Goal: Download file/media

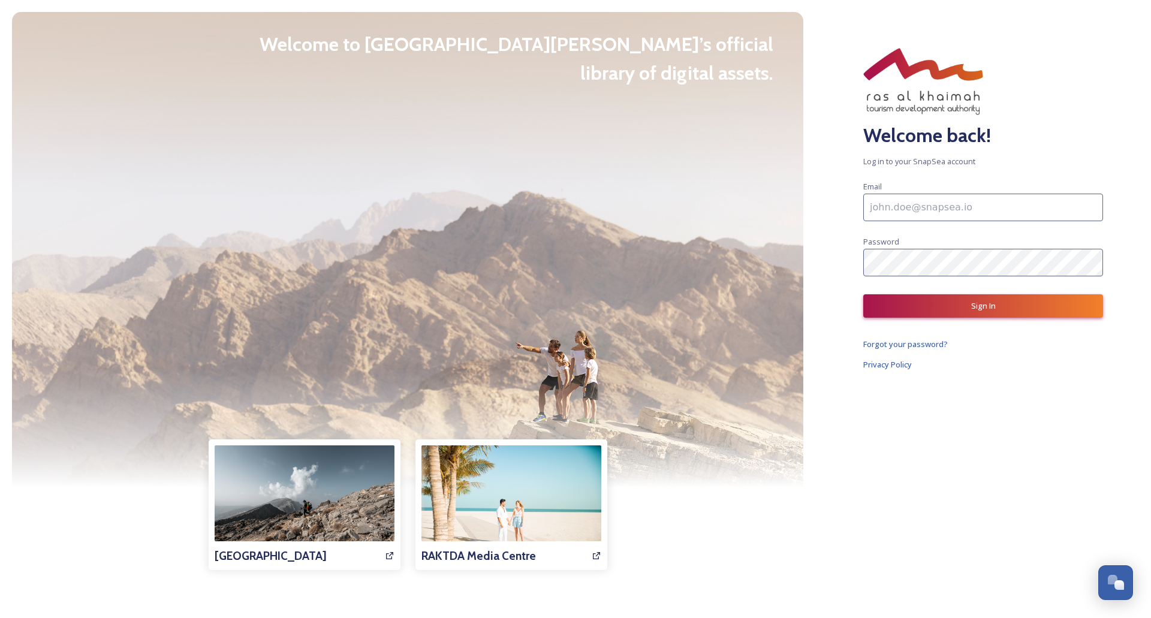
click at [934, 212] on input at bounding box center [983, 208] width 240 height 28
click at [840, 243] on div "Welcome back! Log in to your SnapSea account Email Password Sign In Forgot your…" at bounding box center [983, 309] width 336 height 618
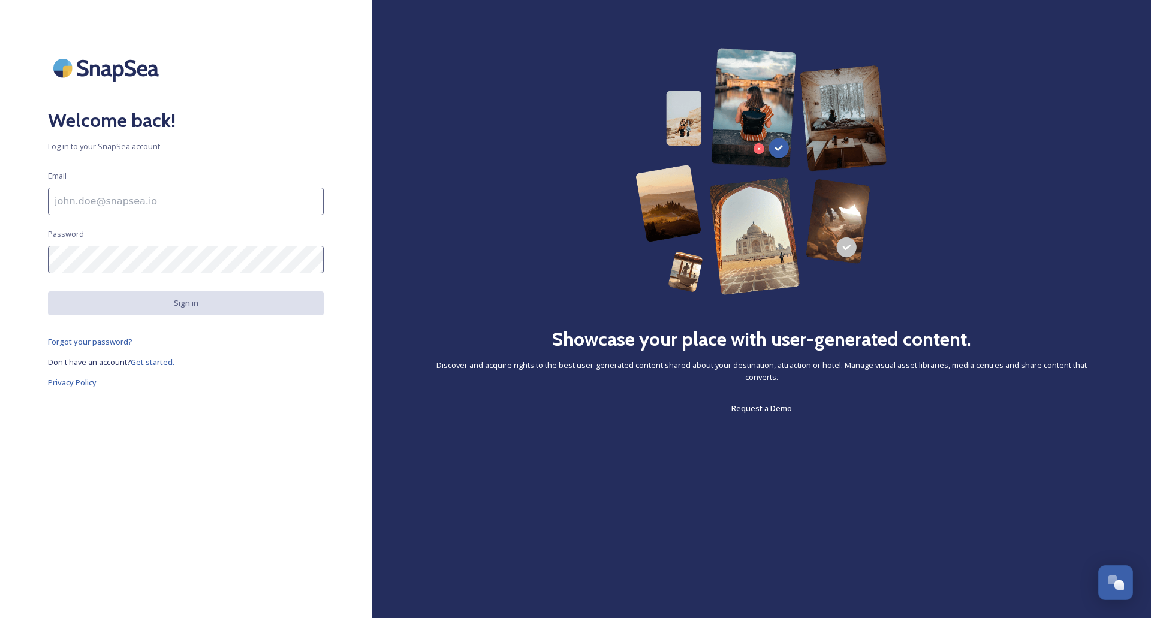
click at [102, 201] on input at bounding box center [186, 202] width 276 height 28
paste input "souckova@blue-style.cz"
type input "souckova@blue-style.cz"
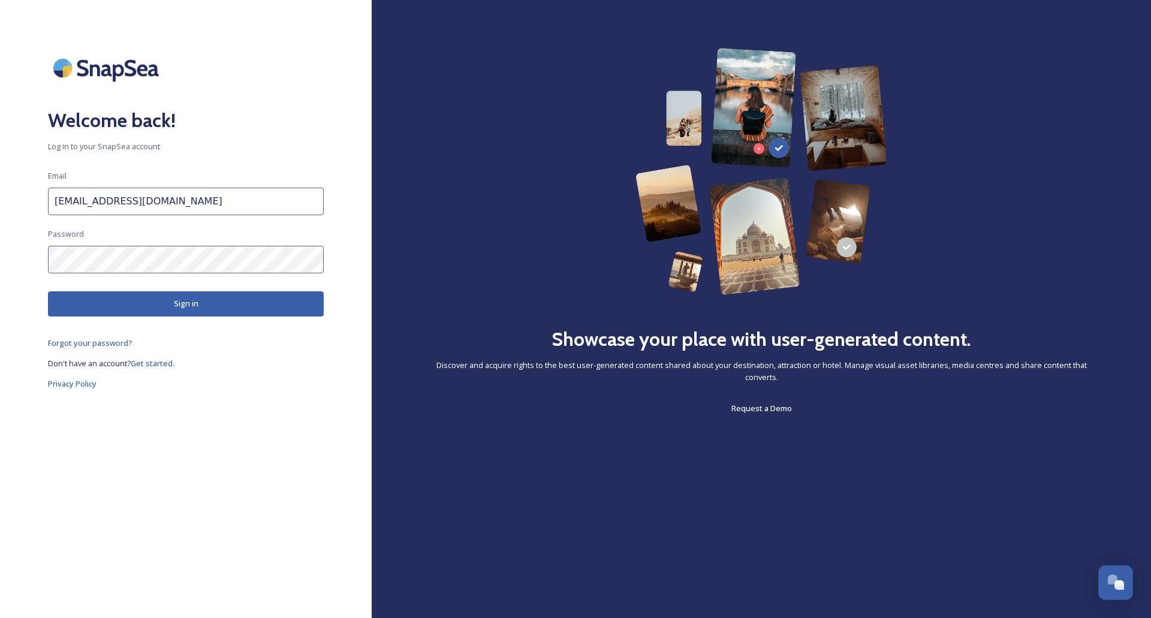
click at [195, 297] on button "Sign in" at bounding box center [186, 303] width 276 height 25
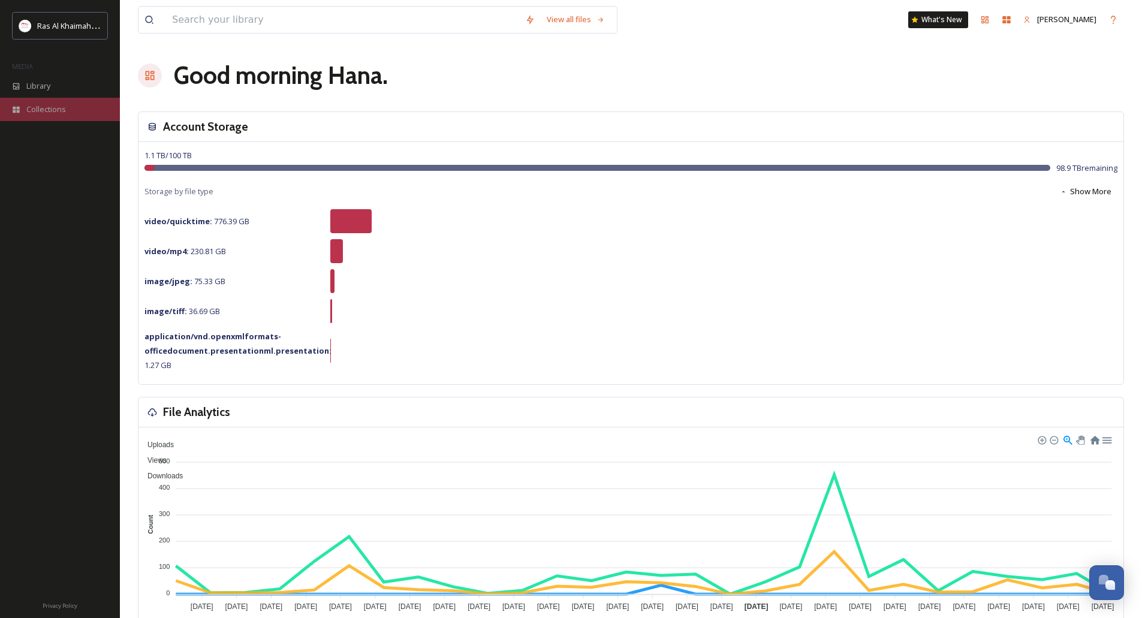
click at [38, 102] on div "Collections" at bounding box center [60, 109] width 120 height 23
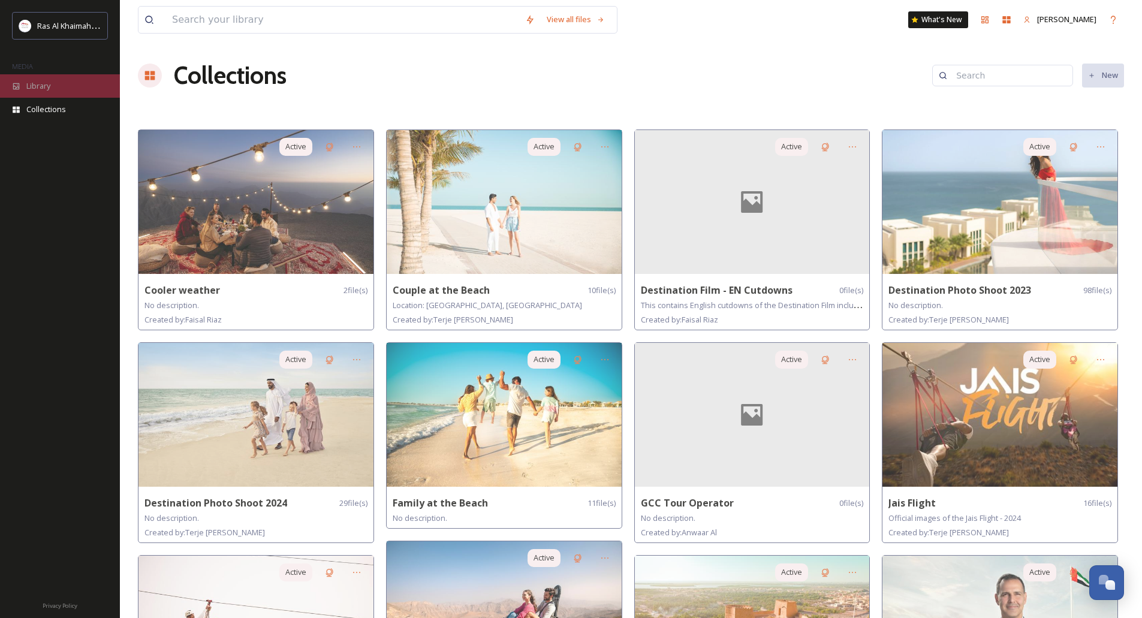
click at [67, 83] on div "Library" at bounding box center [60, 85] width 120 height 23
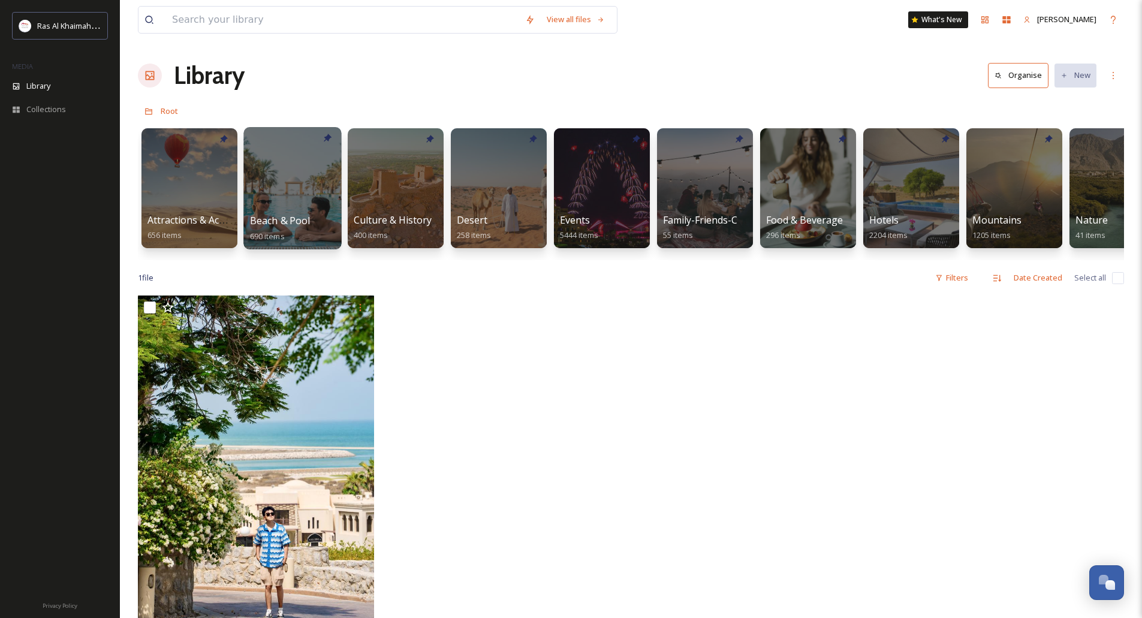
click at [310, 188] on div at bounding box center [292, 188] width 98 height 122
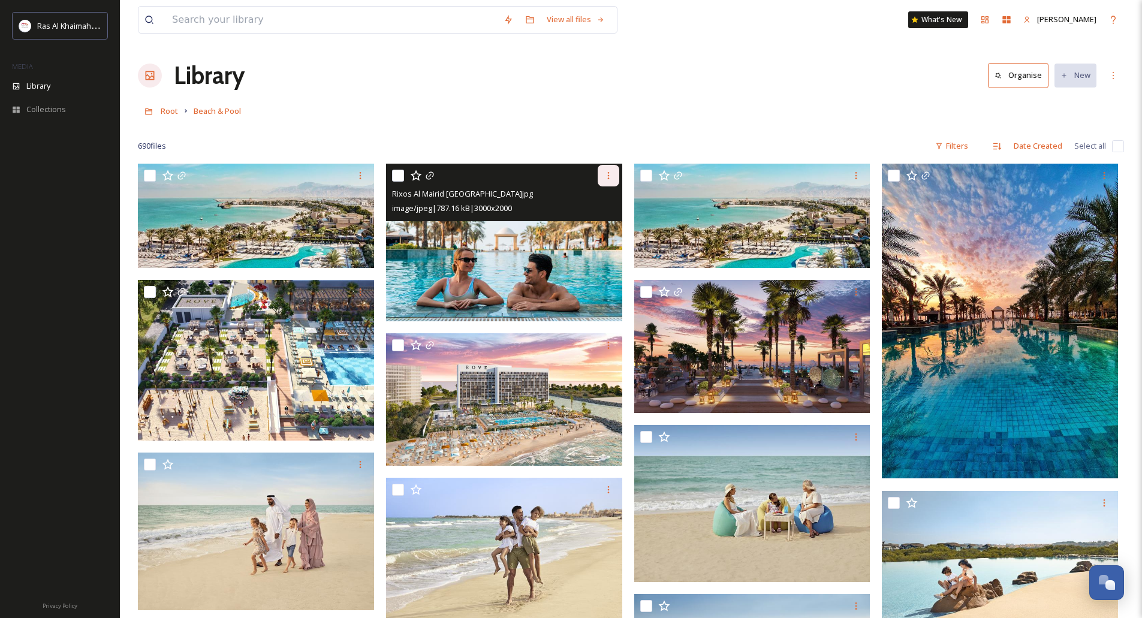
click at [610, 178] on icon at bounding box center [609, 176] width 10 height 10
click at [592, 223] on span "Download" at bounding box center [594, 224] width 37 height 11
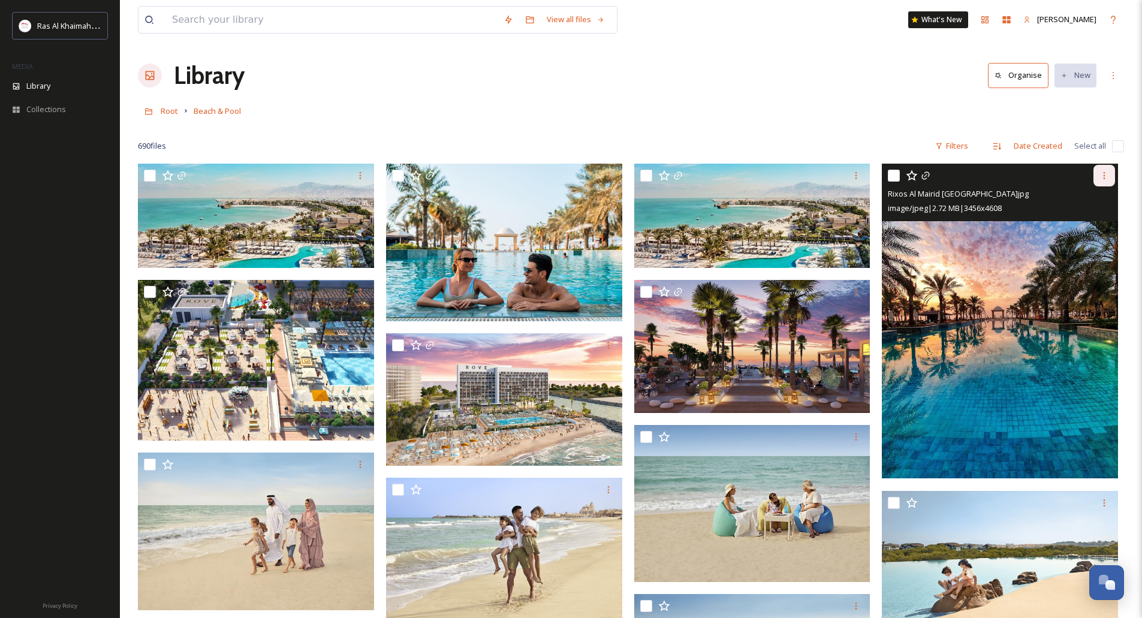
click at [1106, 177] on icon at bounding box center [1104, 176] width 10 height 10
click at [1088, 222] on span "Download" at bounding box center [1090, 224] width 37 height 11
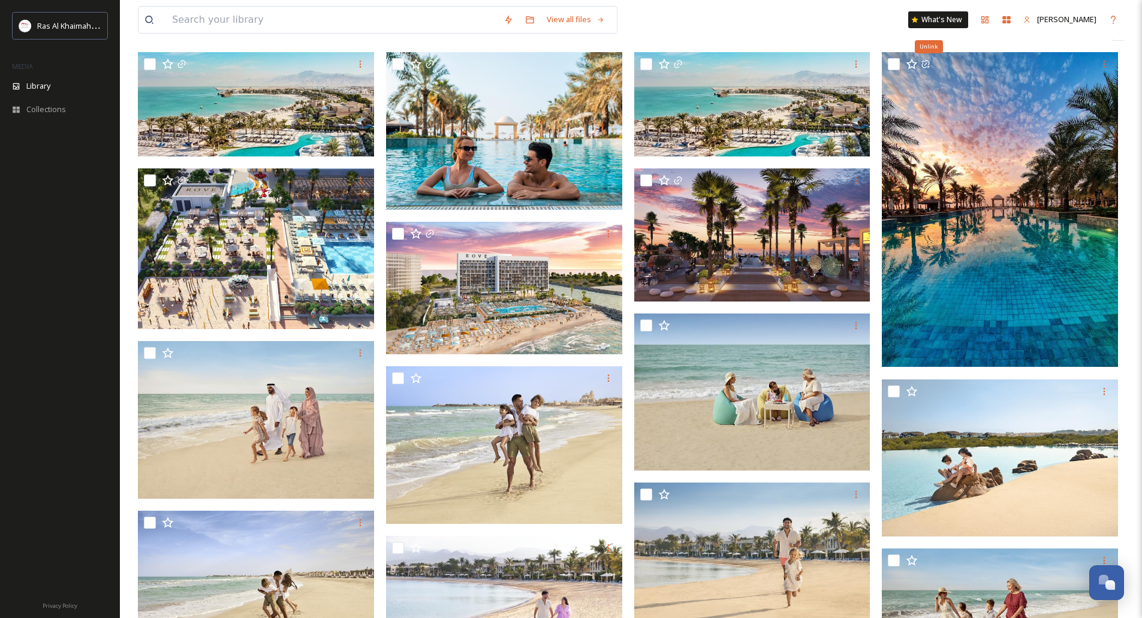
scroll to position [120, 0]
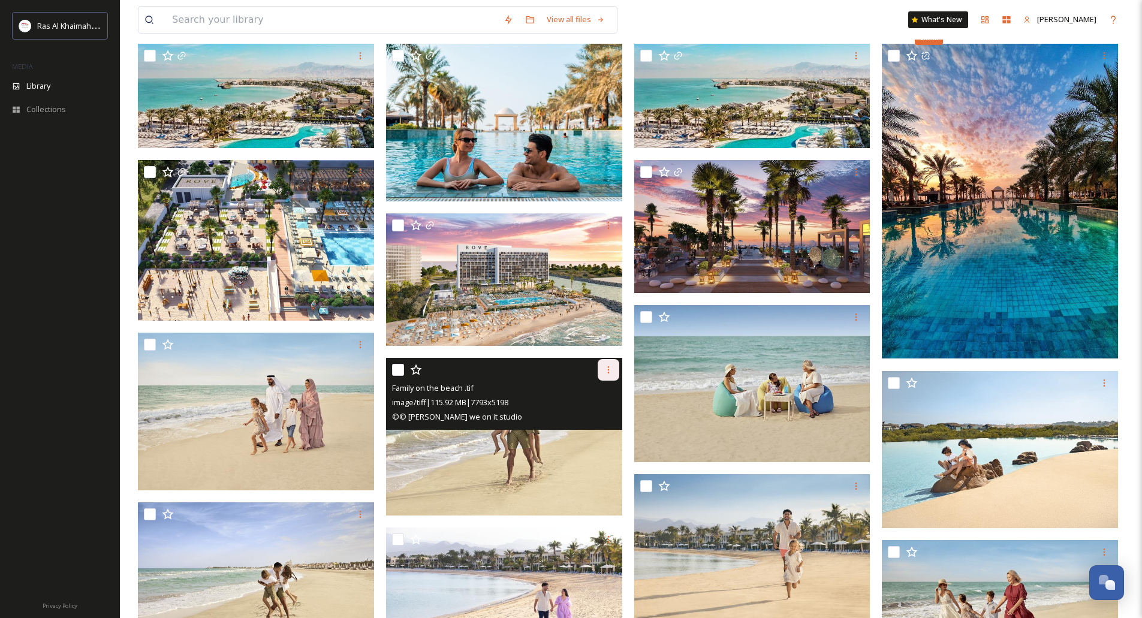
click at [605, 370] on icon at bounding box center [609, 370] width 10 height 10
click at [580, 415] on span "Download" at bounding box center [594, 419] width 37 height 11
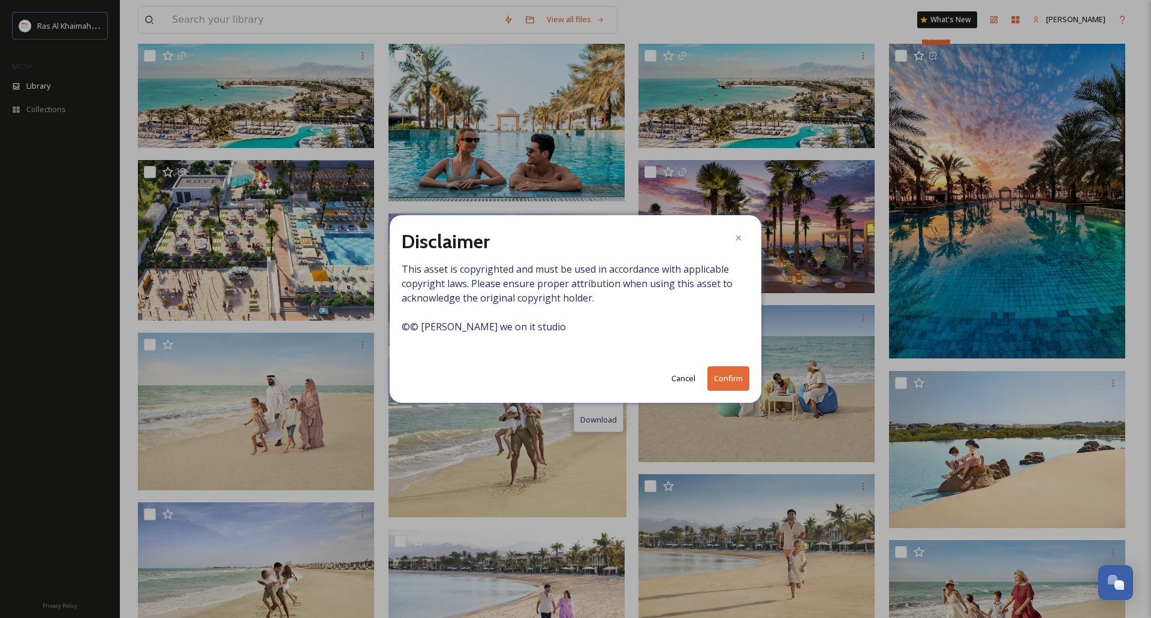
click at [690, 378] on button "Cancel" at bounding box center [683, 378] width 36 height 23
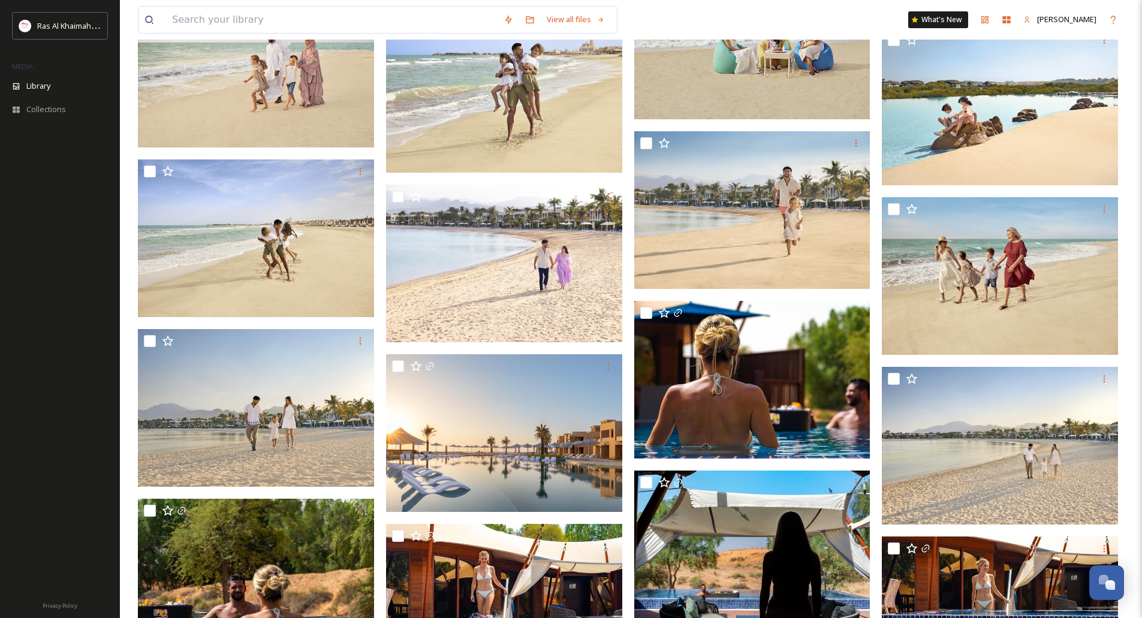
scroll to position [480, 0]
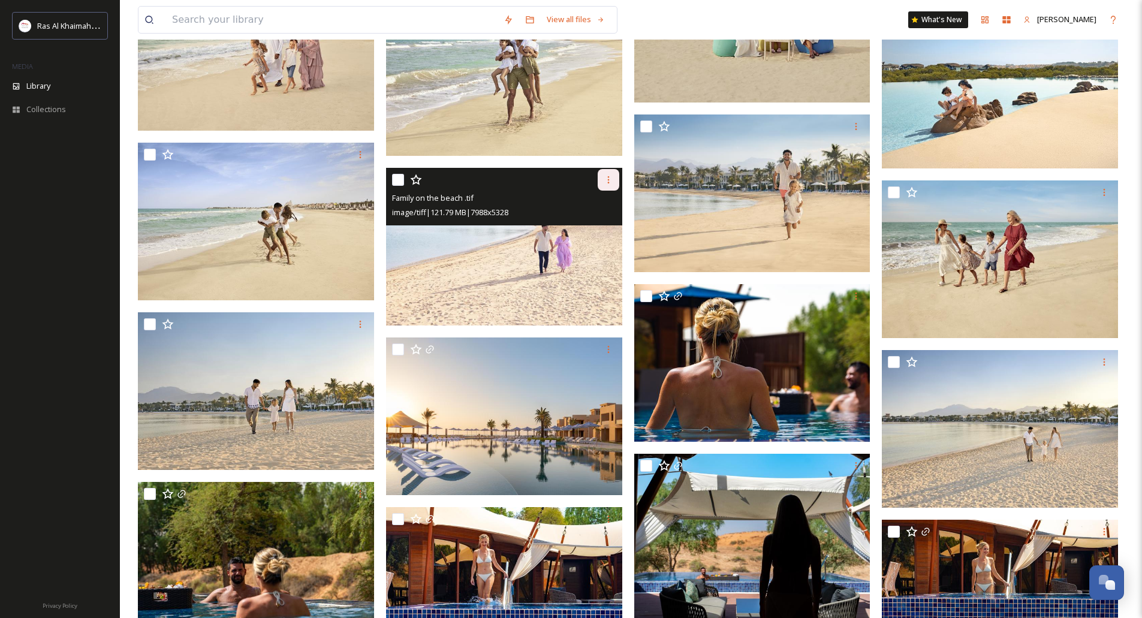
click at [602, 176] on div at bounding box center [609, 180] width 22 height 22
click at [595, 225] on span "Download" at bounding box center [594, 229] width 37 height 11
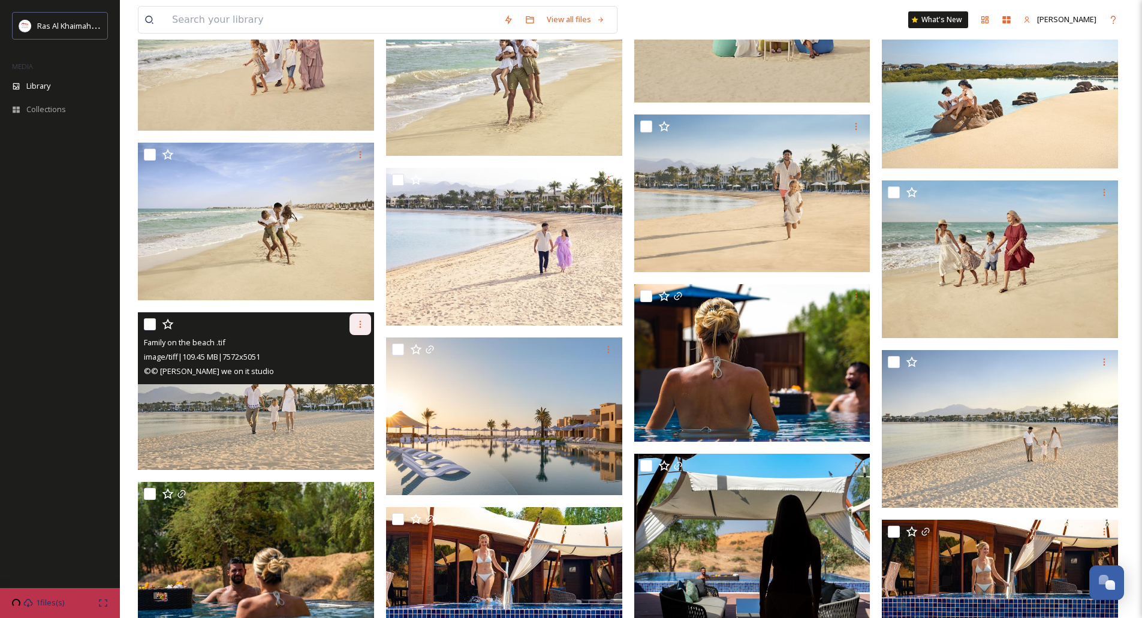
click at [360, 322] on icon at bounding box center [360, 324] width 2 height 7
click at [363, 372] on span "Download" at bounding box center [346, 373] width 37 height 11
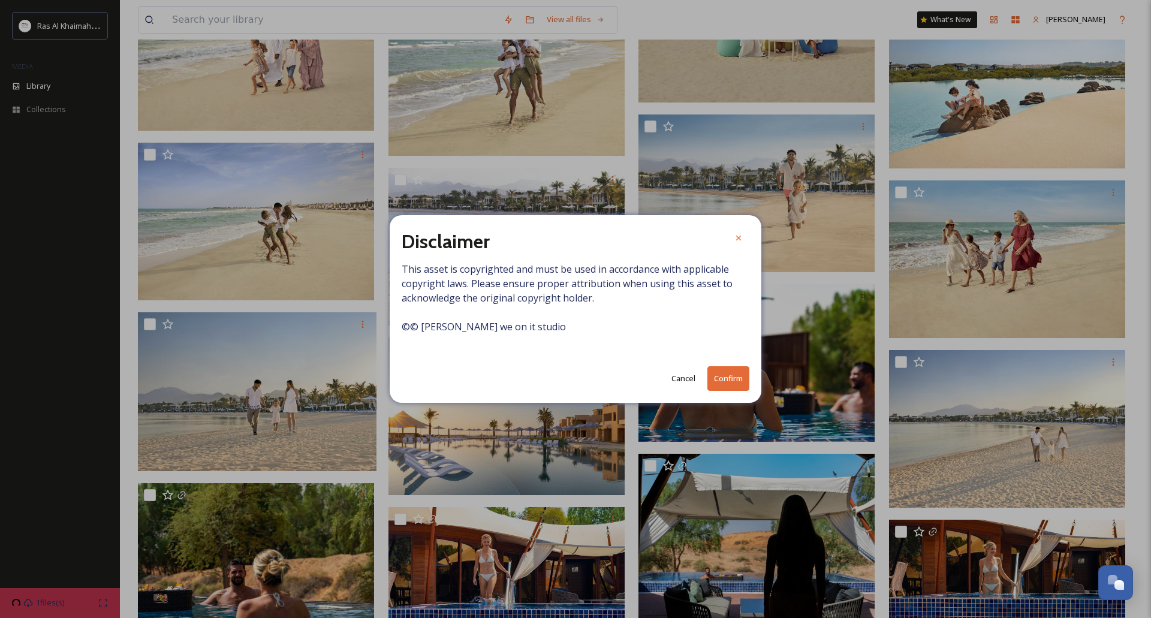
click at [720, 376] on button "Confirm" at bounding box center [728, 378] width 42 height 25
click at [738, 239] on icon at bounding box center [738, 238] width 5 height 5
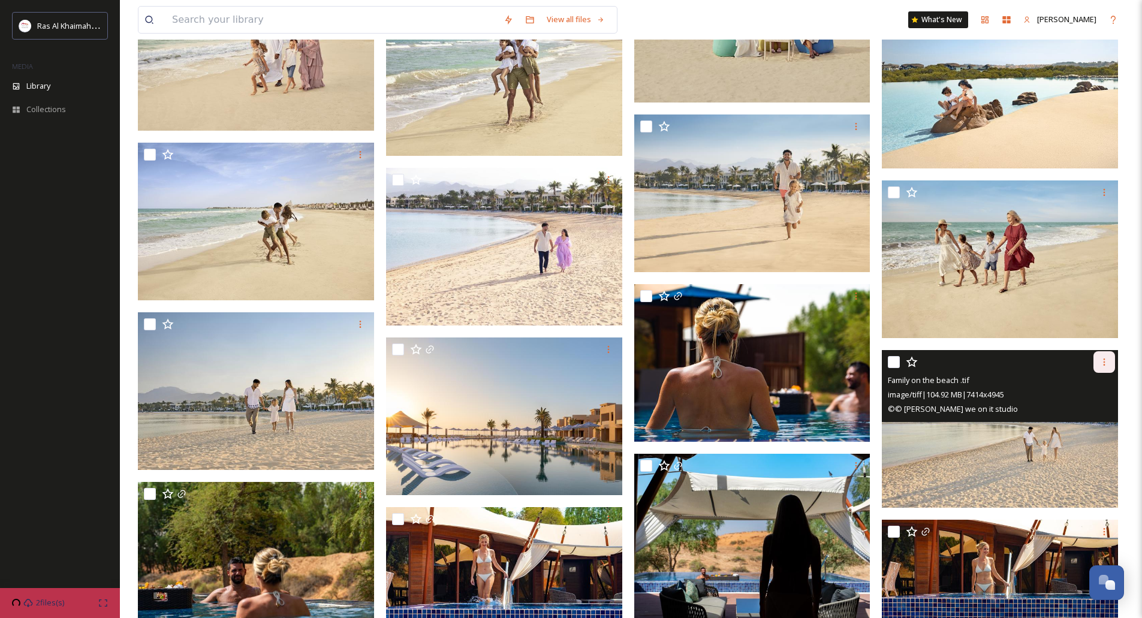
click at [1103, 359] on icon at bounding box center [1104, 362] width 10 height 10
click at [1085, 411] on span "Download" at bounding box center [1090, 411] width 37 height 11
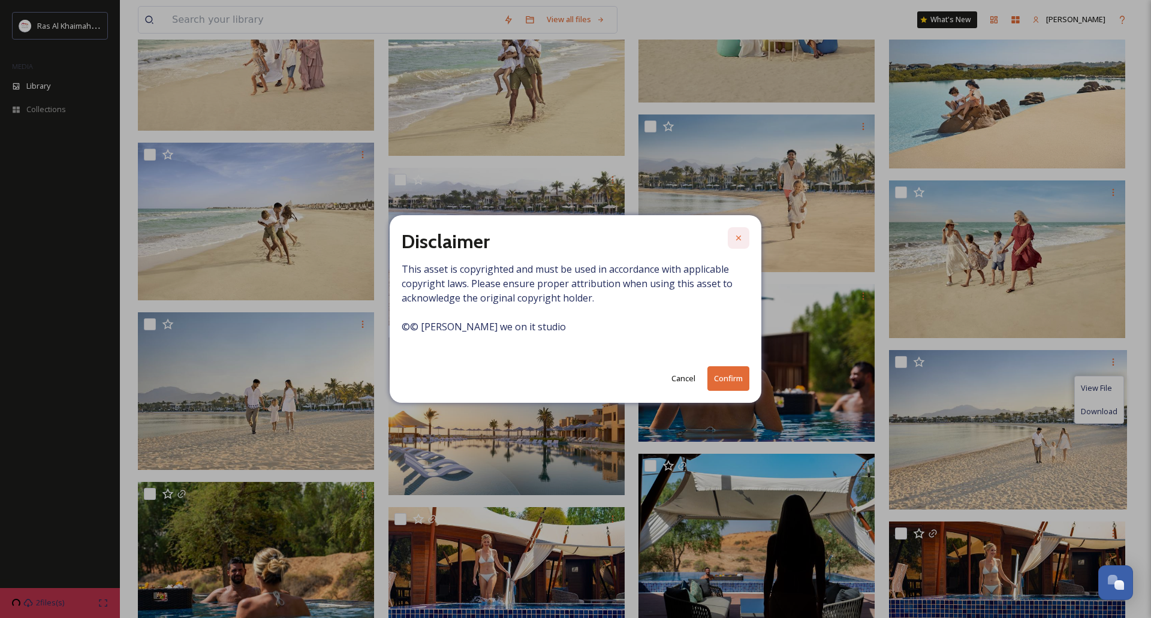
click at [735, 240] on icon at bounding box center [739, 238] width 10 height 10
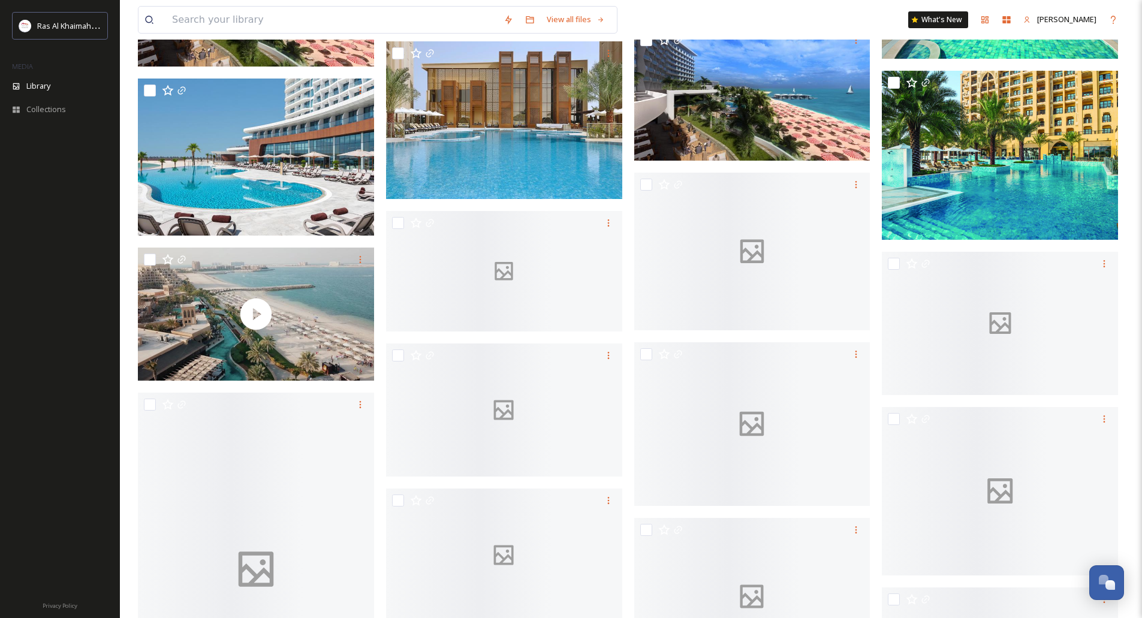
scroll to position [19480, 0]
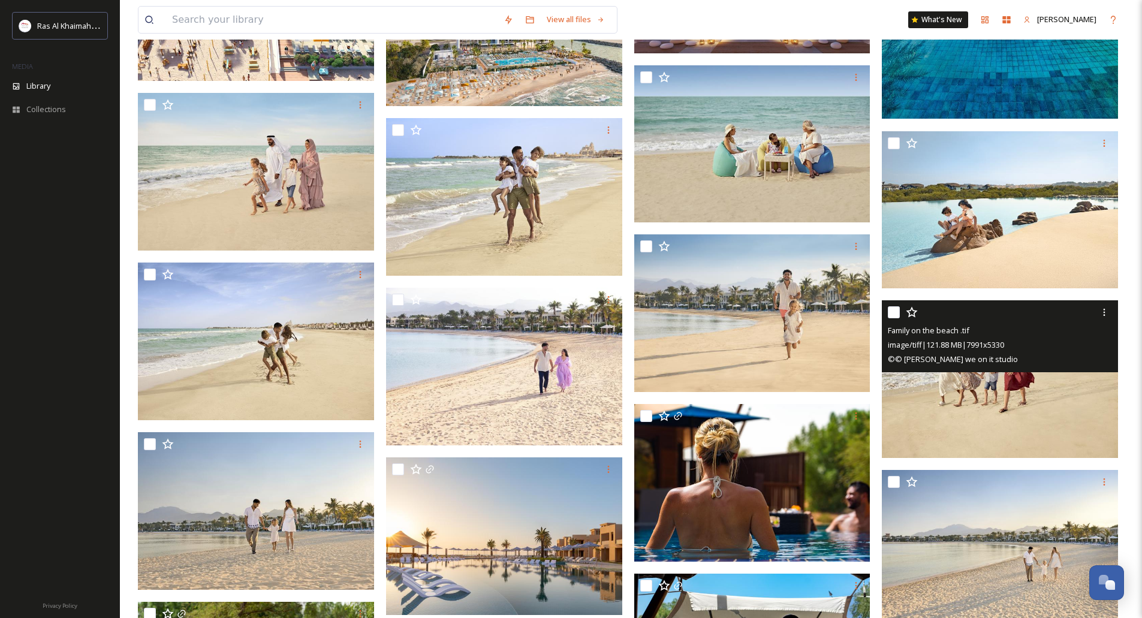
scroll to position [539, 0]
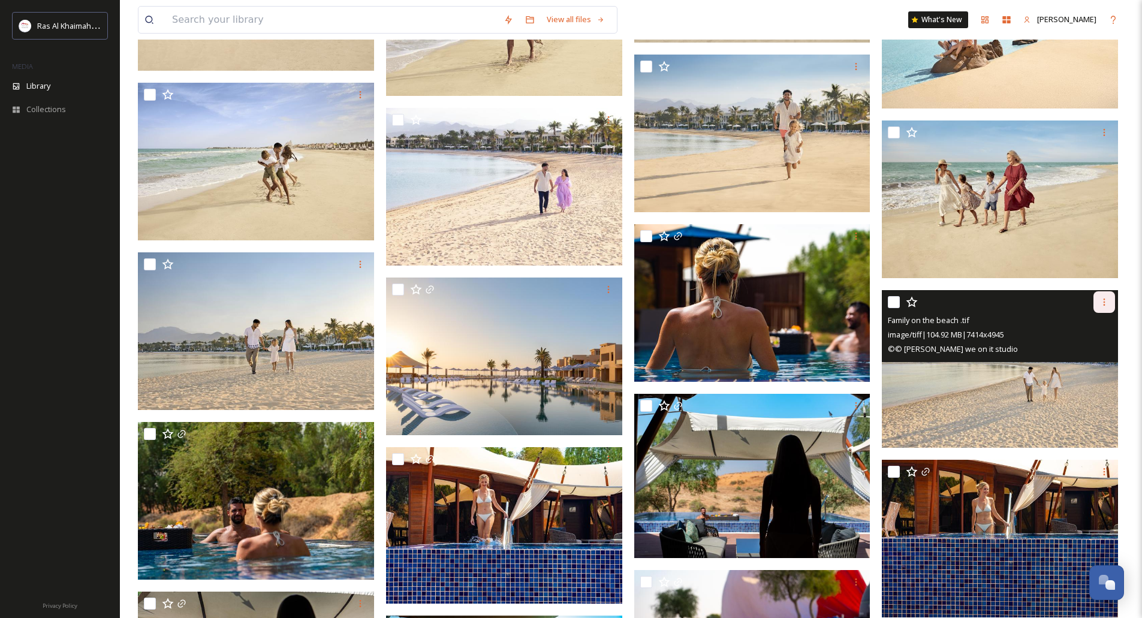
click at [1105, 304] on icon at bounding box center [1104, 301] width 2 height 7
click at [1093, 354] on span "Download" at bounding box center [1090, 351] width 37 height 11
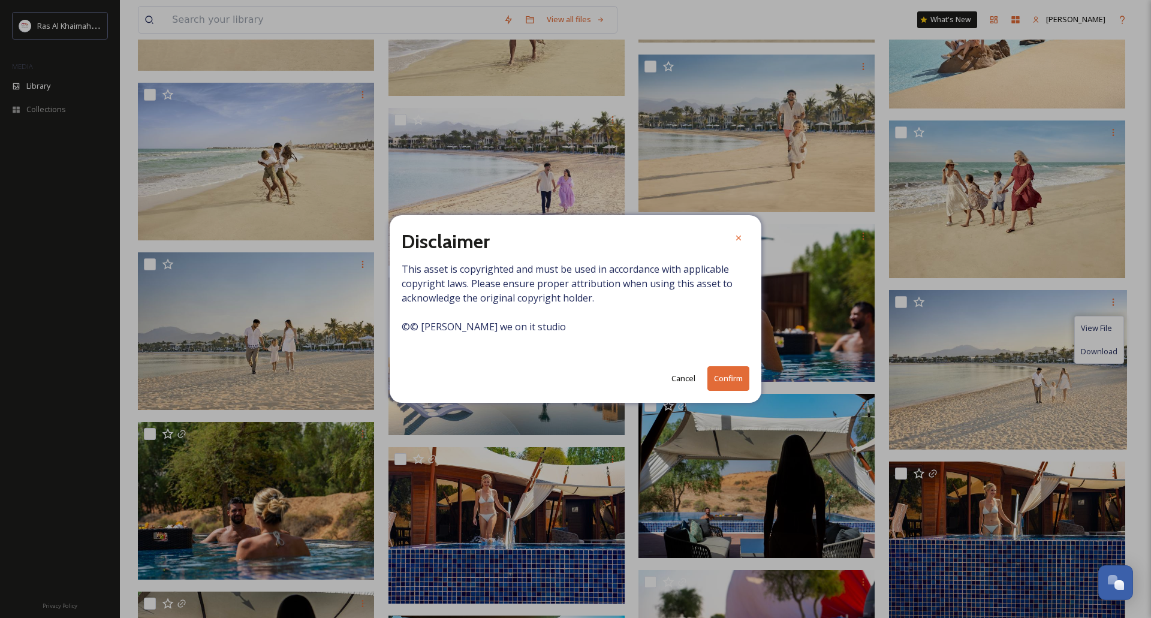
click at [728, 380] on button "Confirm" at bounding box center [728, 378] width 42 height 25
click at [743, 234] on div at bounding box center [739, 239] width 22 height 22
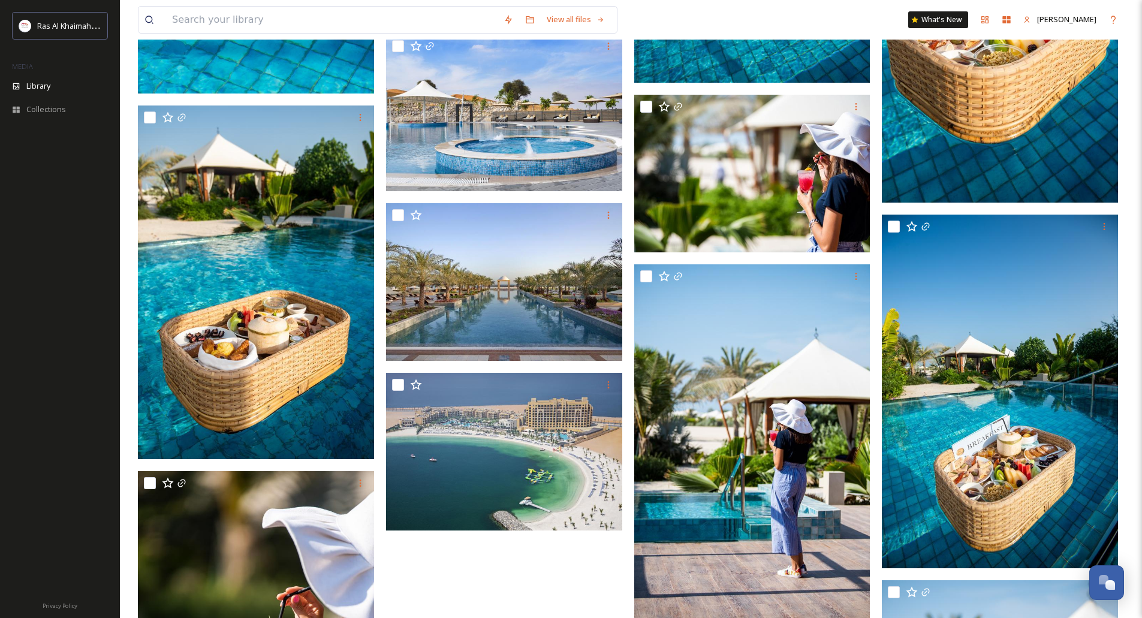
scroll to position [35038, 0]
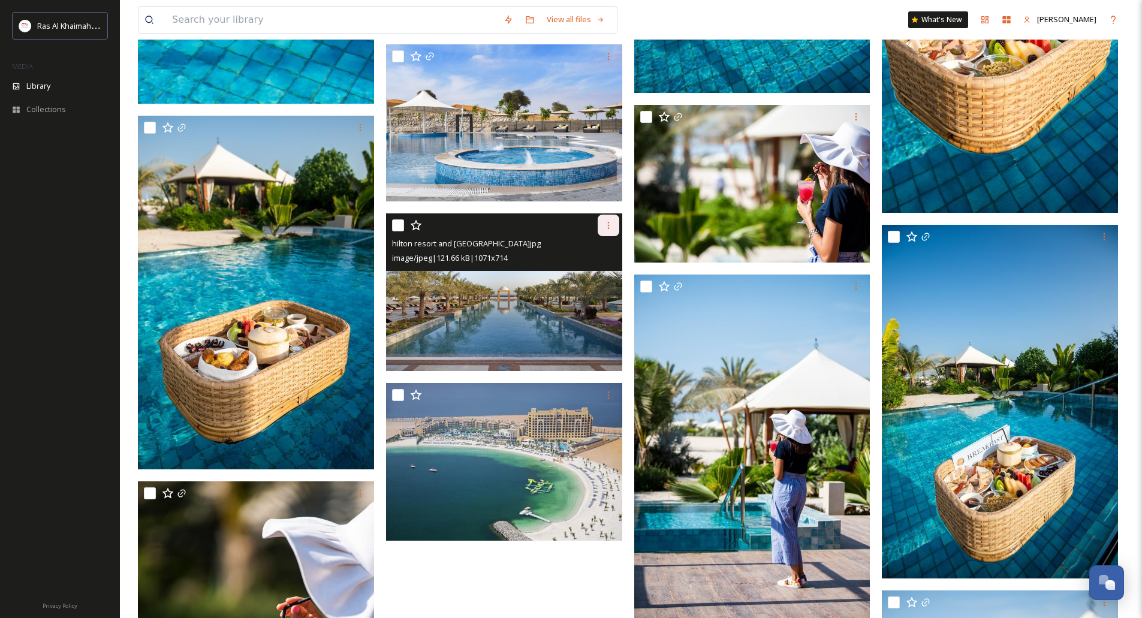
click at [609, 226] on icon at bounding box center [609, 226] width 10 height 10
click at [592, 272] on span "Download" at bounding box center [594, 275] width 37 height 11
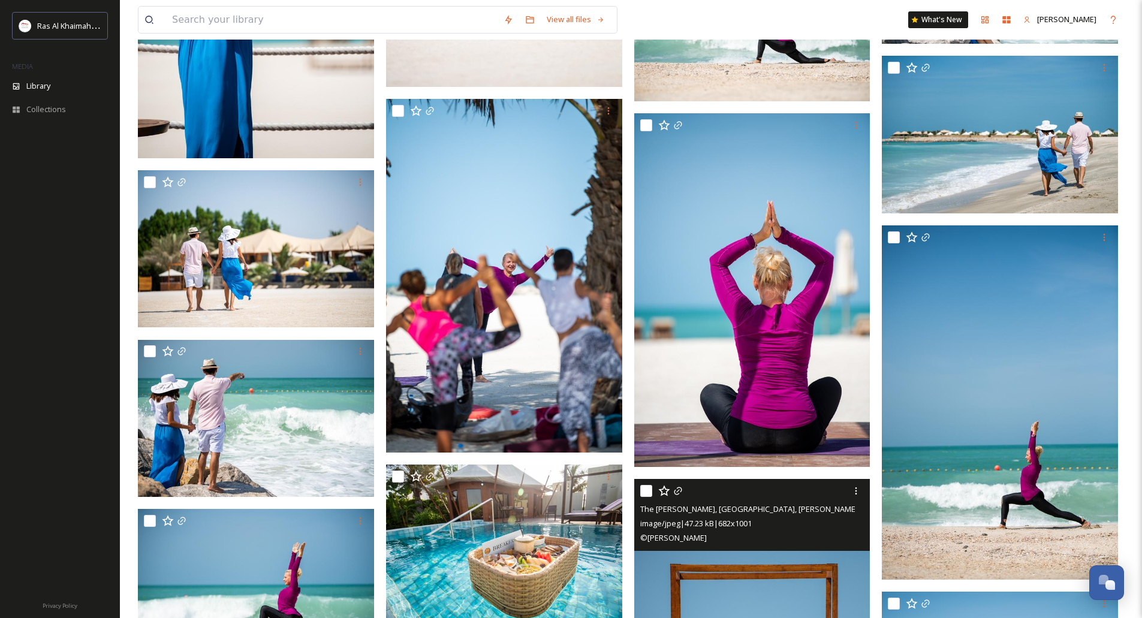
scroll to position [33060, 0]
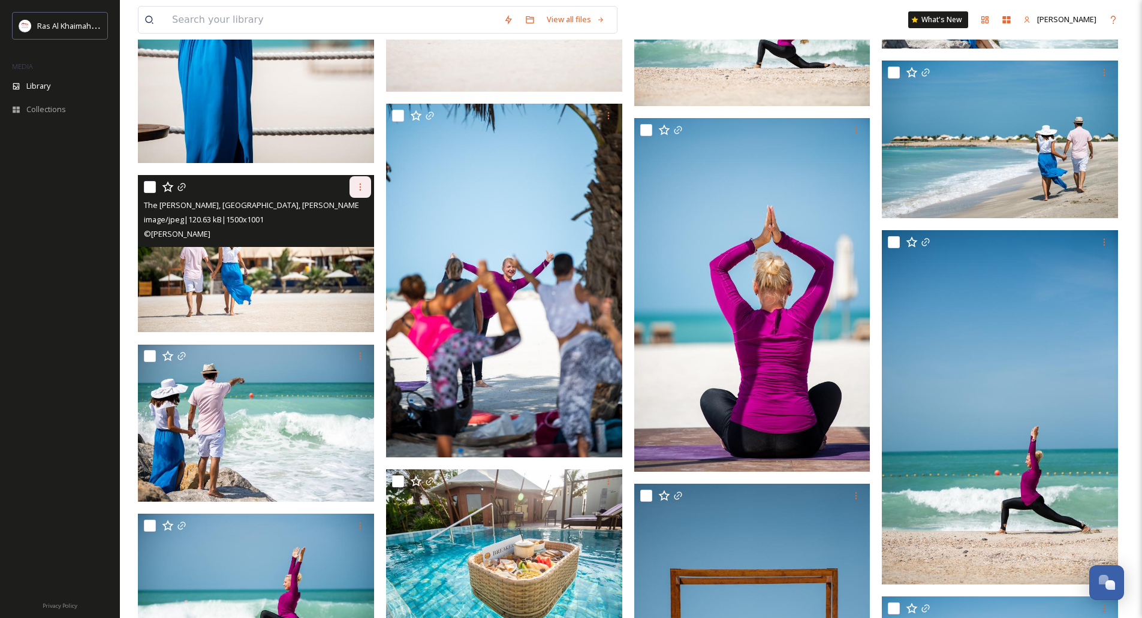
click at [352, 183] on div at bounding box center [360, 187] width 22 height 22
click at [348, 234] on span "Download" at bounding box center [346, 236] width 37 height 11
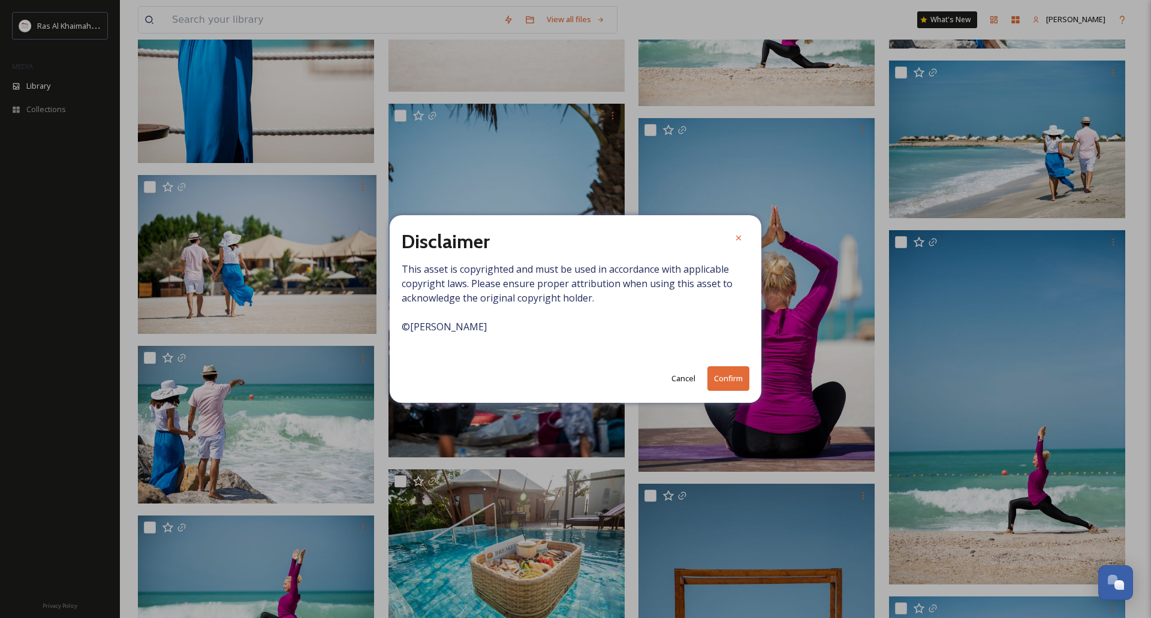
click at [719, 376] on button "Confirm" at bounding box center [728, 378] width 42 height 25
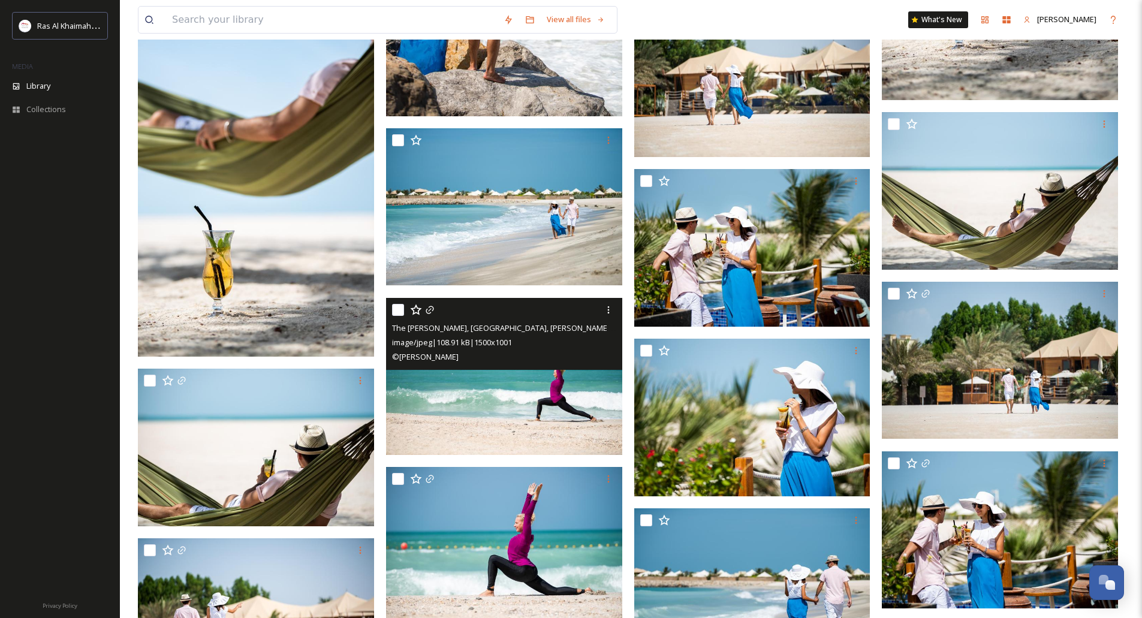
scroll to position [32101, 0]
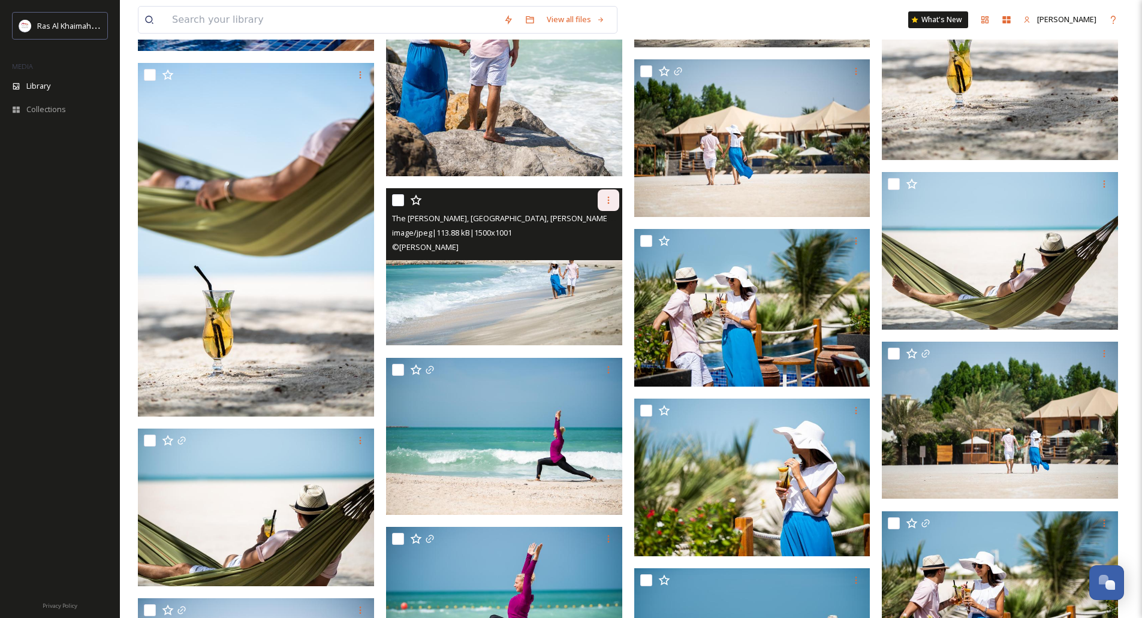
click at [602, 198] on div at bounding box center [609, 200] width 22 height 22
click at [601, 245] on span "Download" at bounding box center [594, 249] width 37 height 11
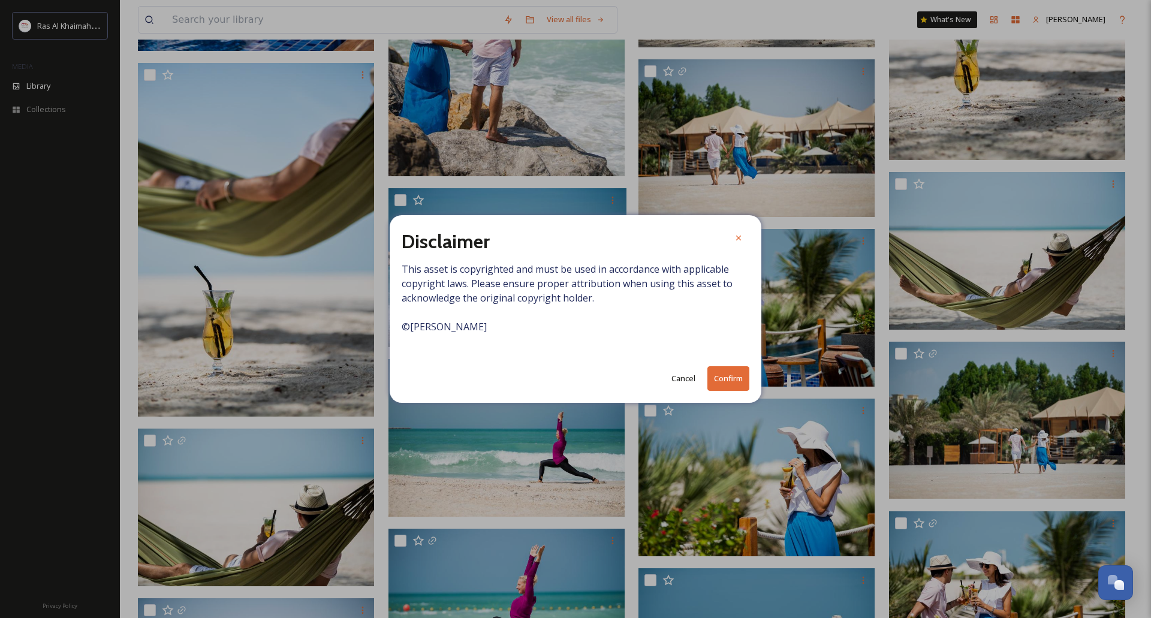
click at [718, 378] on button "Confirm" at bounding box center [728, 378] width 42 height 25
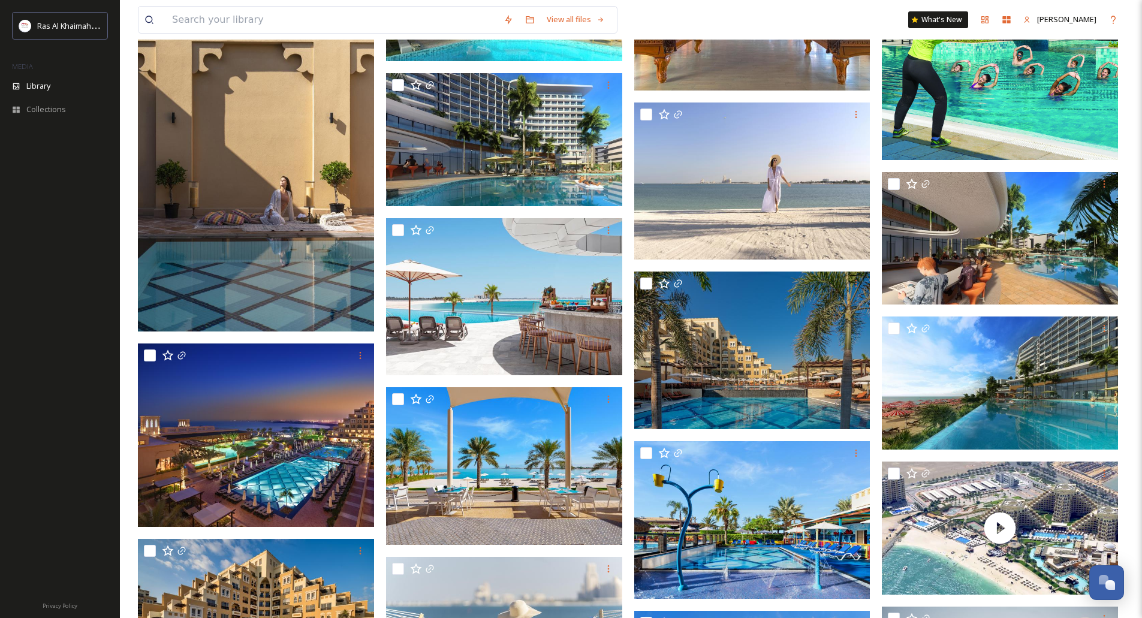
scroll to position [19874, 0]
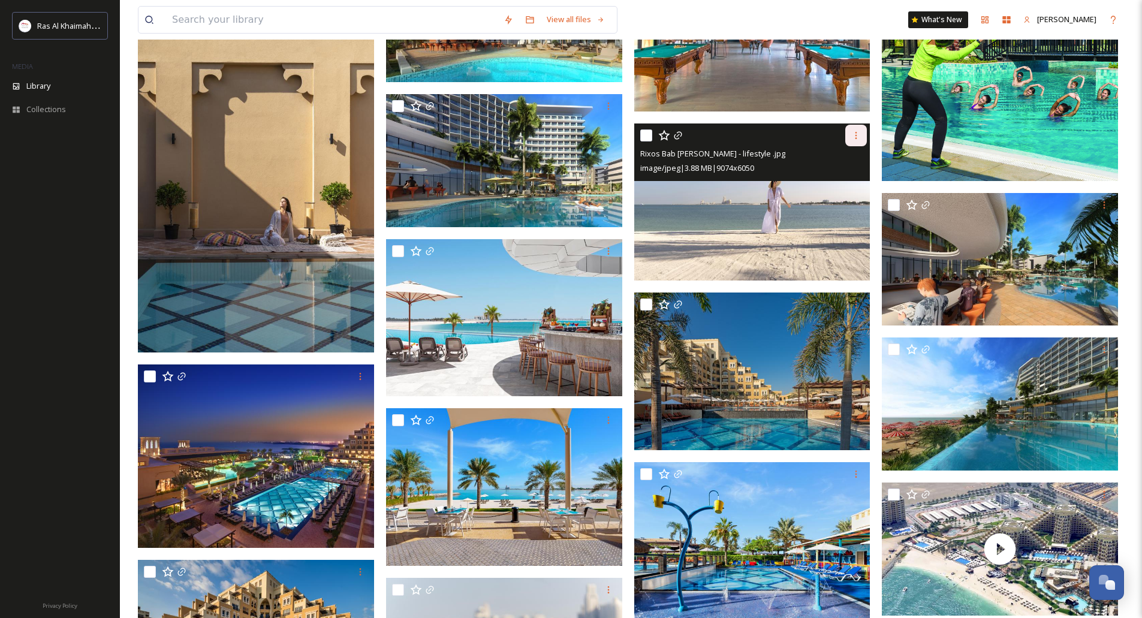
click at [852, 140] on div at bounding box center [856, 136] width 22 height 22
click at [837, 185] on span "Download" at bounding box center [842, 184] width 37 height 11
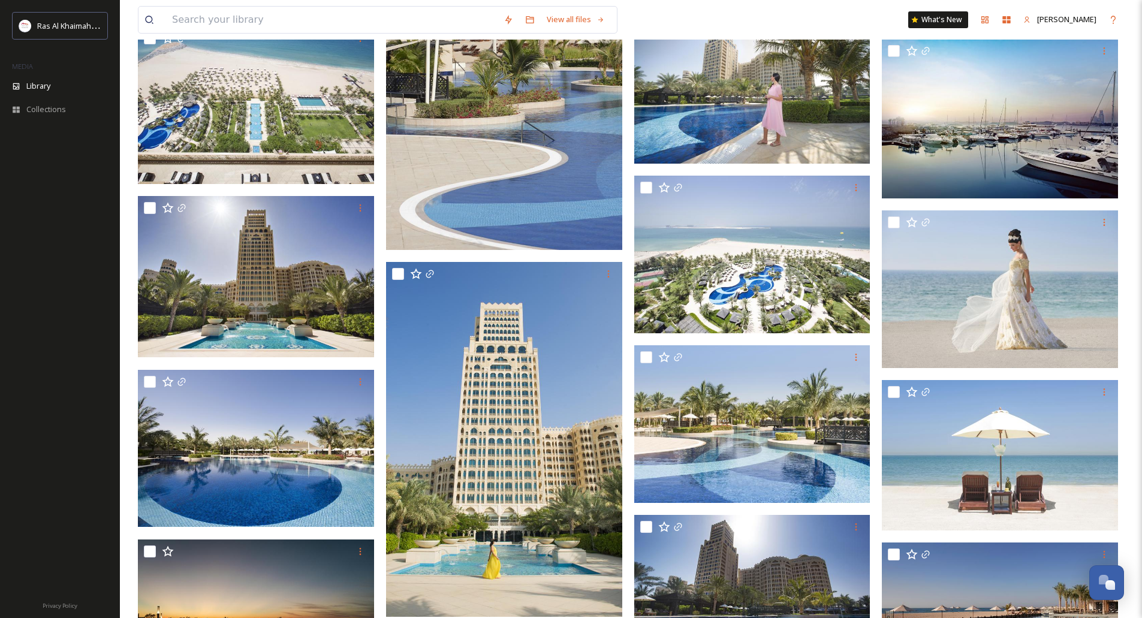
scroll to position [17476, 0]
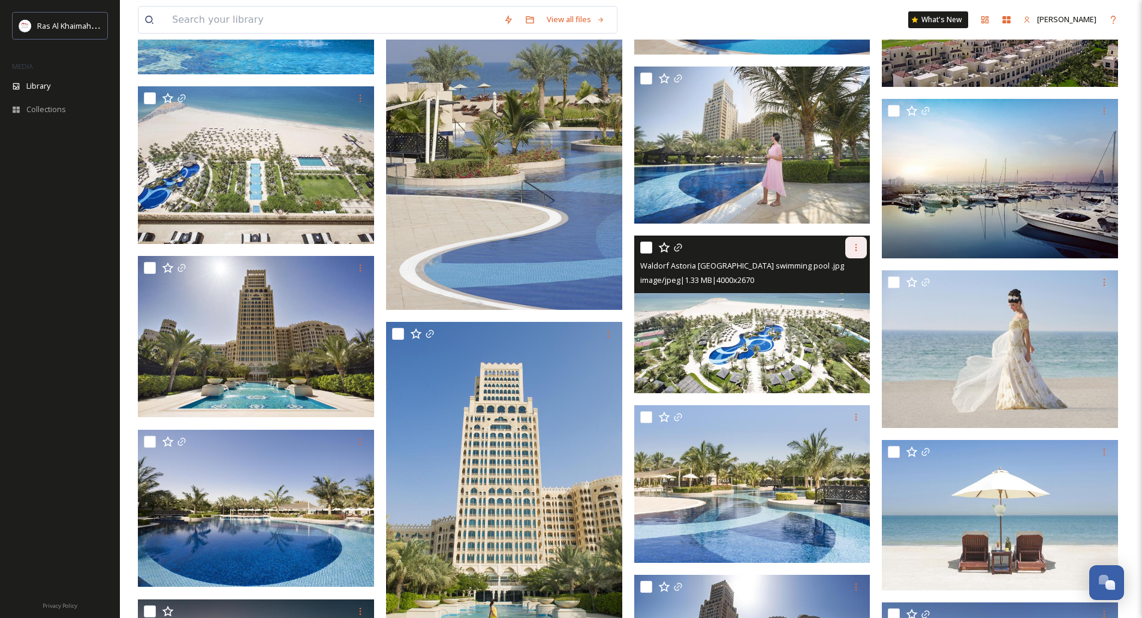
click at [855, 245] on icon at bounding box center [856, 248] width 10 height 10
click at [831, 291] on span "Download" at bounding box center [842, 296] width 37 height 11
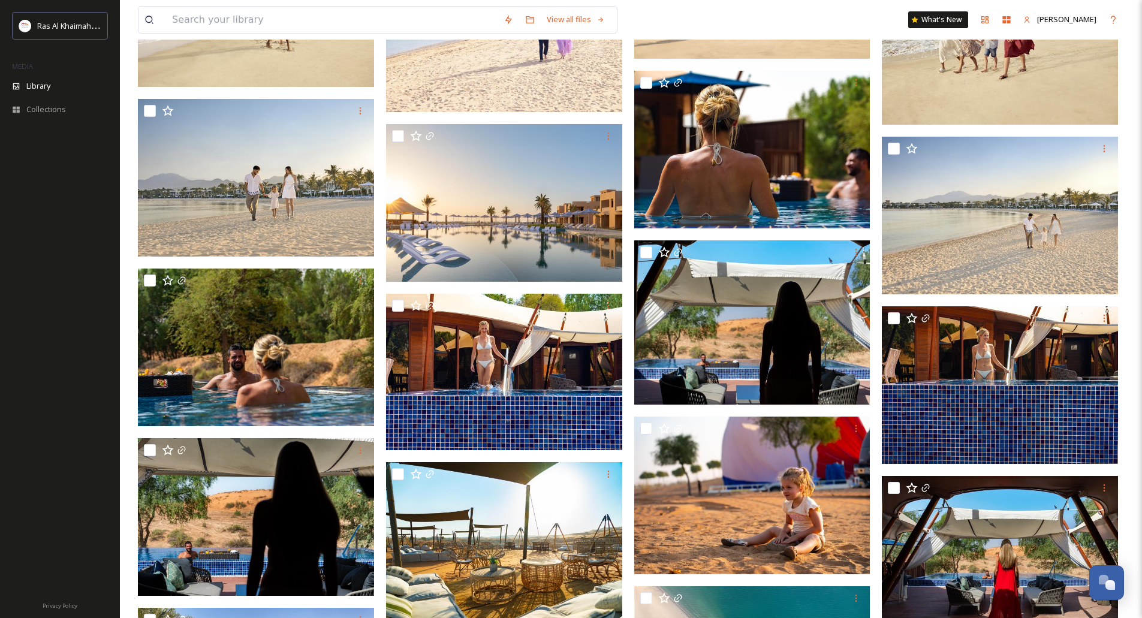
scroll to position [333, 0]
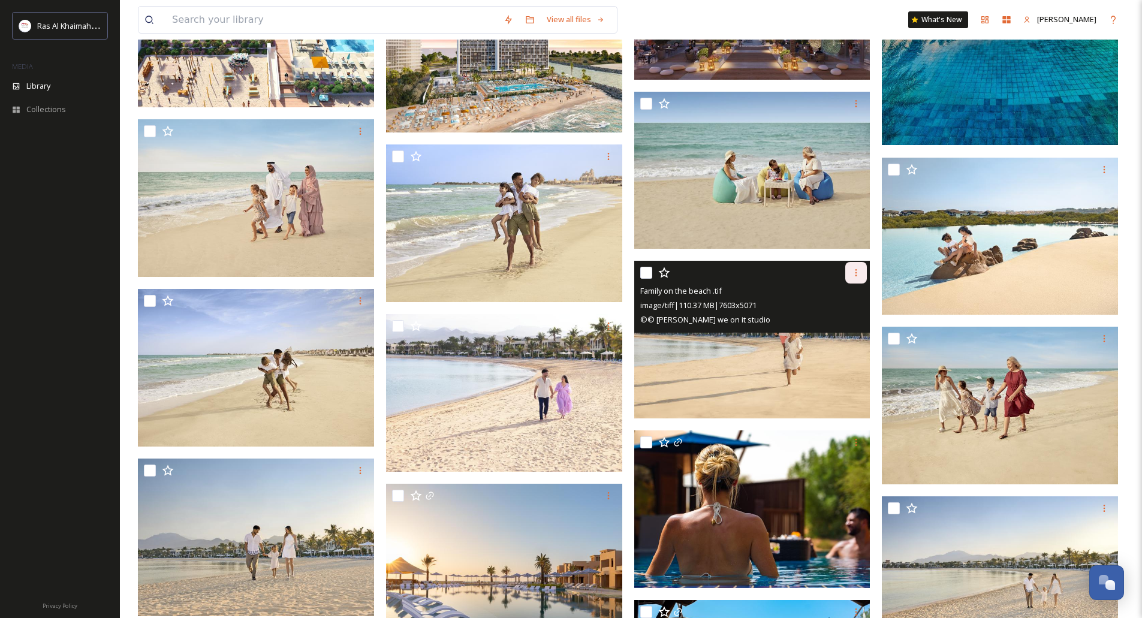
click at [860, 279] on div at bounding box center [856, 273] width 22 height 22
click at [858, 321] on span "Download" at bounding box center [842, 322] width 37 height 11
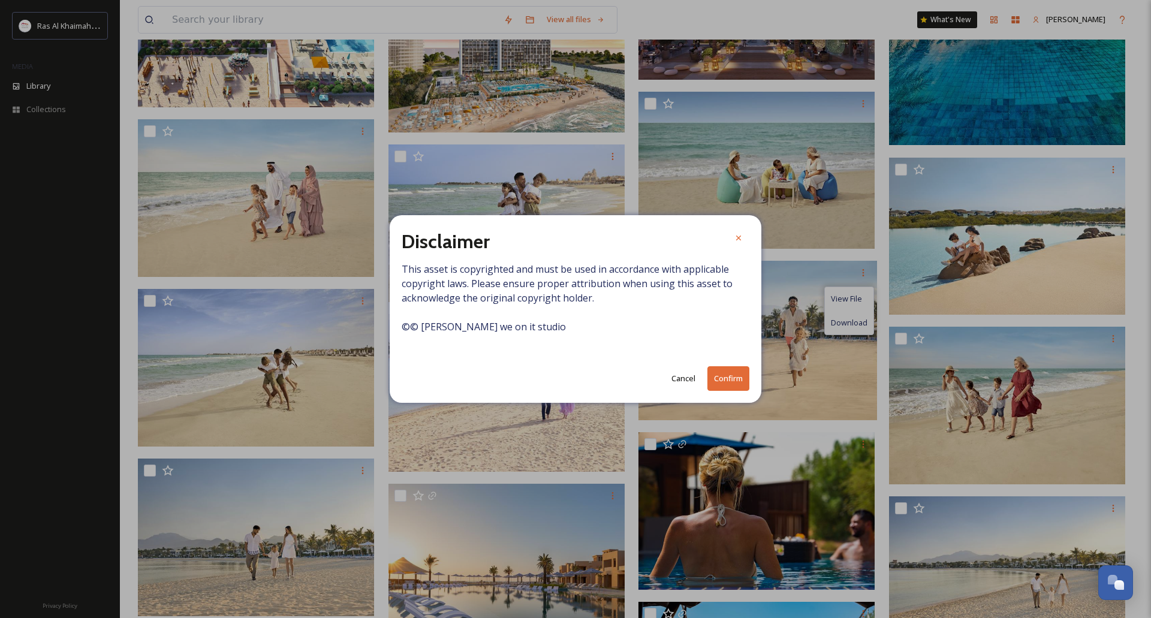
click at [735, 377] on button "Confirm" at bounding box center [728, 378] width 42 height 25
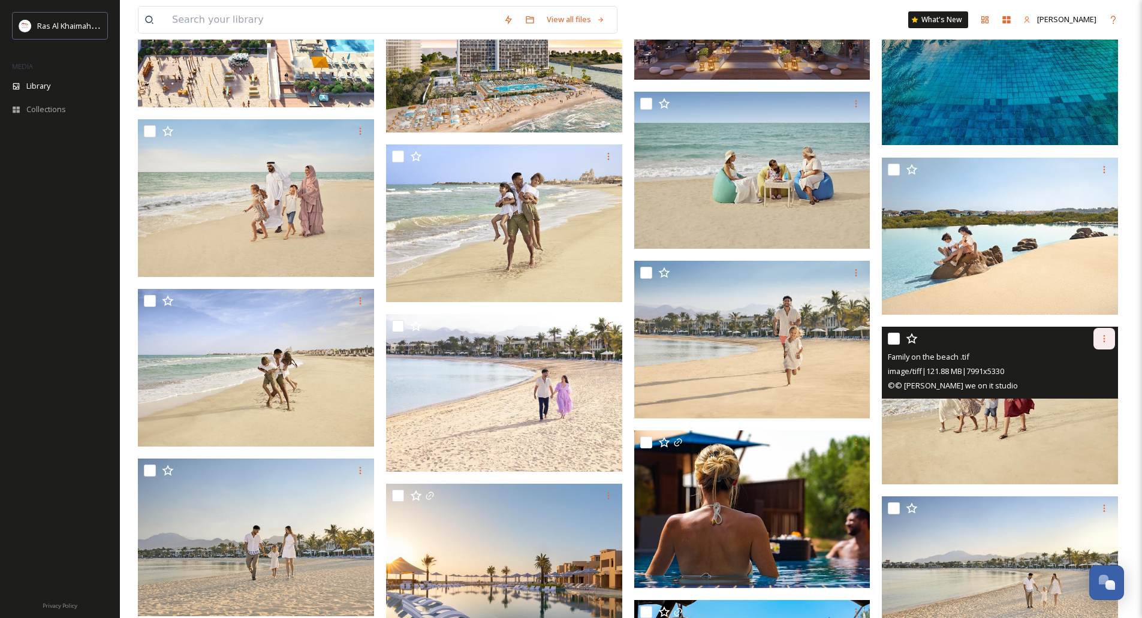
click at [1103, 339] on icon at bounding box center [1104, 338] width 2 height 7
click at [1078, 387] on span "Download" at bounding box center [1090, 387] width 37 height 11
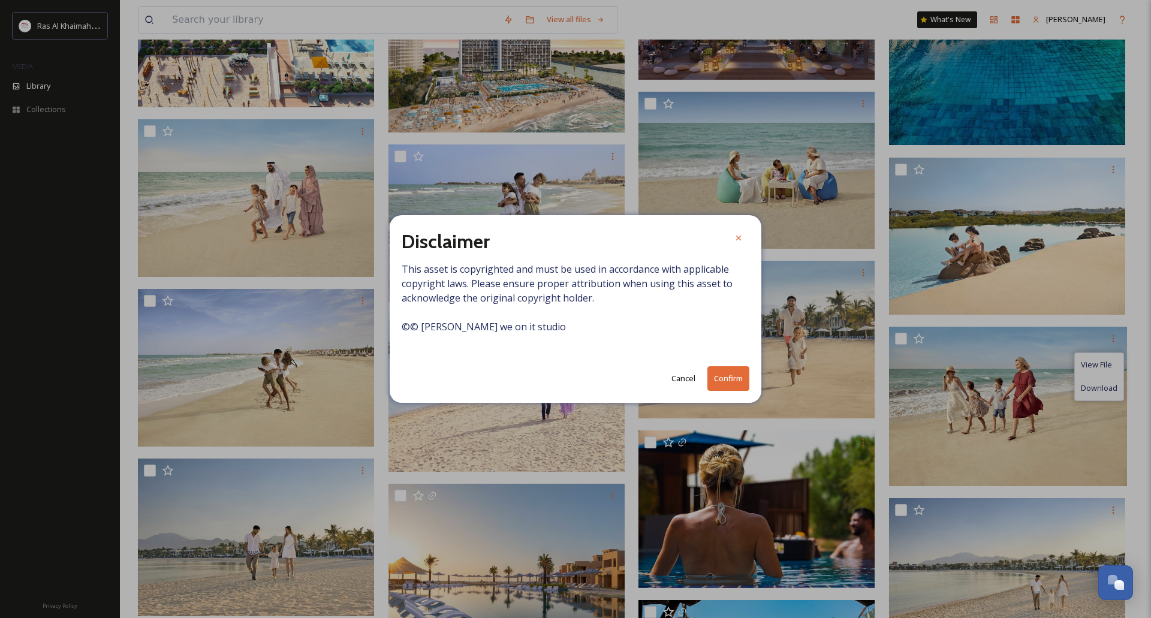
click at [722, 375] on button "Confirm" at bounding box center [728, 378] width 42 height 25
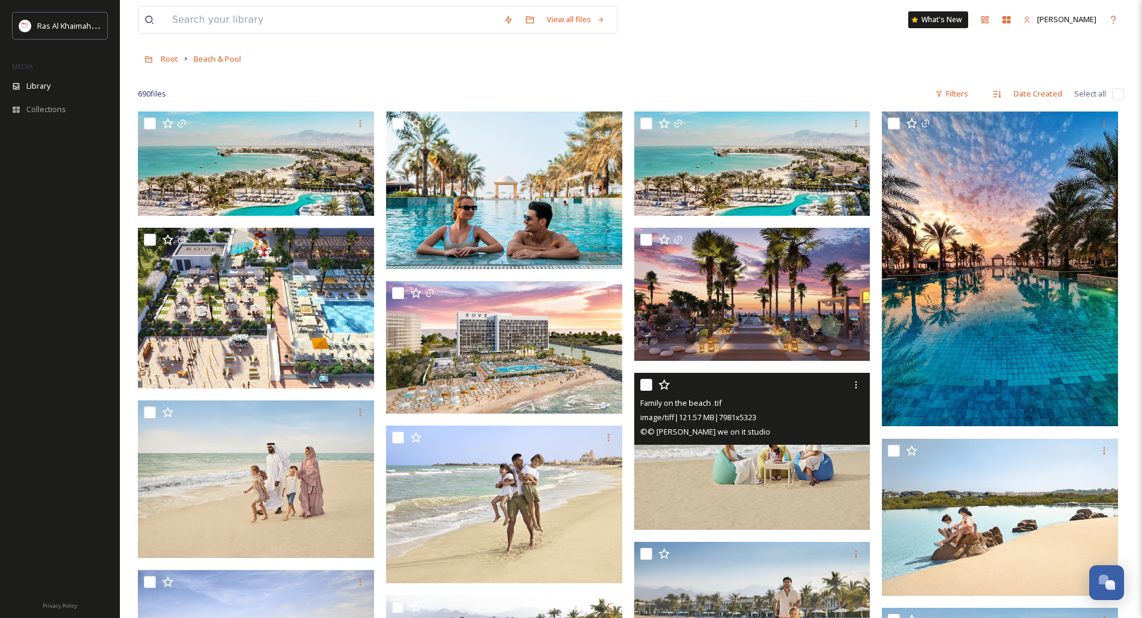
scroll to position [0, 0]
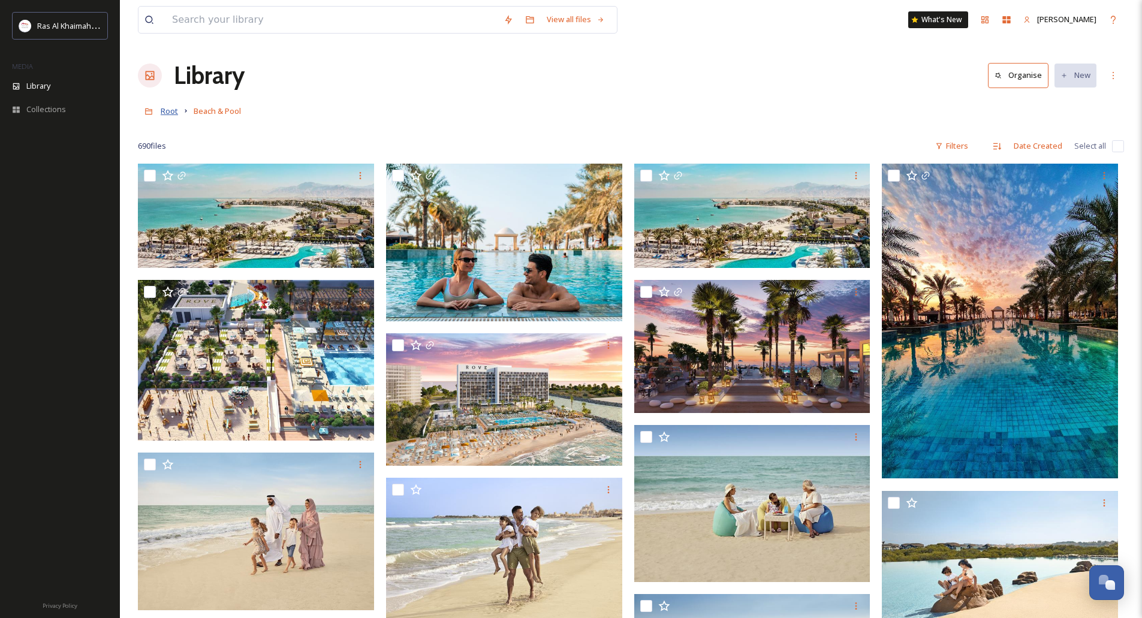
click at [167, 110] on span "Root" at bounding box center [169, 110] width 17 height 11
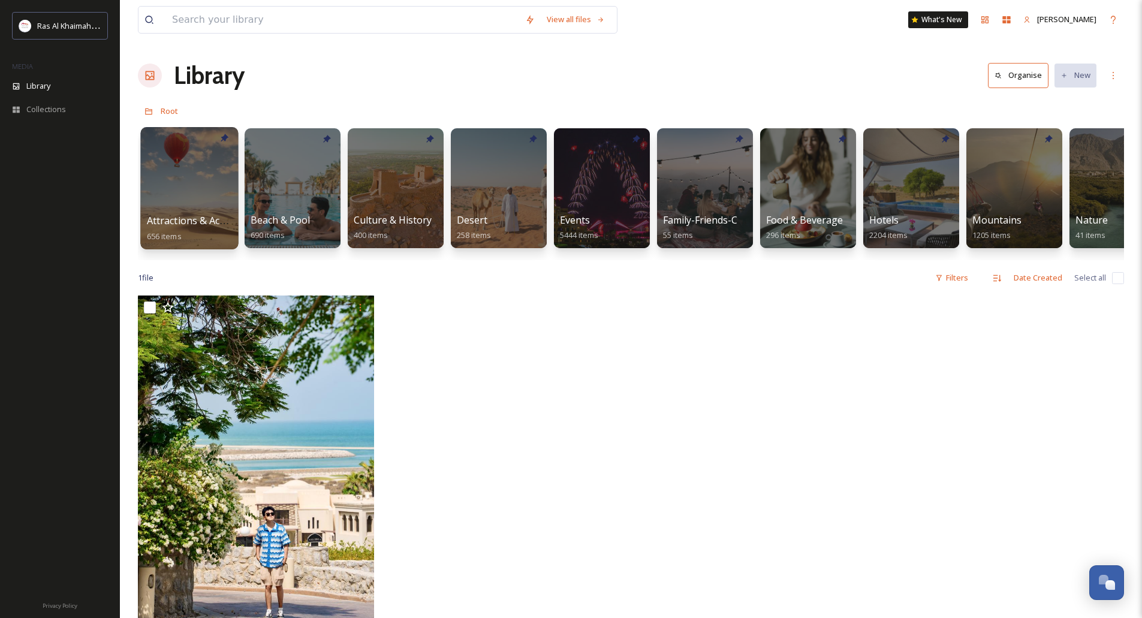
click at [204, 166] on div at bounding box center [189, 188] width 98 height 122
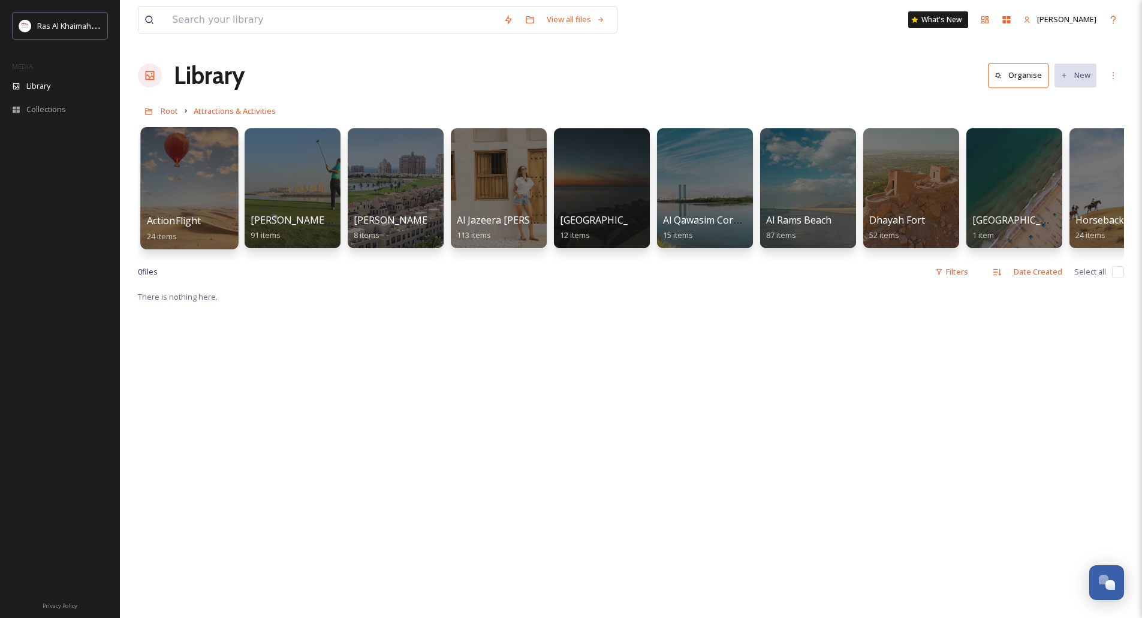
click at [194, 173] on div at bounding box center [189, 188] width 98 height 122
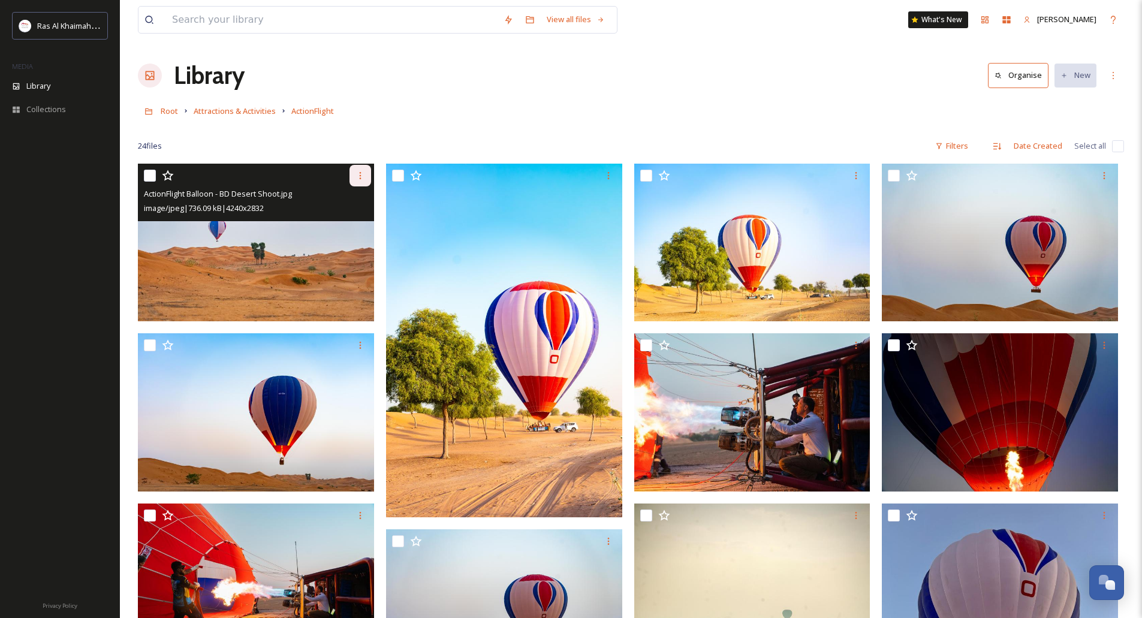
click at [363, 174] on icon at bounding box center [360, 176] width 10 height 10
click at [353, 219] on div "Download" at bounding box center [346, 224] width 49 height 23
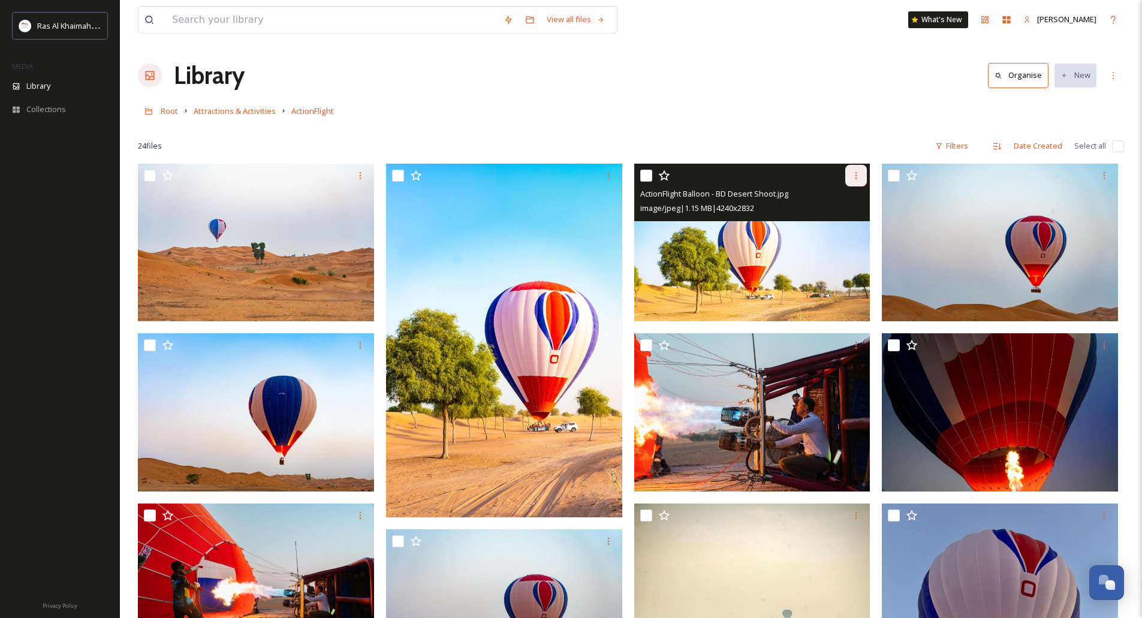
click at [861, 170] on div at bounding box center [856, 176] width 22 height 22
click at [849, 221] on span "Download" at bounding box center [842, 224] width 37 height 11
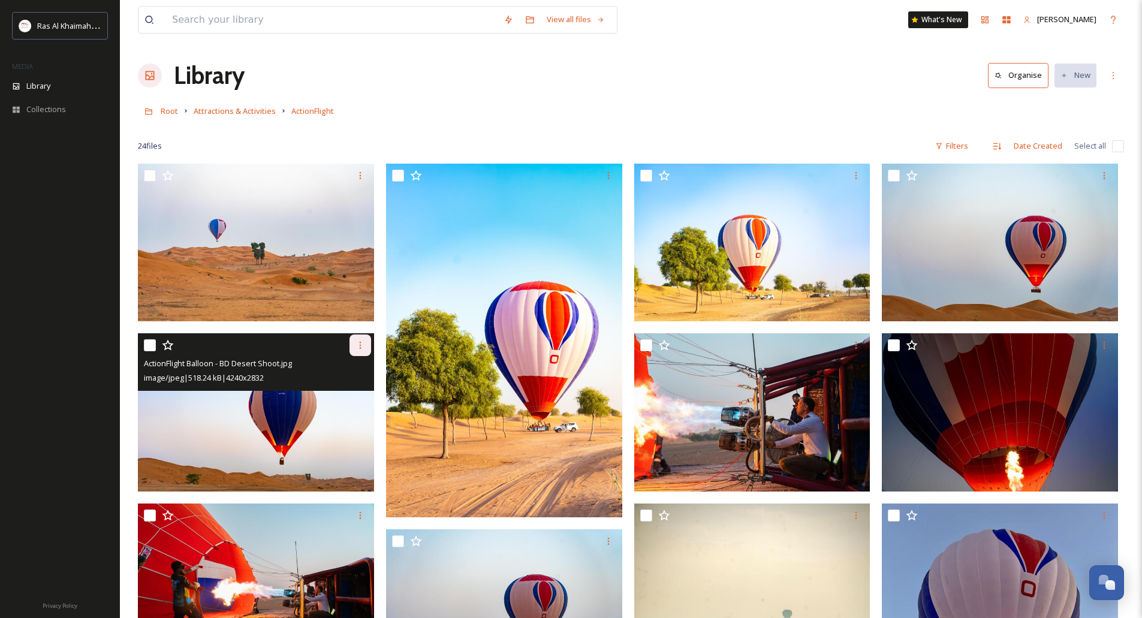
click at [361, 349] on icon at bounding box center [360, 345] width 10 height 10
click at [363, 391] on span "Download" at bounding box center [346, 395] width 37 height 11
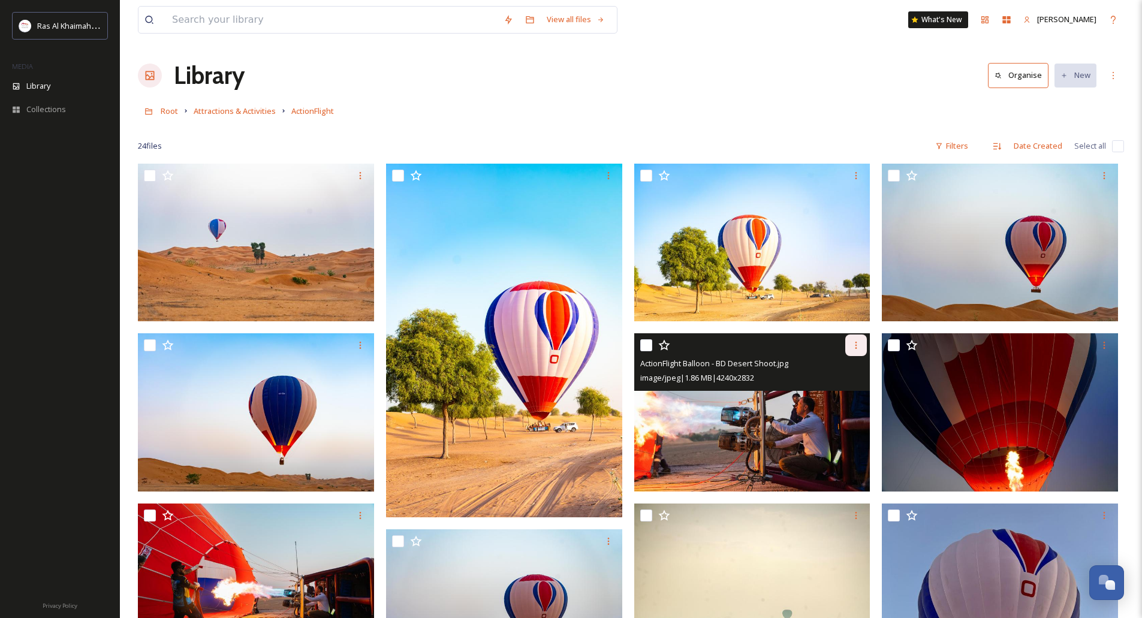
click at [862, 347] on div at bounding box center [856, 345] width 22 height 22
click at [837, 393] on span "Download" at bounding box center [842, 395] width 37 height 11
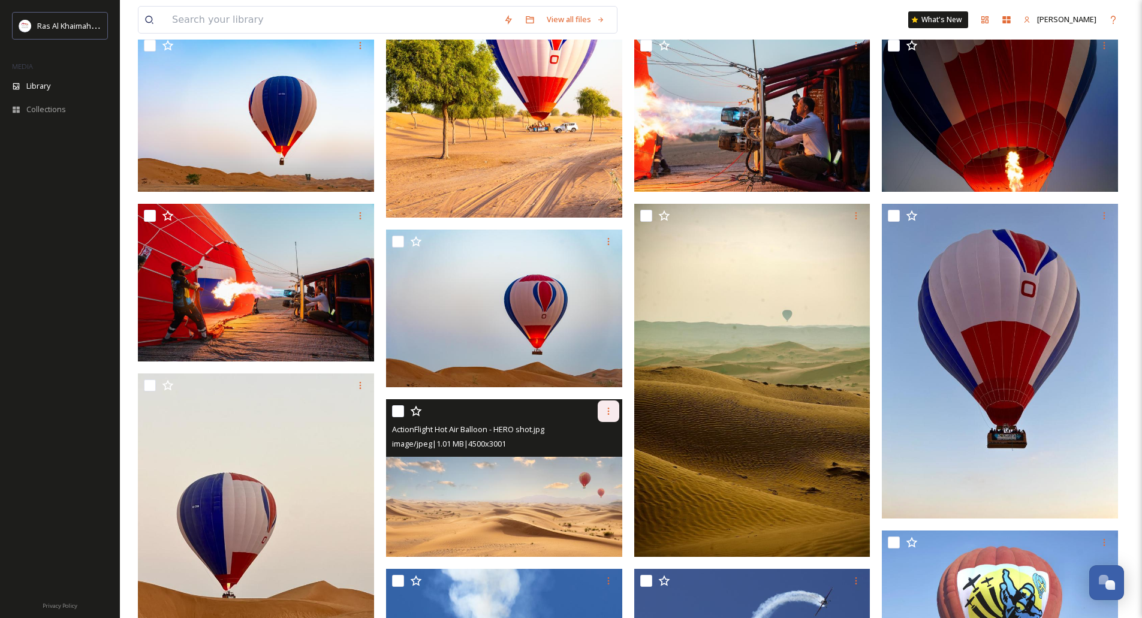
click at [607, 411] on icon at bounding box center [609, 411] width 10 height 10
drag, startPoint x: 606, startPoint y: 456, endPoint x: 588, endPoint y: 390, distance: 68.3
click at [605, 457] on span "Download" at bounding box center [594, 460] width 37 height 11
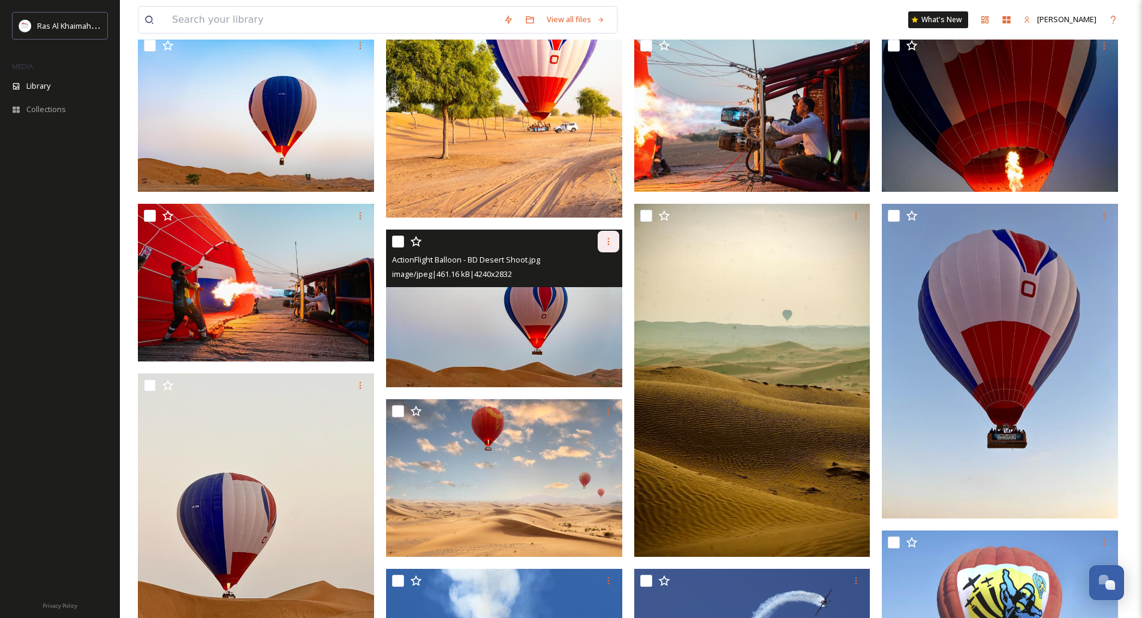
click at [610, 247] on div at bounding box center [609, 242] width 22 height 22
click at [601, 293] on span "Download" at bounding box center [594, 290] width 37 height 11
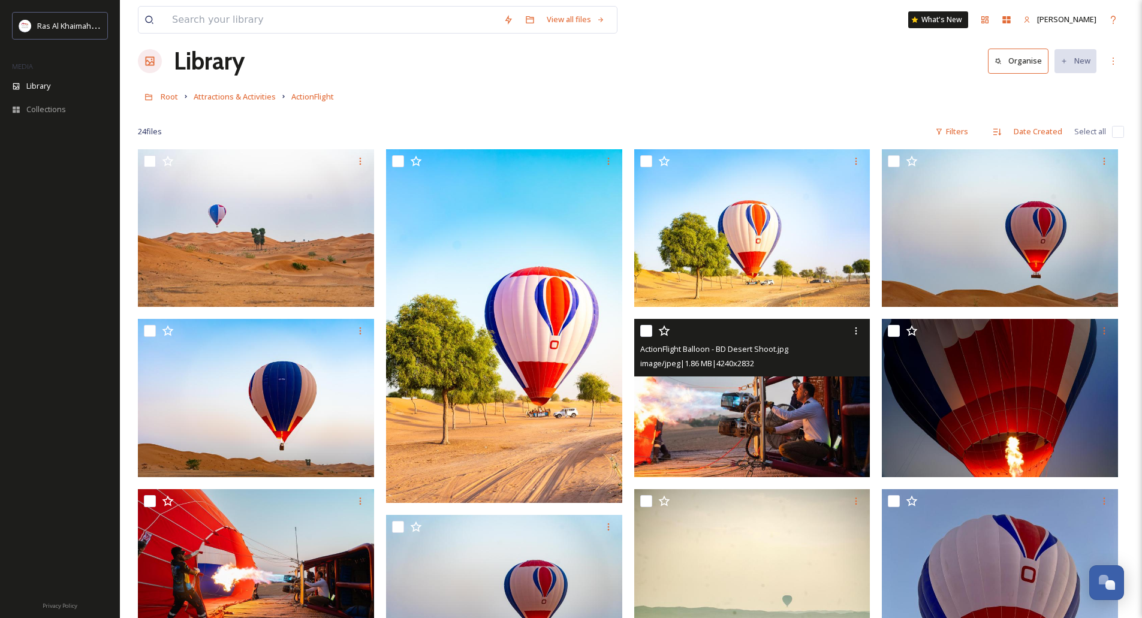
scroll to position [0, 0]
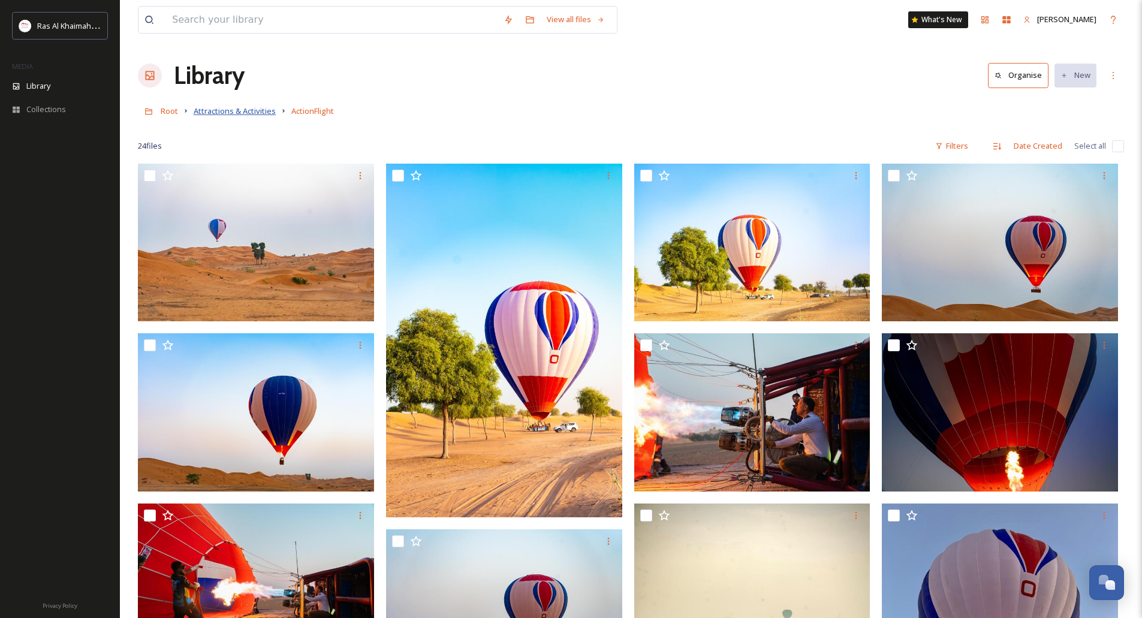
click at [262, 109] on span "Attractions & Activities" at bounding box center [235, 110] width 82 height 11
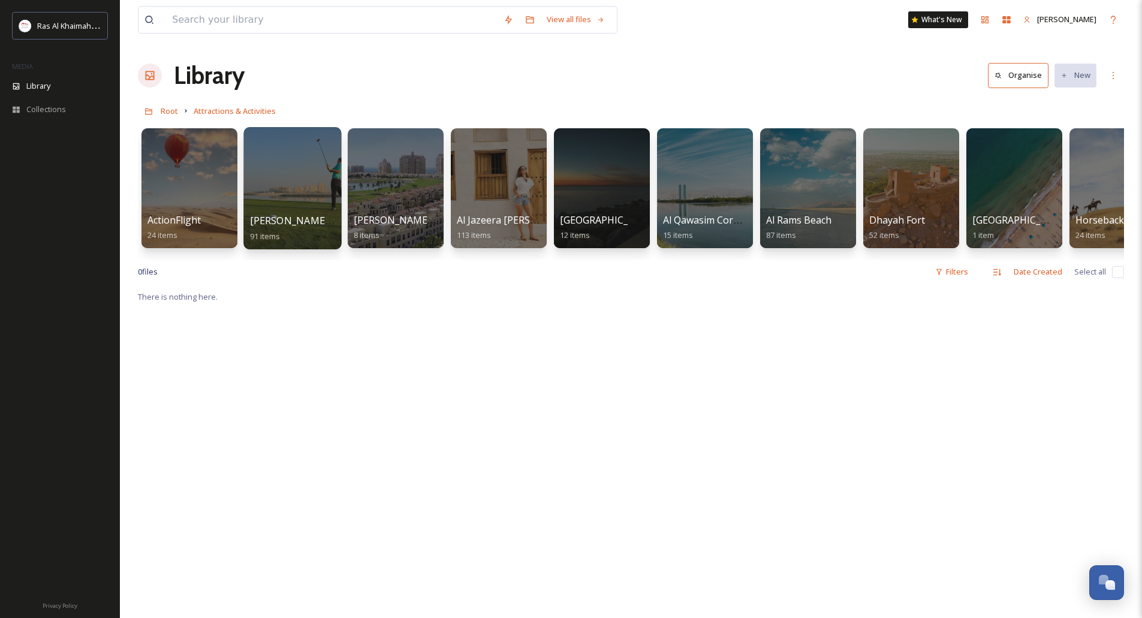
click at [298, 180] on div at bounding box center [292, 188] width 98 height 122
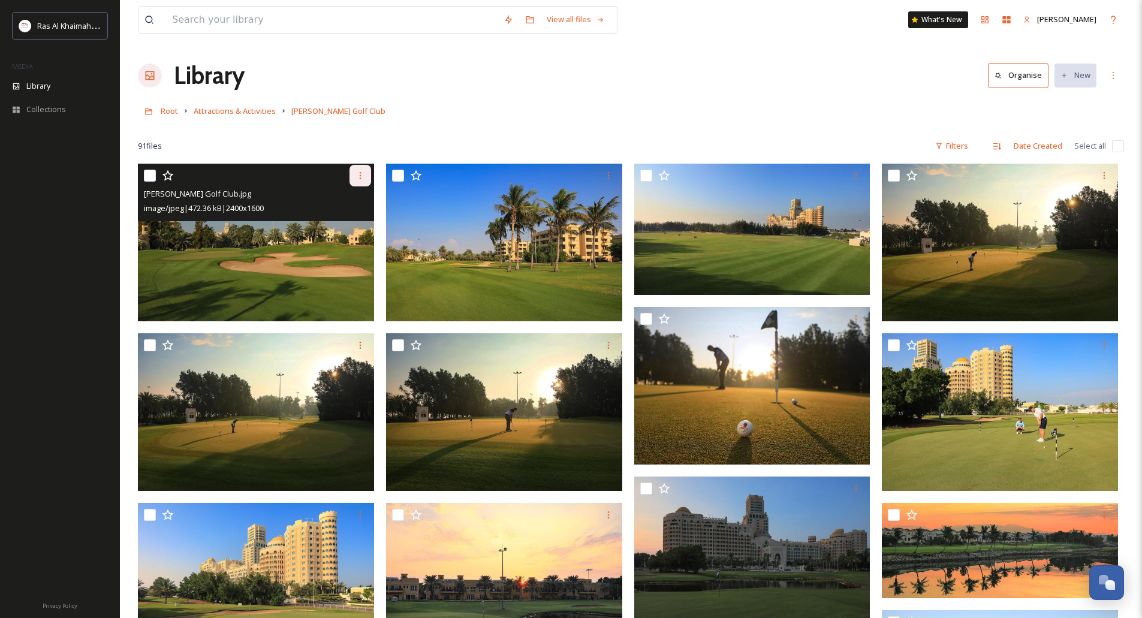
click at [363, 176] on icon at bounding box center [360, 176] width 10 height 10
click at [346, 224] on span "Download" at bounding box center [346, 224] width 37 height 11
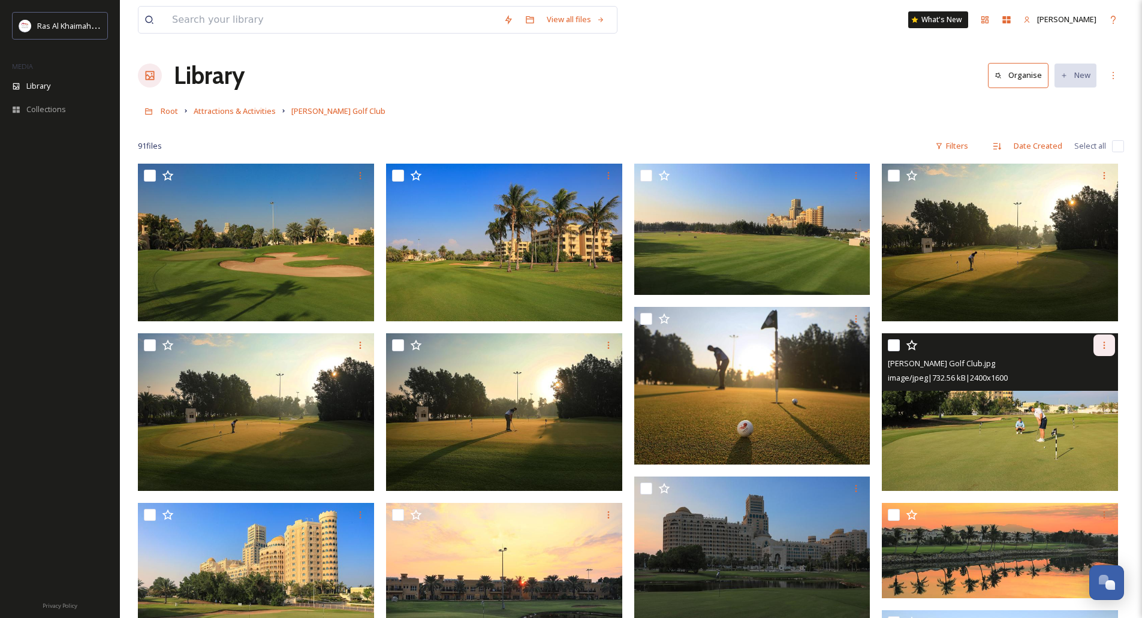
click at [1098, 346] on div at bounding box center [1104, 345] width 22 height 22
click at [1083, 390] on span "Download" at bounding box center [1090, 394] width 37 height 11
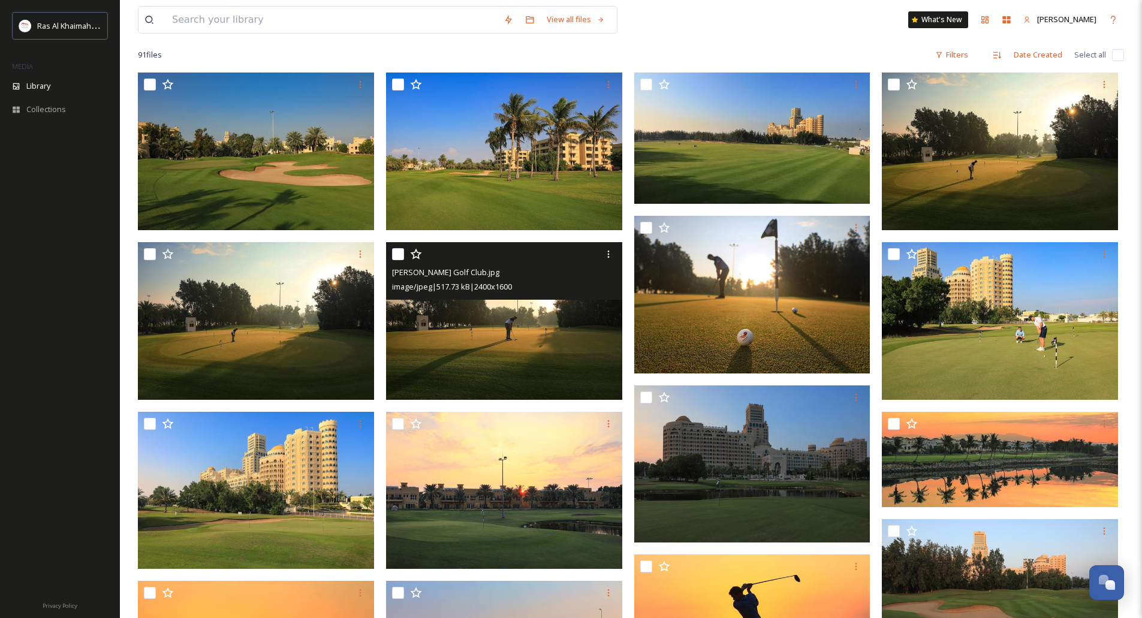
scroll to position [300, 0]
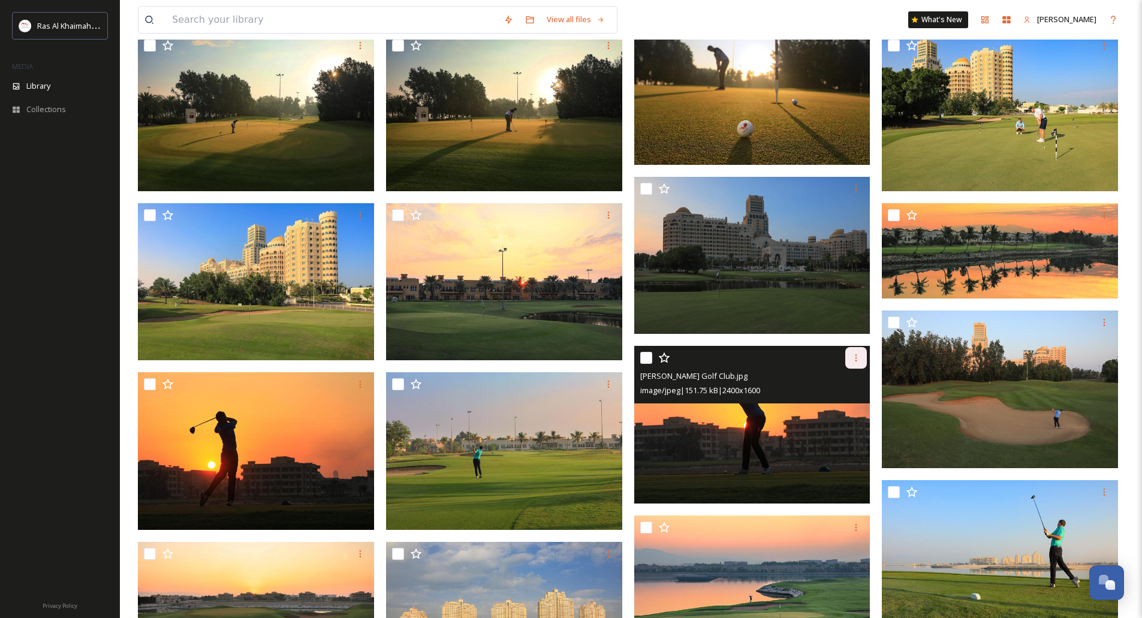
click at [855, 361] on icon at bounding box center [856, 358] width 10 height 10
click at [845, 401] on div "Download" at bounding box center [842, 407] width 49 height 23
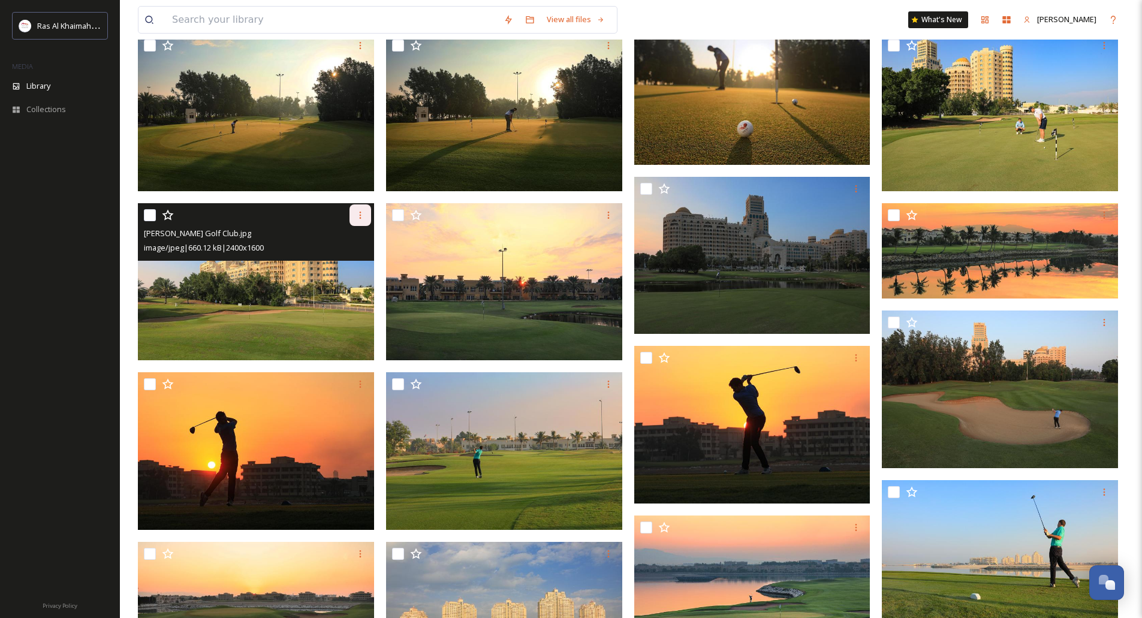
click at [355, 215] on icon at bounding box center [360, 215] width 10 height 10
click at [345, 259] on span "Download" at bounding box center [346, 264] width 37 height 11
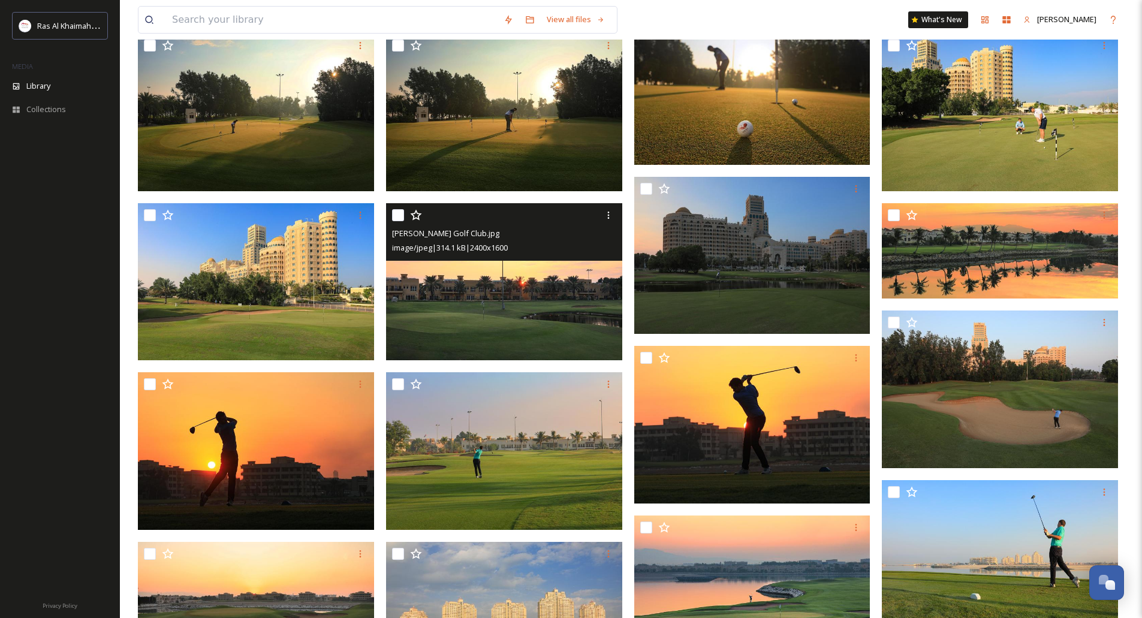
scroll to position [539, 0]
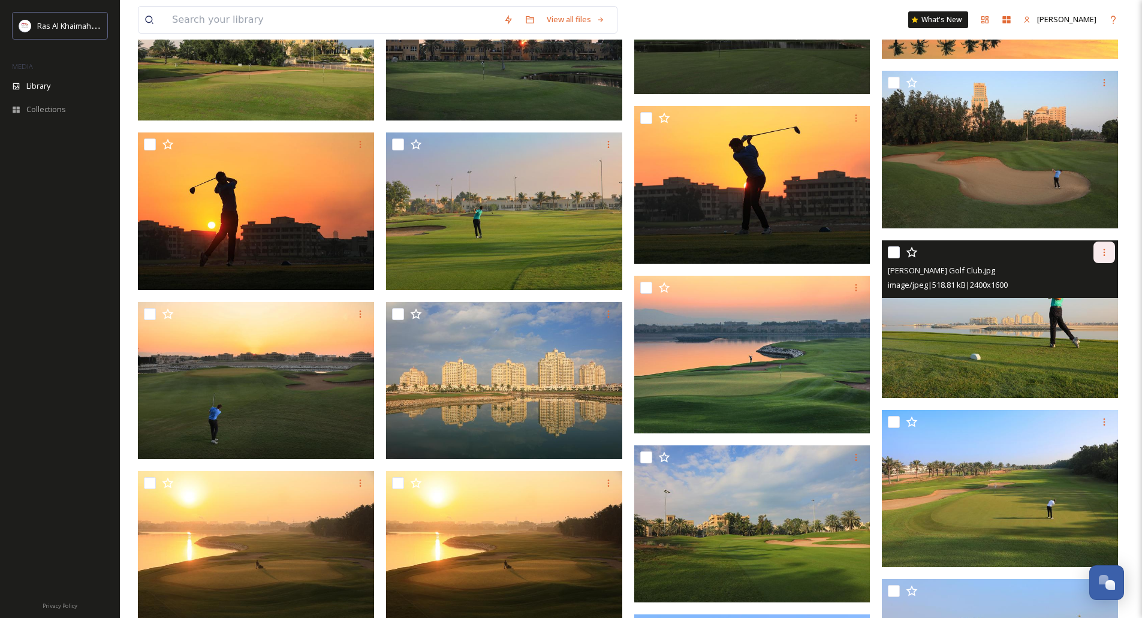
click at [1102, 255] on icon at bounding box center [1104, 253] width 10 height 10
click at [1074, 296] on div "Download" at bounding box center [1090, 301] width 49 height 23
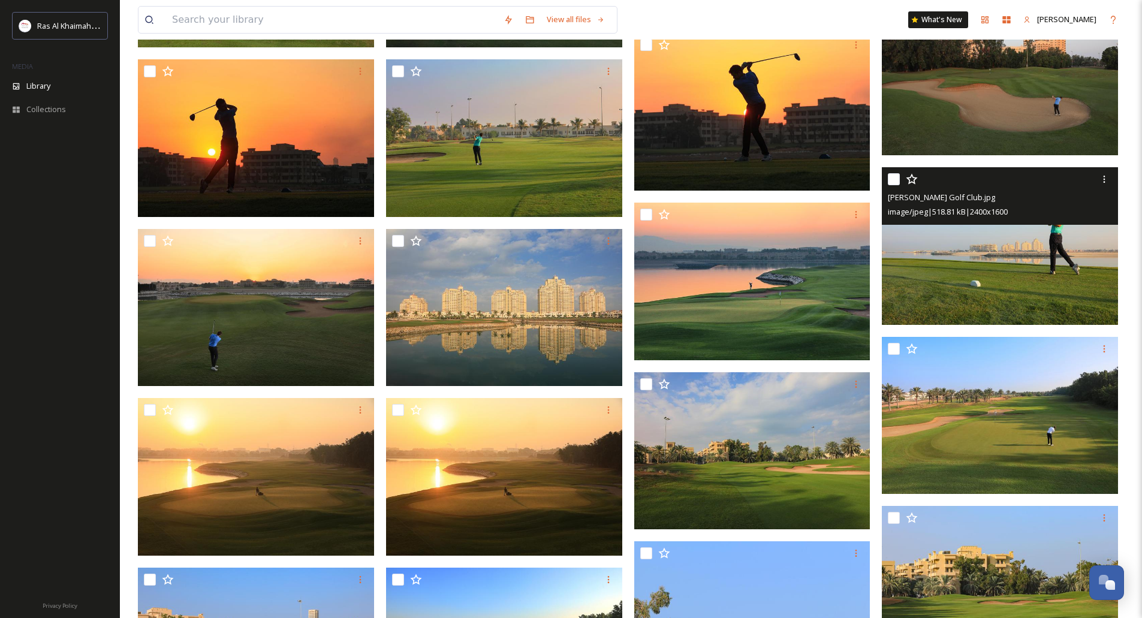
scroll to position [779, 0]
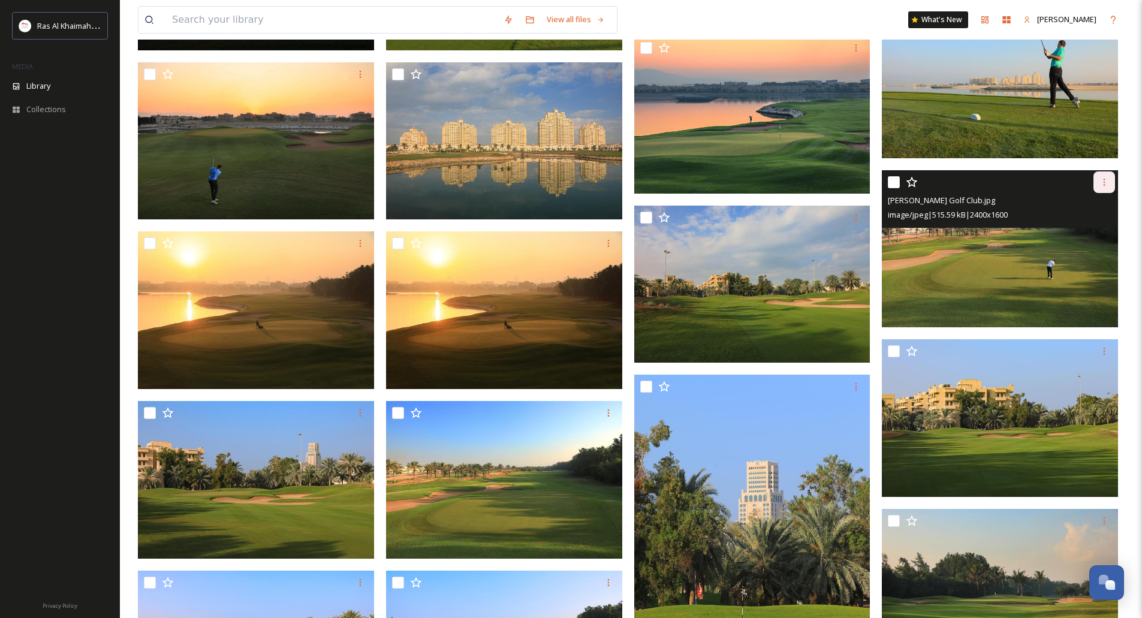
click at [1097, 182] on div at bounding box center [1104, 182] width 22 height 22
click at [1084, 228] on span "Download" at bounding box center [1090, 231] width 37 height 11
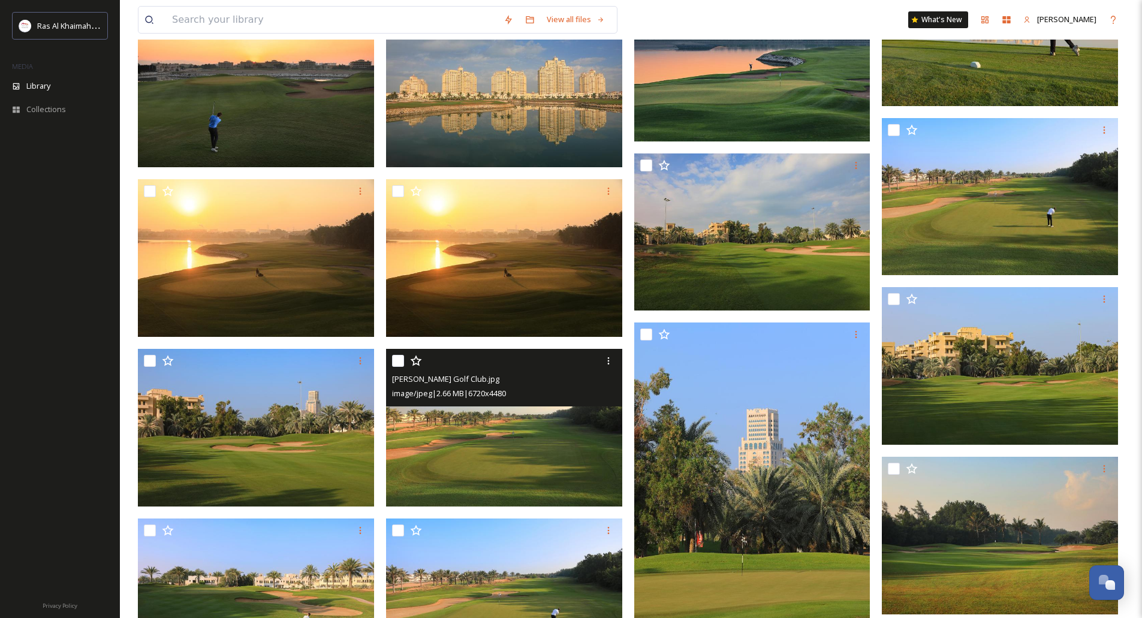
scroll to position [899, 0]
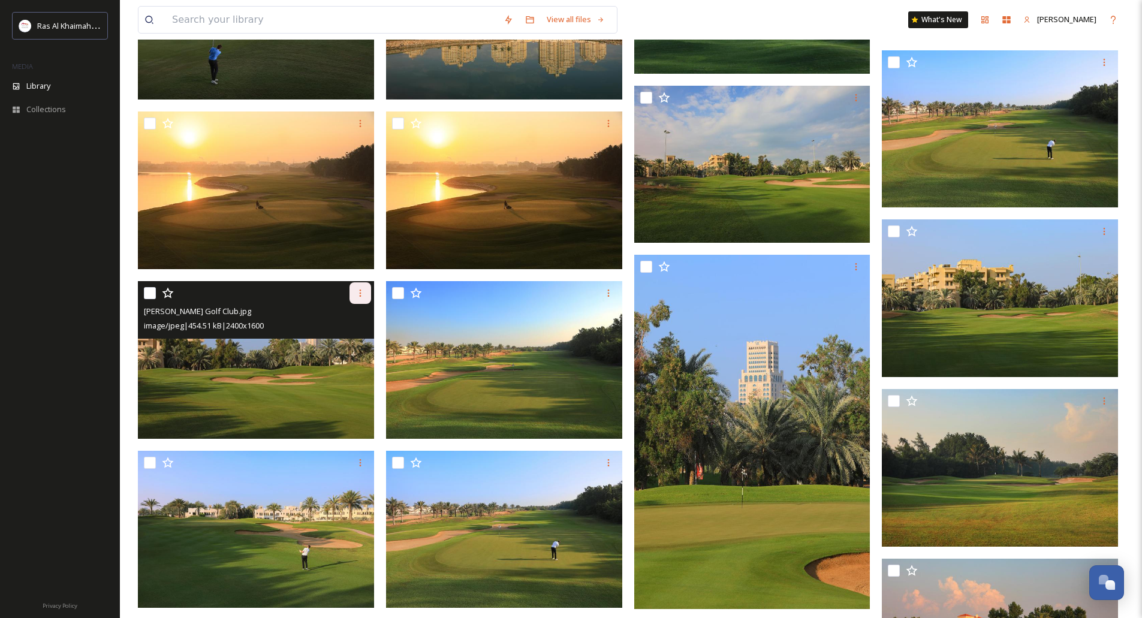
click at [363, 295] on icon at bounding box center [360, 293] width 10 height 10
click at [348, 343] on span "Download" at bounding box center [346, 342] width 37 height 11
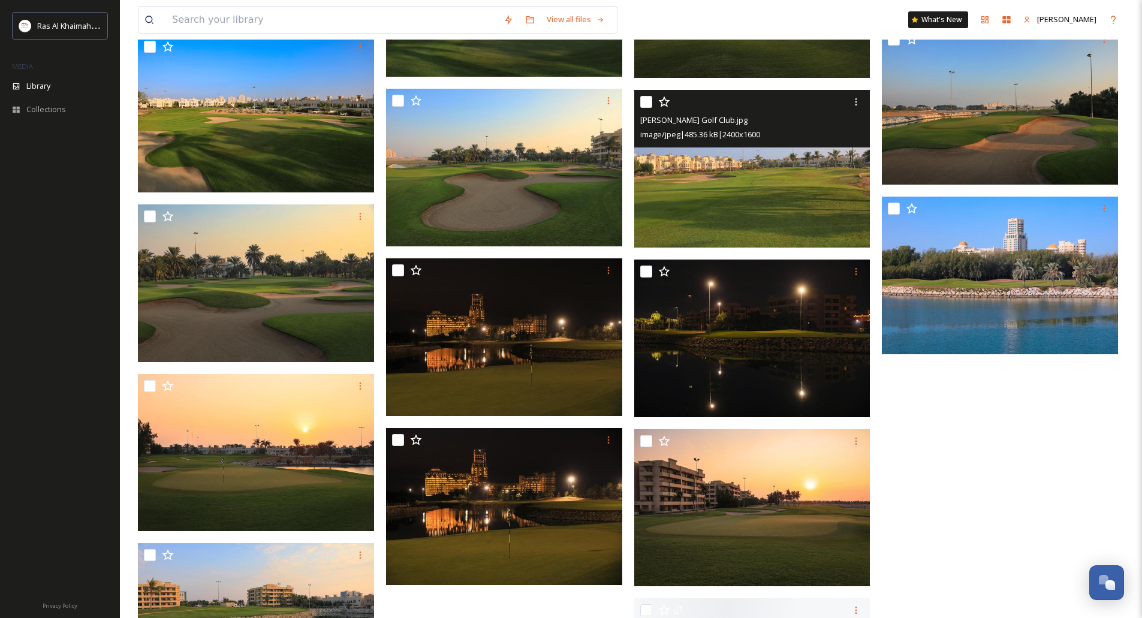
scroll to position [3622, 0]
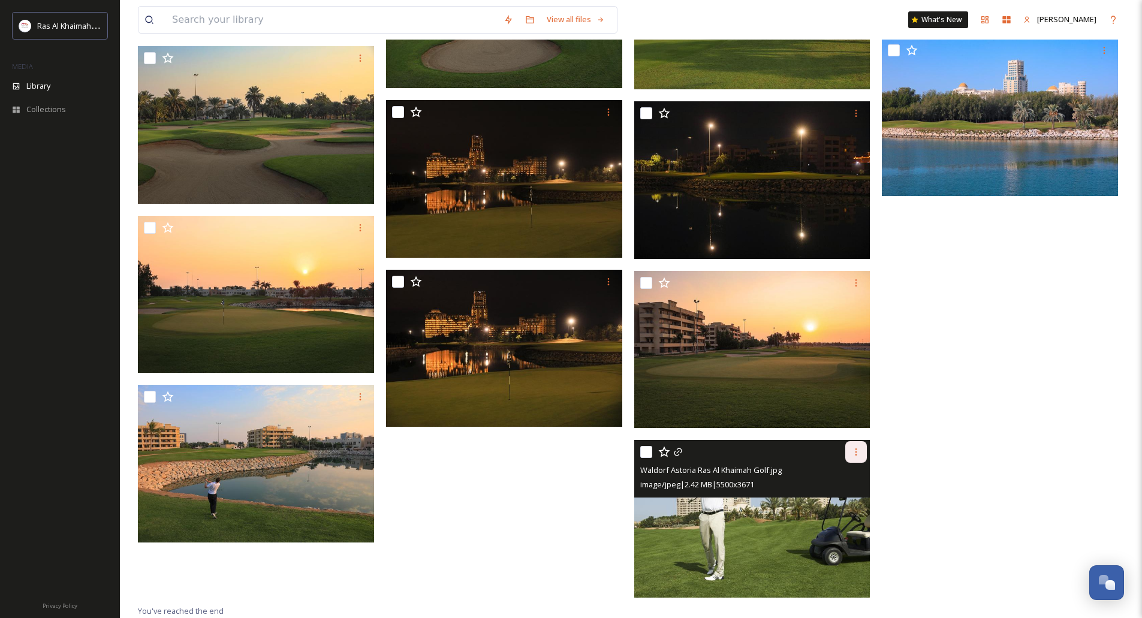
click at [852, 455] on icon at bounding box center [856, 452] width 10 height 10
click at [834, 496] on span "Download" at bounding box center [842, 501] width 37 height 11
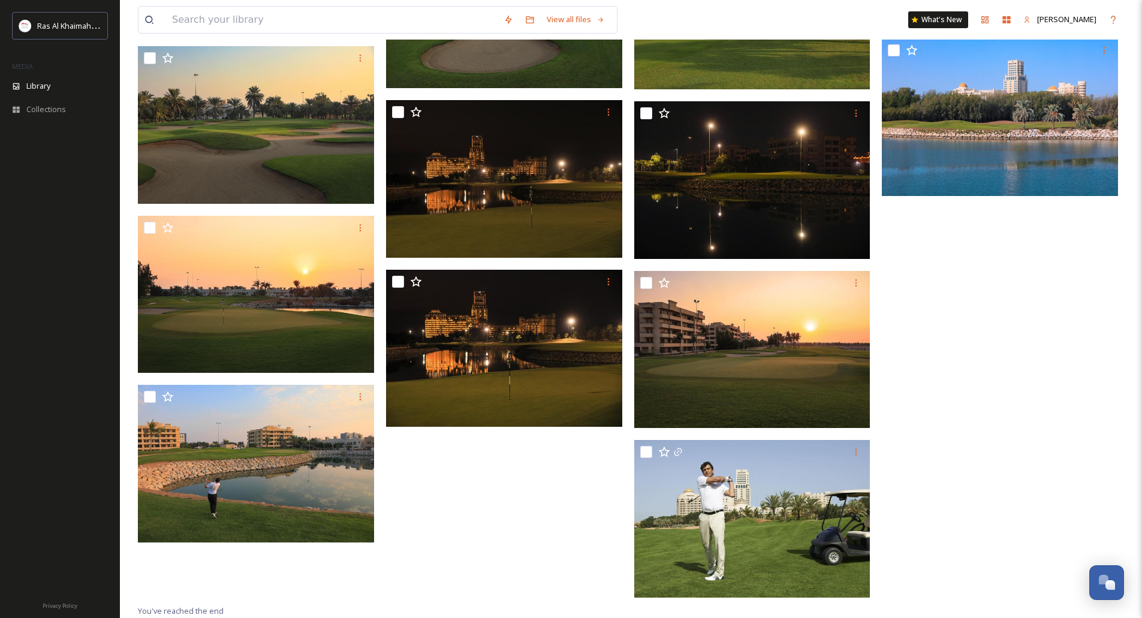
scroll to position [3322, 0]
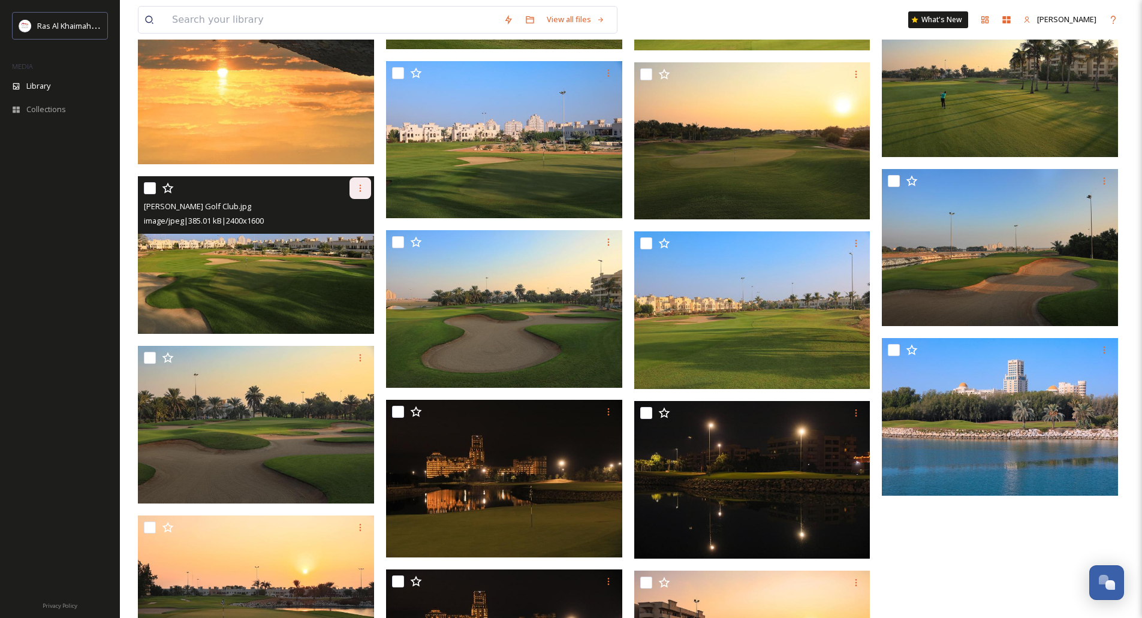
click at [352, 187] on div at bounding box center [360, 188] width 22 height 22
click at [346, 236] on span "Download" at bounding box center [346, 237] width 37 height 11
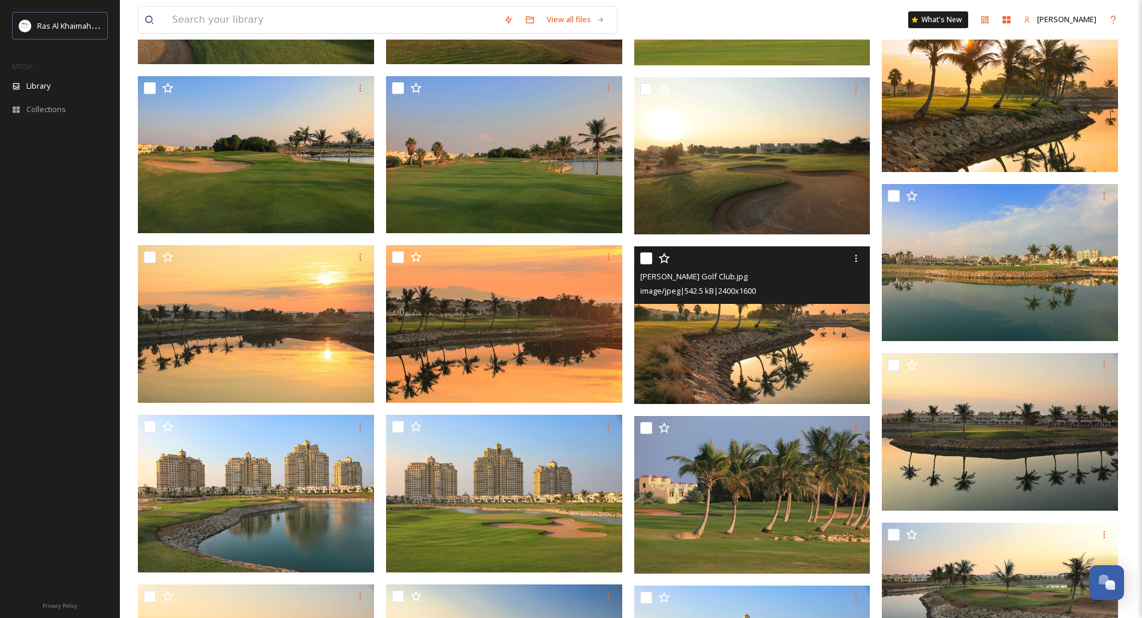
scroll to position [1763, 0]
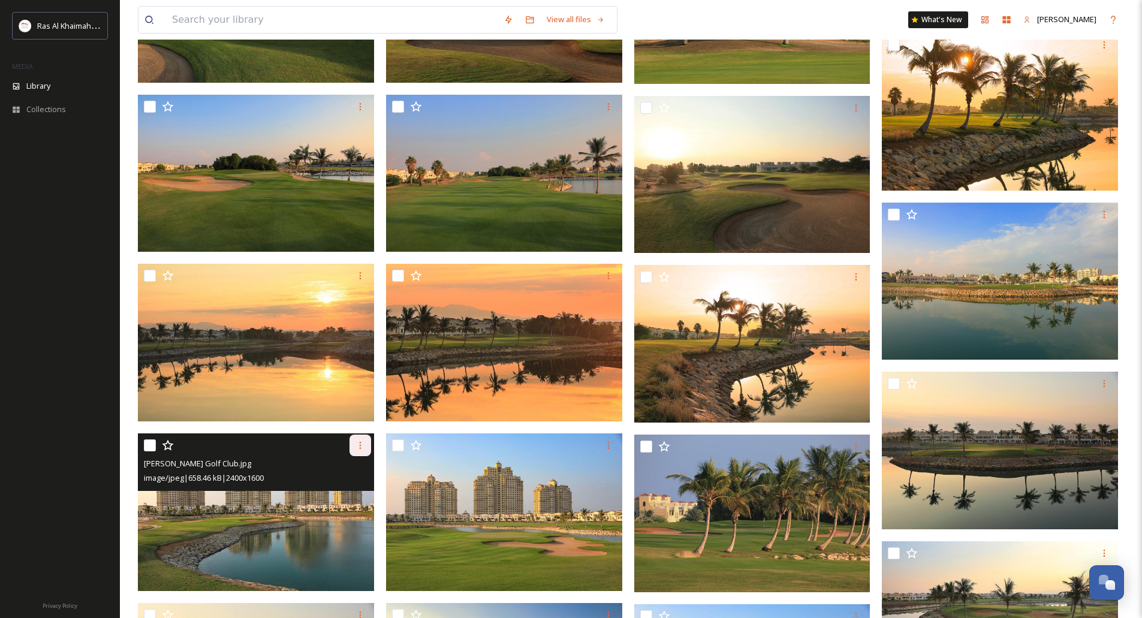
click at [357, 445] on icon at bounding box center [360, 446] width 10 height 10
click at [334, 489] on div "Download" at bounding box center [346, 494] width 49 height 23
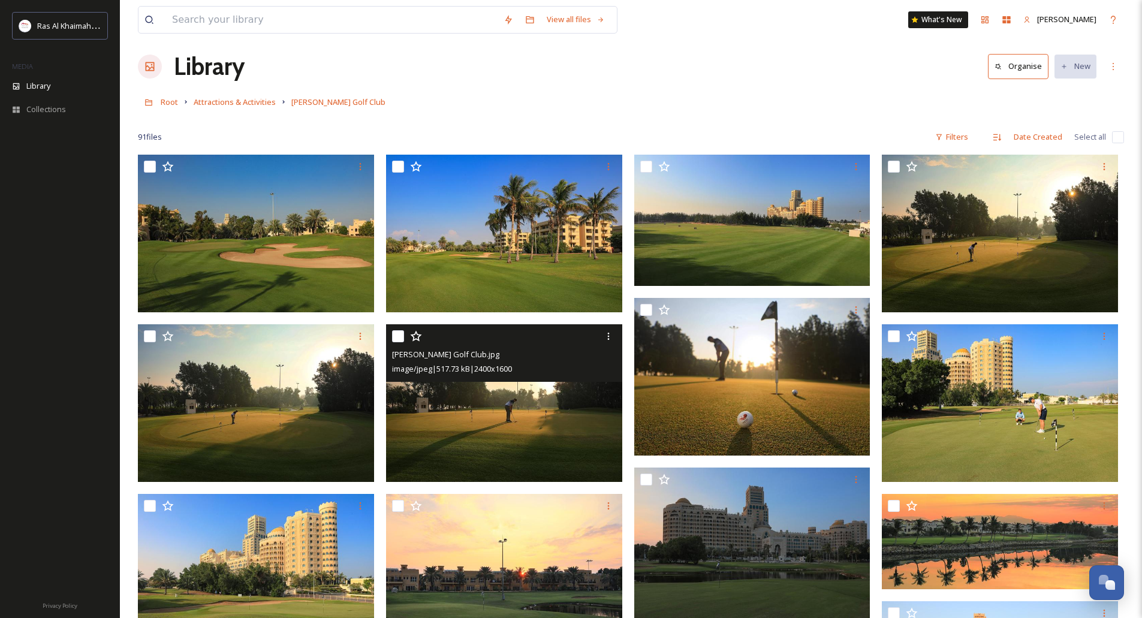
scroll to position [0, 0]
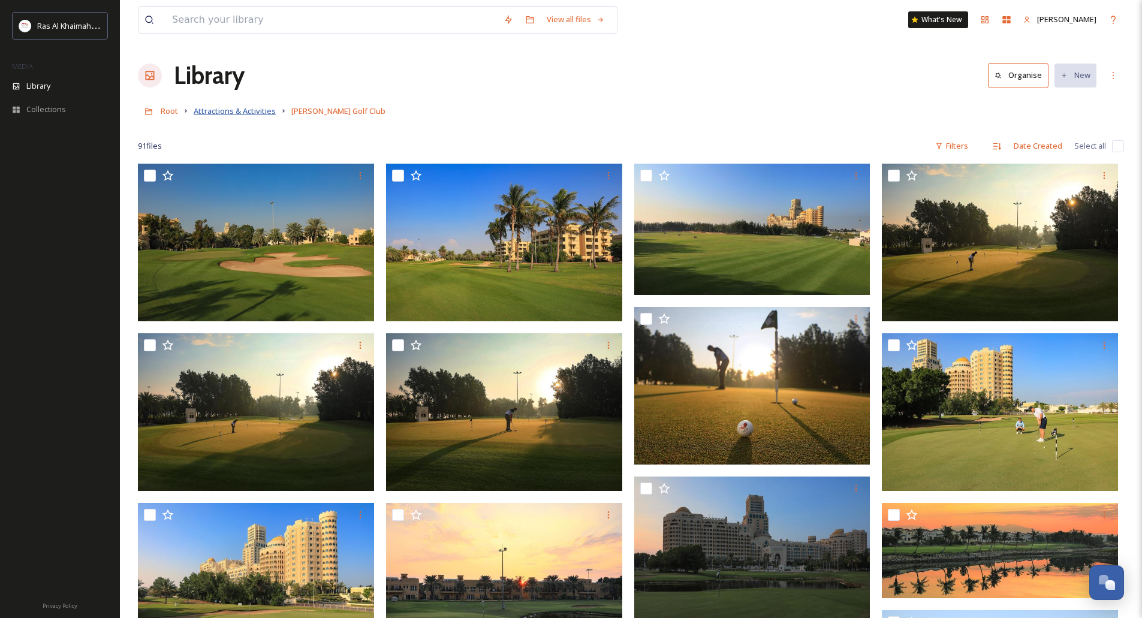
click at [244, 113] on span "Attractions & Activities" at bounding box center [235, 110] width 82 height 11
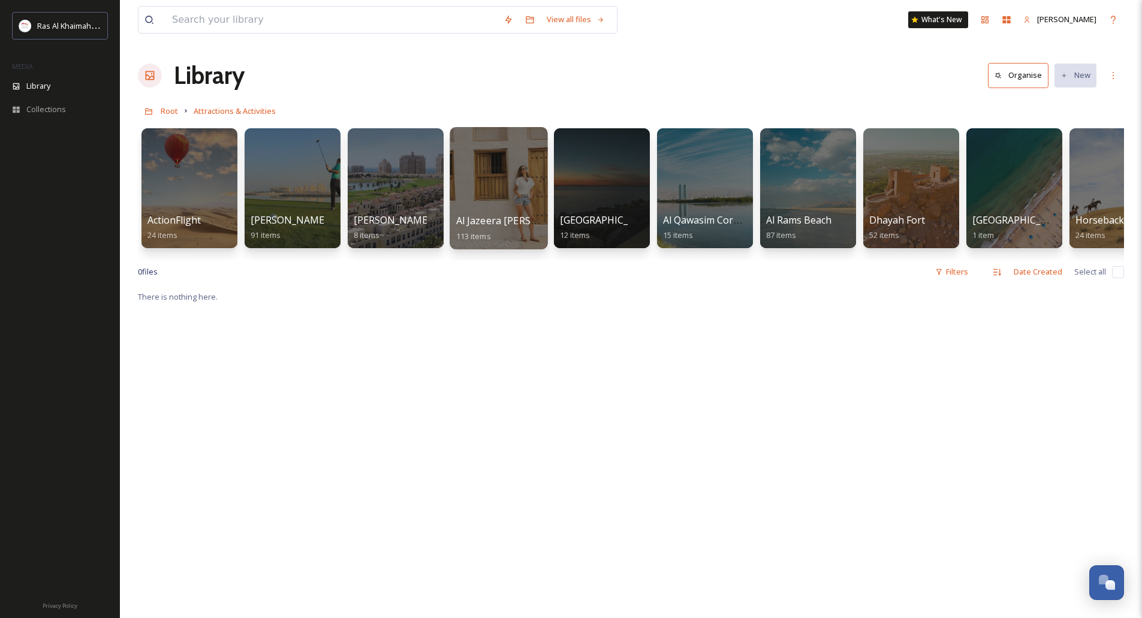
click at [500, 201] on div at bounding box center [499, 188] width 98 height 122
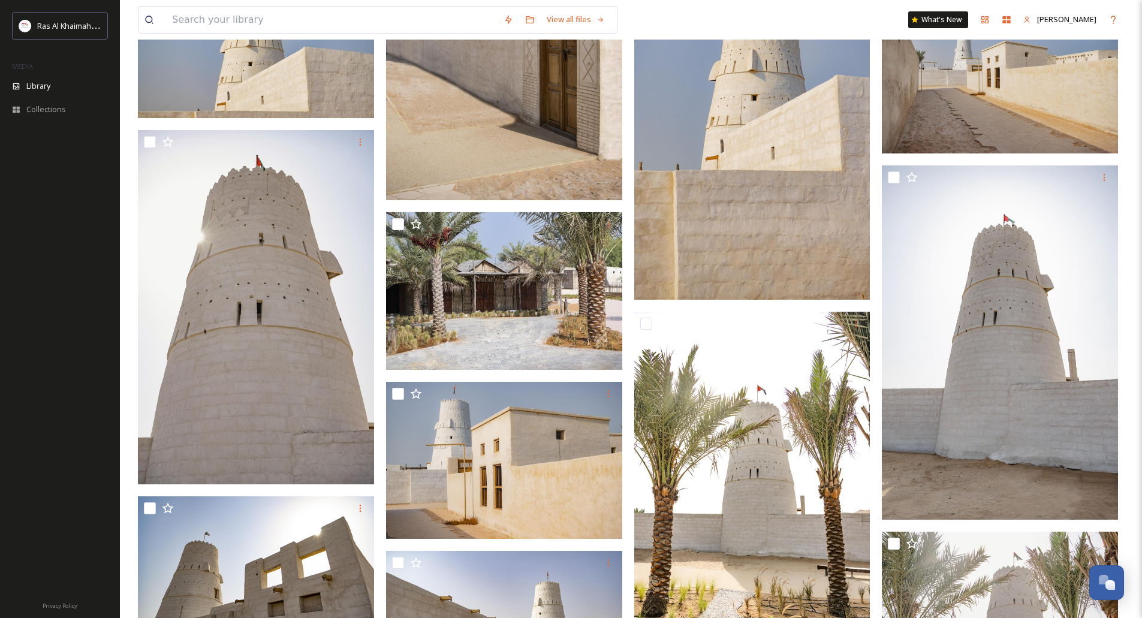
scroll to position [1738, 0]
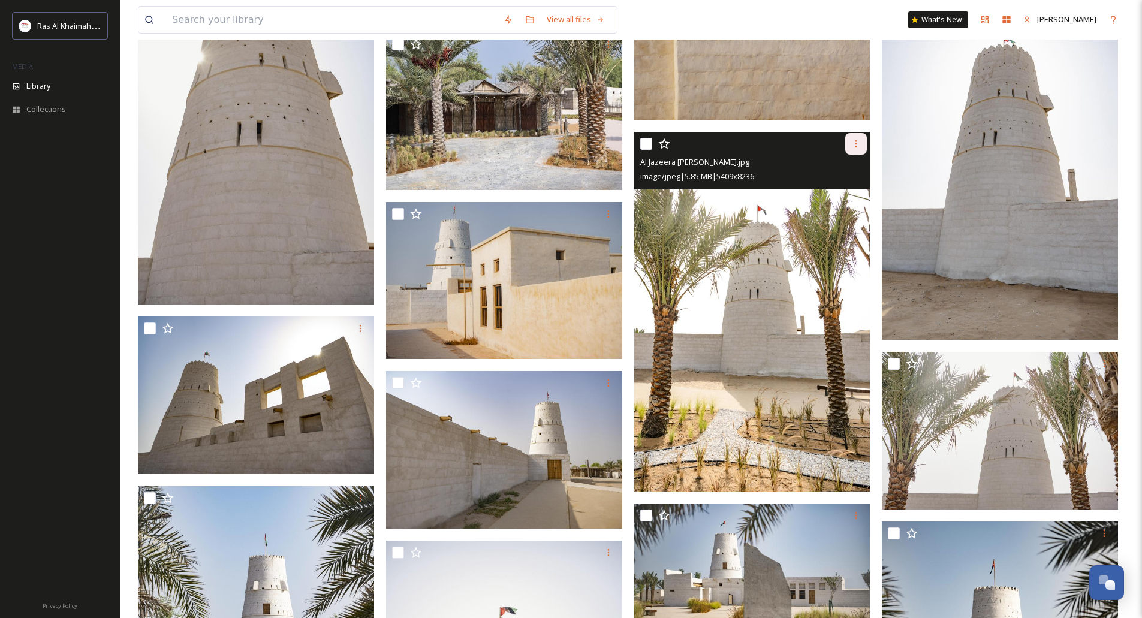
click at [849, 142] on div at bounding box center [856, 144] width 22 height 22
click at [853, 184] on div "Download" at bounding box center [842, 193] width 49 height 23
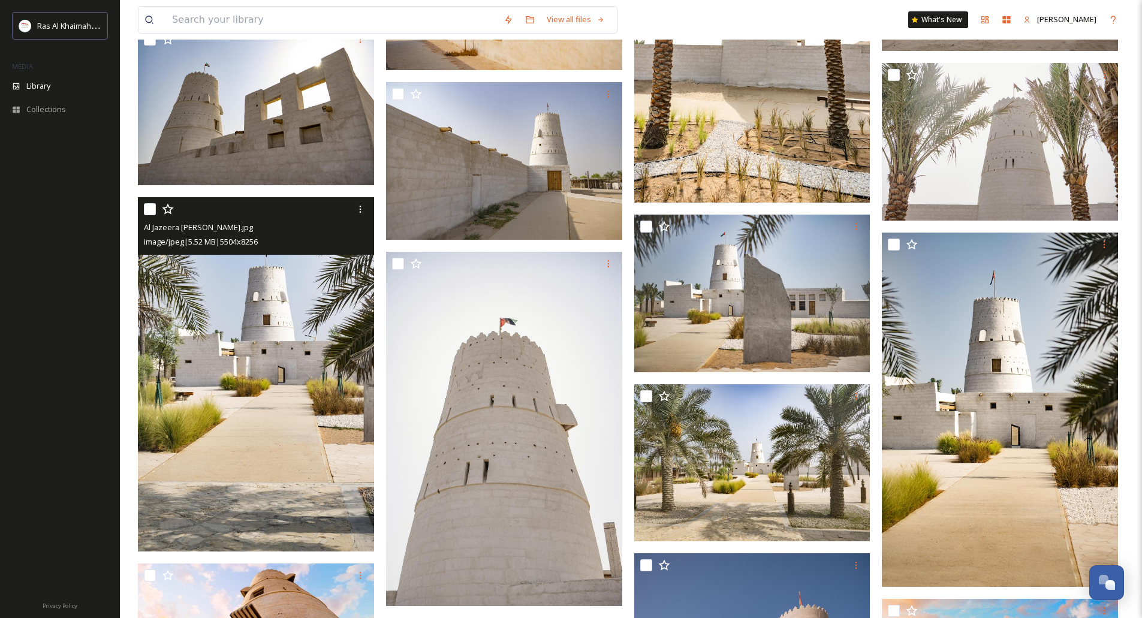
scroll to position [2038, 0]
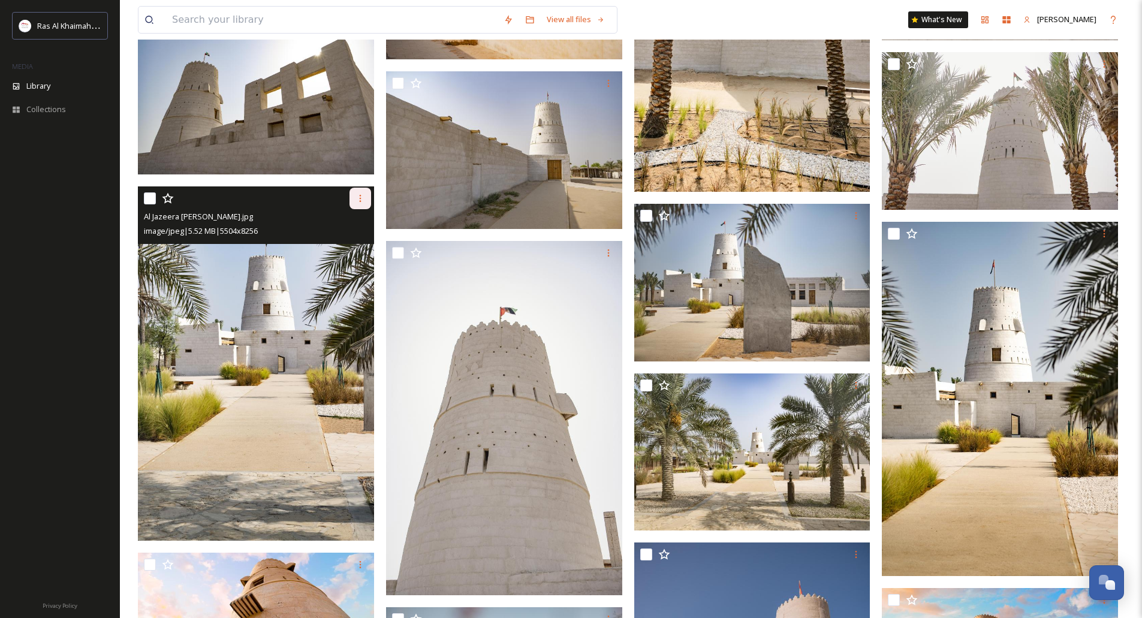
click at [353, 209] on div at bounding box center [360, 199] width 22 height 22
click at [349, 245] on span "Download" at bounding box center [346, 247] width 37 height 11
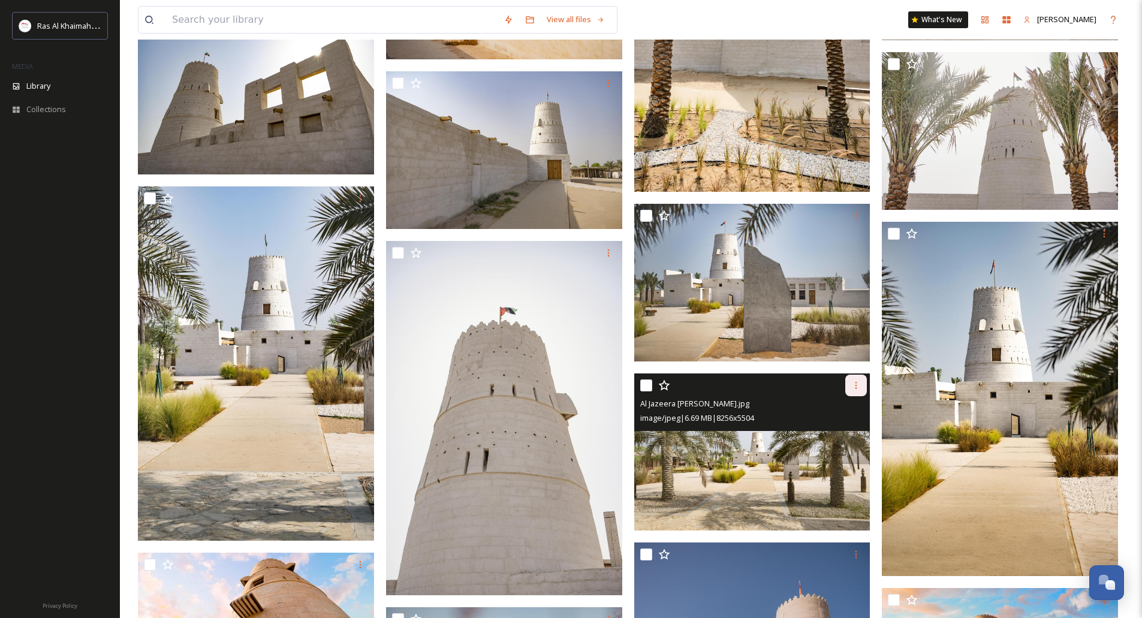
click at [851, 389] on div at bounding box center [856, 386] width 22 height 22
click at [841, 435] on span "Download" at bounding box center [842, 434] width 37 height 11
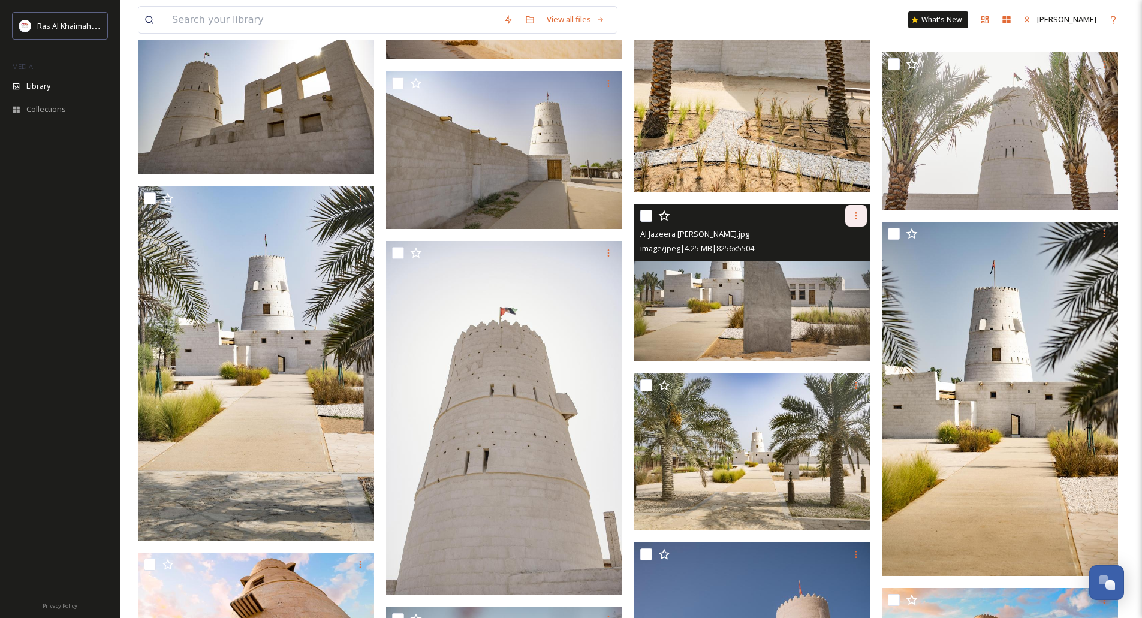
click at [853, 224] on div at bounding box center [856, 216] width 22 height 22
click at [841, 263] on span "Download" at bounding box center [842, 265] width 37 height 11
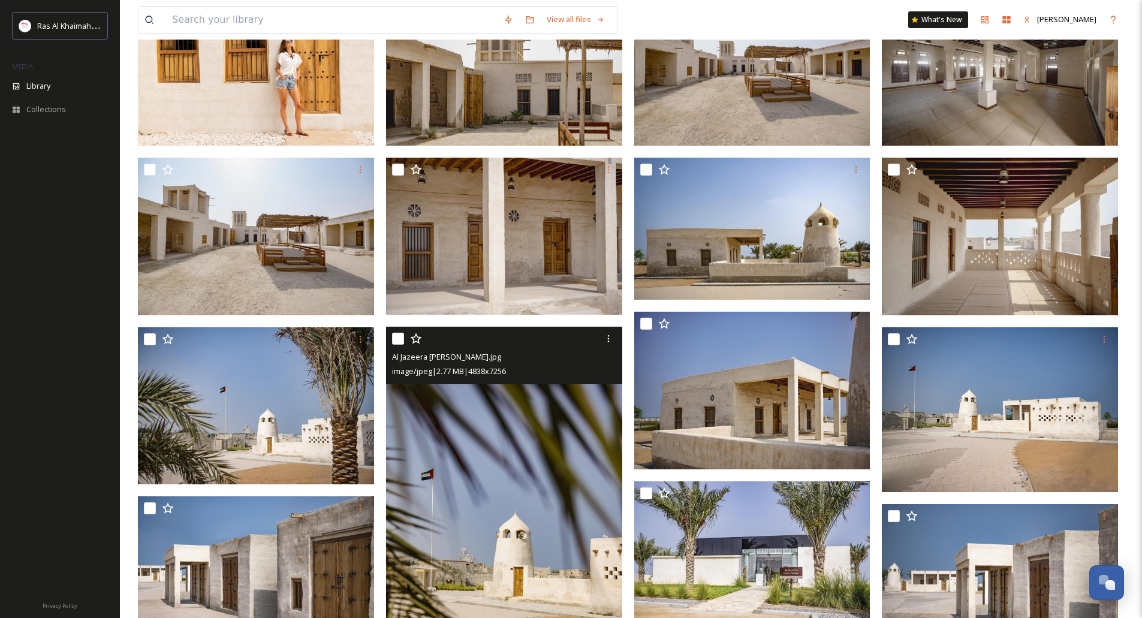
scroll to position [0, 0]
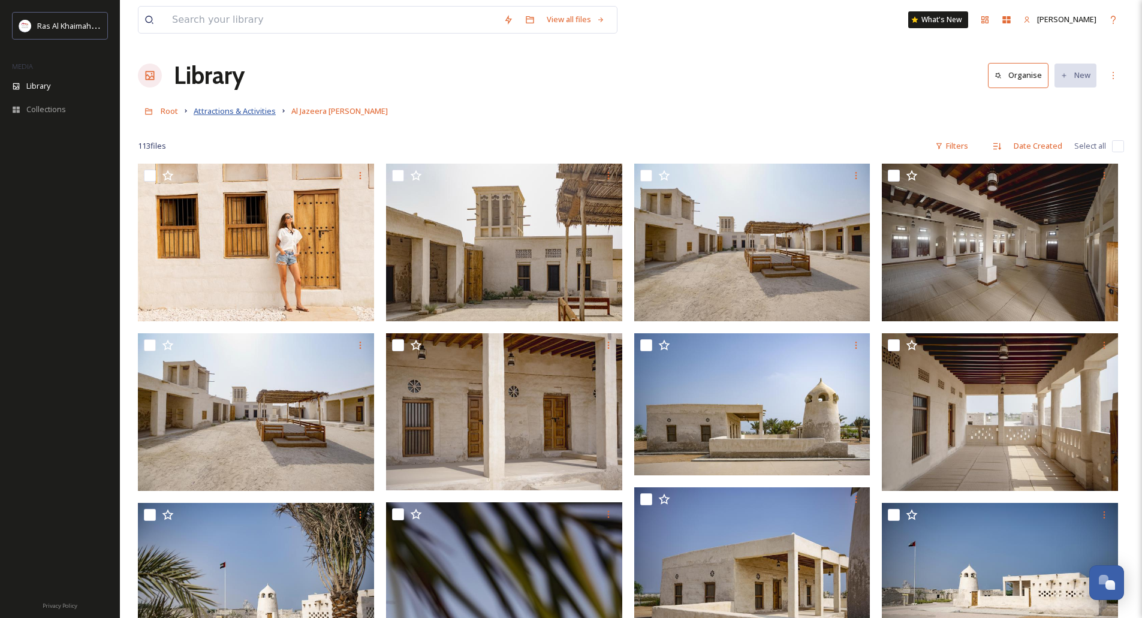
click at [231, 116] on span "Attractions & Activities" at bounding box center [235, 110] width 82 height 11
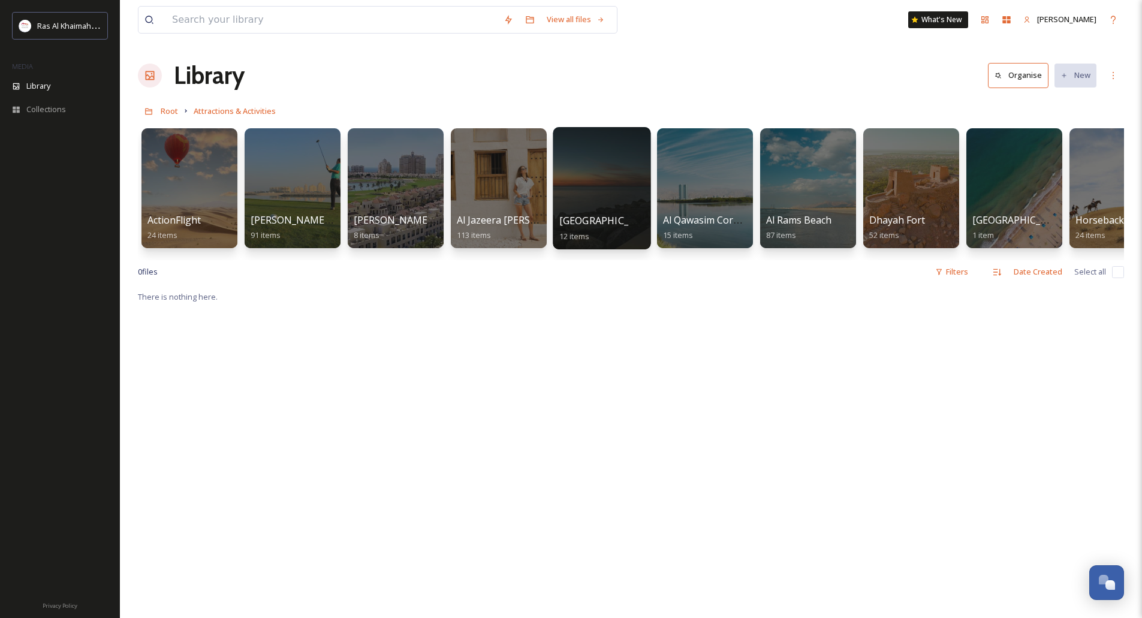
click at [629, 204] on div at bounding box center [602, 188] width 98 height 122
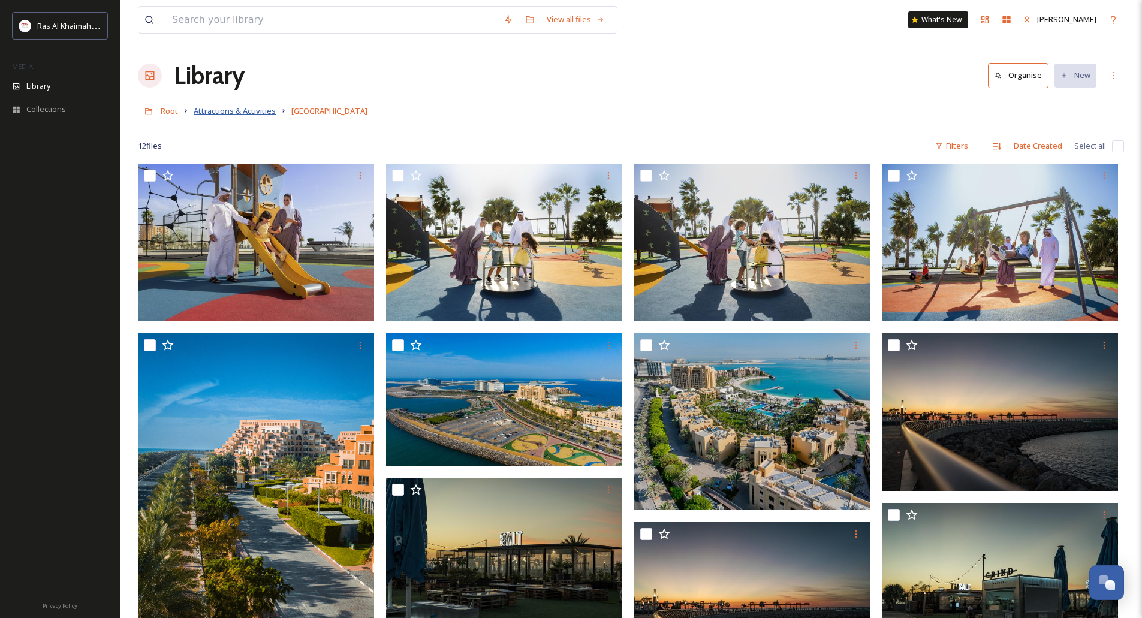
click at [228, 107] on span "Attractions & Activities" at bounding box center [235, 110] width 82 height 11
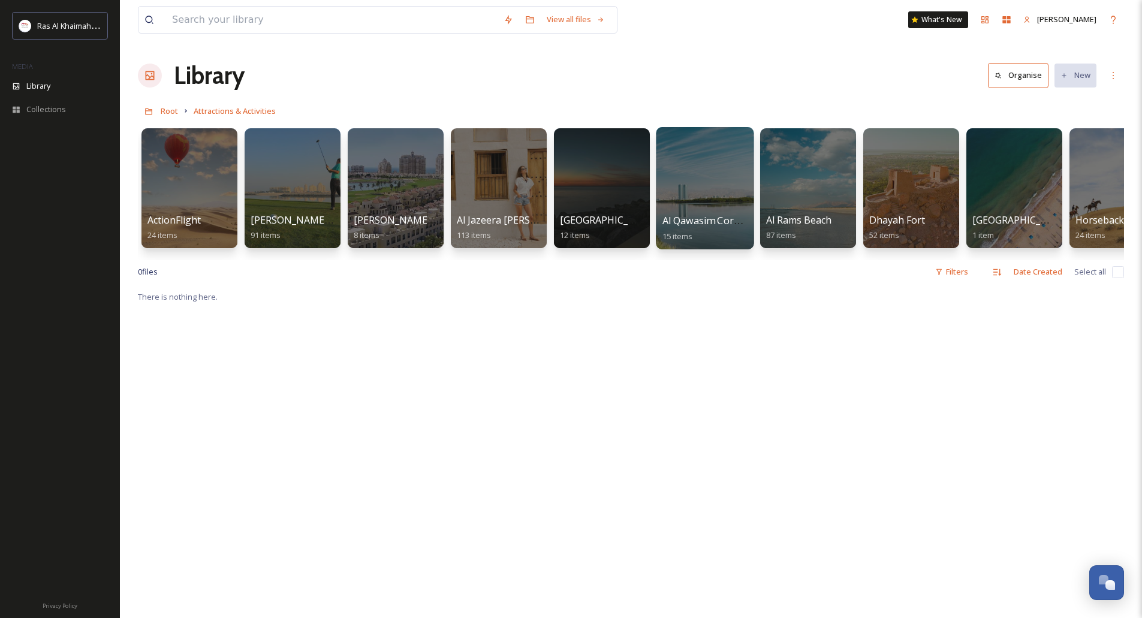
click at [689, 177] on div at bounding box center [705, 188] width 98 height 122
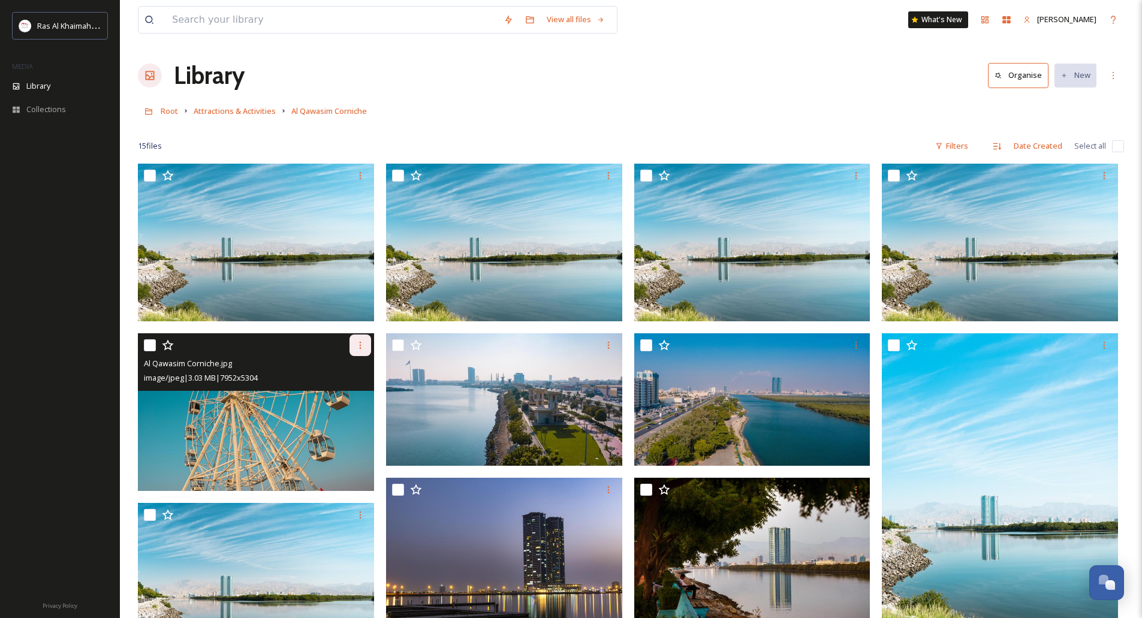
click at [361, 349] on icon at bounding box center [360, 345] width 10 height 10
click at [359, 394] on span "Download" at bounding box center [346, 394] width 37 height 11
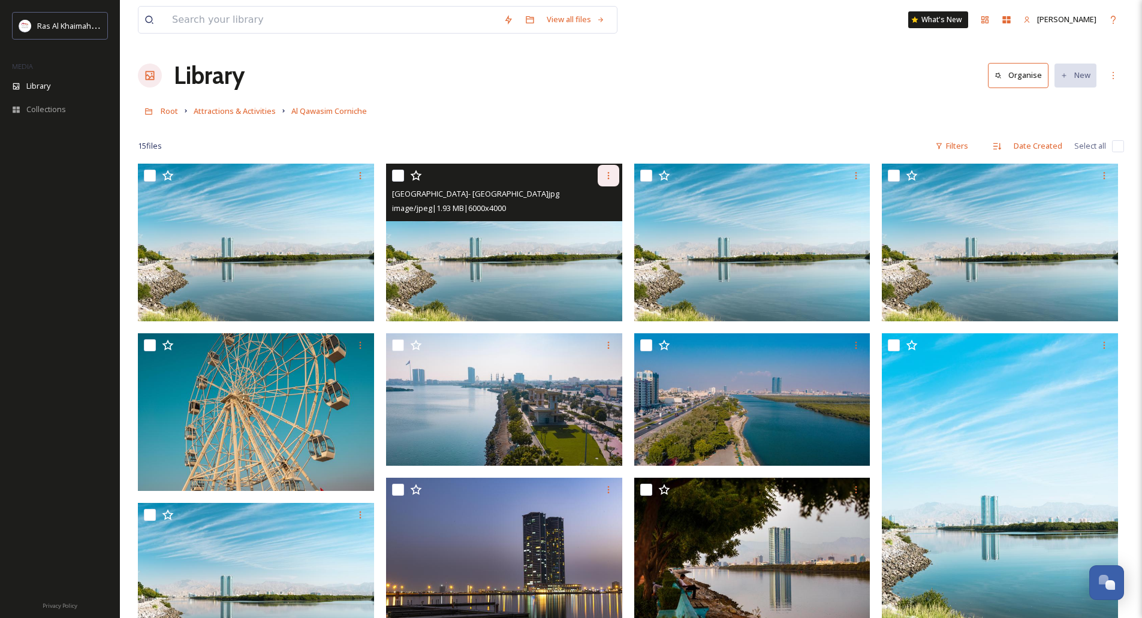
click at [601, 179] on div at bounding box center [609, 176] width 22 height 22
click at [601, 227] on span "Download" at bounding box center [594, 224] width 37 height 11
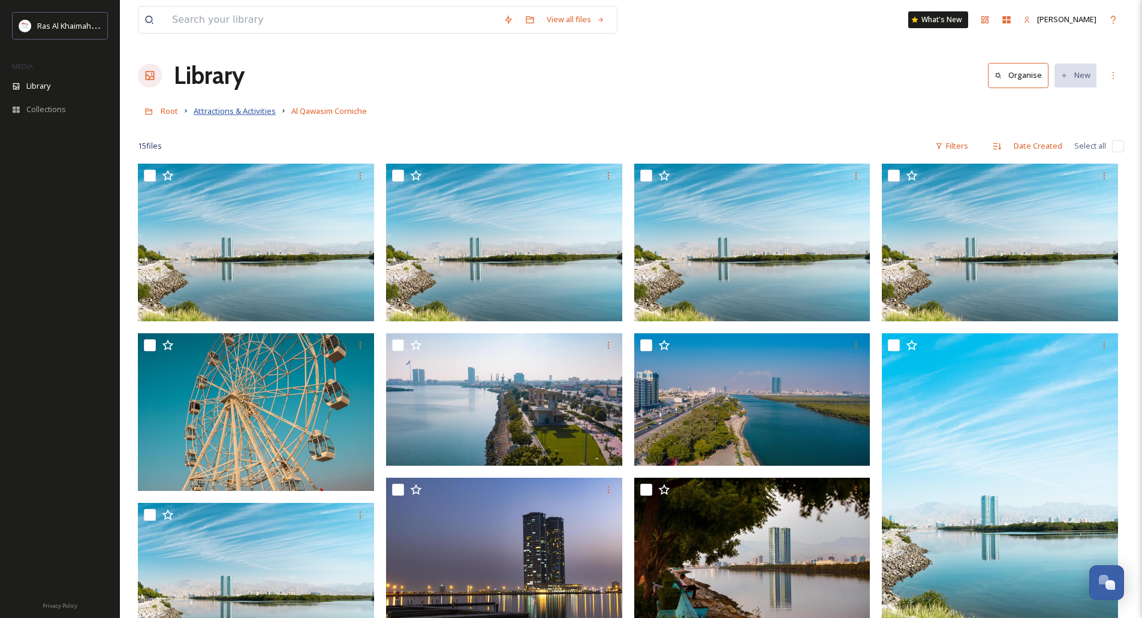
click at [235, 106] on span "Attractions & Activities" at bounding box center [235, 110] width 82 height 11
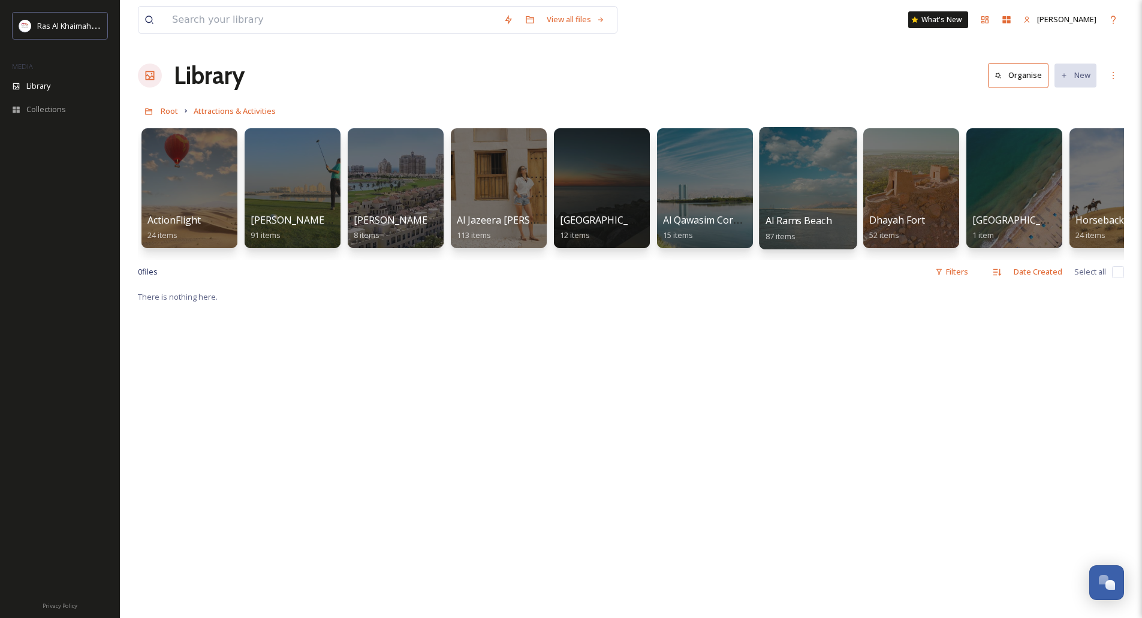
click at [801, 207] on div at bounding box center [808, 188] width 98 height 122
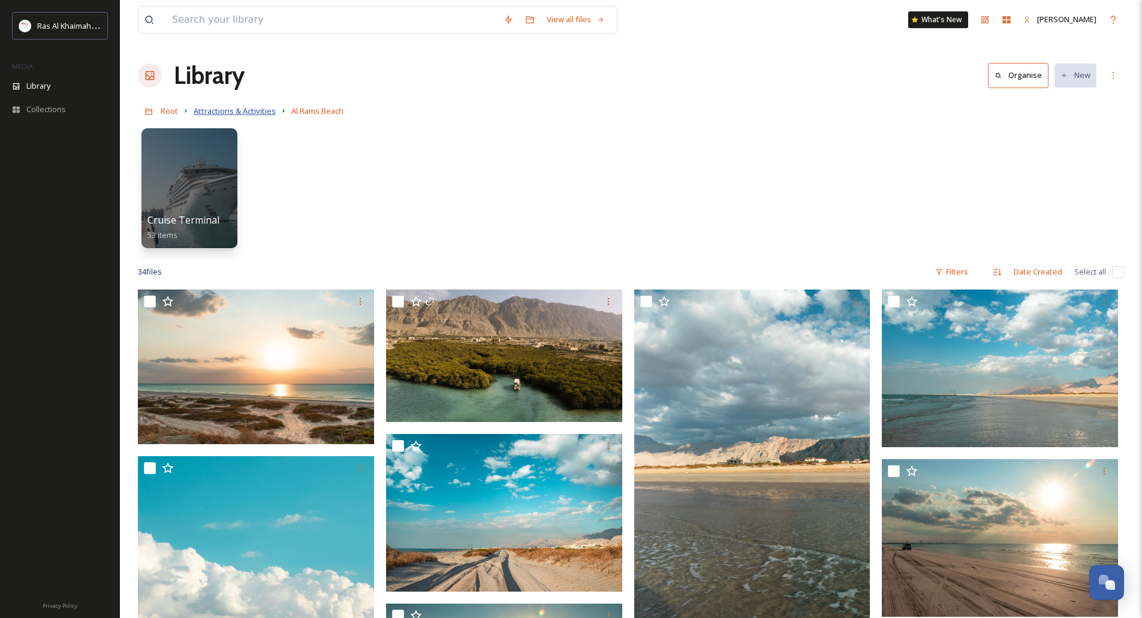
click at [221, 114] on span "Attractions & Activities" at bounding box center [235, 110] width 82 height 11
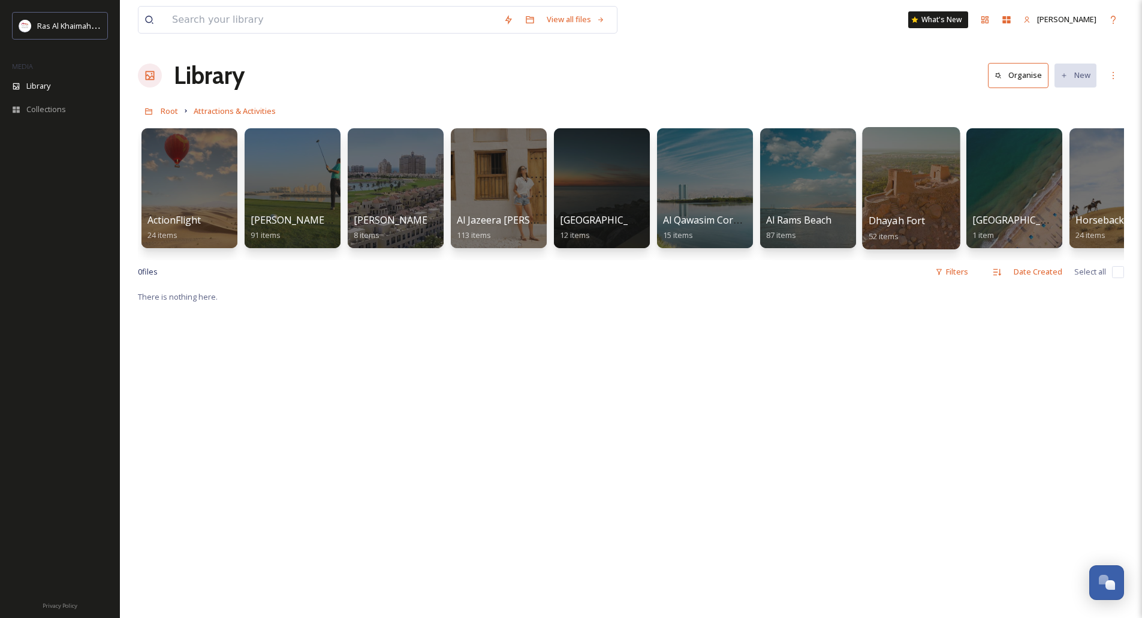
click at [895, 205] on div at bounding box center [911, 188] width 98 height 122
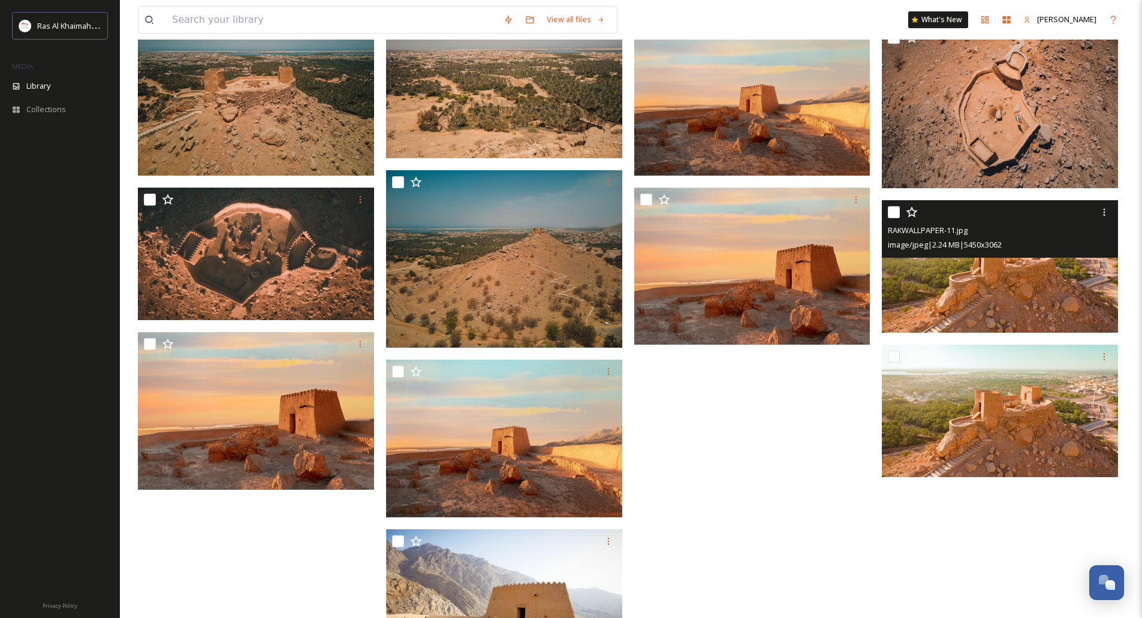
scroll to position [890, 0]
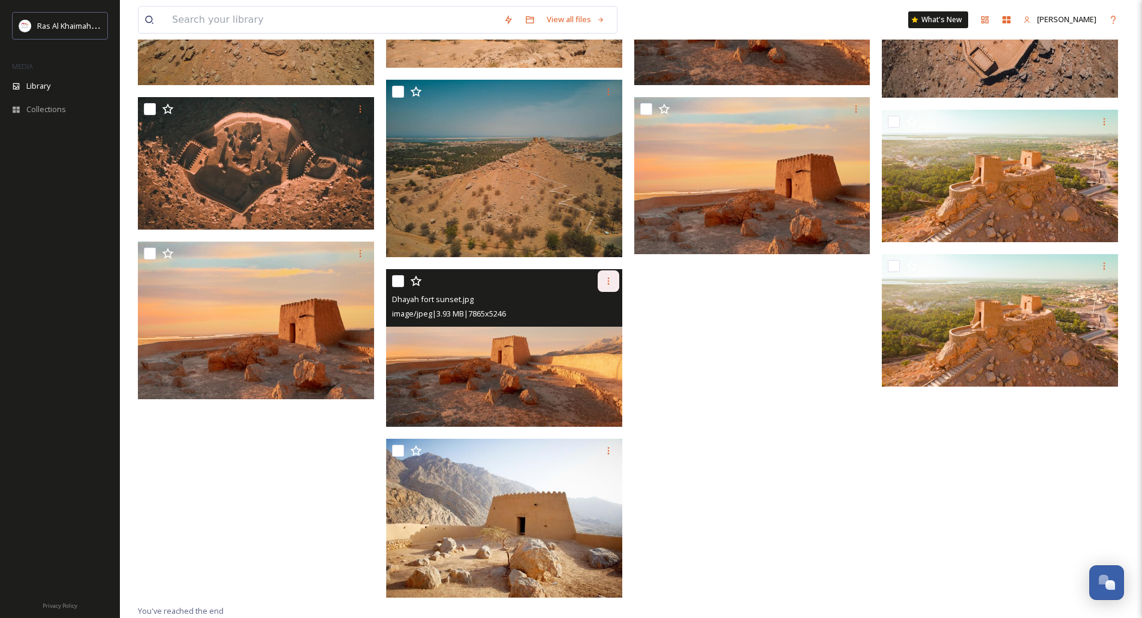
click at [607, 278] on icon at bounding box center [609, 281] width 10 height 10
click at [597, 328] on span "Download" at bounding box center [594, 330] width 37 height 11
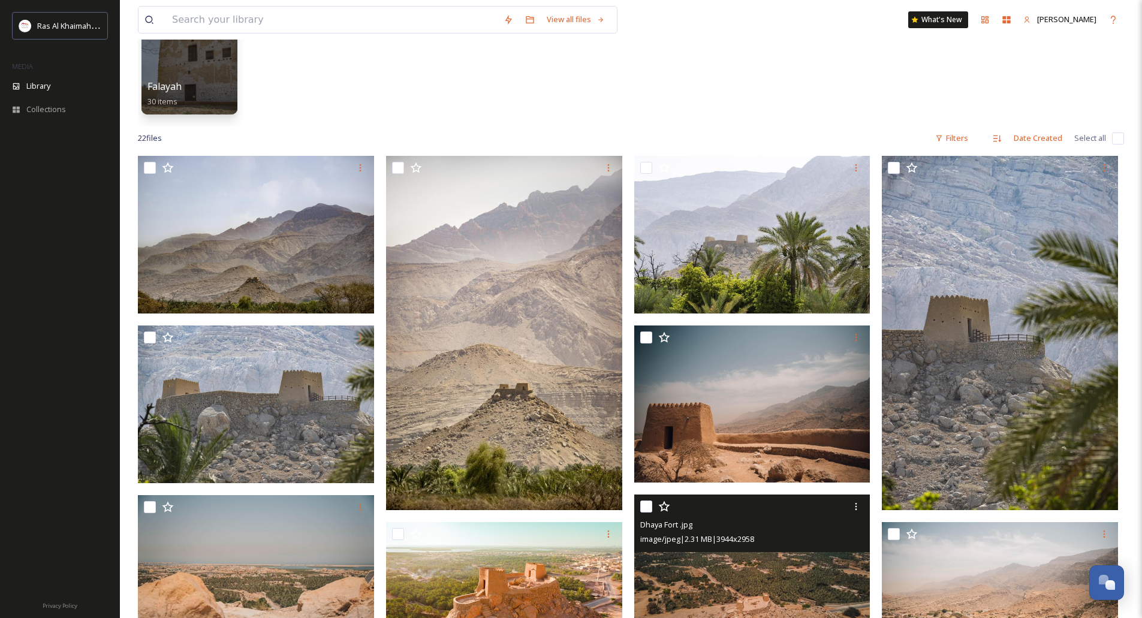
scroll to position [0, 0]
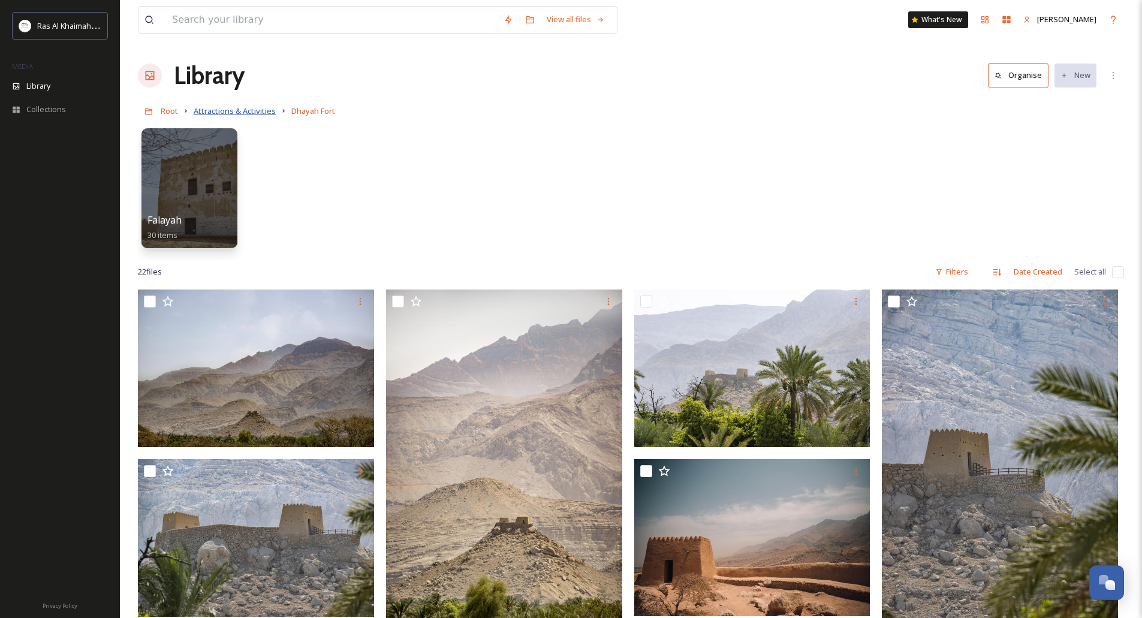
click at [245, 110] on span "Attractions & Activities" at bounding box center [235, 110] width 82 height 11
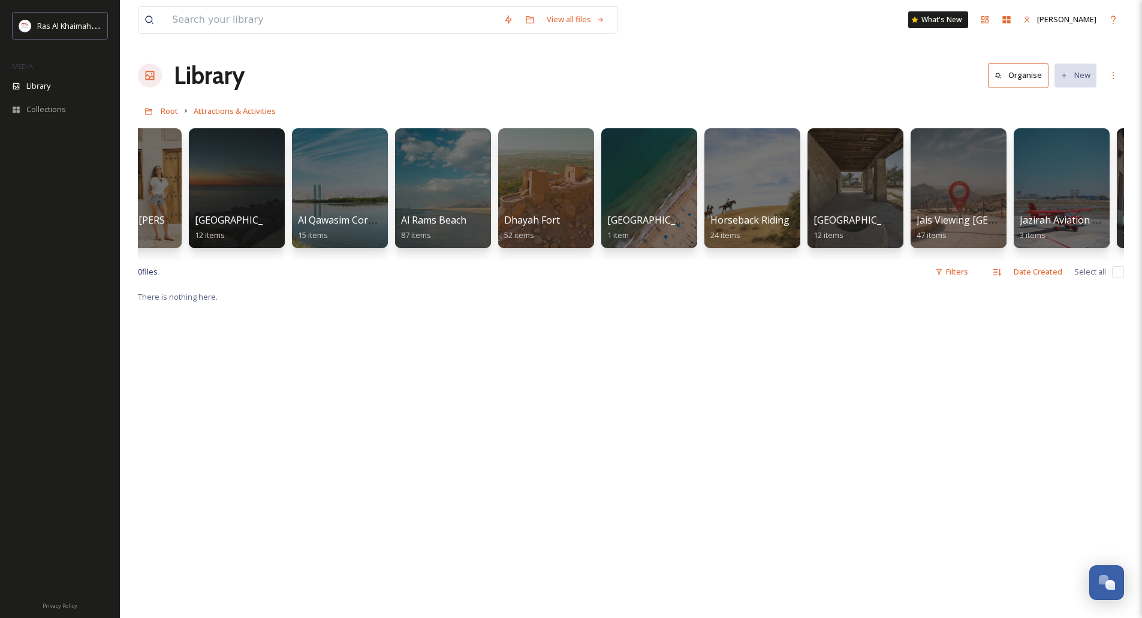
scroll to position [0, 453]
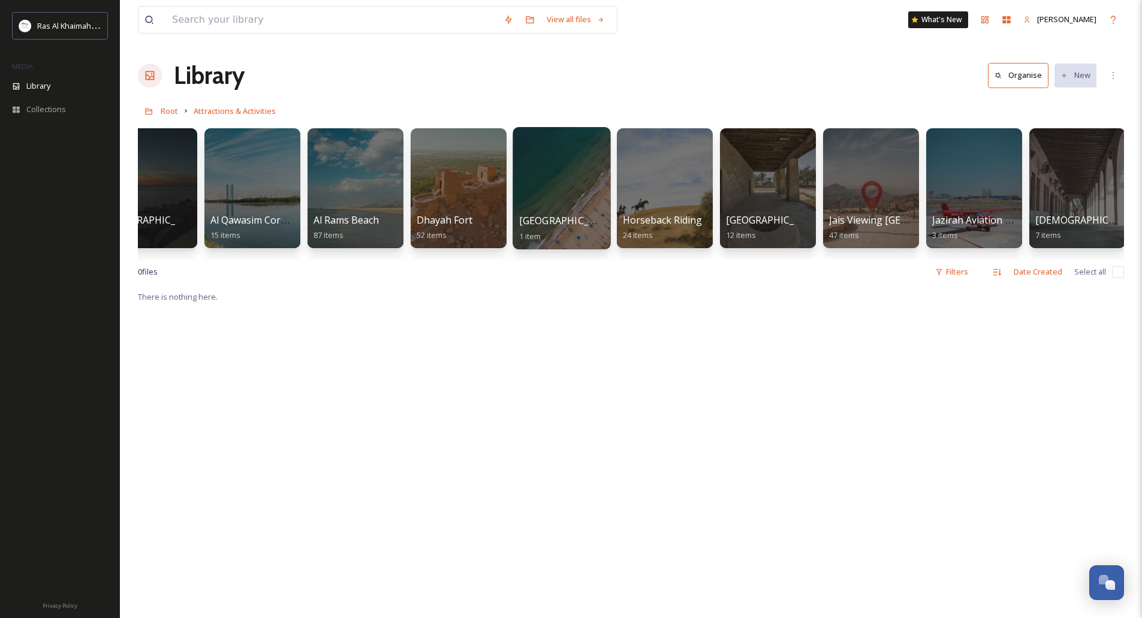
click at [582, 191] on div at bounding box center [561, 188] width 98 height 122
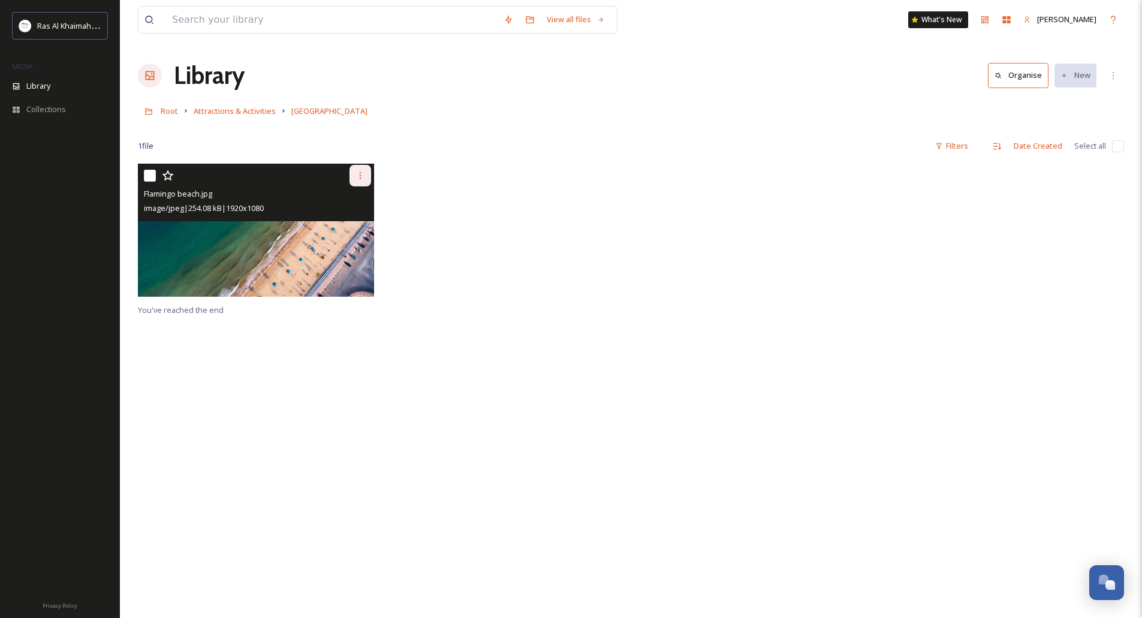
click at [361, 174] on icon at bounding box center [360, 176] width 10 height 10
click at [347, 225] on span "Download" at bounding box center [346, 224] width 37 height 11
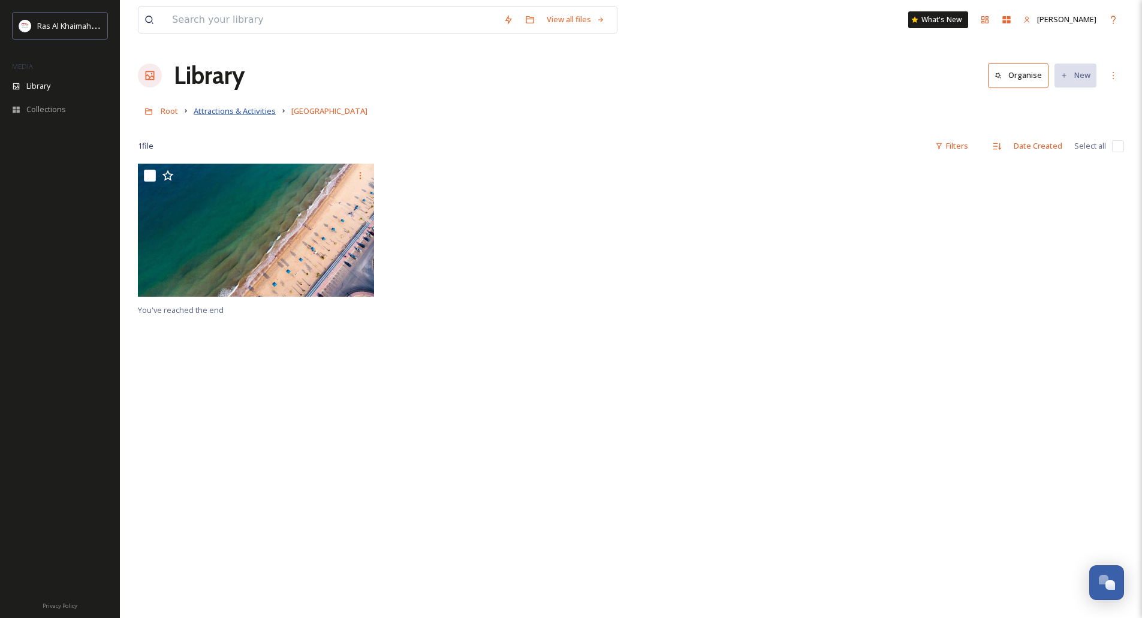
click at [255, 112] on span "Attractions & Activities" at bounding box center [235, 110] width 82 height 11
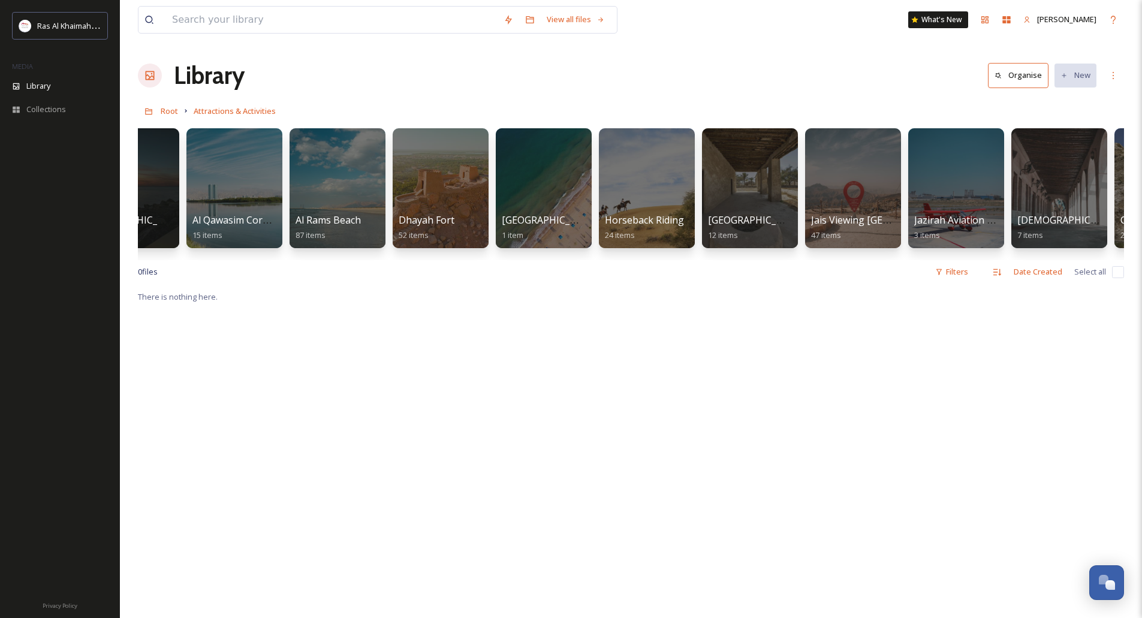
scroll to position [0, 475]
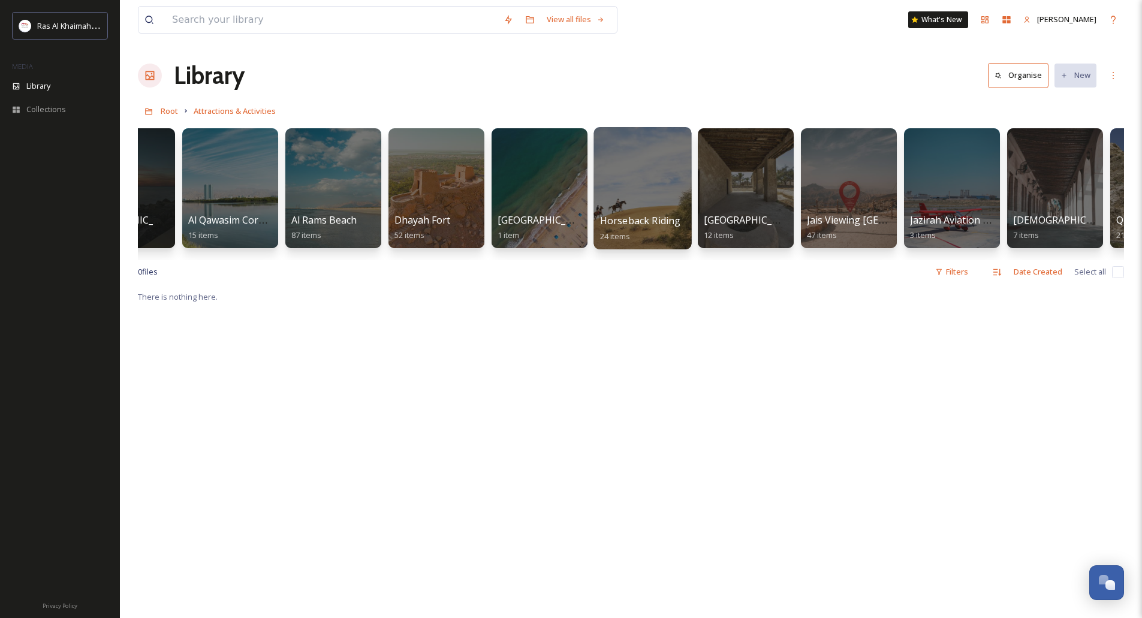
click at [625, 171] on div at bounding box center [642, 188] width 98 height 122
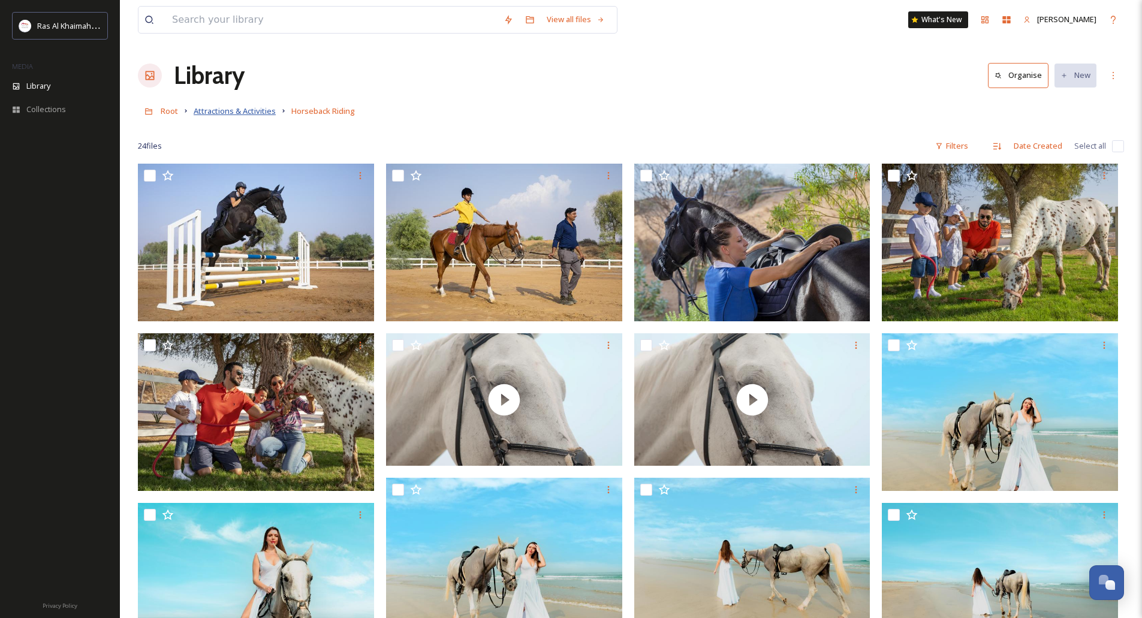
click at [236, 110] on span "Attractions & Activities" at bounding box center [235, 110] width 82 height 11
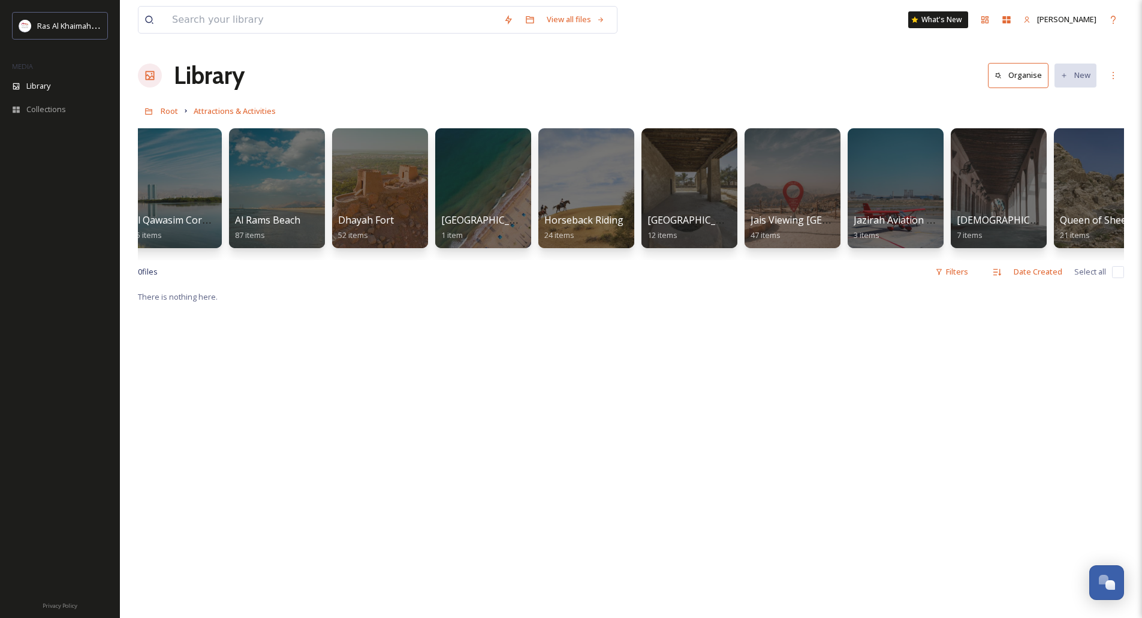
scroll to position [0, 566]
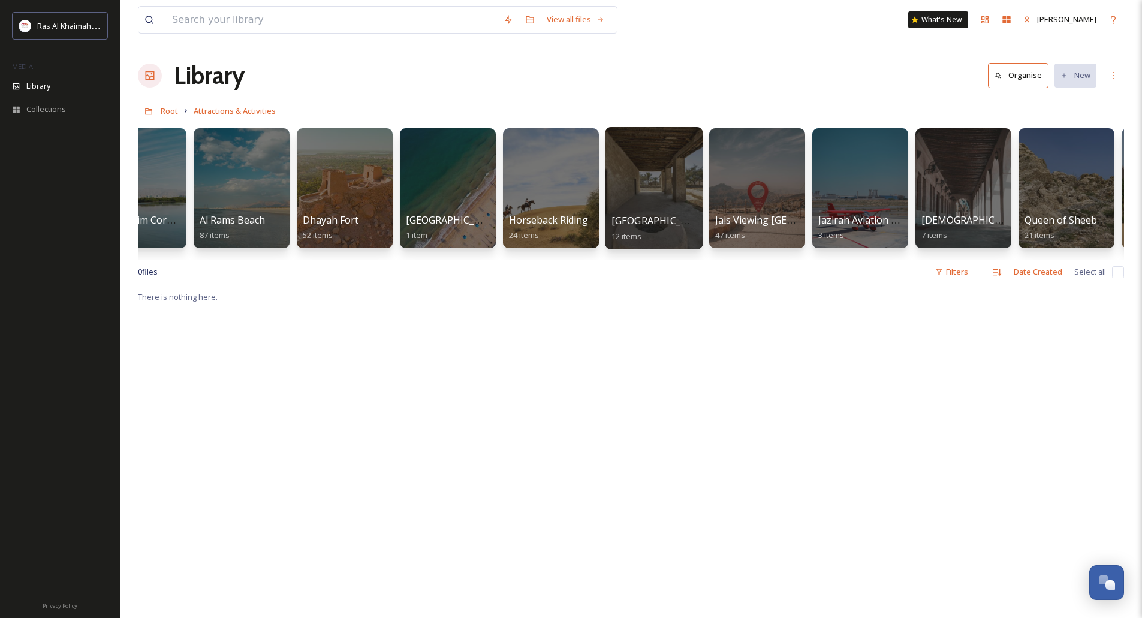
click at [644, 192] on div at bounding box center [654, 188] width 98 height 122
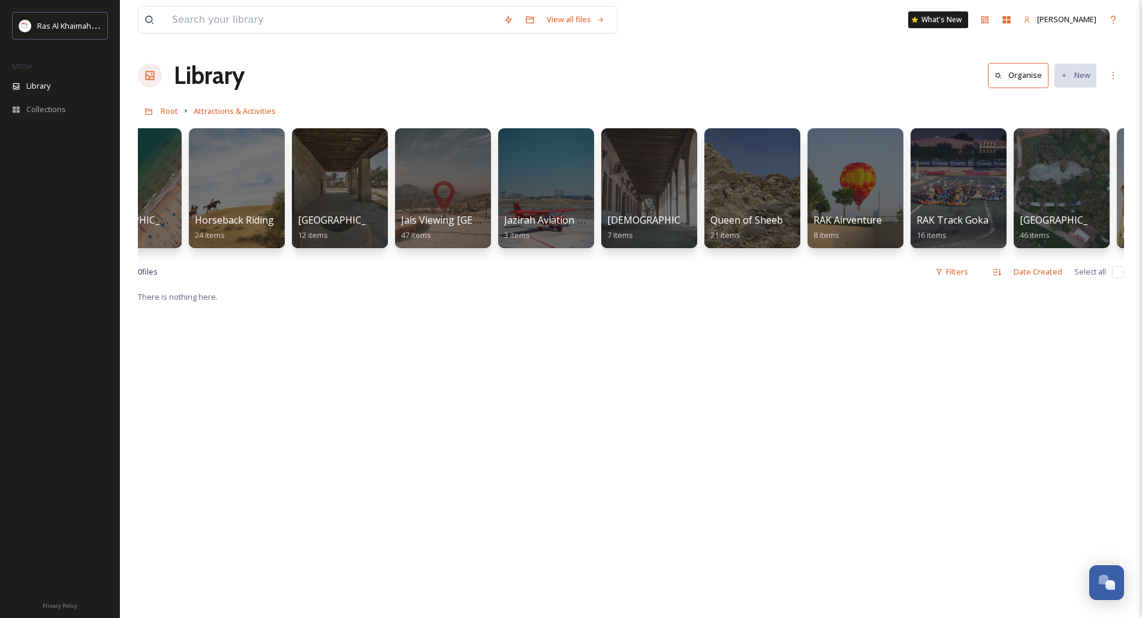
scroll to position [0, 944]
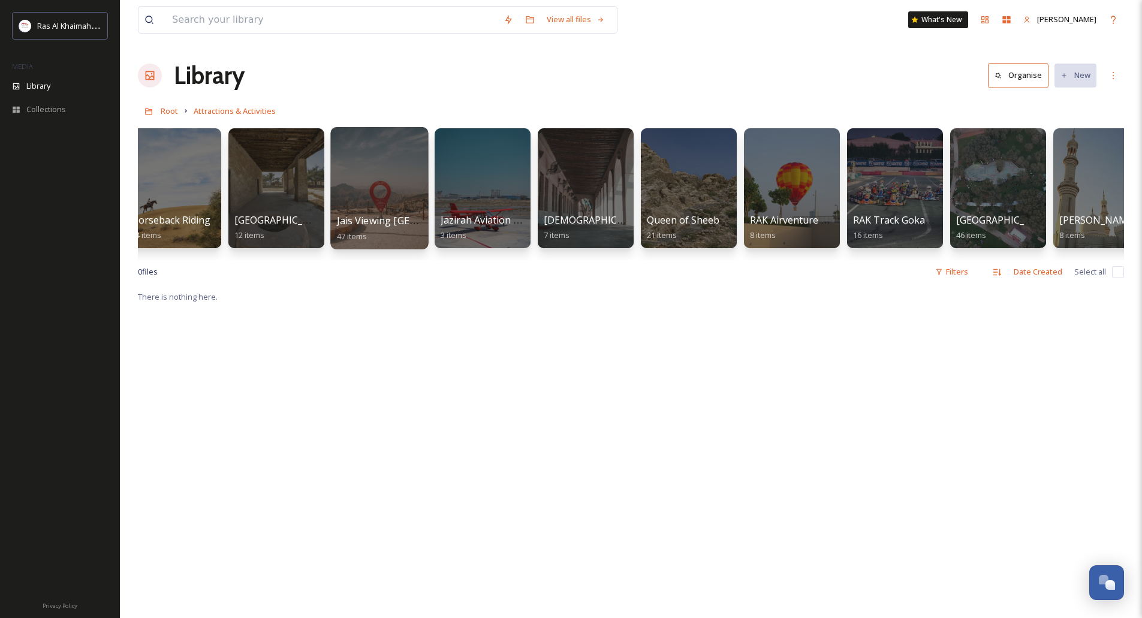
click at [394, 194] on div at bounding box center [379, 188] width 98 height 122
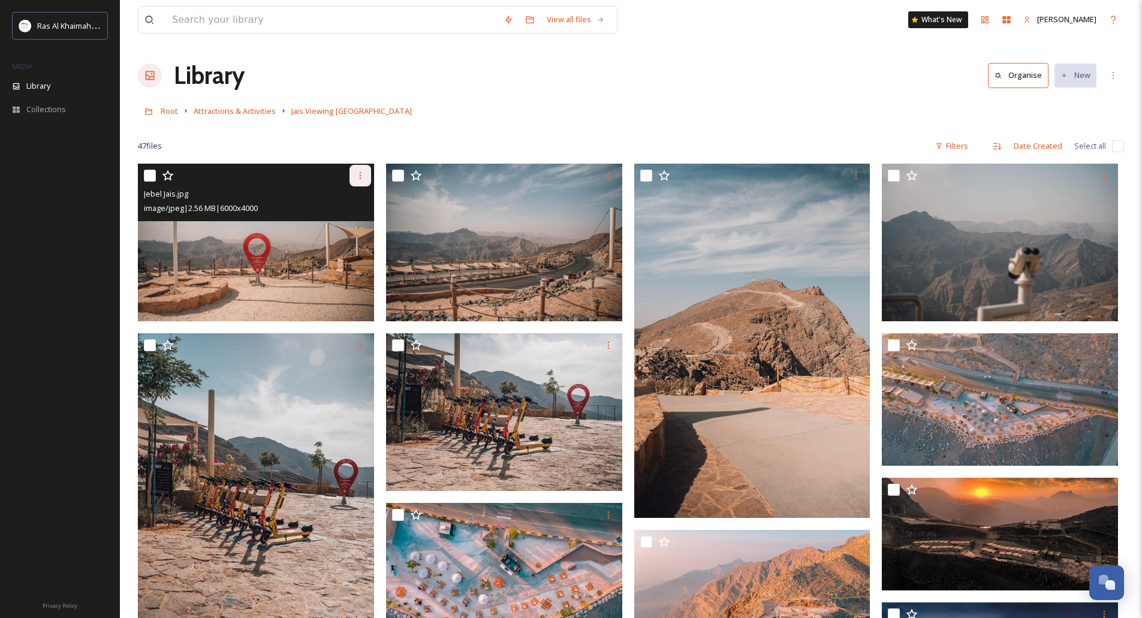
click at [357, 180] on icon at bounding box center [360, 176] width 10 height 10
click at [357, 225] on span "Download" at bounding box center [346, 224] width 37 height 11
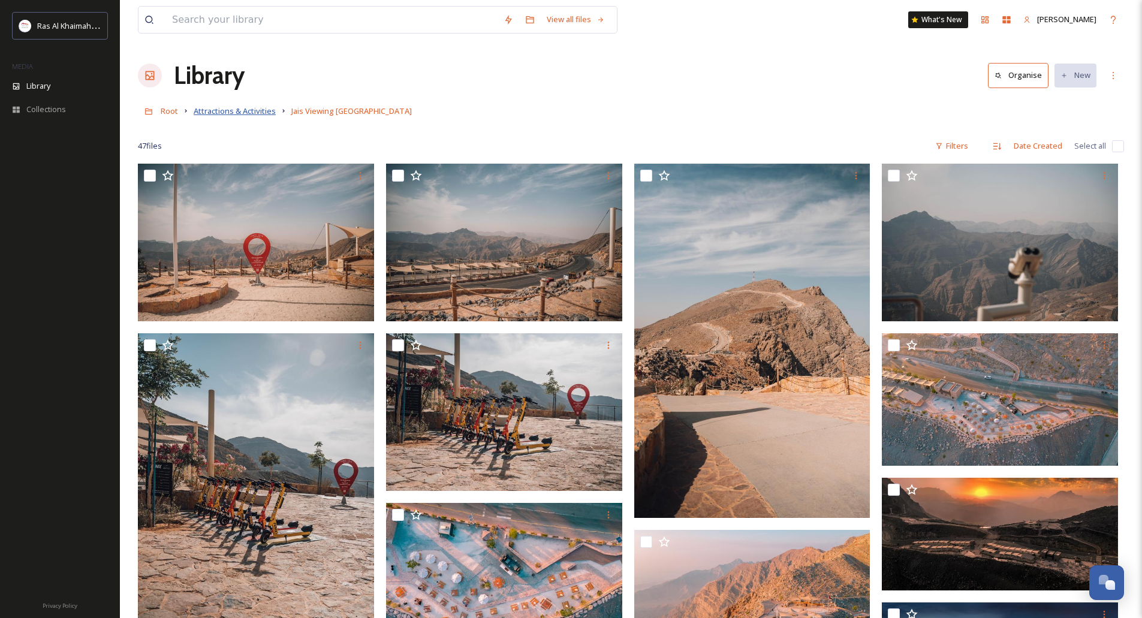
click at [249, 108] on span "Attractions & Activities" at bounding box center [235, 110] width 82 height 11
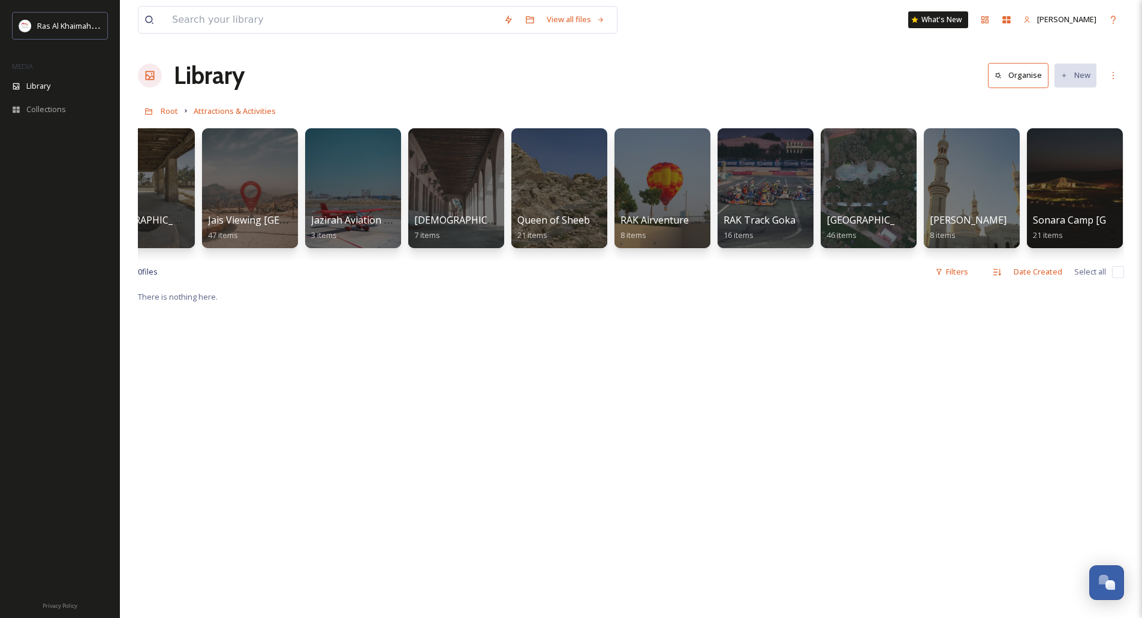
scroll to position [0, 1075]
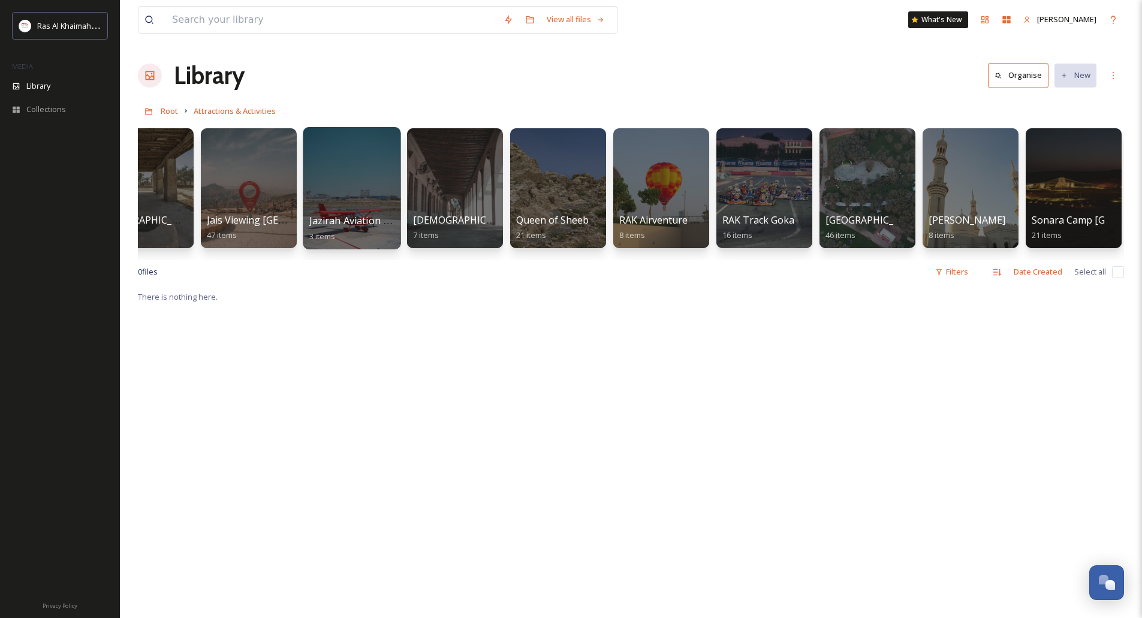
click at [339, 198] on div at bounding box center [352, 188] width 98 height 122
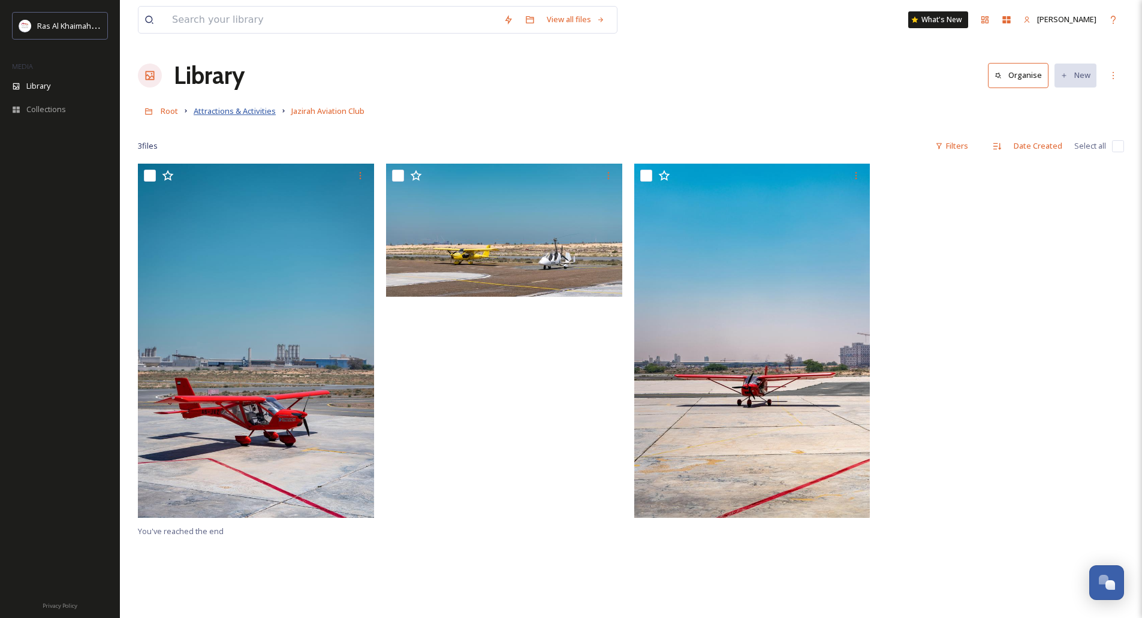
click at [262, 110] on span "Attractions & Activities" at bounding box center [235, 110] width 82 height 11
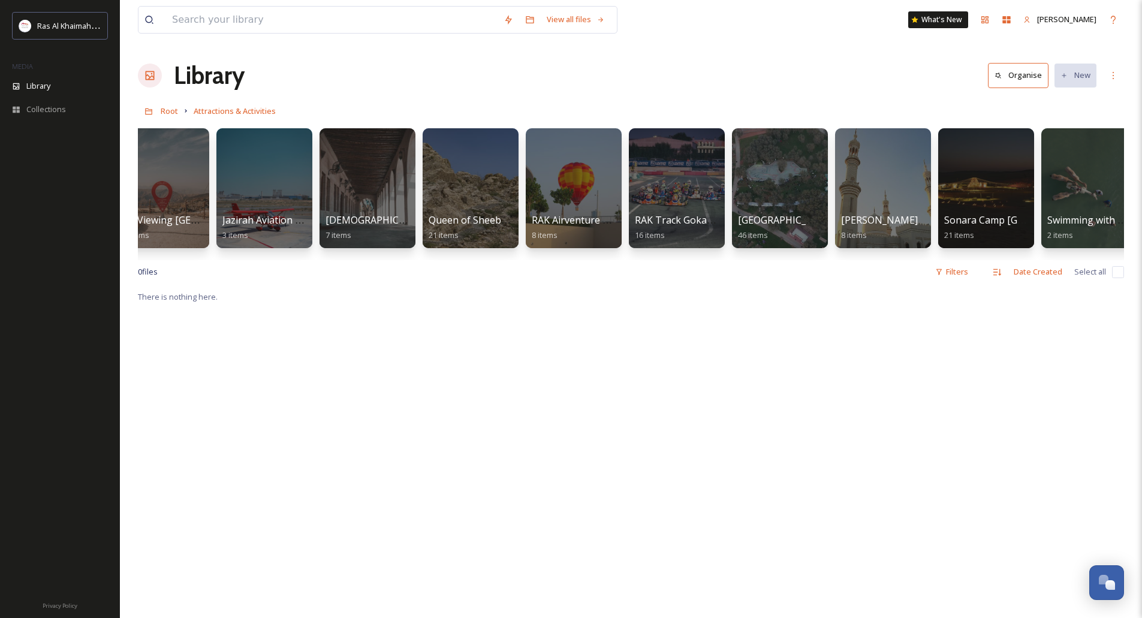
scroll to position [0, 1282]
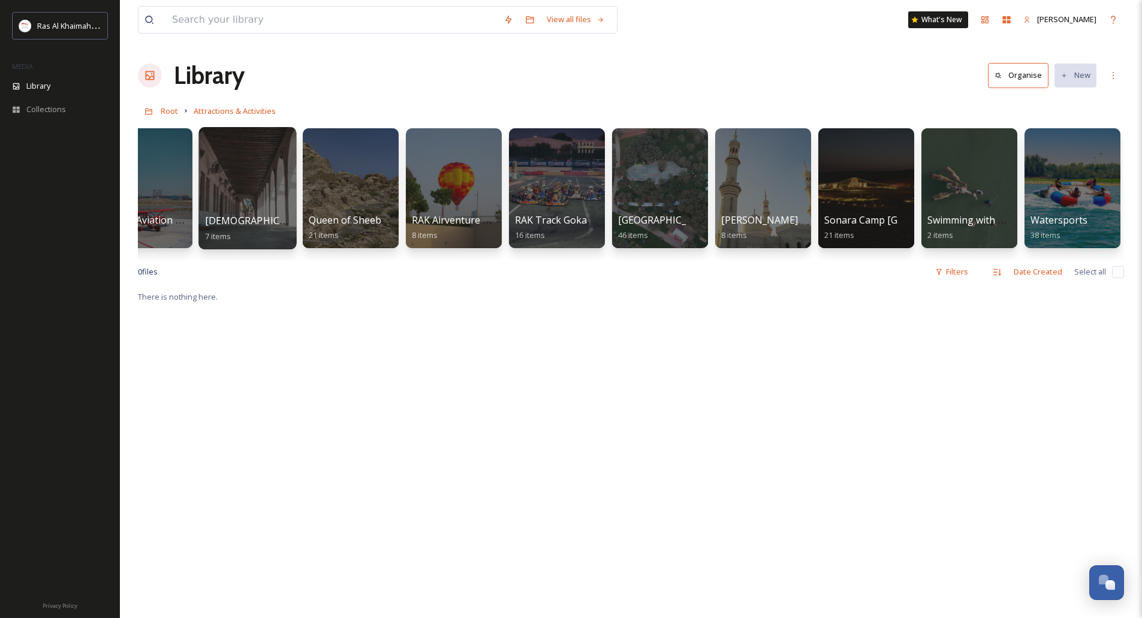
click at [260, 183] on div at bounding box center [247, 188] width 98 height 122
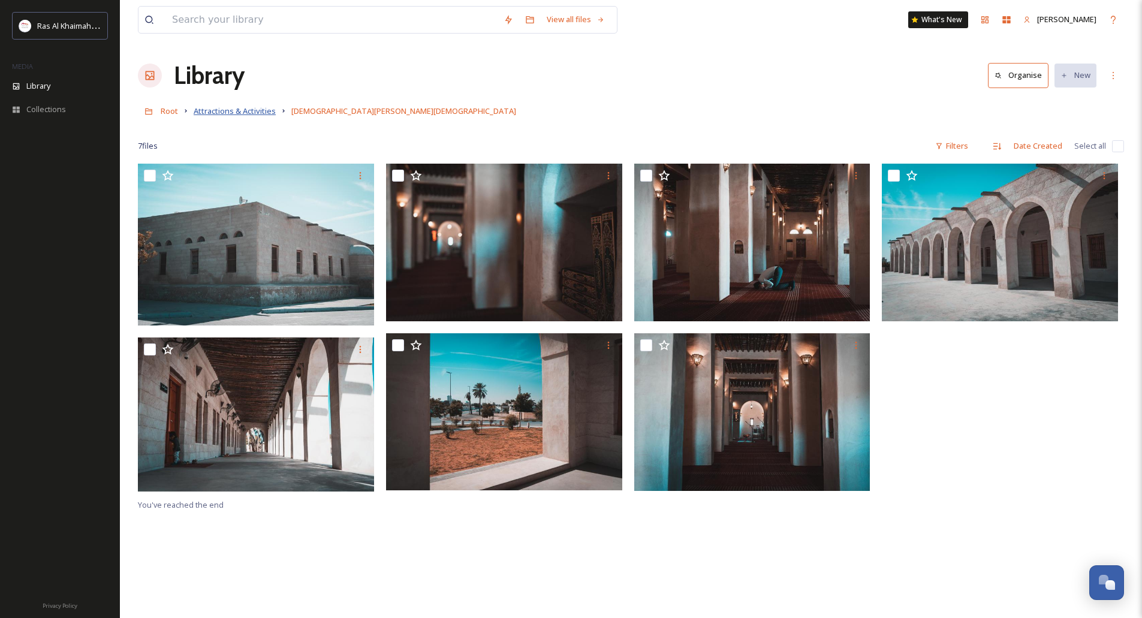
click at [236, 112] on span "Attractions & Activities" at bounding box center [235, 110] width 82 height 11
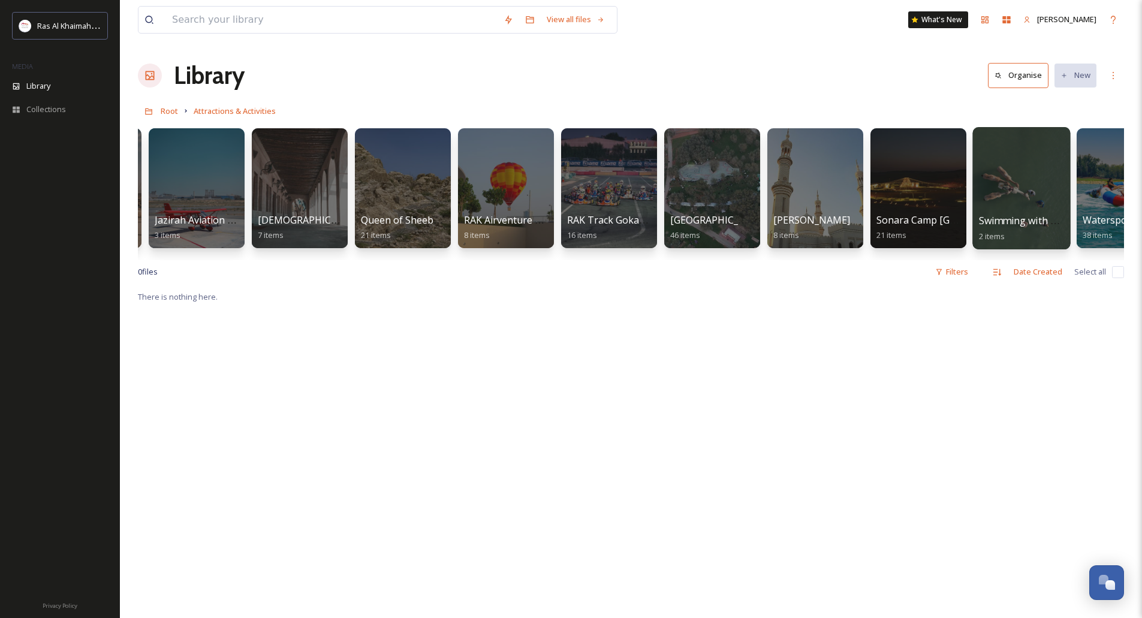
scroll to position [0, 1231]
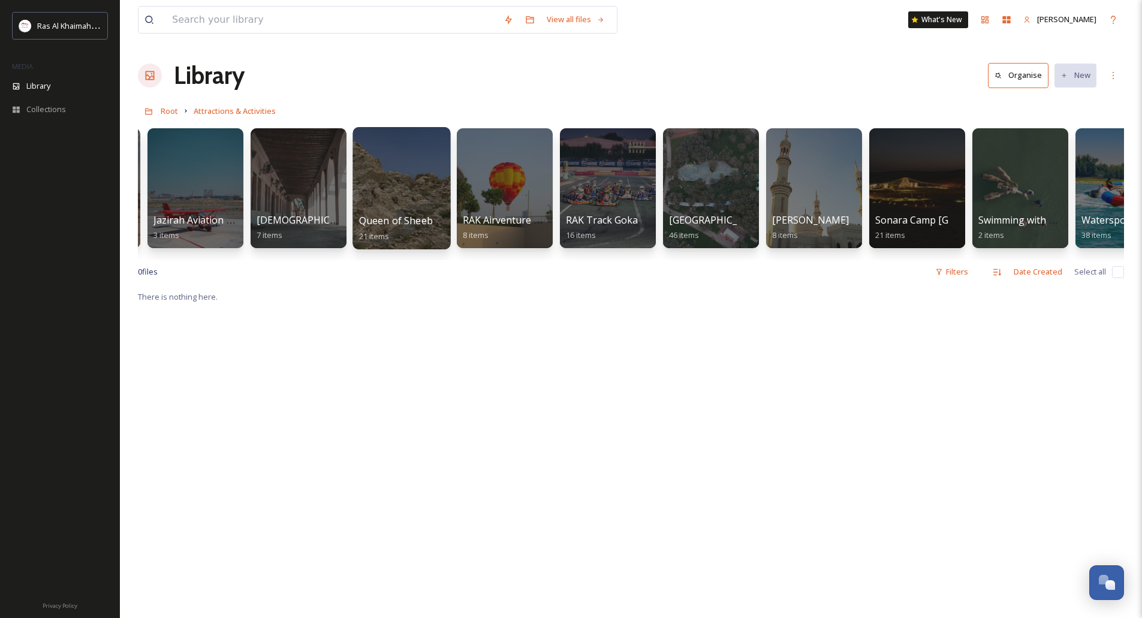
click at [410, 205] on div at bounding box center [401, 188] width 98 height 122
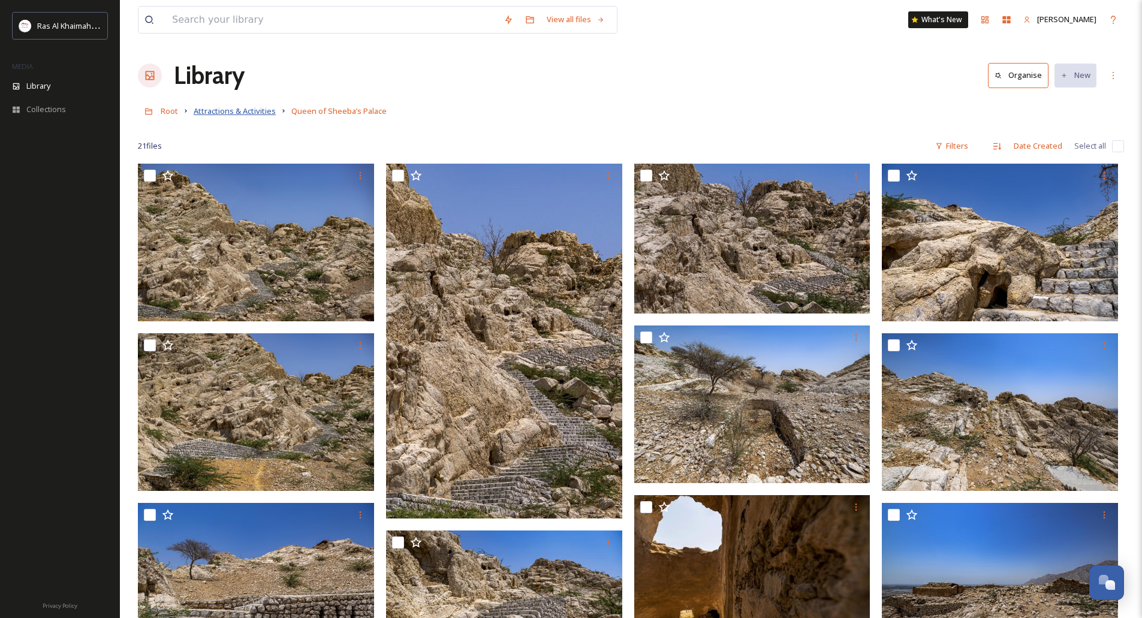
click at [237, 114] on span "Attractions & Activities" at bounding box center [235, 110] width 82 height 11
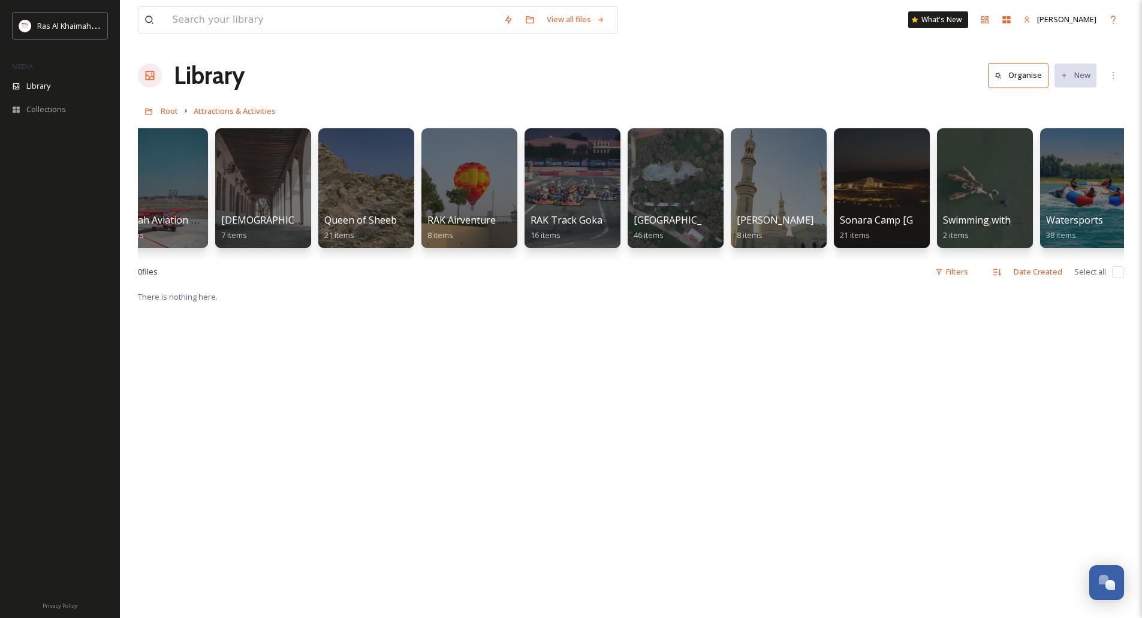
scroll to position [0, 1282]
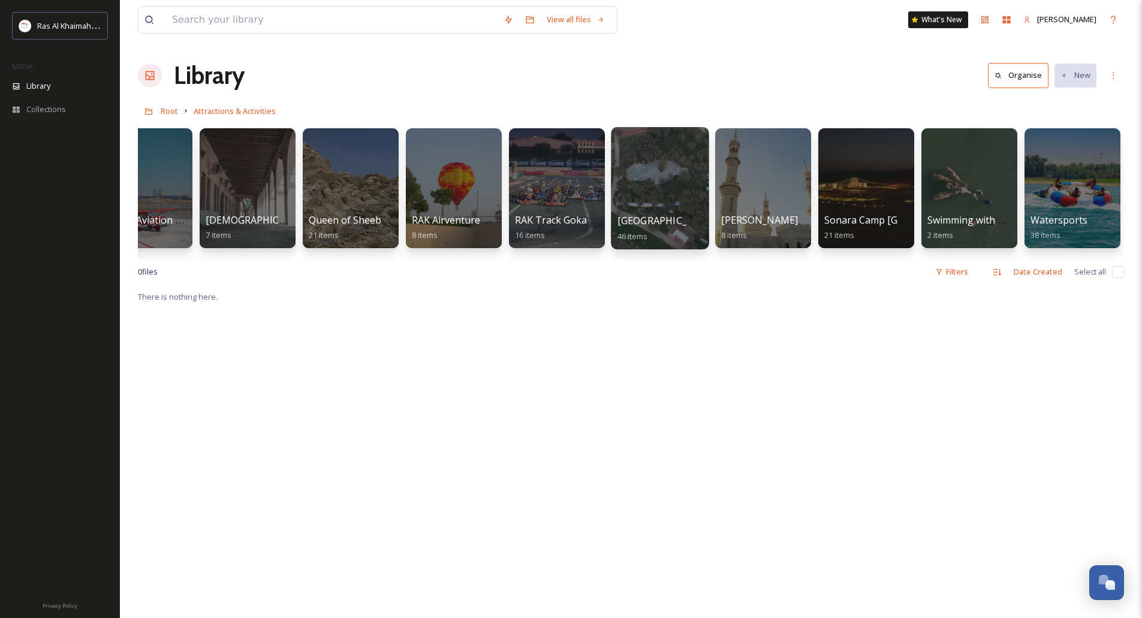
click at [657, 187] on div at bounding box center [660, 188] width 98 height 122
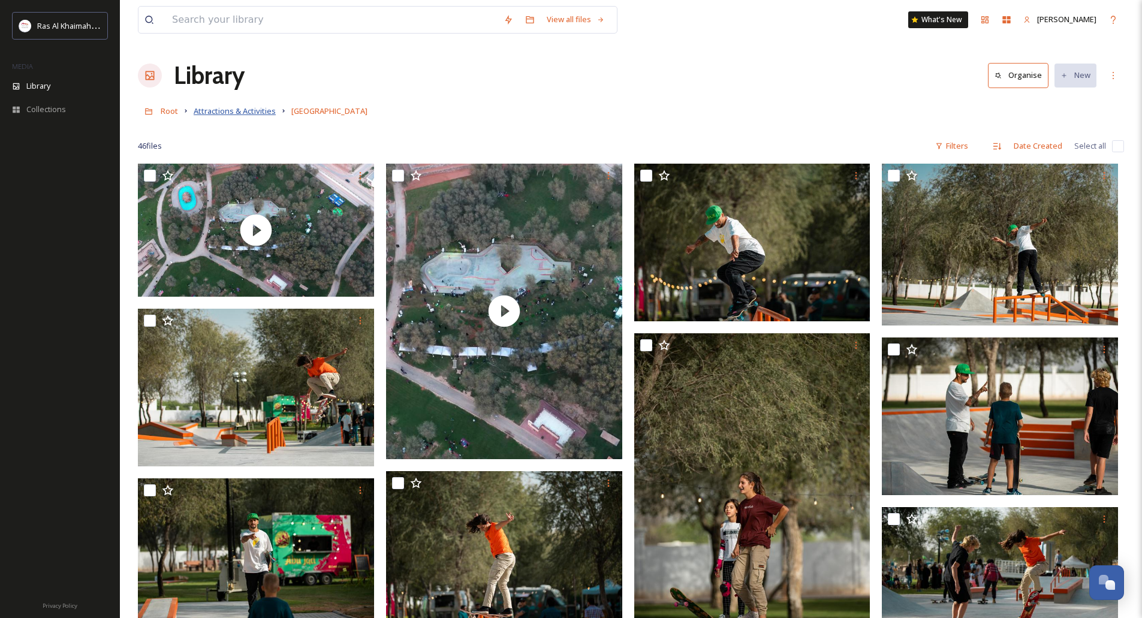
click at [247, 112] on span "Attractions & Activities" at bounding box center [235, 110] width 82 height 11
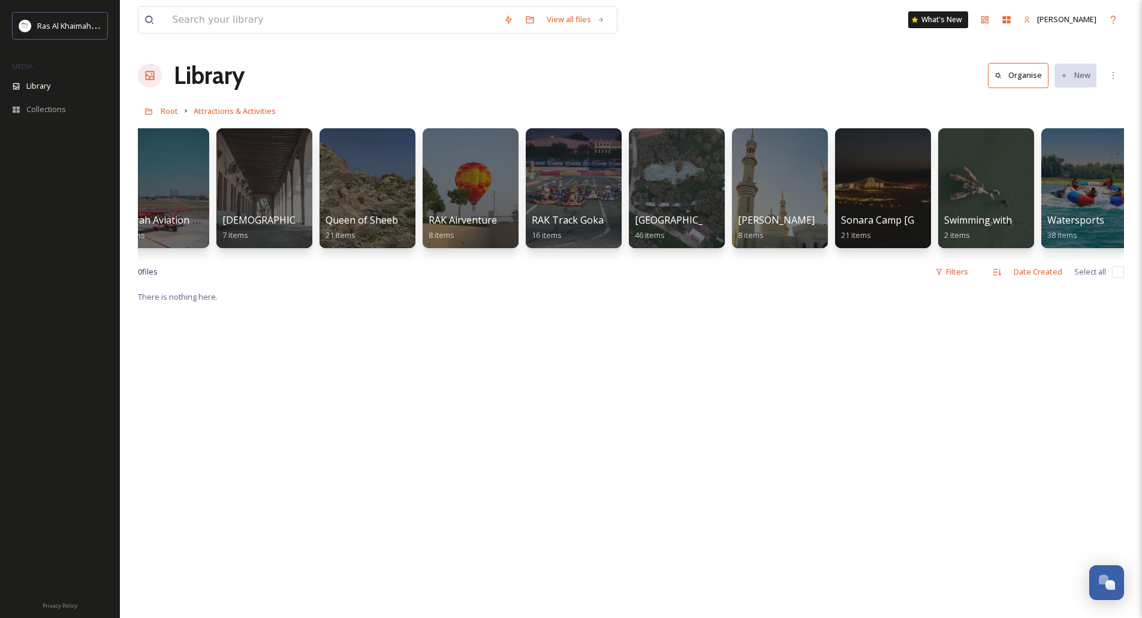
scroll to position [0, 1282]
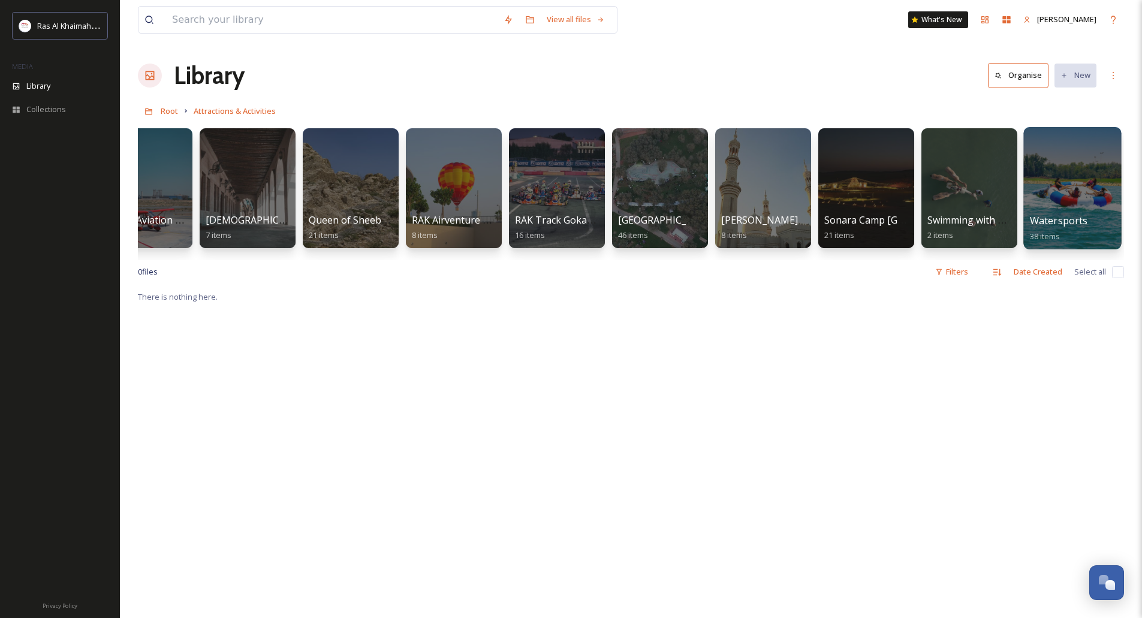
click at [1080, 182] on div at bounding box center [1072, 188] width 98 height 122
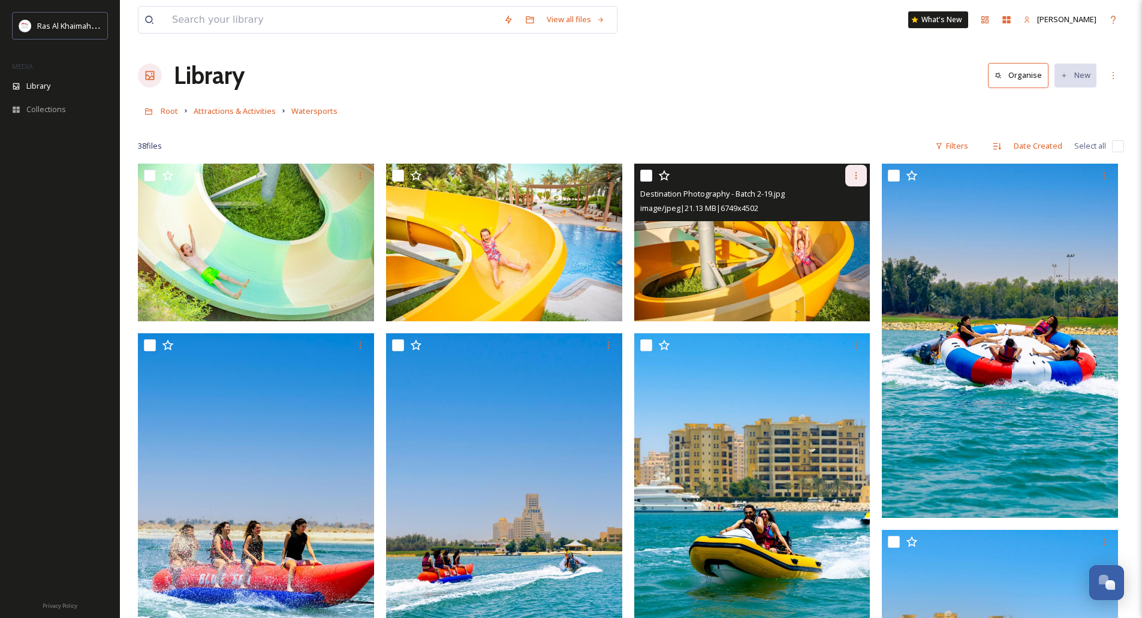
click at [862, 176] on div at bounding box center [856, 176] width 22 height 22
drag, startPoint x: 851, startPoint y: 220, endPoint x: 840, endPoint y: 219, distance: 10.2
click at [850, 221] on span "Download" at bounding box center [842, 224] width 37 height 11
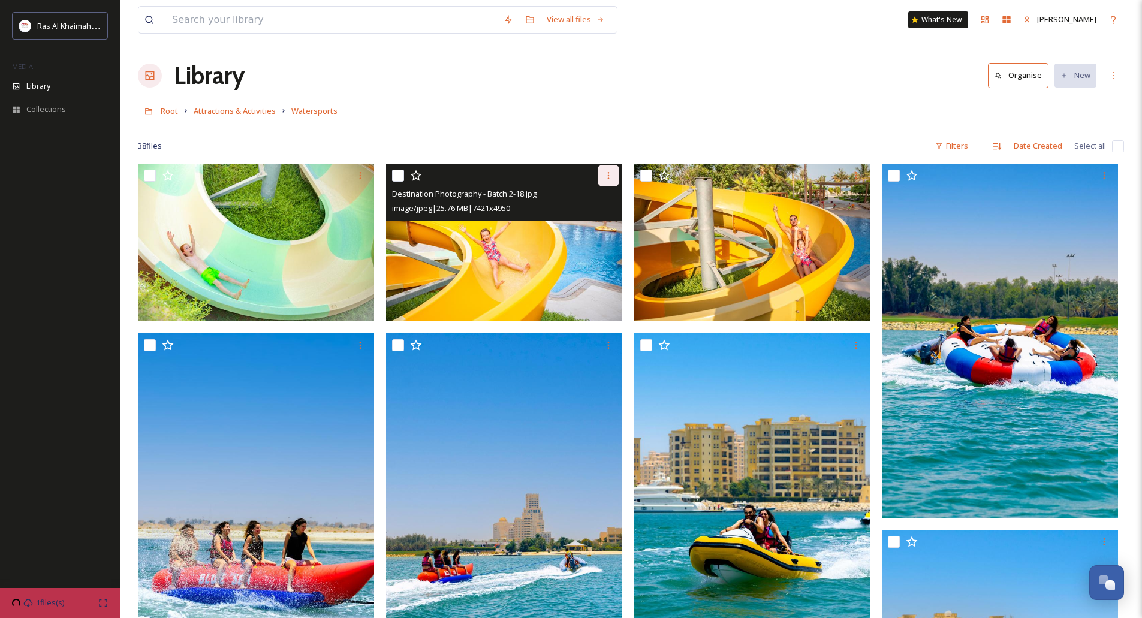
click at [607, 173] on icon at bounding box center [609, 176] width 10 height 10
click at [601, 225] on span "Download" at bounding box center [594, 224] width 37 height 11
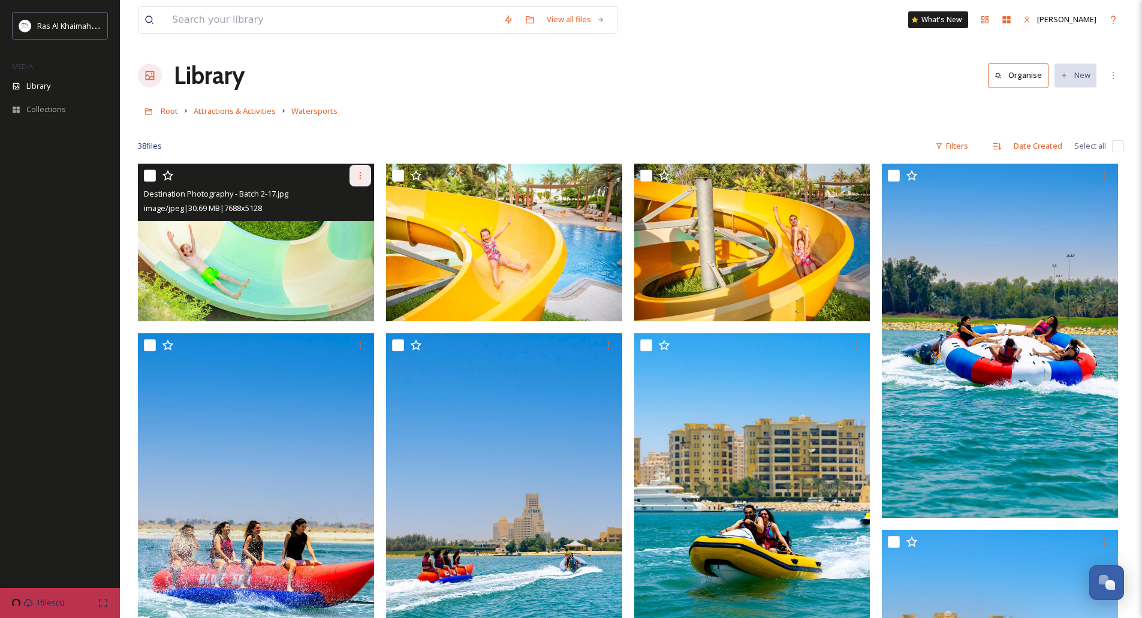
click at [355, 174] on icon at bounding box center [360, 176] width 10 height 10
click at [352, 224] on span "Download" at bounding box center [346, 224] width 37 height 11
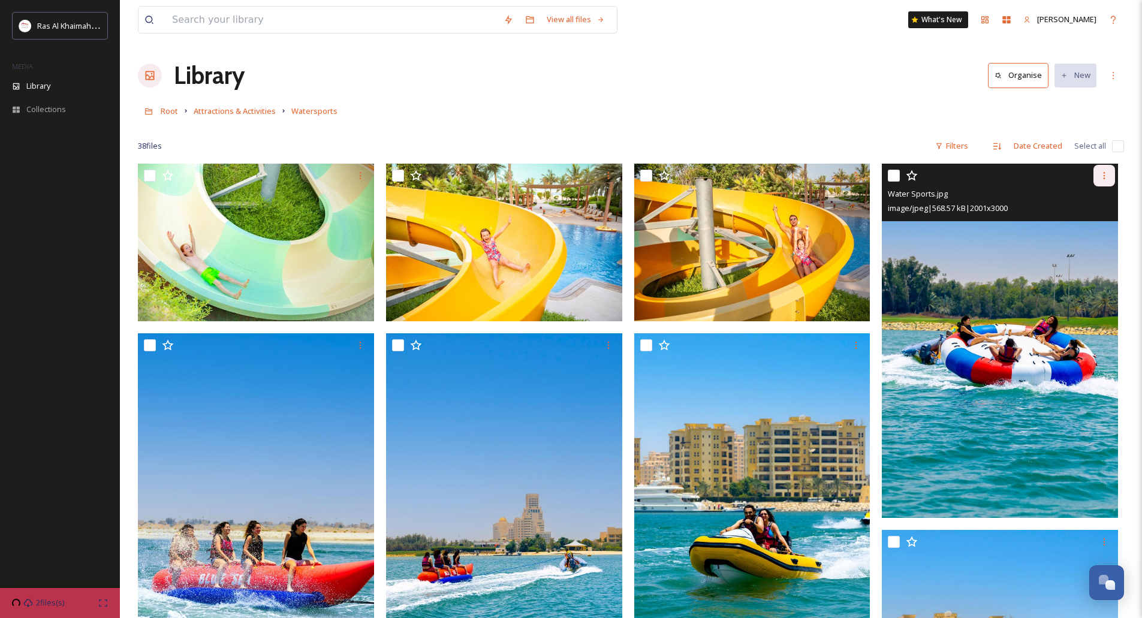
click at [1104, 182] on div at bounding box center [1104, 176] width 22 height 22
click at [1083, 226] on span "Download" at bounding box center [1090, 224] width 37 height 11
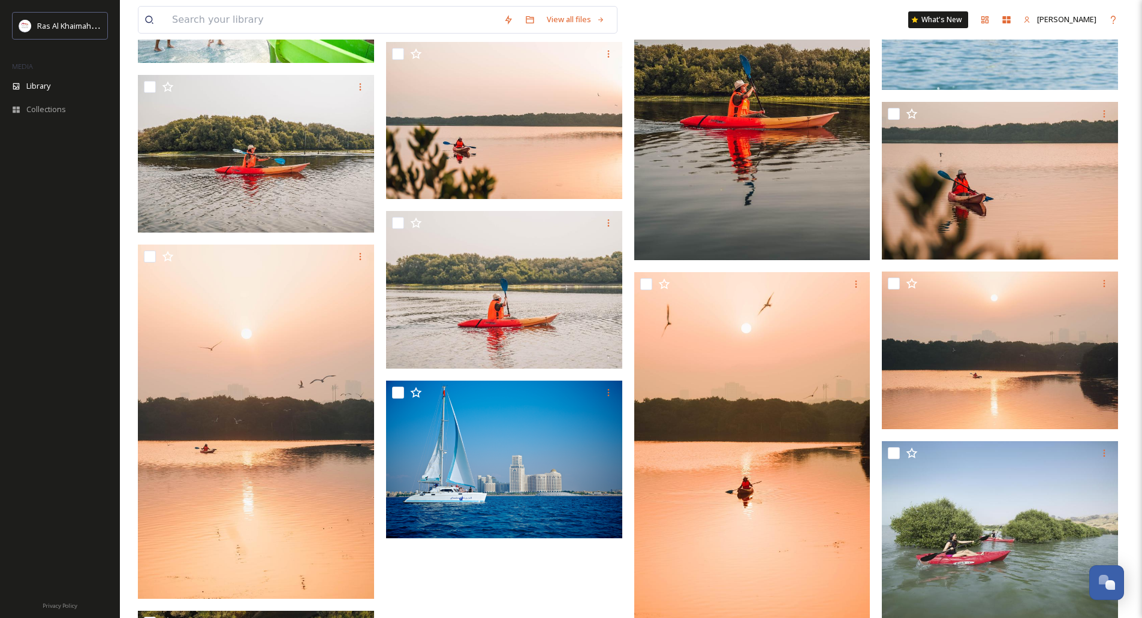
scroll to position [2038, 0]
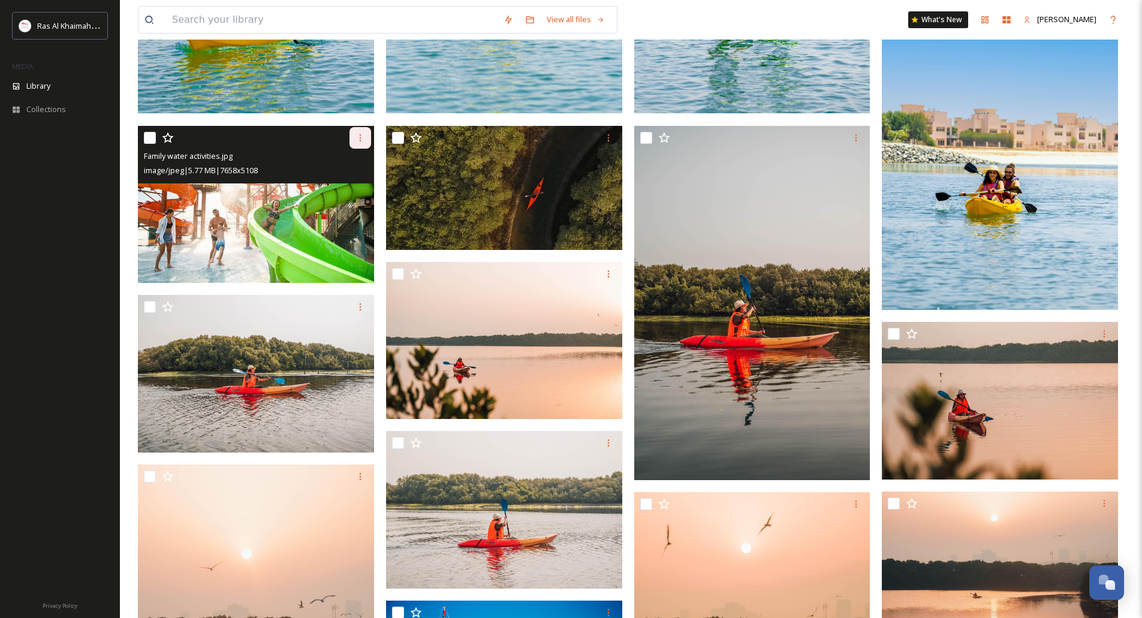
click at [357, 140] on icon at bounding box center [360, 138] width 10 height 10
click at [353, 185] on span "Download" at bounding box center [346, 187] width 37 height 11
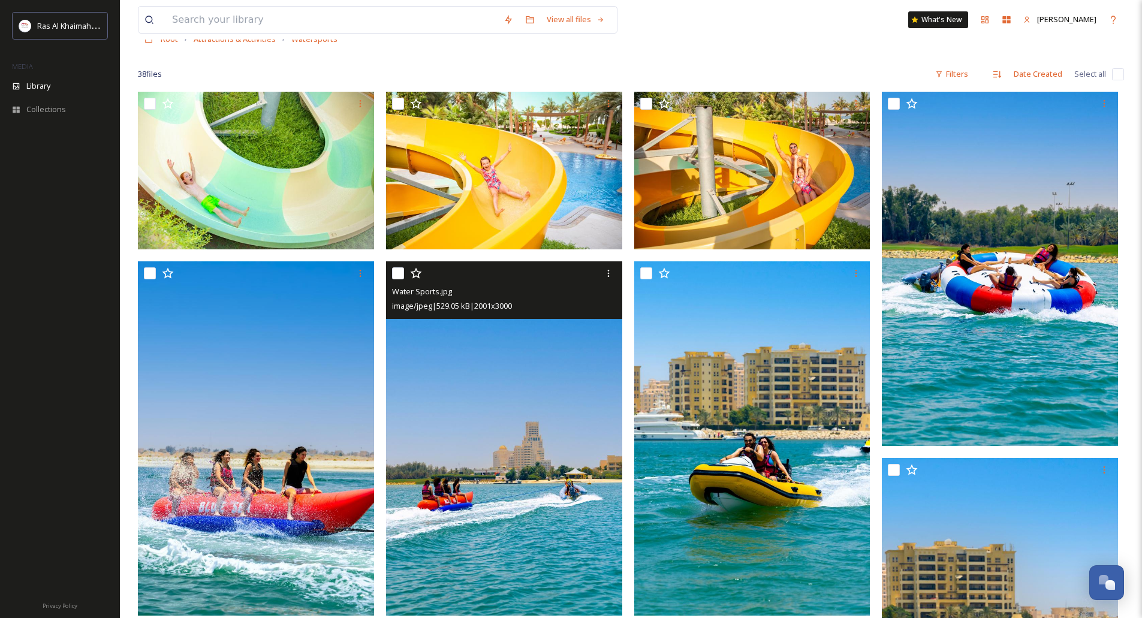
scroll to position [0, 0]
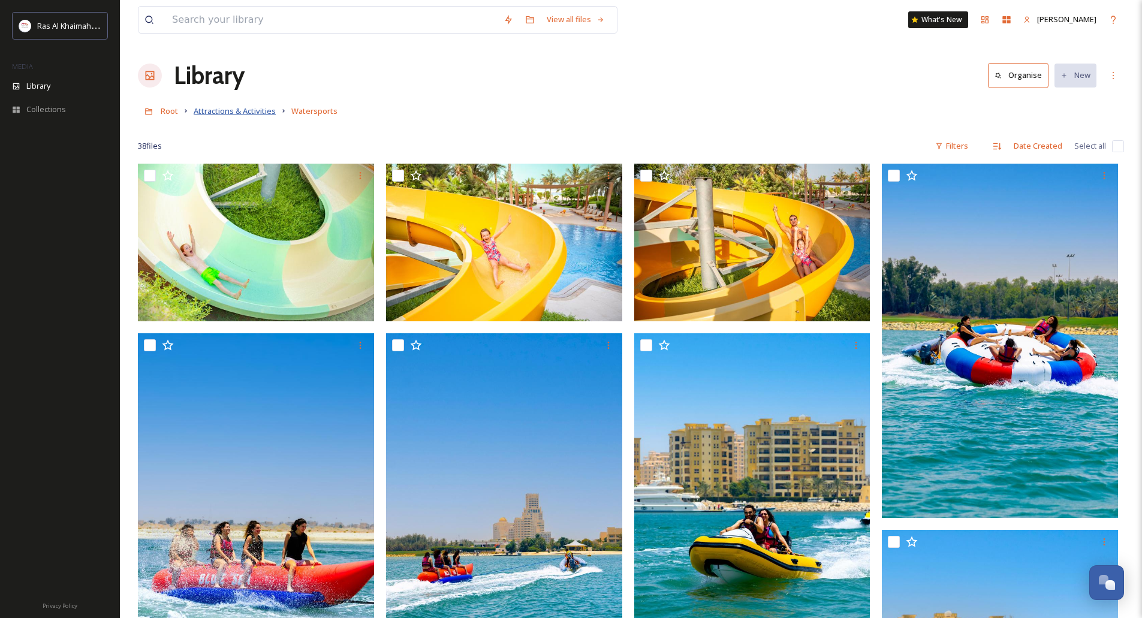
click at [228, 106] on span "Attractions & Activities" at bounding box center [235, 110] width 82 height 11
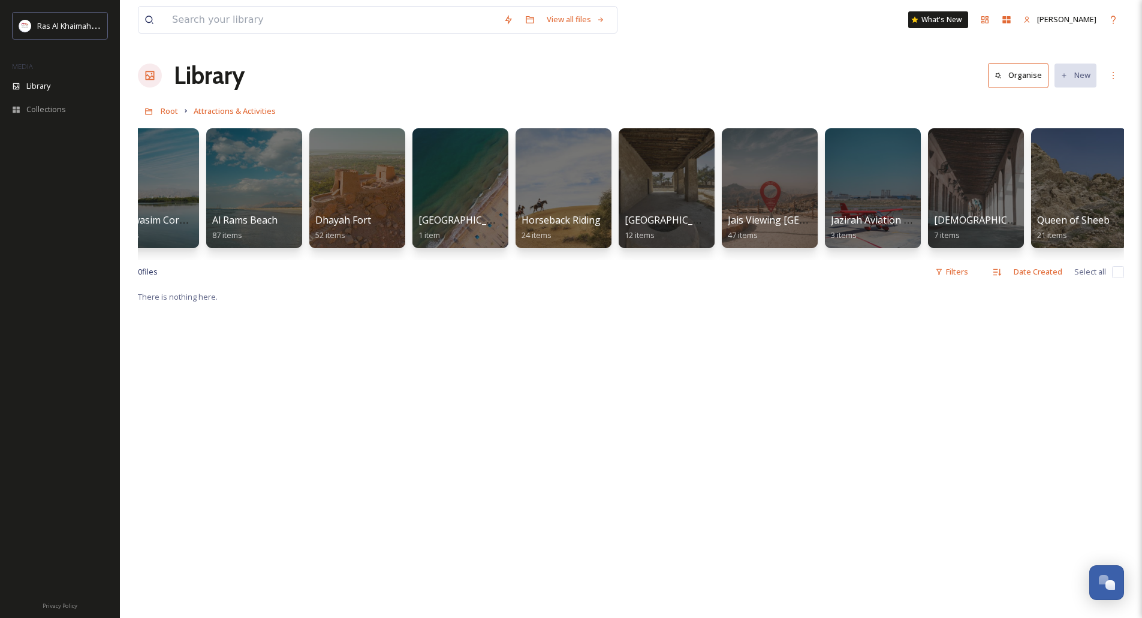
scroll to position [0, 1282]
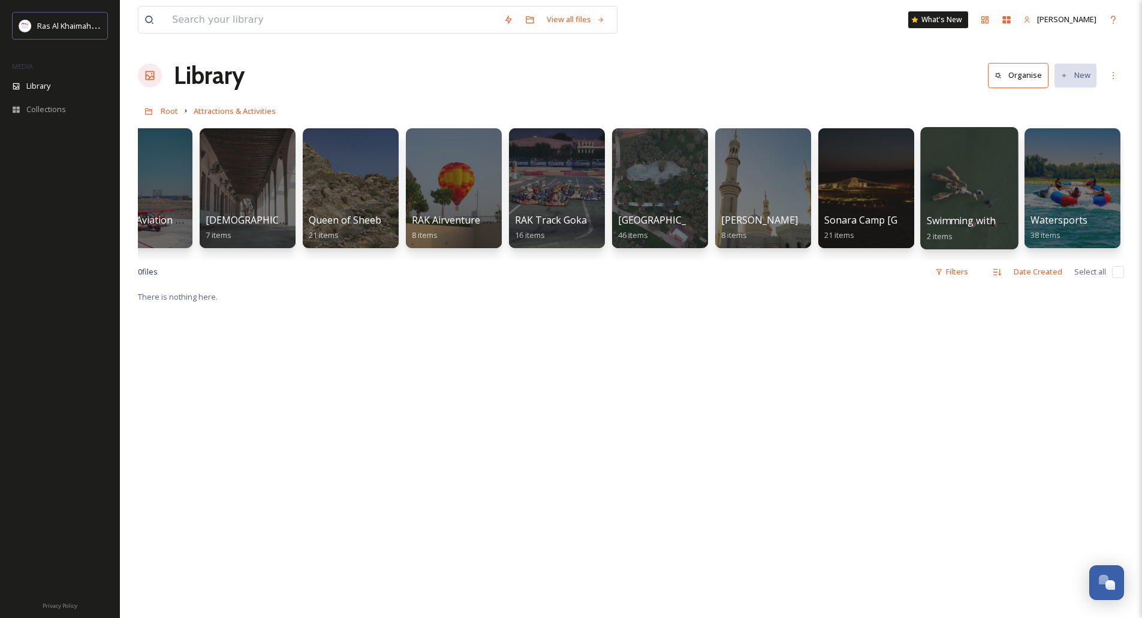
click at [961, 196] on div at bounding box center [969, 188] width 98 height 122
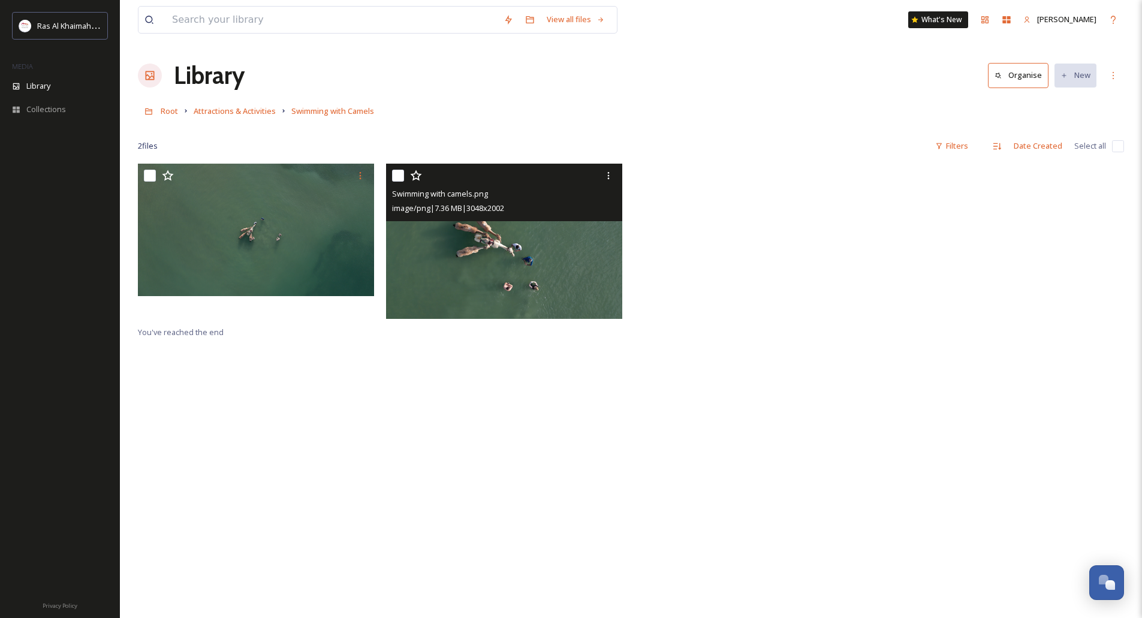
click at [523, 224] on img at bounding box center [504, 241] width 236 height 155
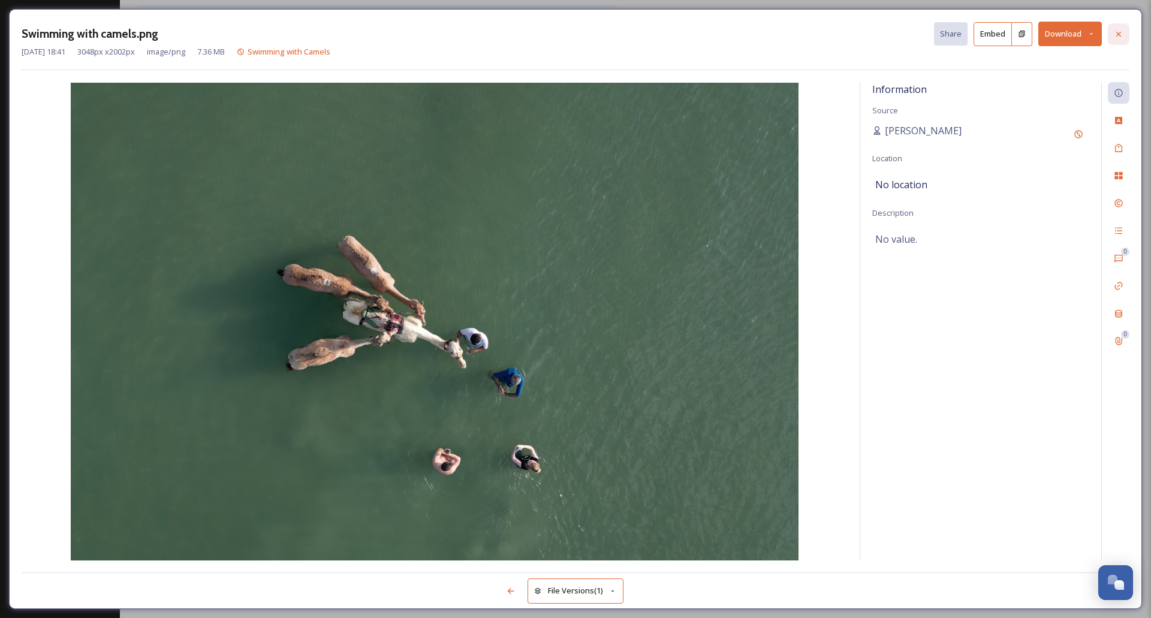
click at [1117, 30] on icon at bounding box center [1119, 34] width 10 height 10
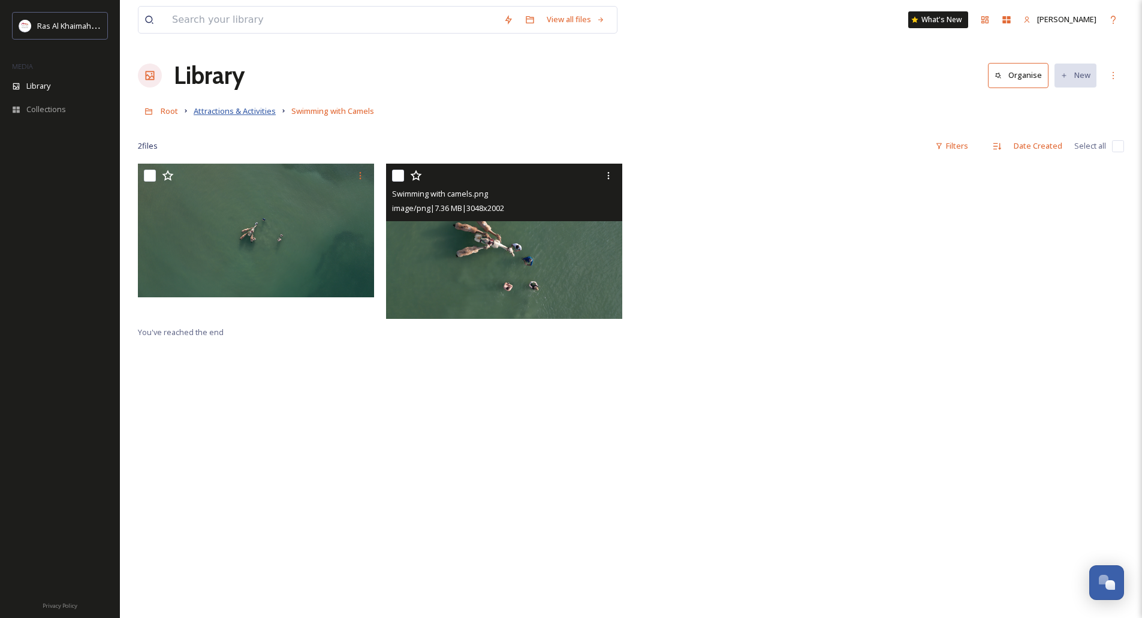
click at [230, 108] on span "Attractions & Activities" at bounding box center [235, 110] width 82 height 11
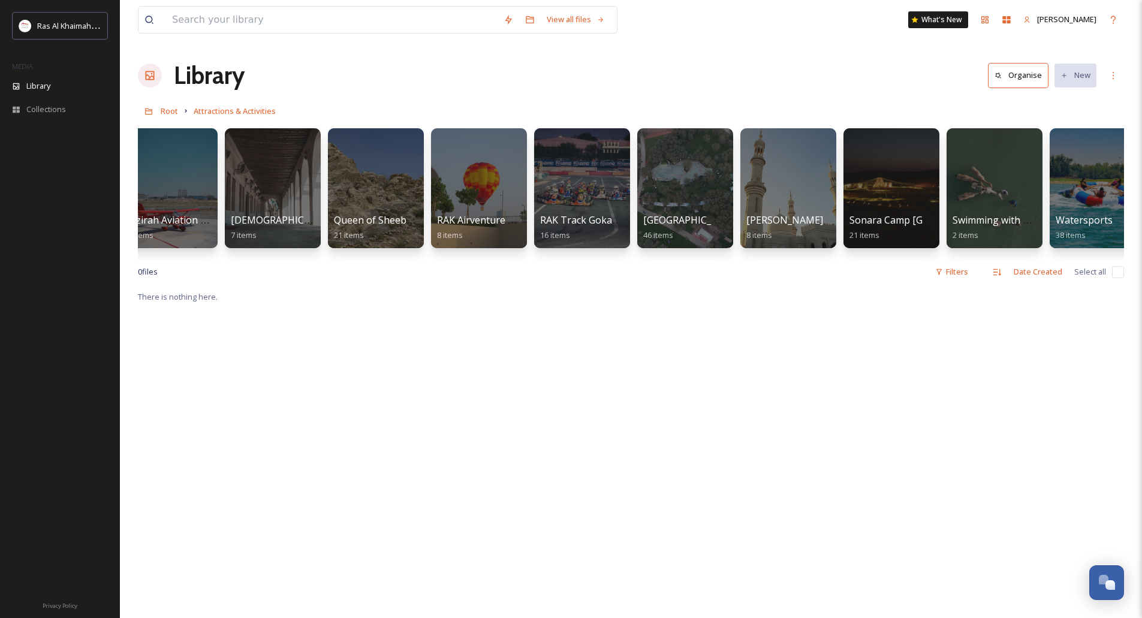
scroll to position [0, 1282]
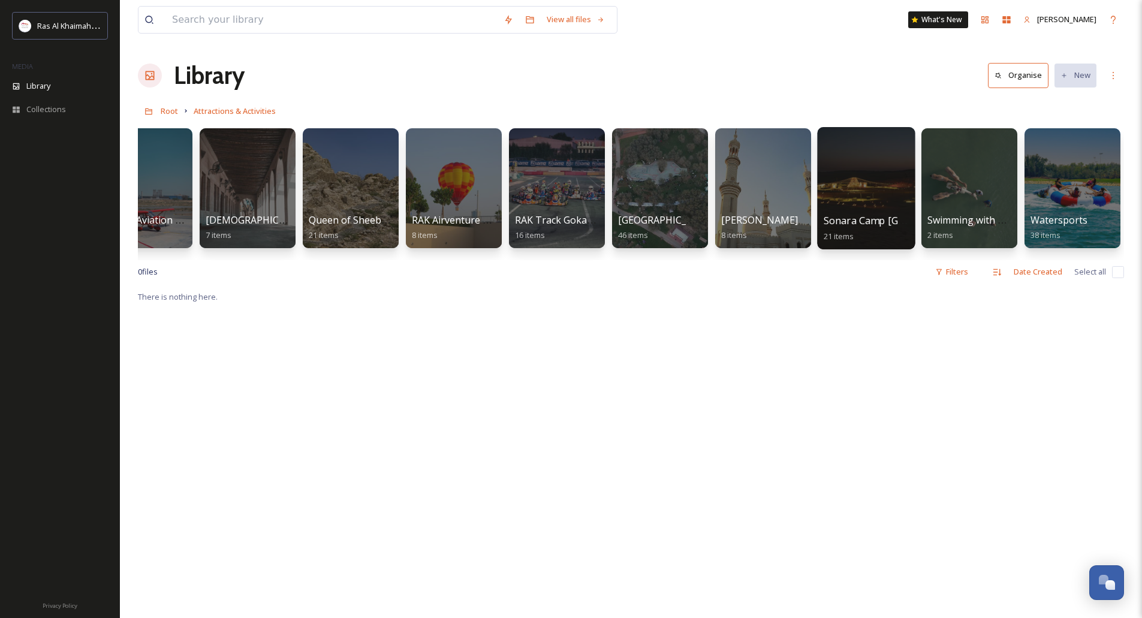
click at [861, 169] on div at bounding box center [866, 188] width 98 height 122
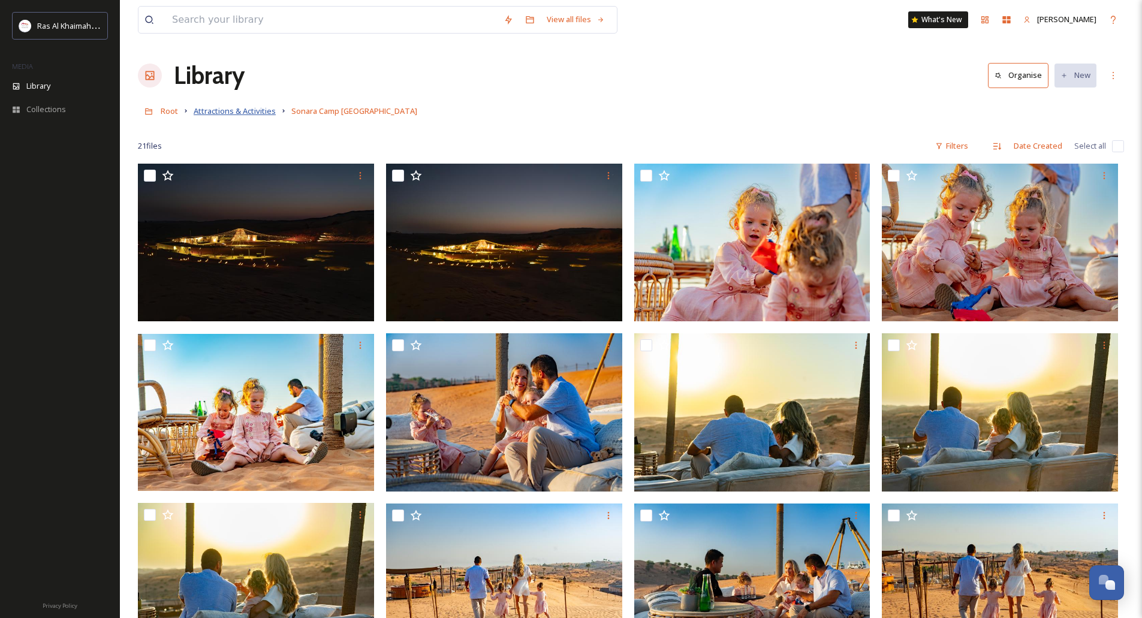
click at [234, 108] on span "Attractions & Activities" at bounding box center [235, 110] width 82 height 11
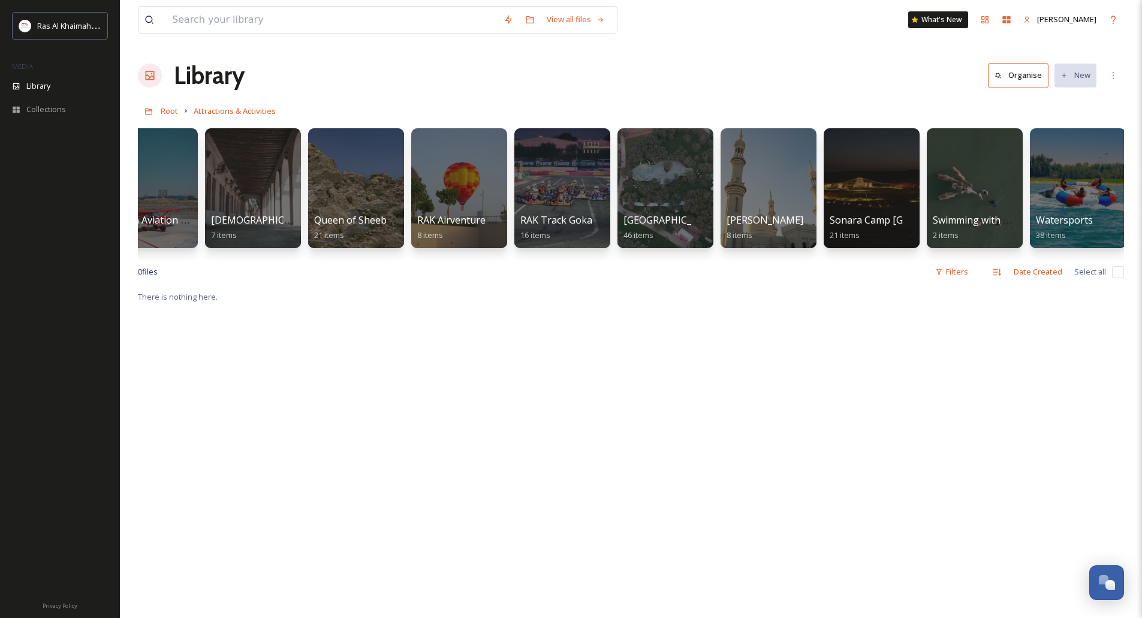
scroll to position [0, 1282]
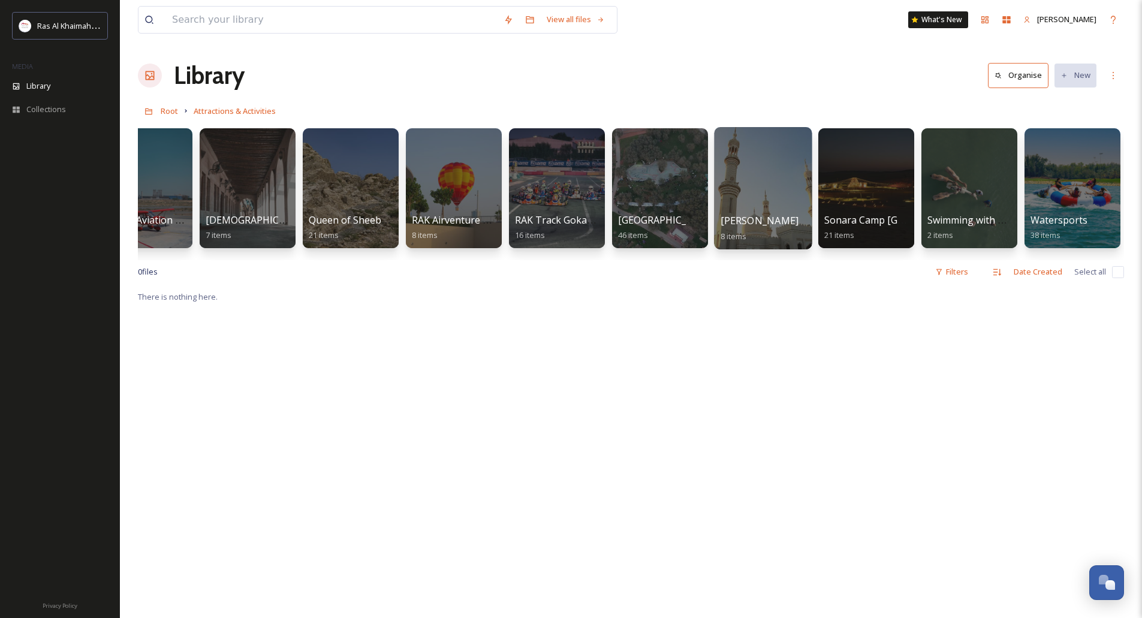
click at [750, 181] on div at bounding box center [763, 188] width 98 height 122
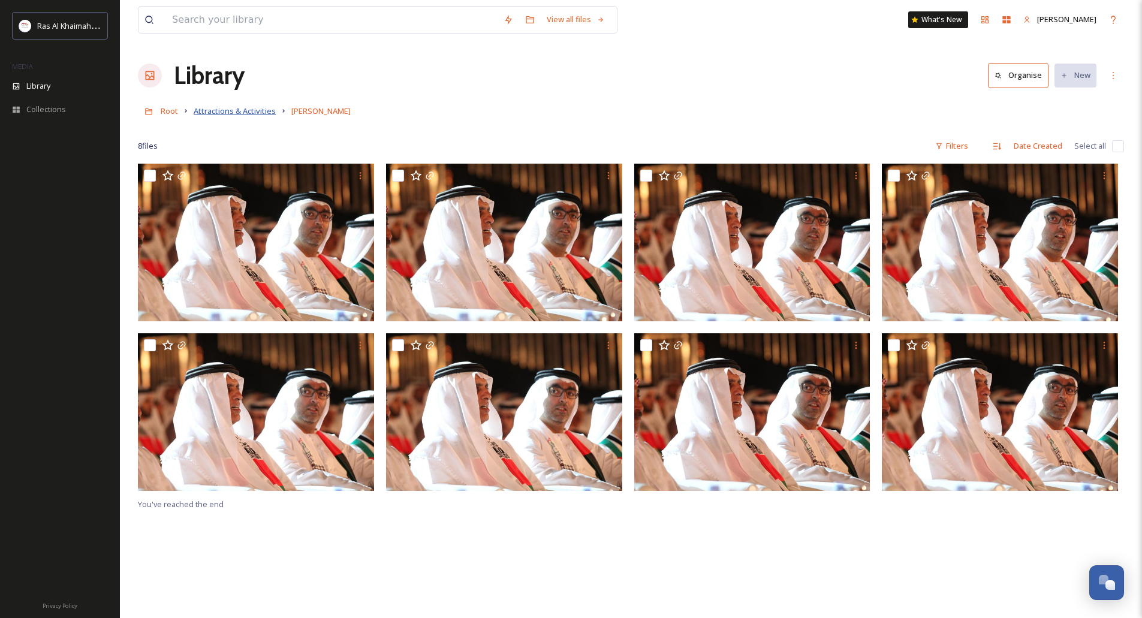
click at [242, 110] on span "Attractions & Activities" at bounding box center [235, 110] width 82 height 11
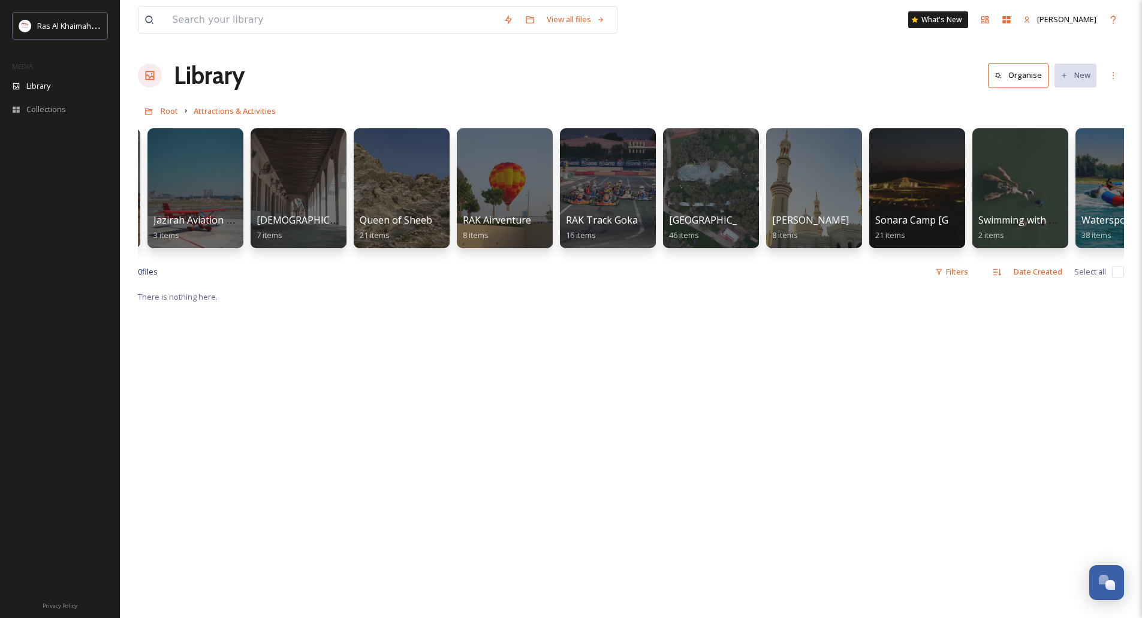
scroll to position [0, 1282]
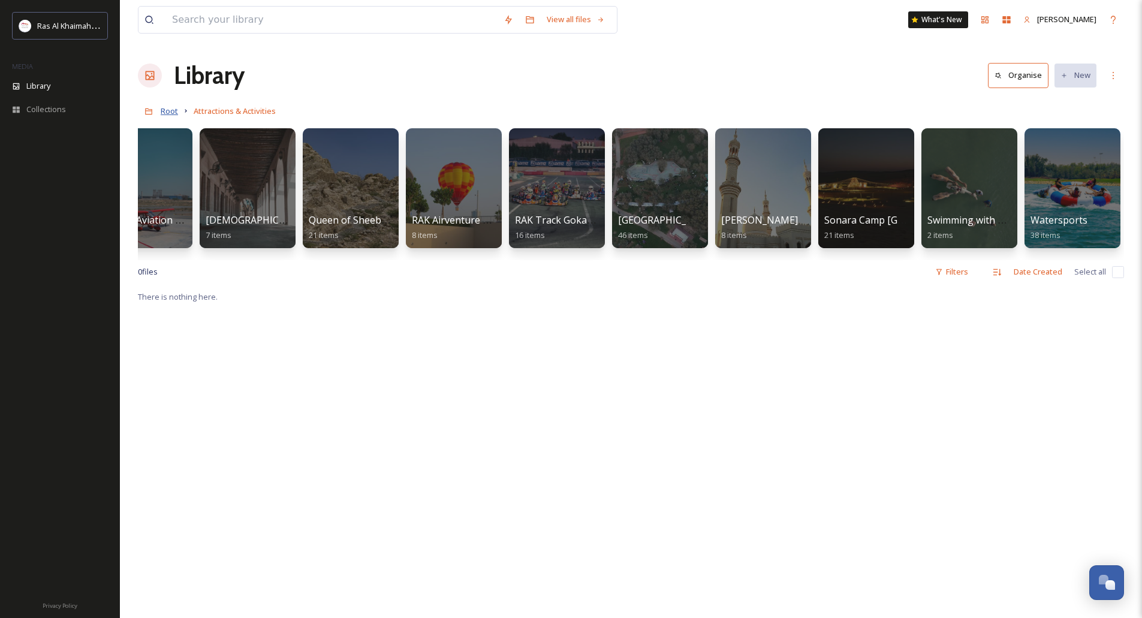
click at [171, 114] on span "Root" at bounding box center [169, 110] width 17 height 11
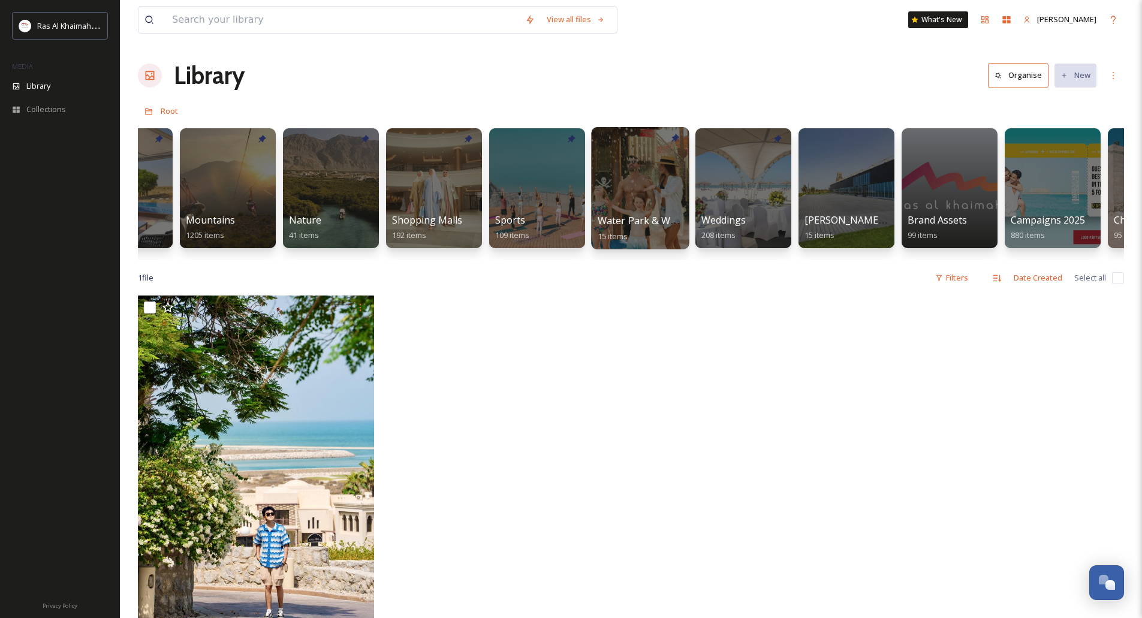
scroll to position [0, 785]
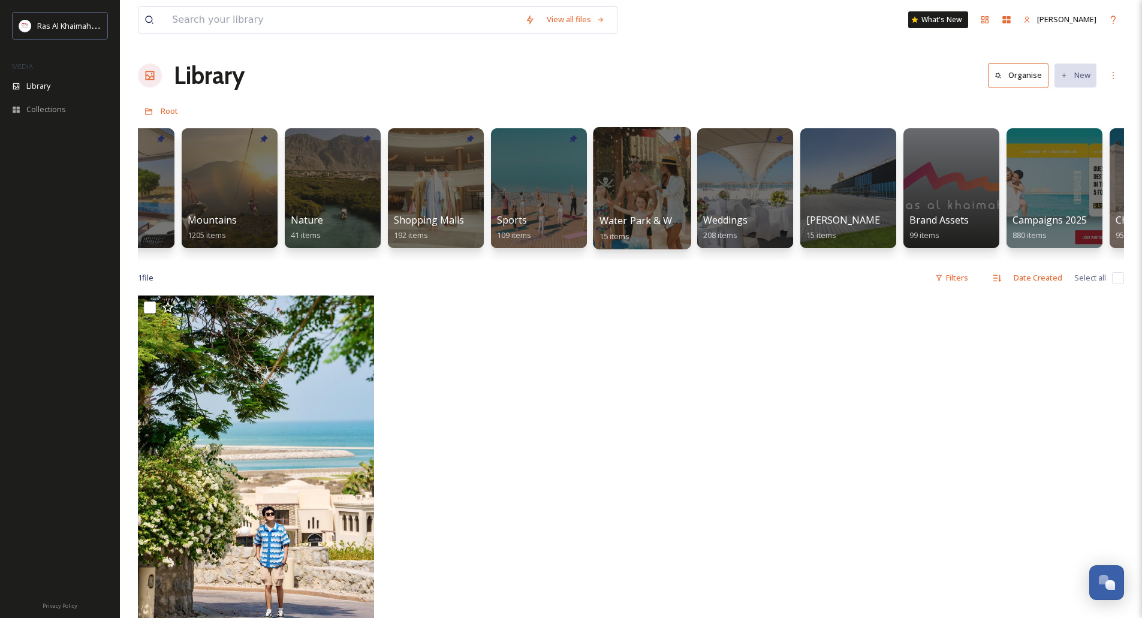
click at [631, 154] on div at bounding box center [642, 188] width 98 height 122
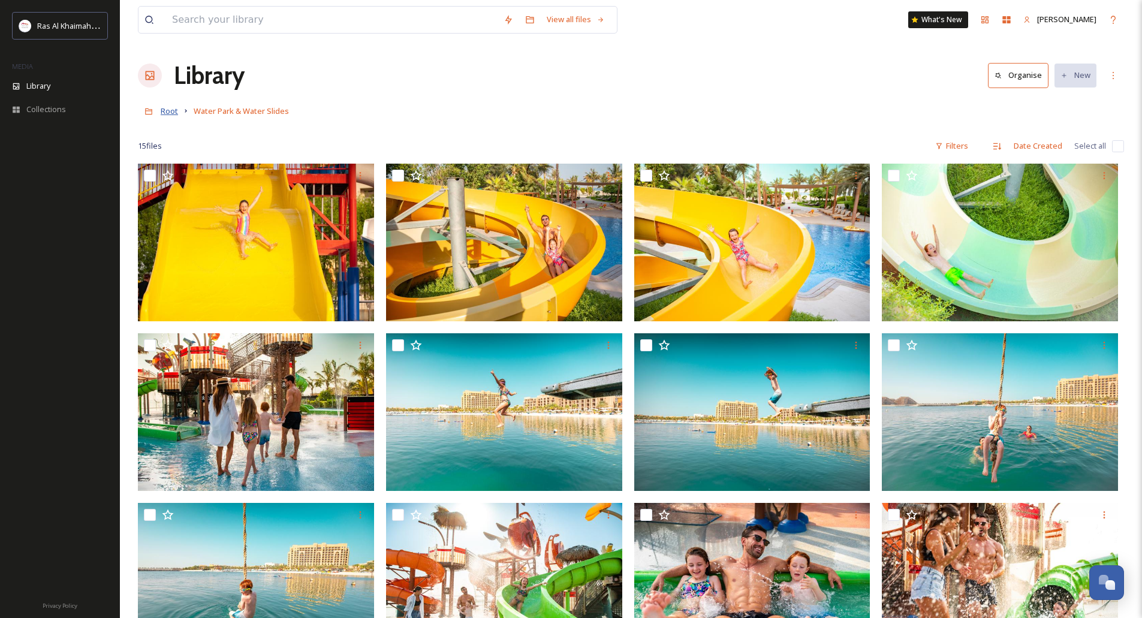
click at [166, 109] on span "Root" at bounding box center [169, 110] width 17 height 11
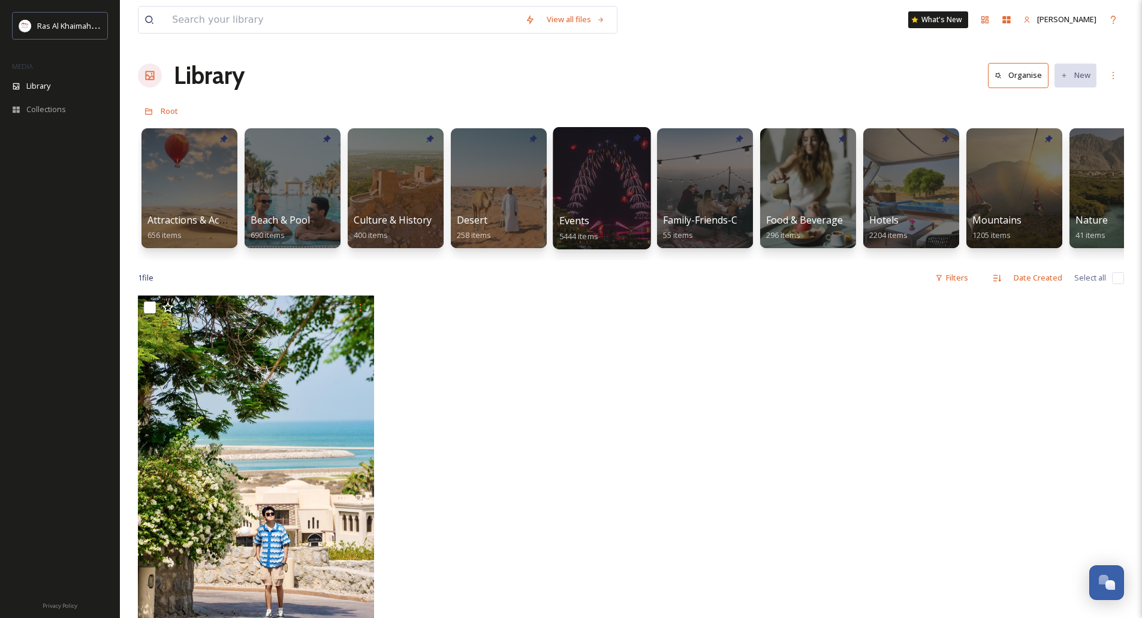
click at [599, 164] on div at bounding box center [602, 188] width 98 height 122
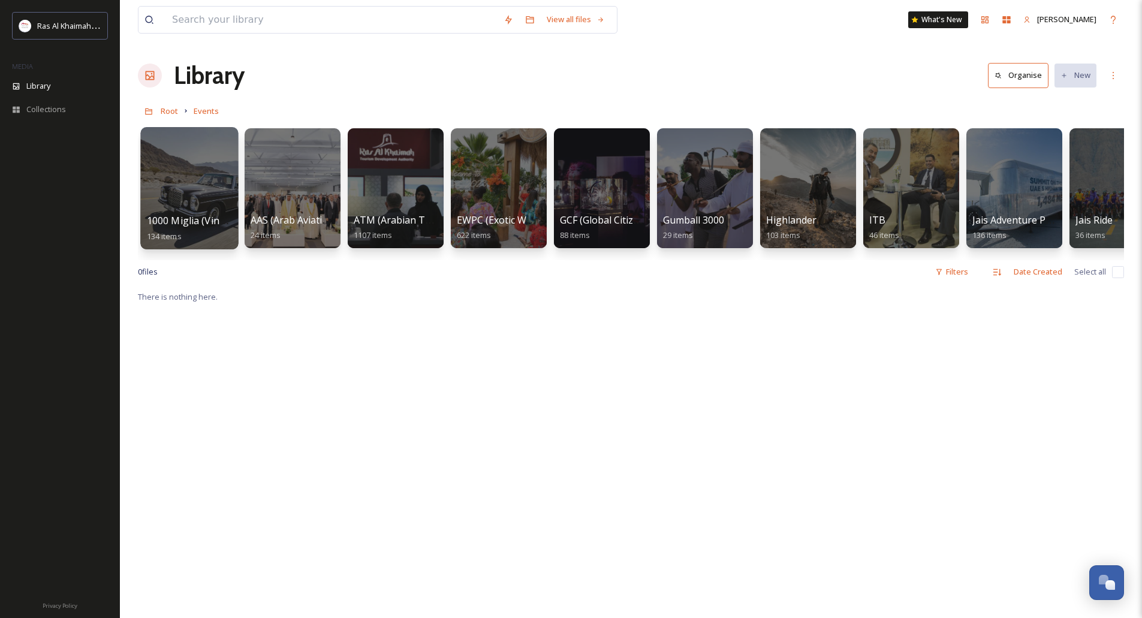
click at [192, 195] on div at bounding box center [189, 188] width 98 height 122
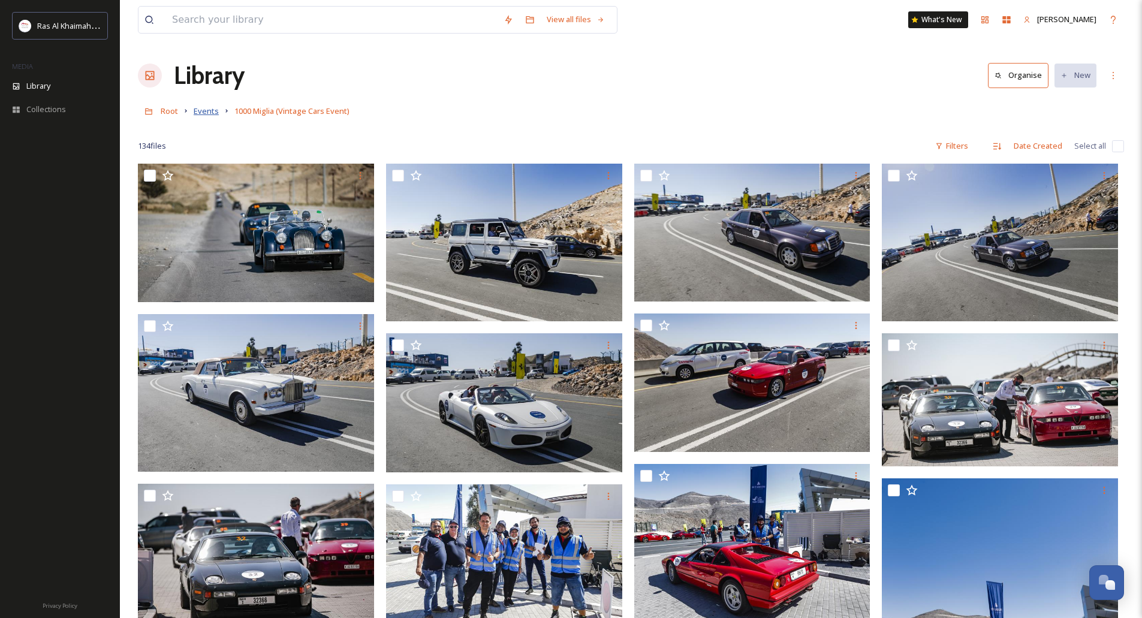
click at [204, 110] on span "Events" at bounding box center [206, 110] width 25 height 11
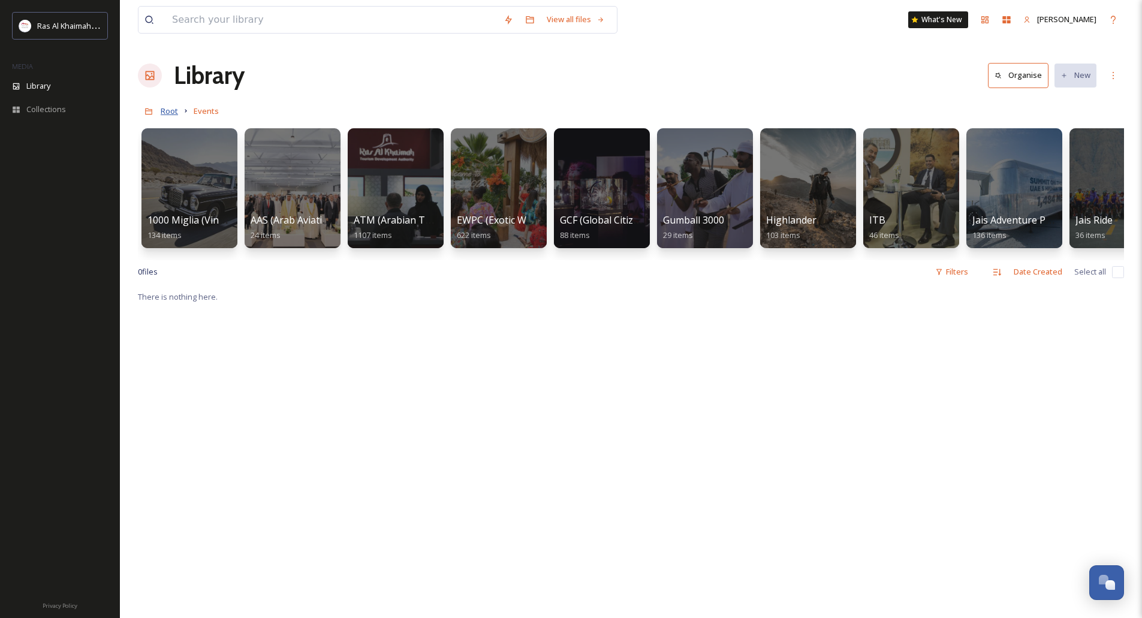
click at [173, 111] on span "Root" at bounding box center [169, 110] width 17 height 11
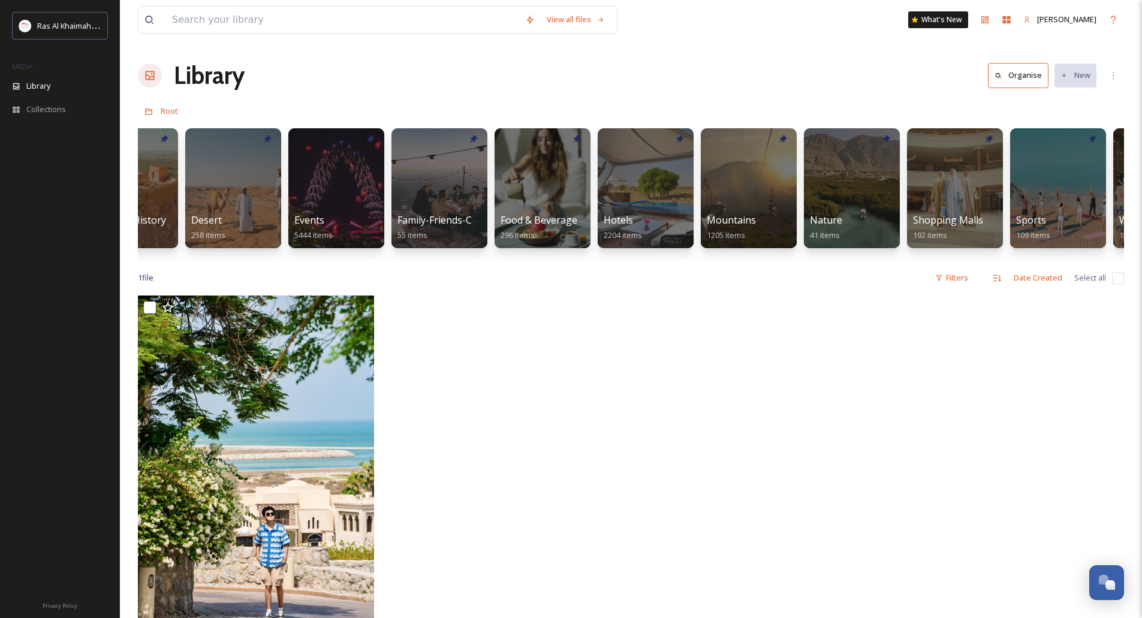
scroll to position [0, 282]
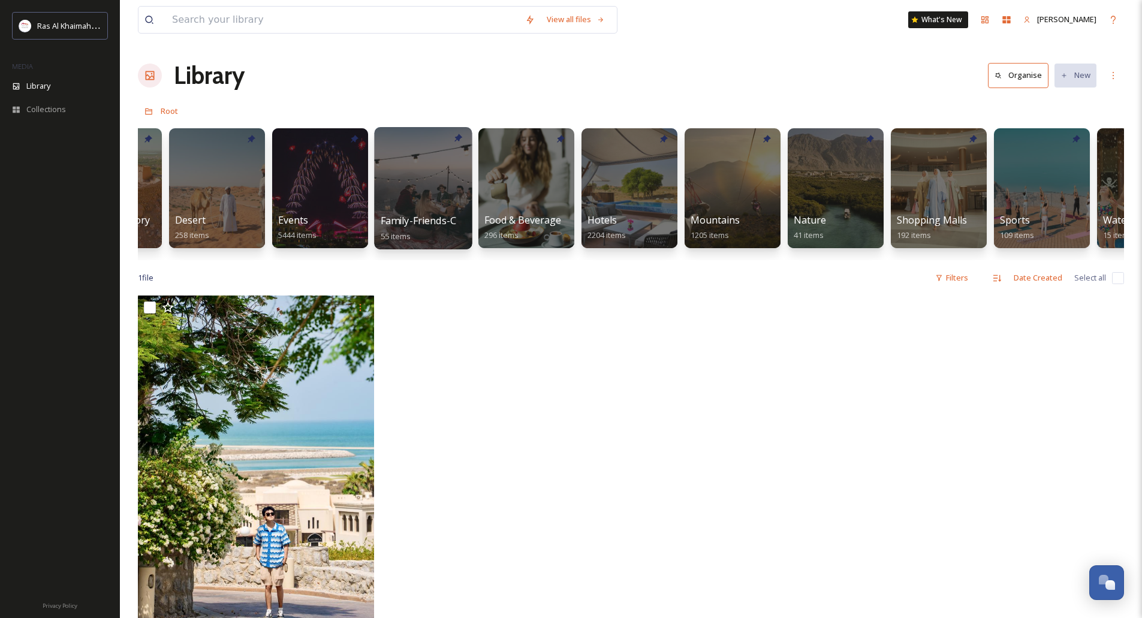
click at [428, 183] on div at bounding box center [423, 188] width 98 height 122
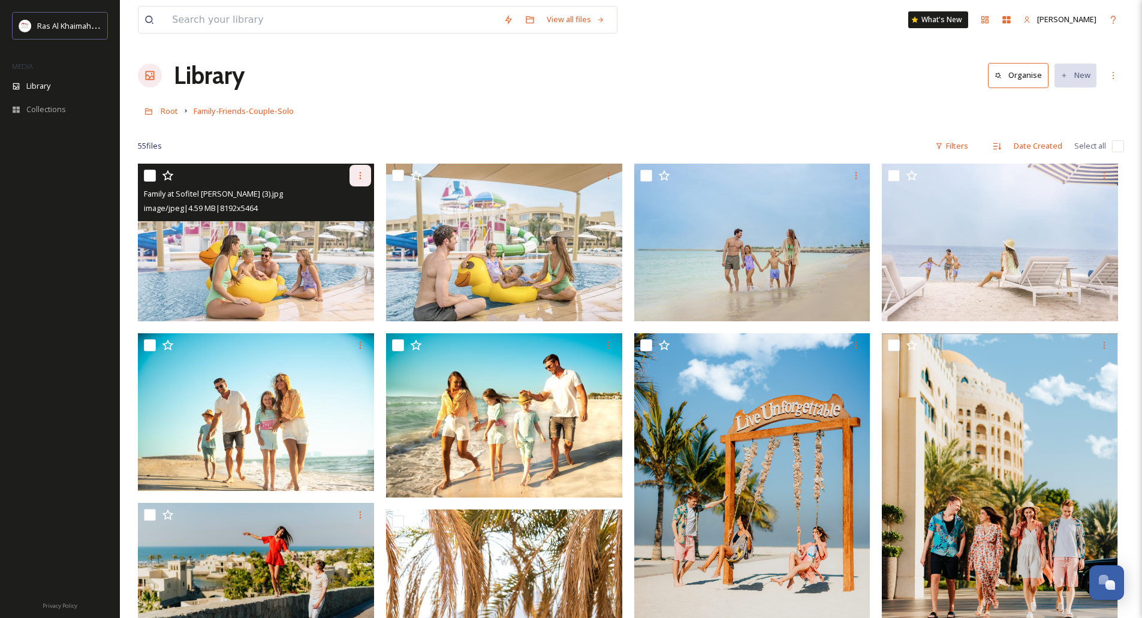
click at [362, 180] on icon at bounding box center [360, 176] width 10 height 10
click at [355, 227] on span "Download" at bounding box center [346, 224] width 37 height 11
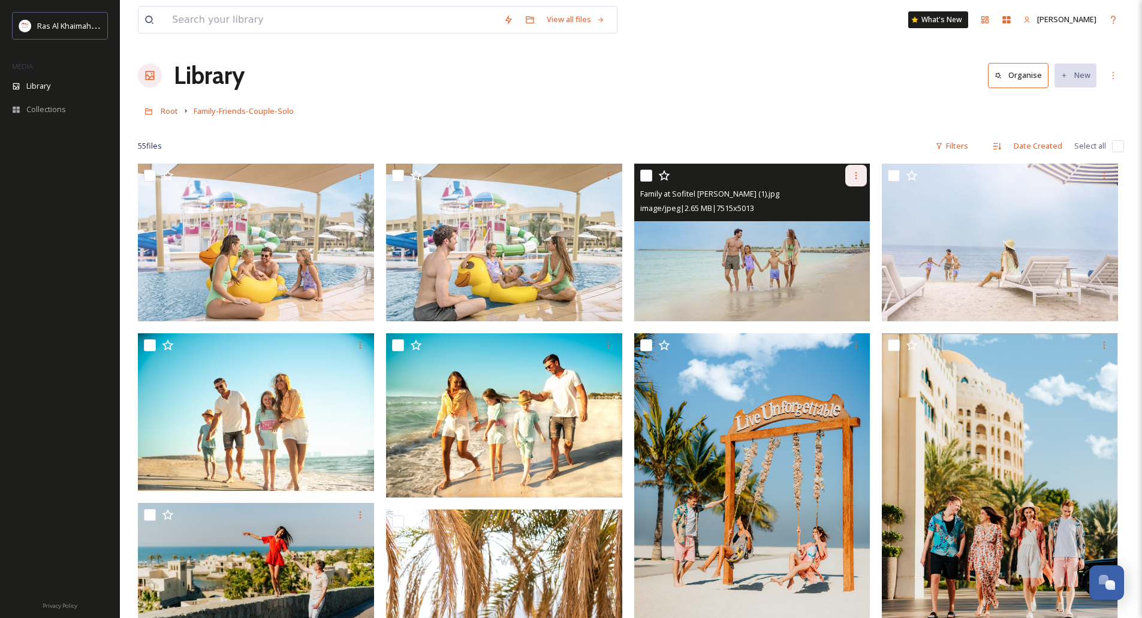
click at [855, 174] on icon at bounding box center [856, 176] width 10 height 10
click at [839, 224] on span "Download" at bounding box center [842, 224] width 37 height 11
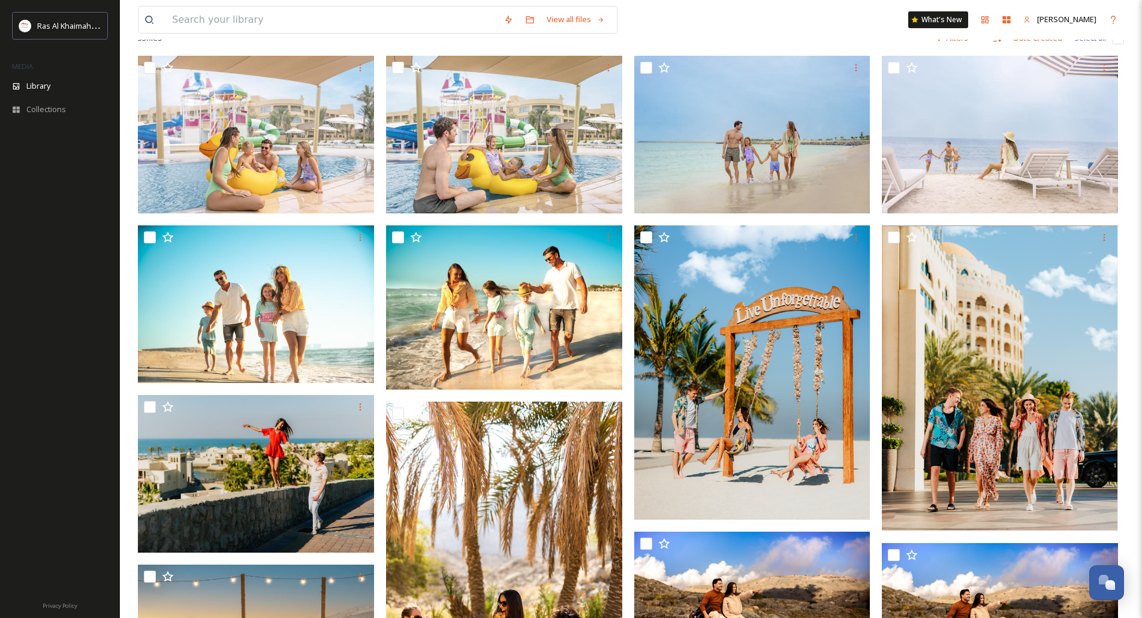
scroll to position [240, 0]
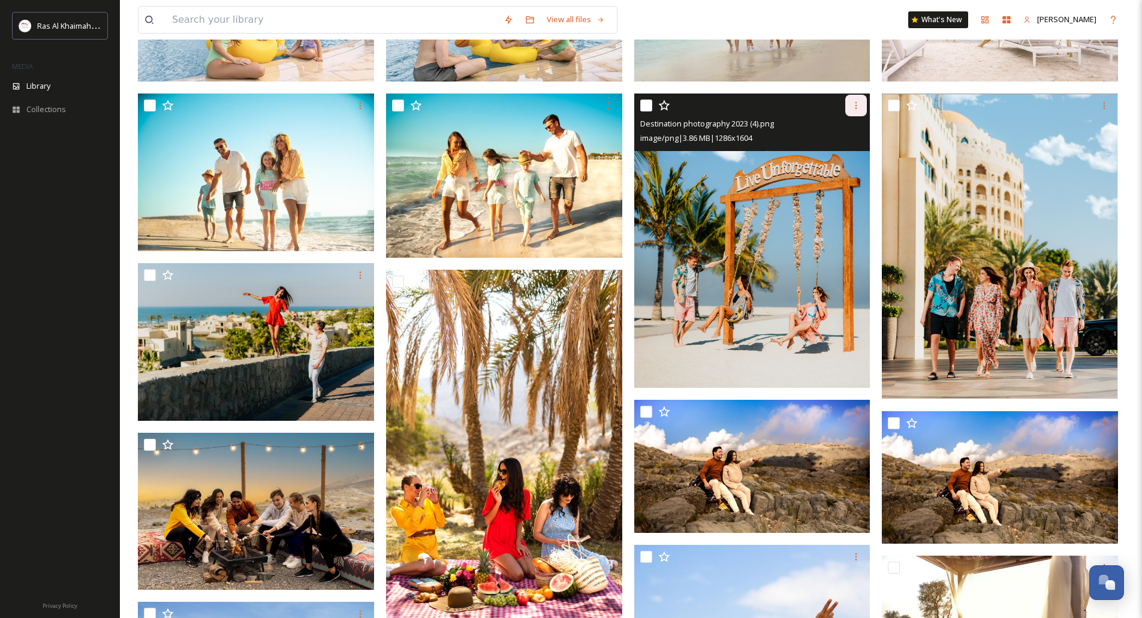
click at [849, 105] on div at bounding box center [856, 106] width 22 height 22
click at [846, 148] on div "Download" at bounding box center [842, 154] width 49 height 23
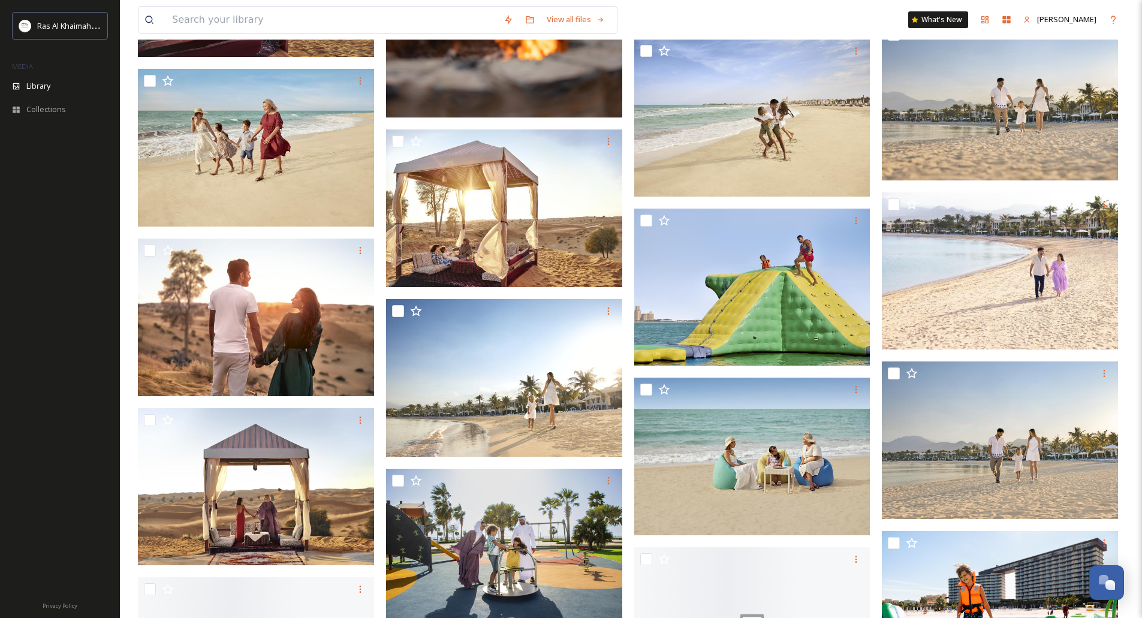
scroll to position [1139, 0]
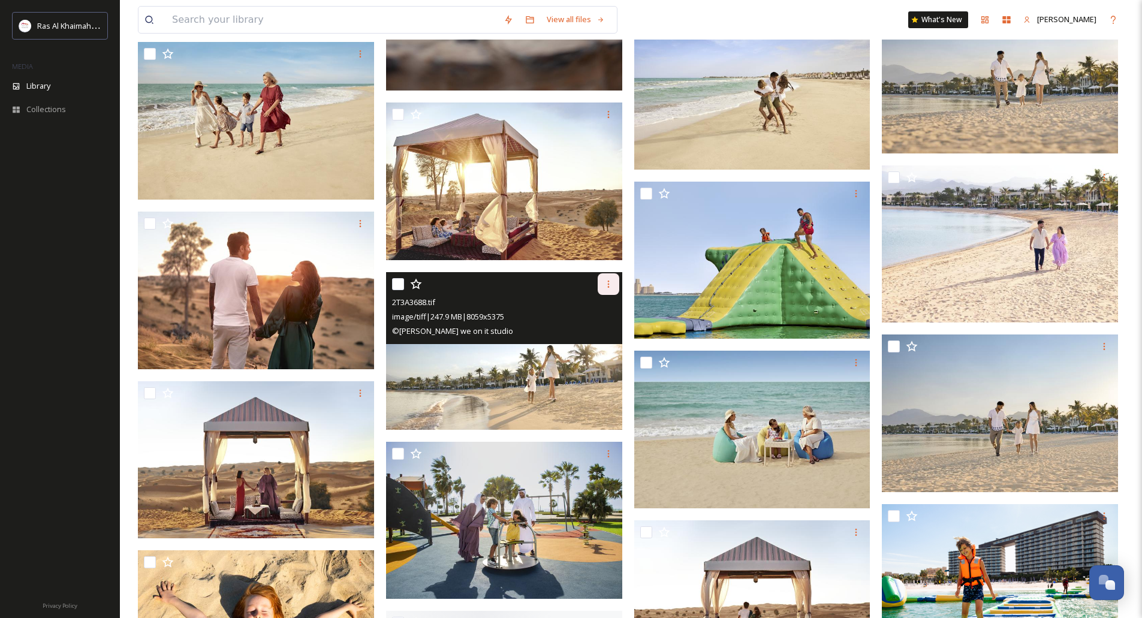
click at [609, 285] on icon at bounding box center [609, 284] width 10 height 10
click at [611, 329] on span "Download" at bounding box center [594, 333] width 37 height 11
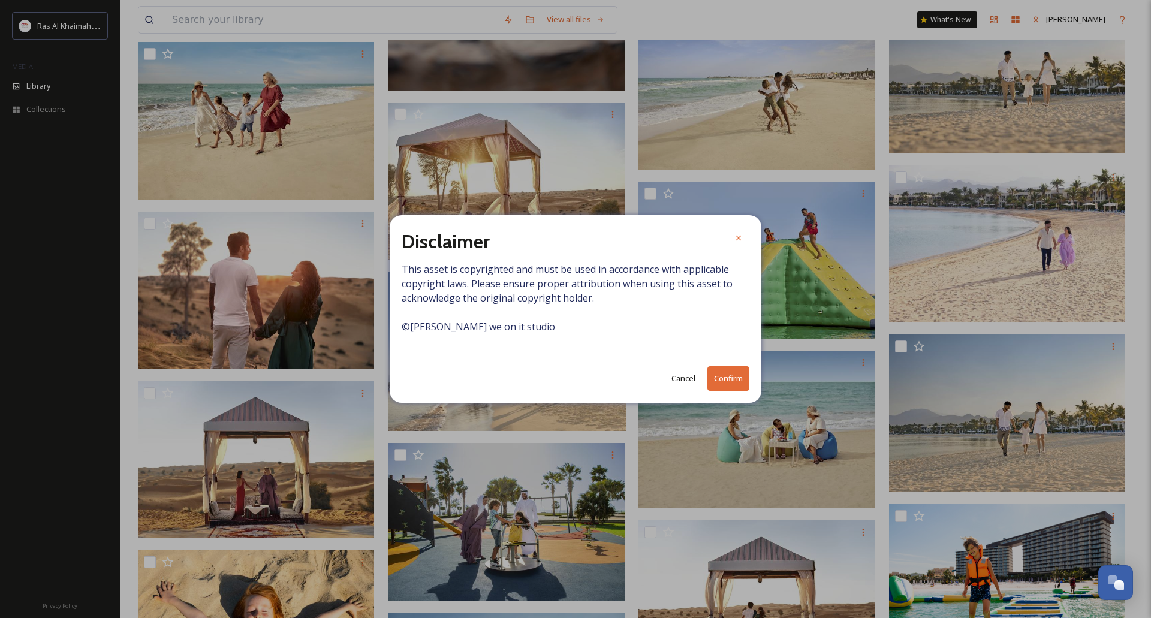
click at [728, 384] on button "Confirm" at bounding box center [728, 378] width 42 height 25
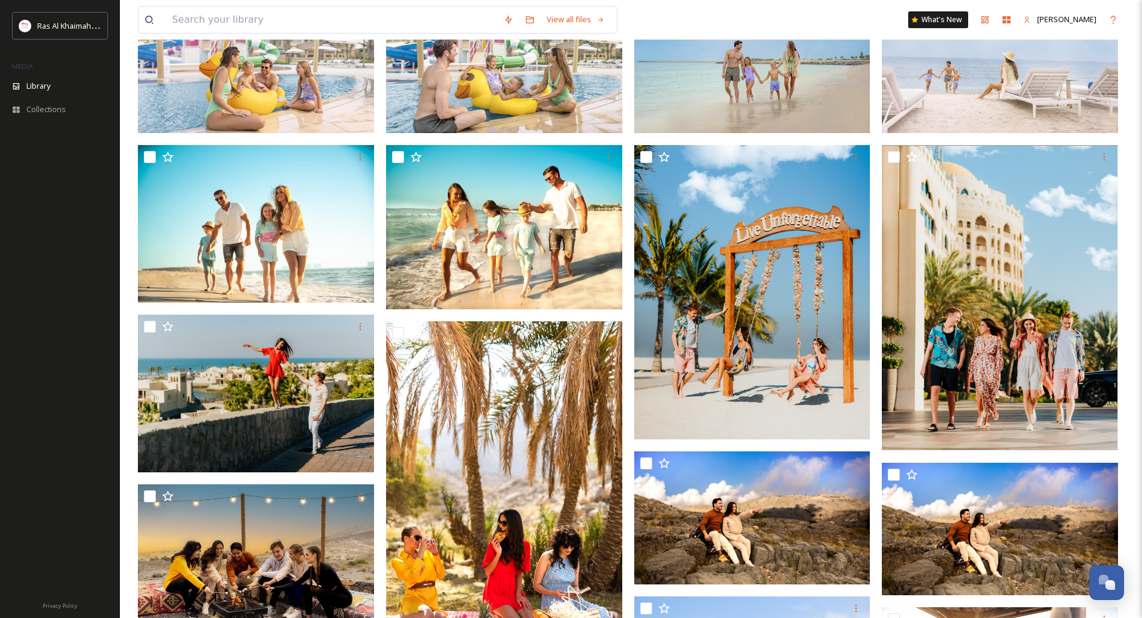
scroll to position [0, 0]
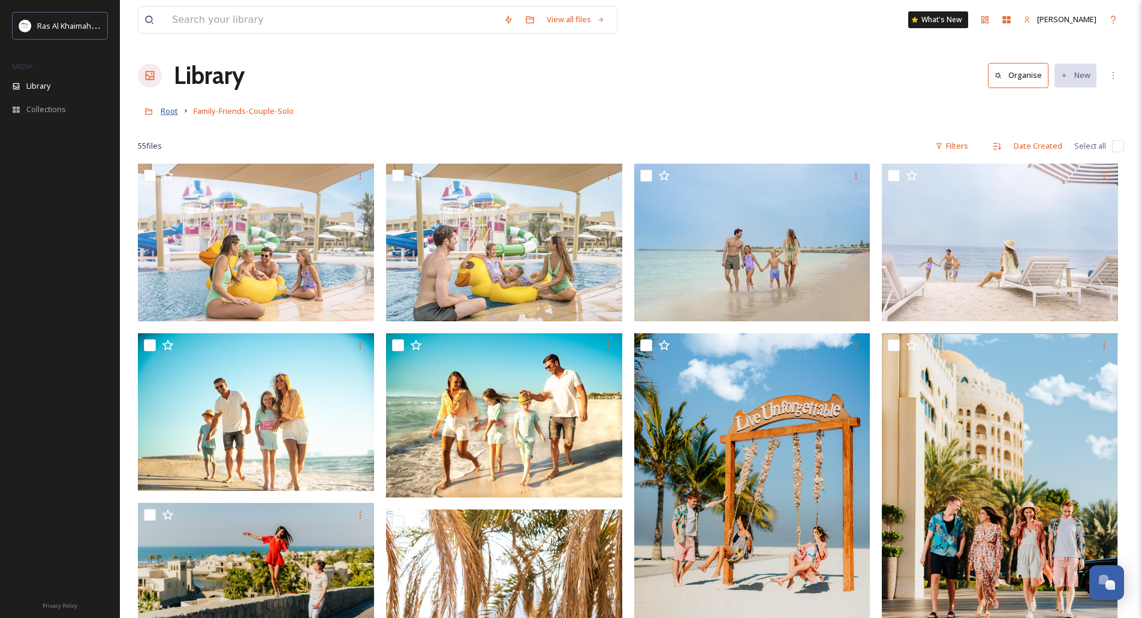
click at [166, 108] on span "Root" at bounding box center [169, 110] width 17 height 11
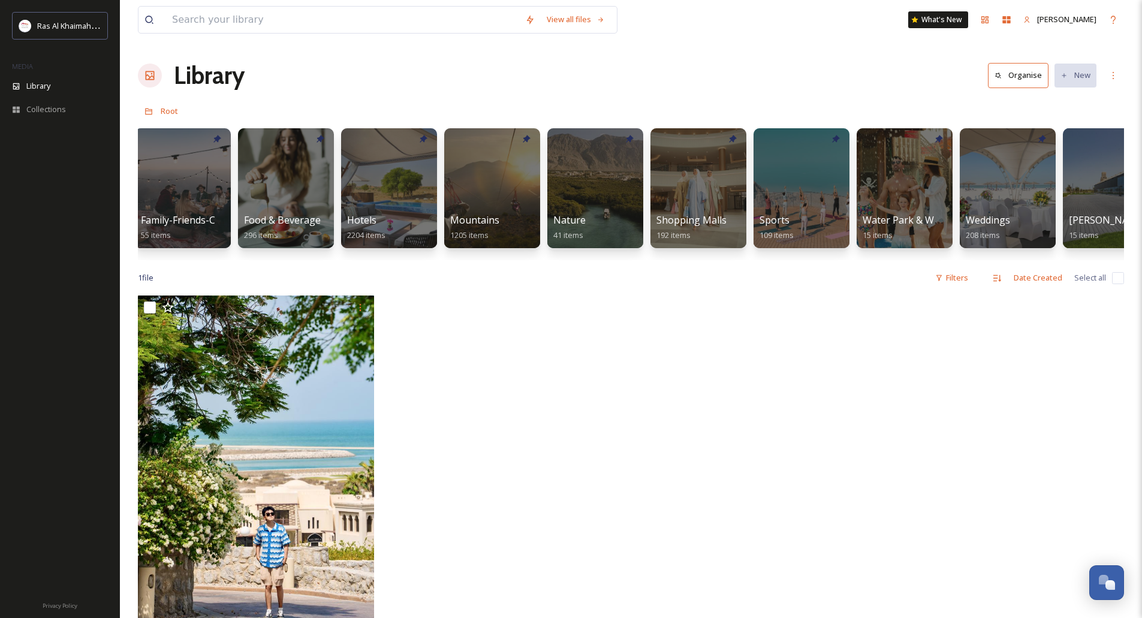
scroll to position [0, 524]
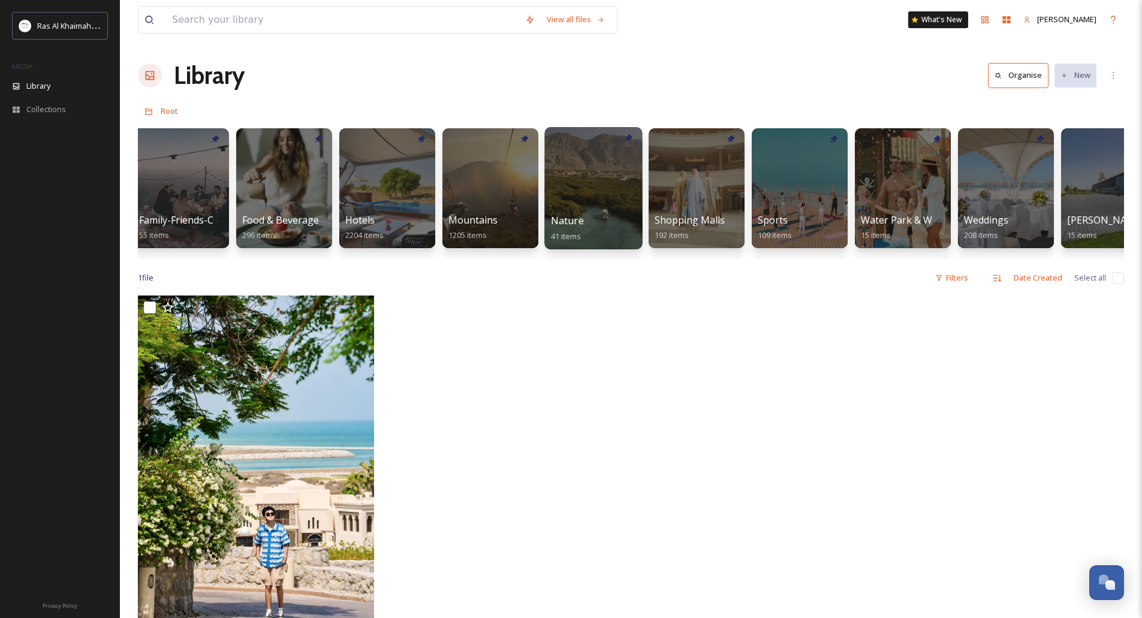
click at [578, 167] on div at bounding box center [593, 188] width 98 height 122
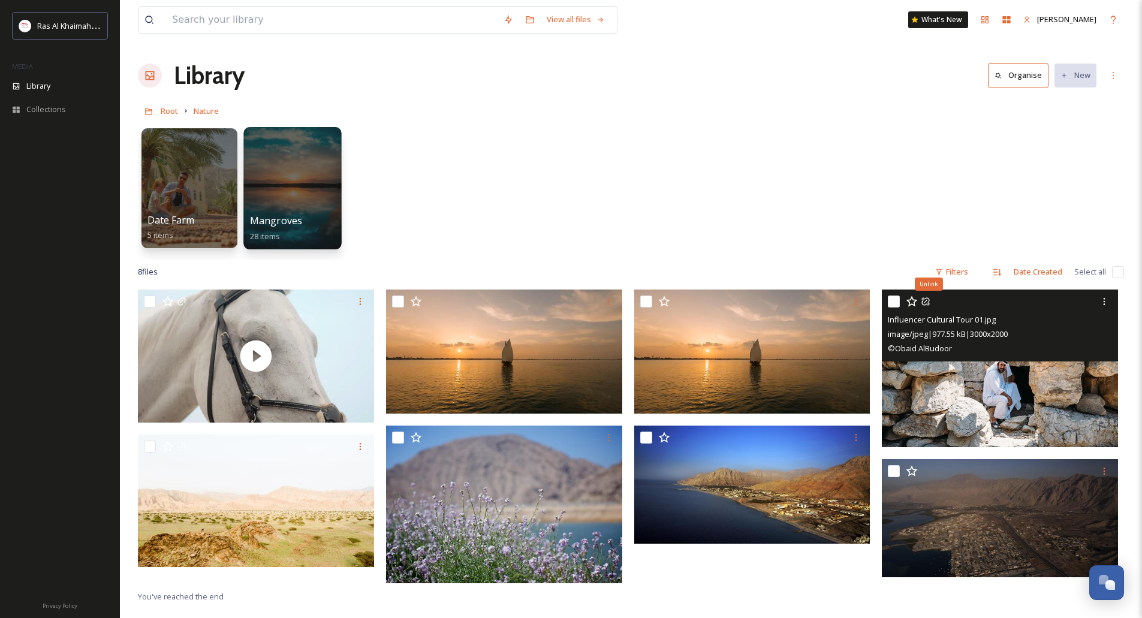
click at [299, 161] on div at bounding box center [292, 188] width 98 height 122
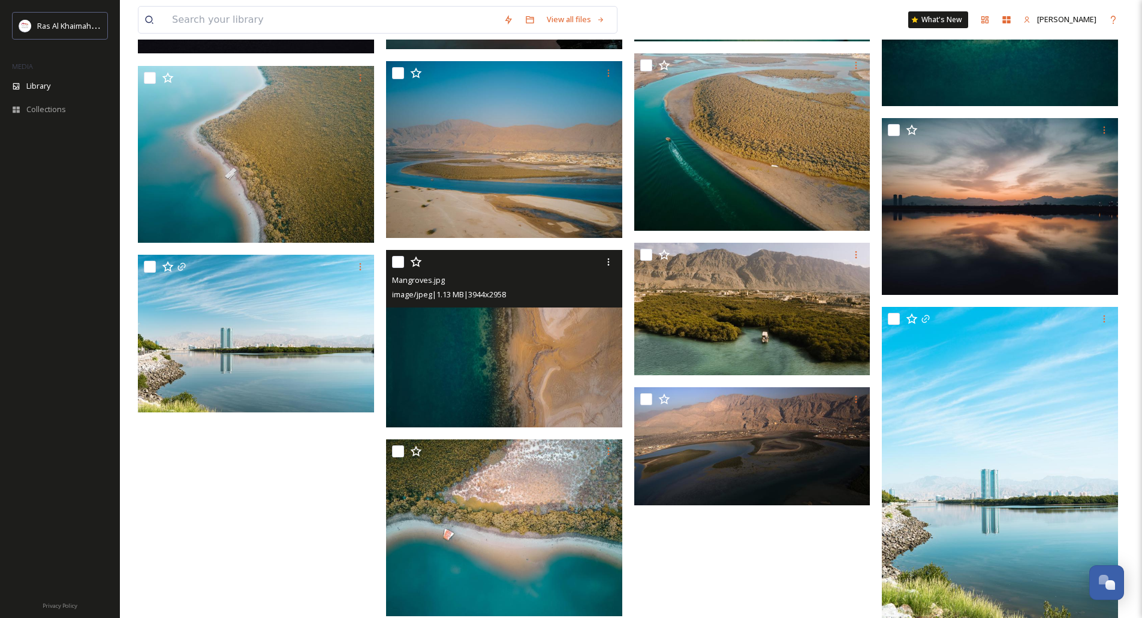
scroll to position [1218, 0]
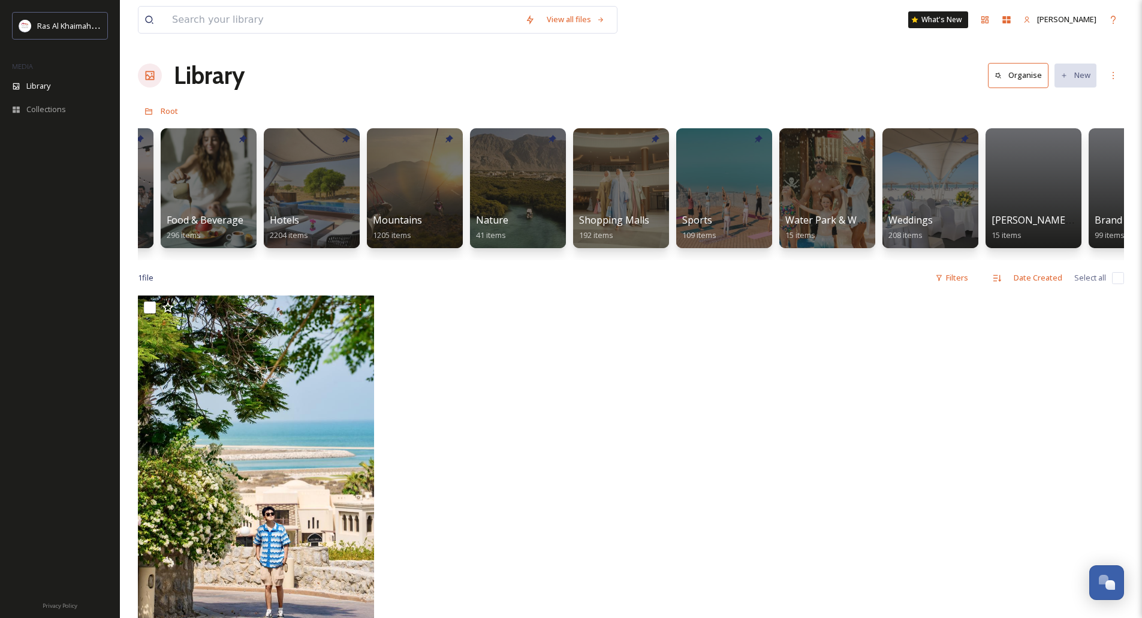
scroll to position [0, 612]
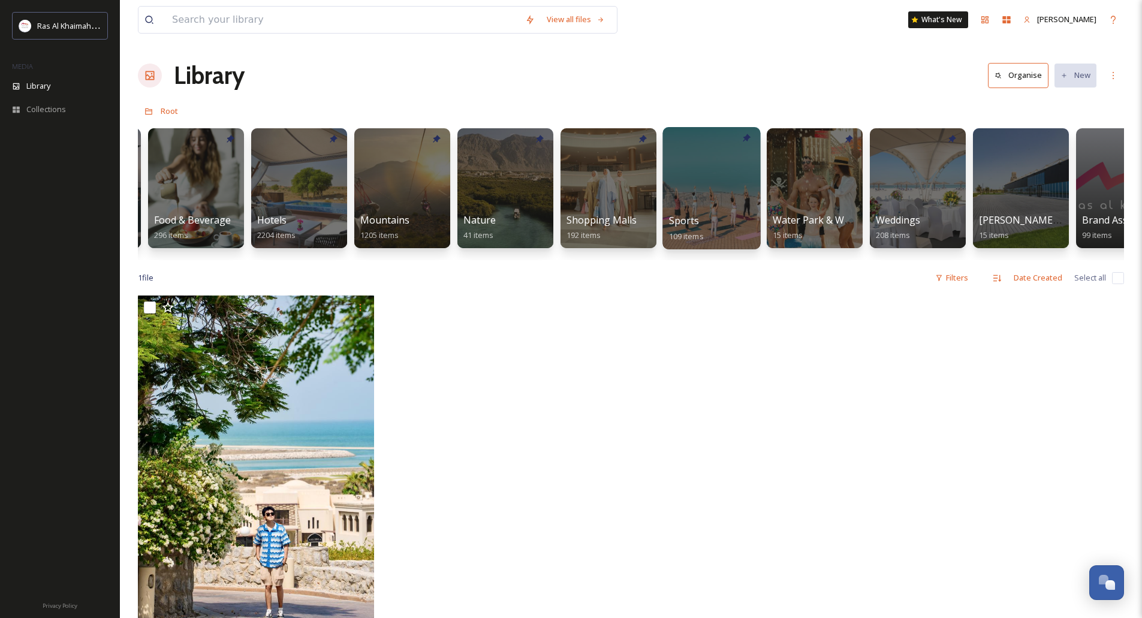
click at [692, 155] on div at bounding box center [711, 188] width 98 height 122
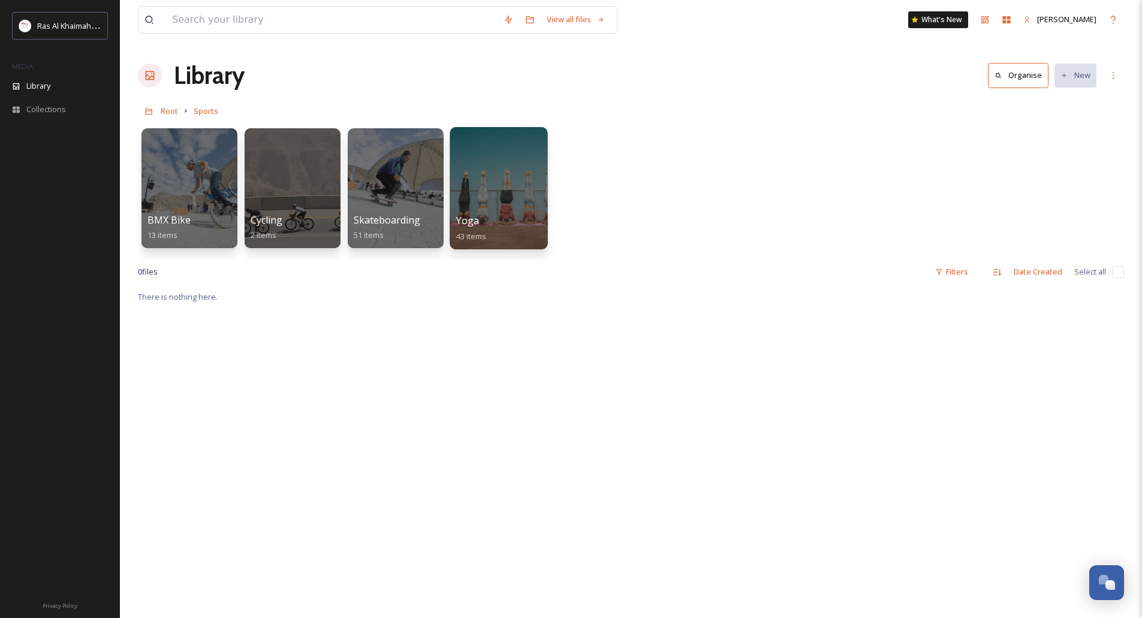
click at [528, 180] on div at bounding box center [499, 188] width 98 height 122
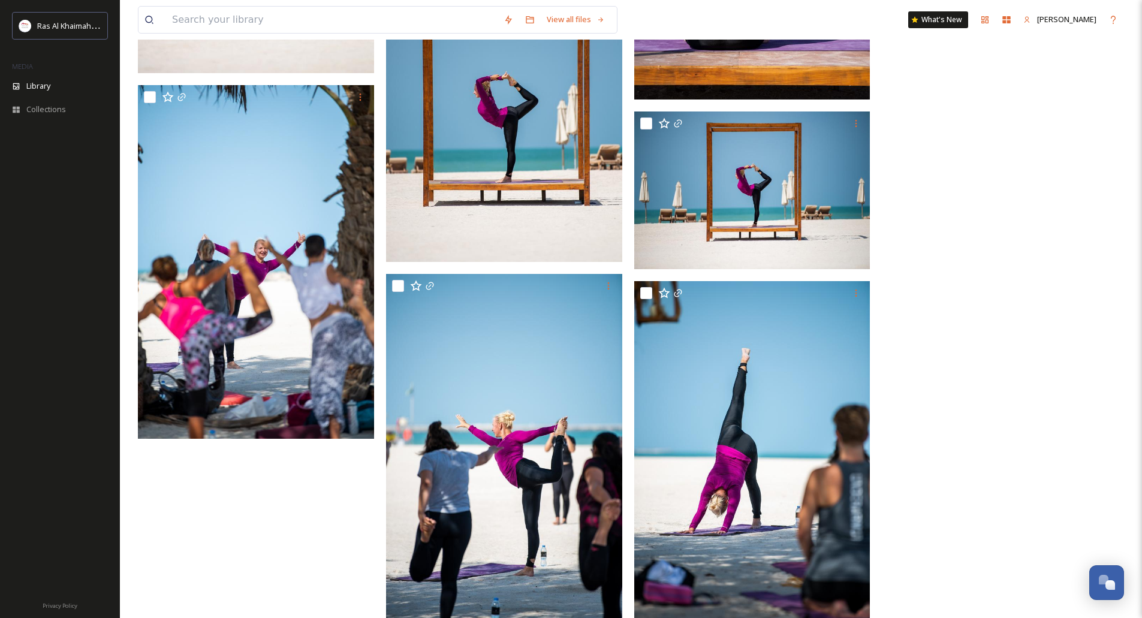
scroll to position [2559, 0]
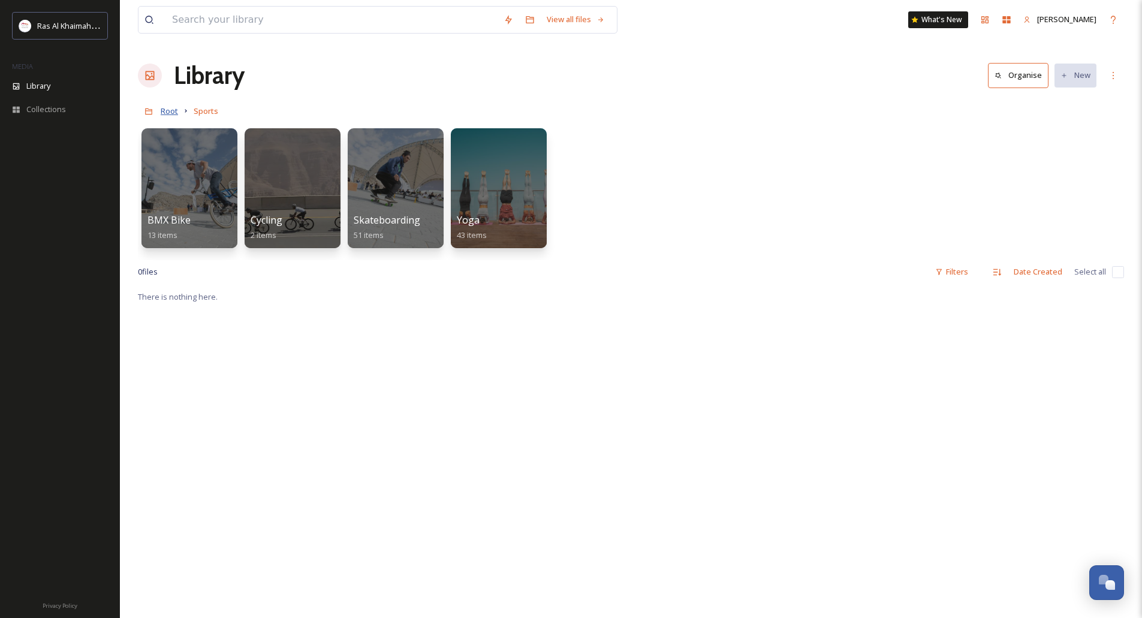
click at [173, 111] on span "Root" at bounding box center [169, 110] width 17 height 11
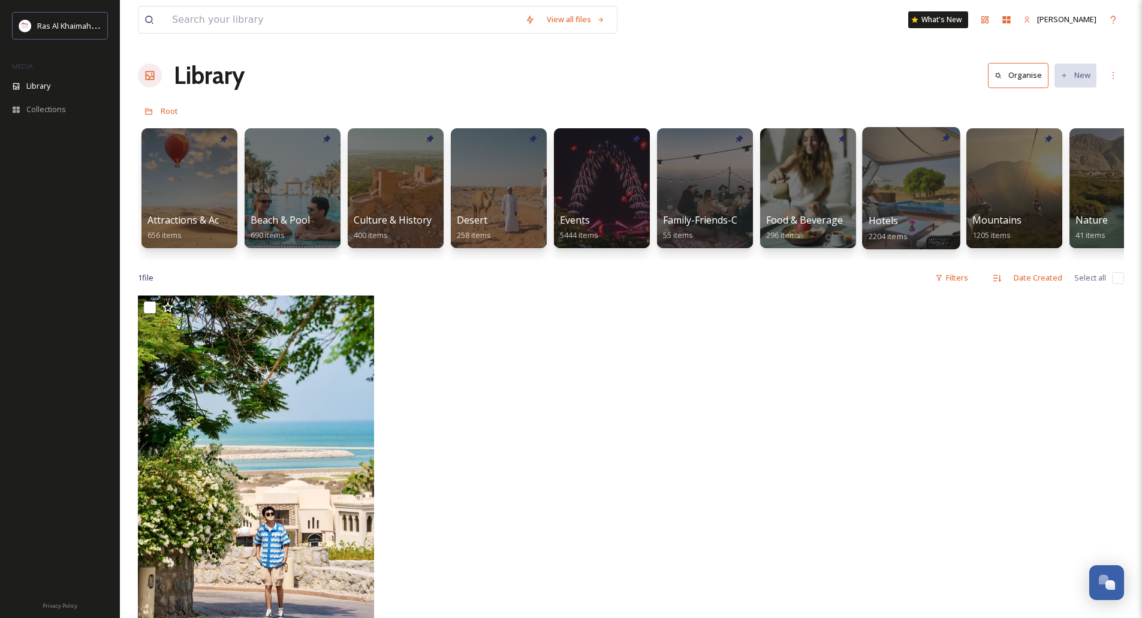
click at [901, 183] on div at bounding box center [911, 188] width 98 height 122
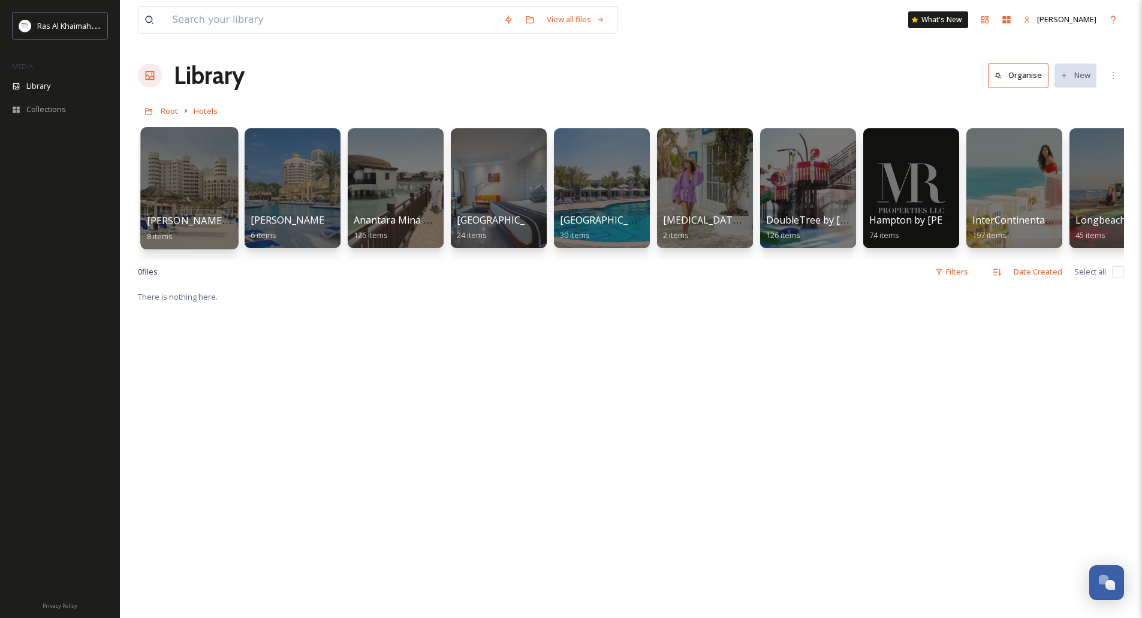
click at [196, 176] on div at bounding box center [189, 188] width 98 height 122
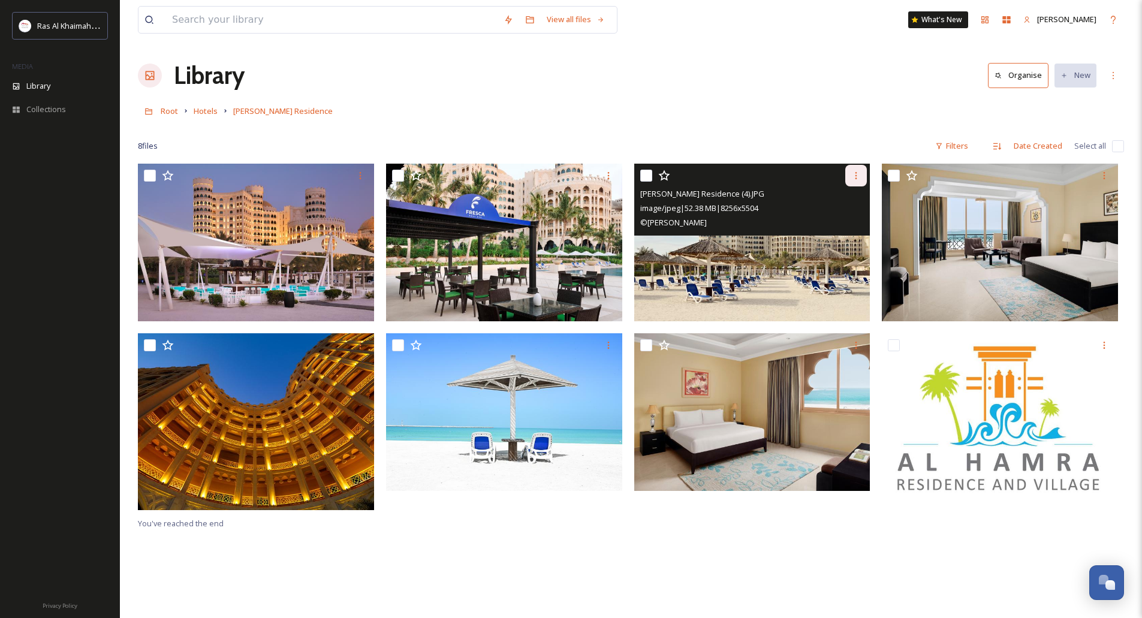
click at [860, 179] on icon at bounding box center [856, 176] width 10 height 10
click at [843, 227] on span "Download" at bounding box center [842, 224] width 37 height 11
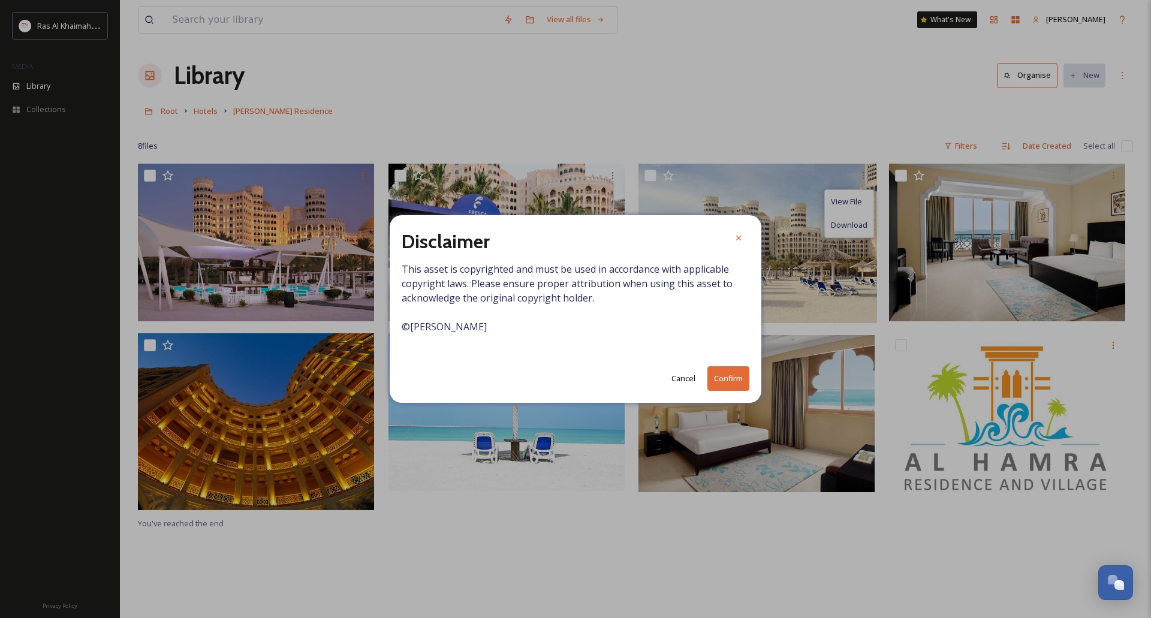
click at [718, 378] on button "Confirm" at bounding box center [728, 378] width 42 height 25
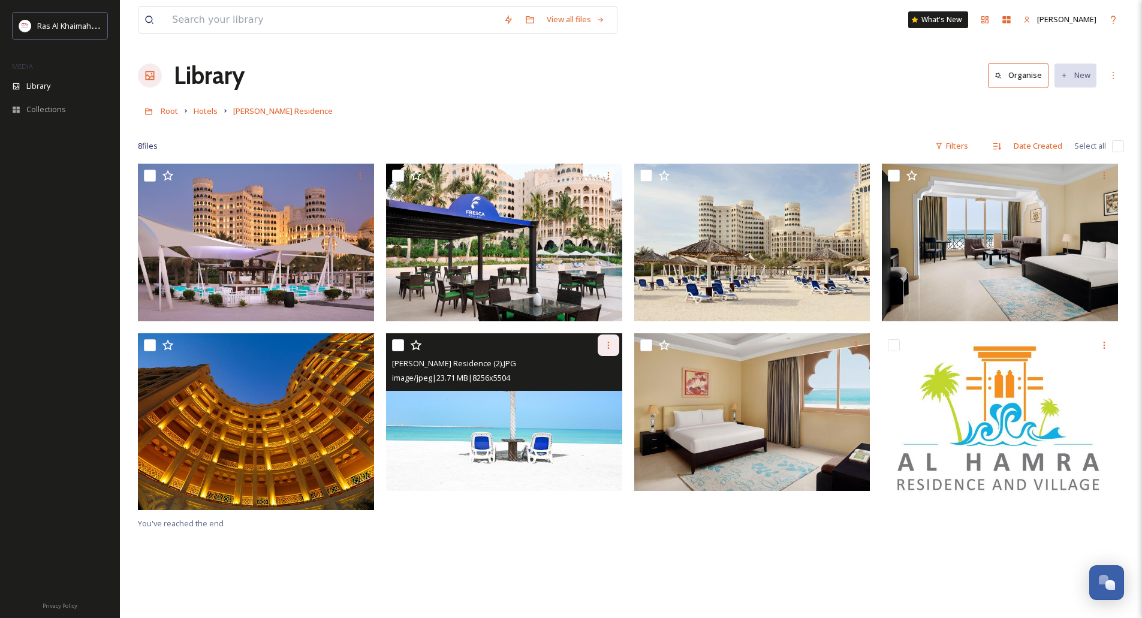
click at [609, 343] on icon at bounding box center [609, 345] width 10 height 10
click at [603, 391] on span "Download" at bounding box center [594, 394] width 37 height 11
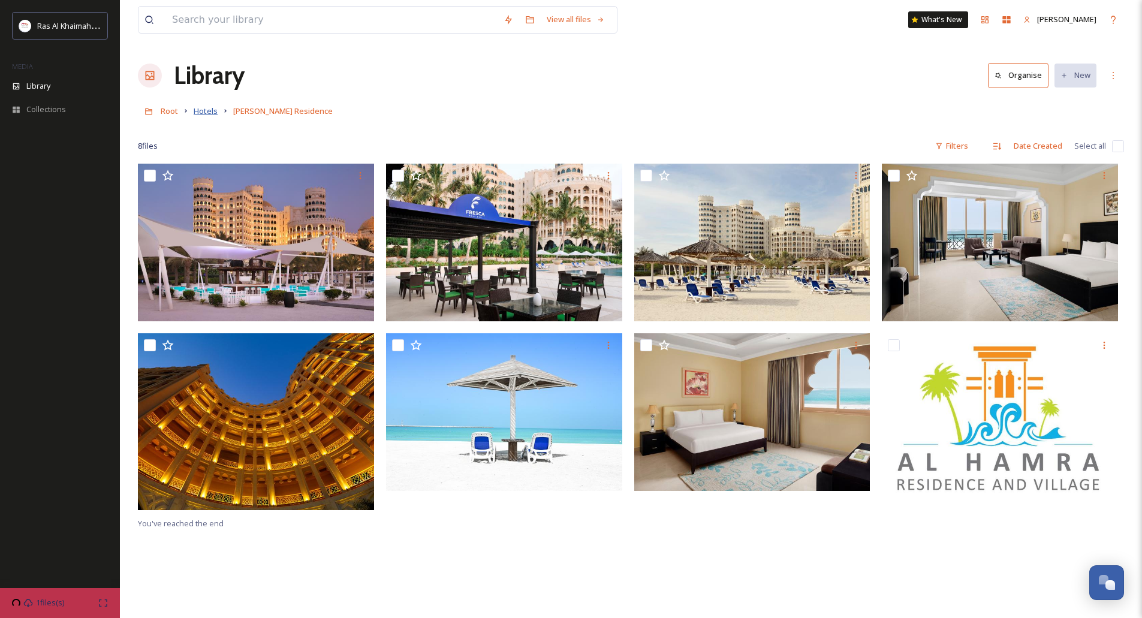
click at [204, 113] on span "Hotels" at bounding box center [206, 110] width 24 height 11
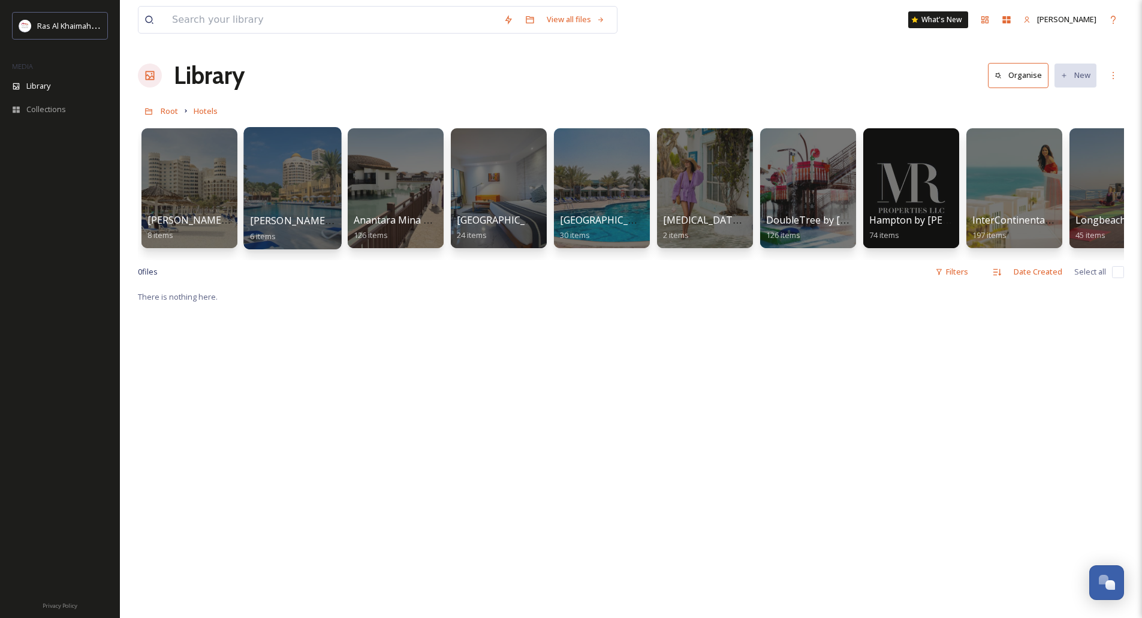
click at [309, 179] on div at bounding box center [292, 188] width 98 height 122
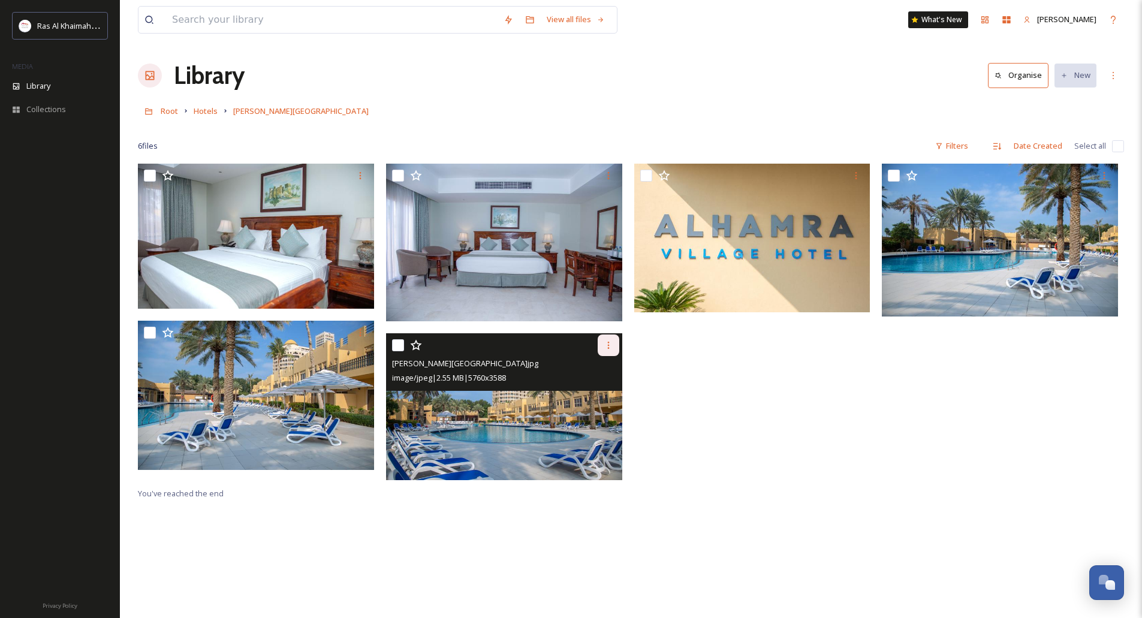
click at [614, 348] on div at bounding box center [609, 345] width 22 height 22
click at [611, 394] on span "Download" at bounding box center [594, 394] width 37 height 11
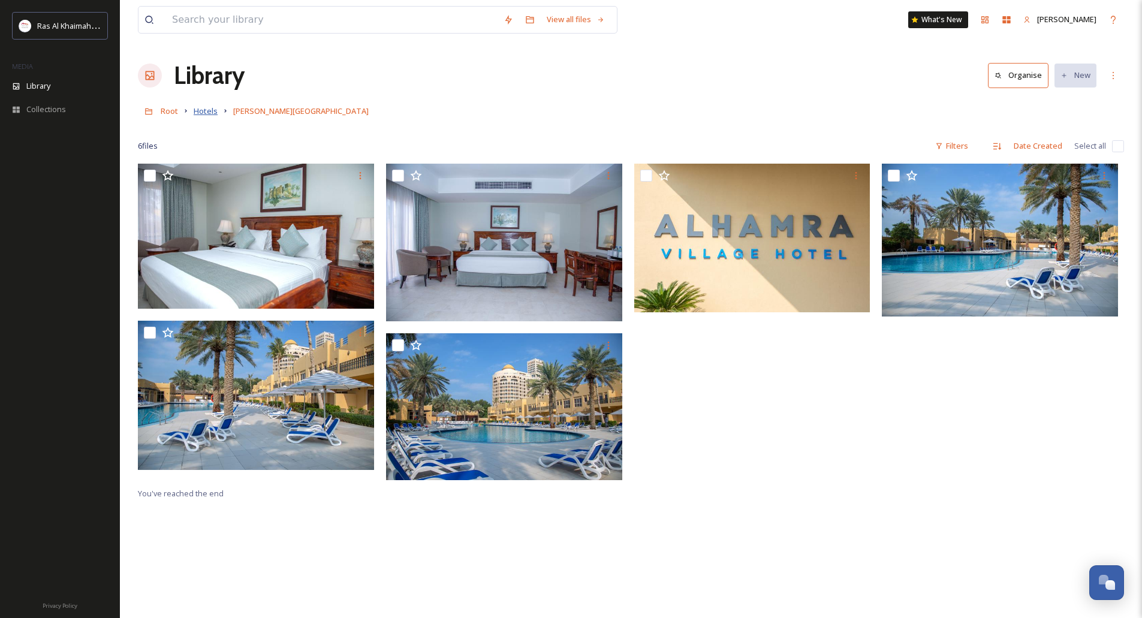
click at [210, 113] on span "Hotels" at bounding box center [206, 110] width 24 height 11
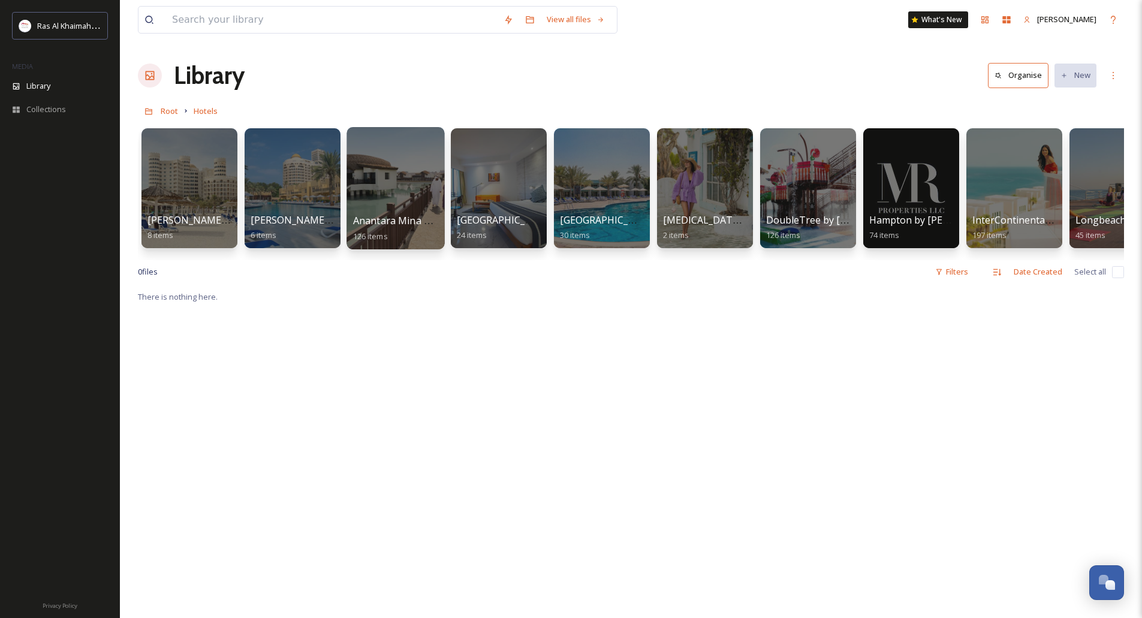
click at [402, 191] on div at bounding box center [395, 188] width 98 height 122
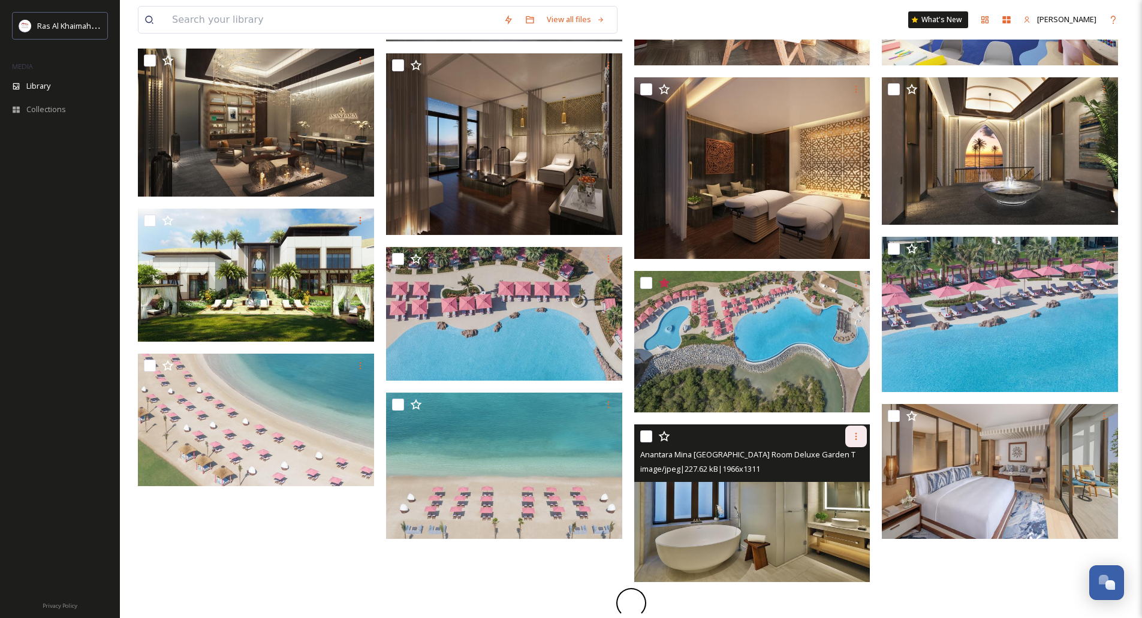
scroll to position [575, 0]
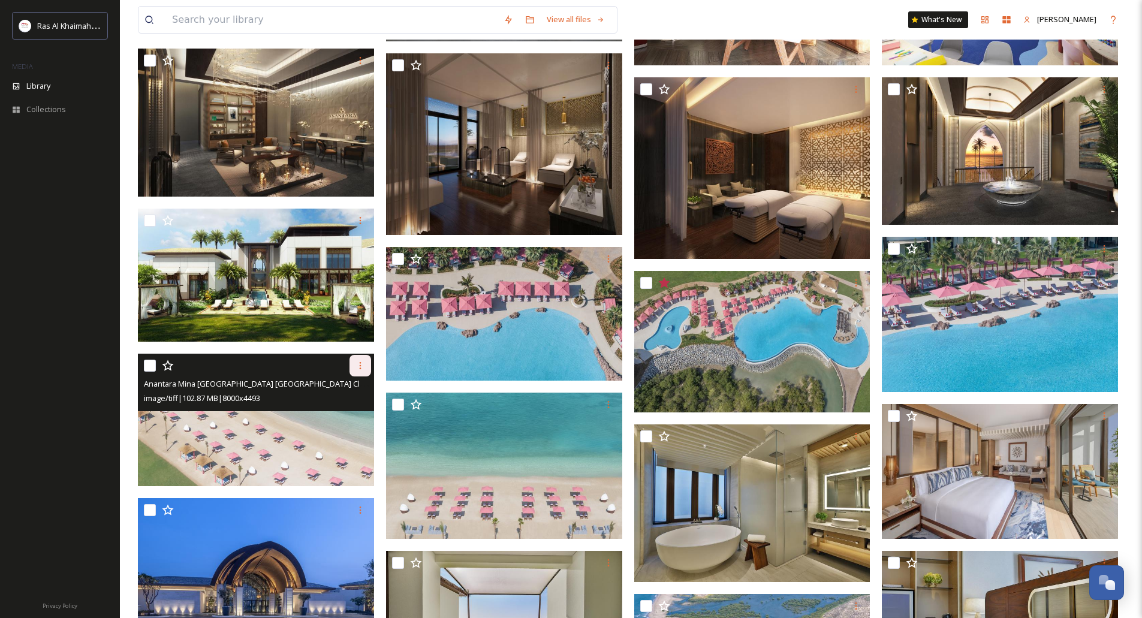
click at [357, 358] on div at bounding box center [360, 366] width 22 height 22
click at [352, 412] on span "Download" at bounding box center [346, 414] width 37 height 11
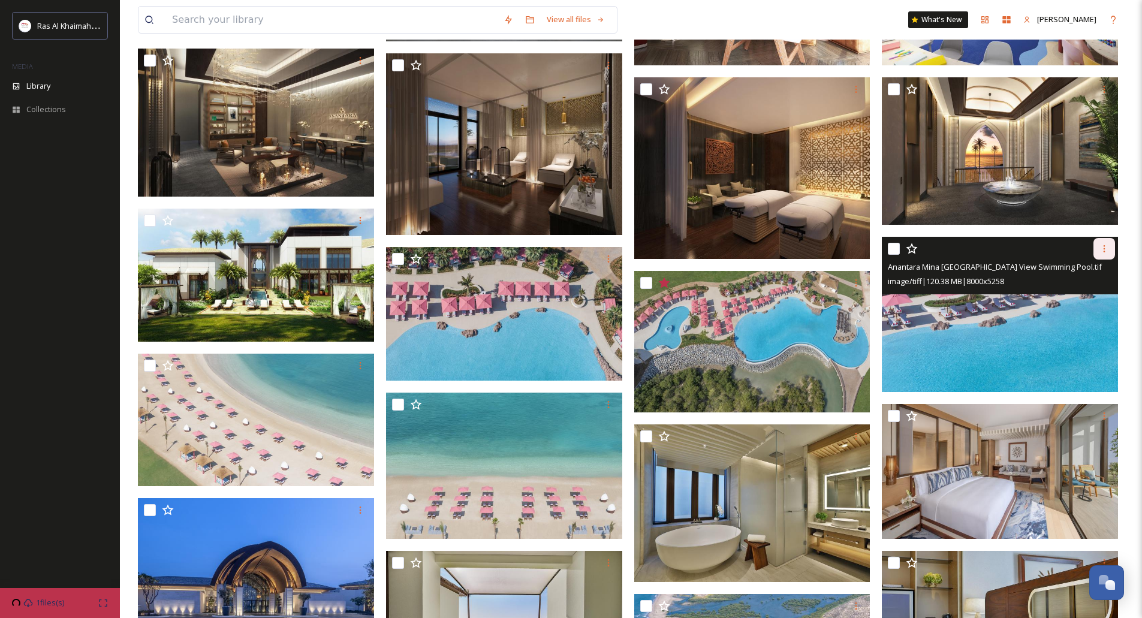
click at [1107, 254] on div at bounding box center [1104, 249] width 22 height 22
click at [1089, 296] on span "Download" at bounding box center [1090, 298] width 37 height 11
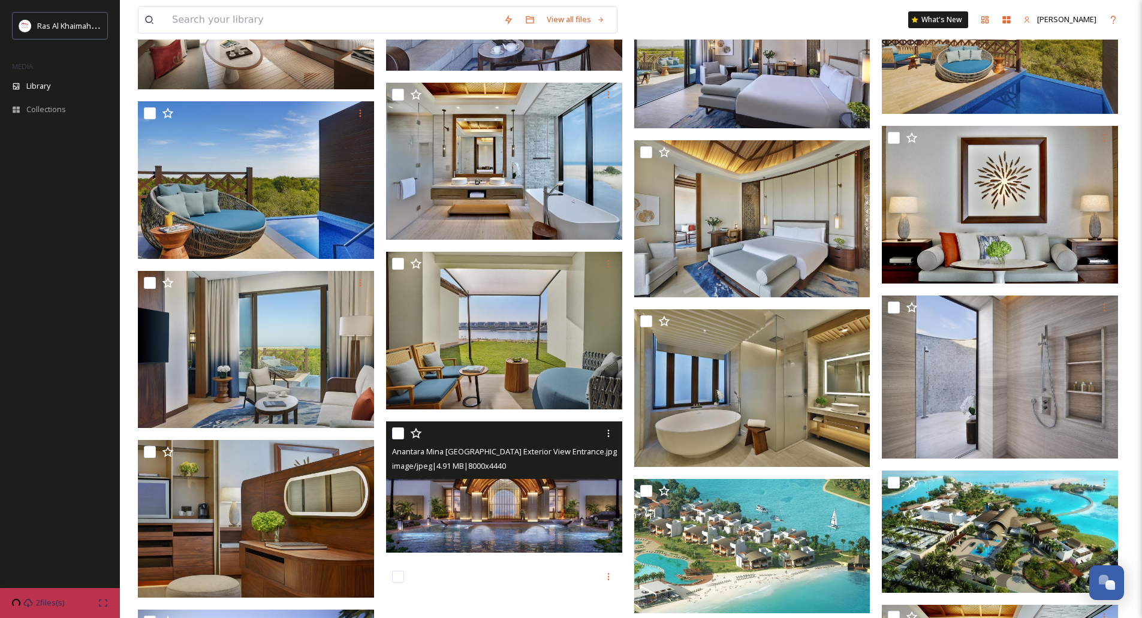
scroll to position [4232, 0]
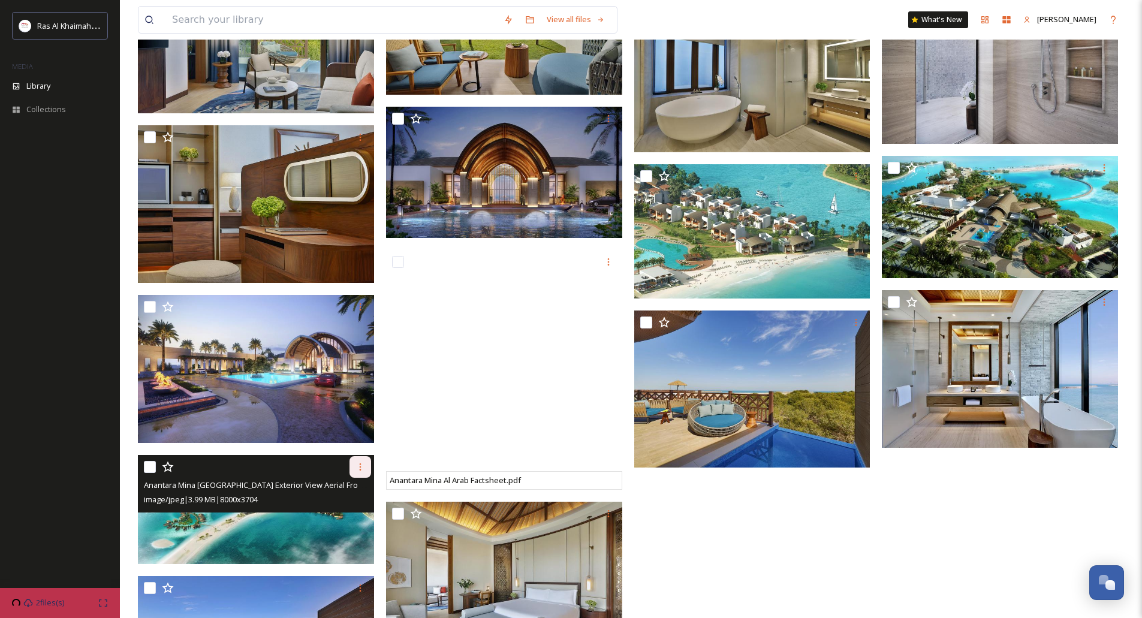
click at [362, 472] on div at bounding box center [360, 467] width 22 height 22
click at [354, 512] on span "Download" at bounding box center [346, 516] width 37 height 11
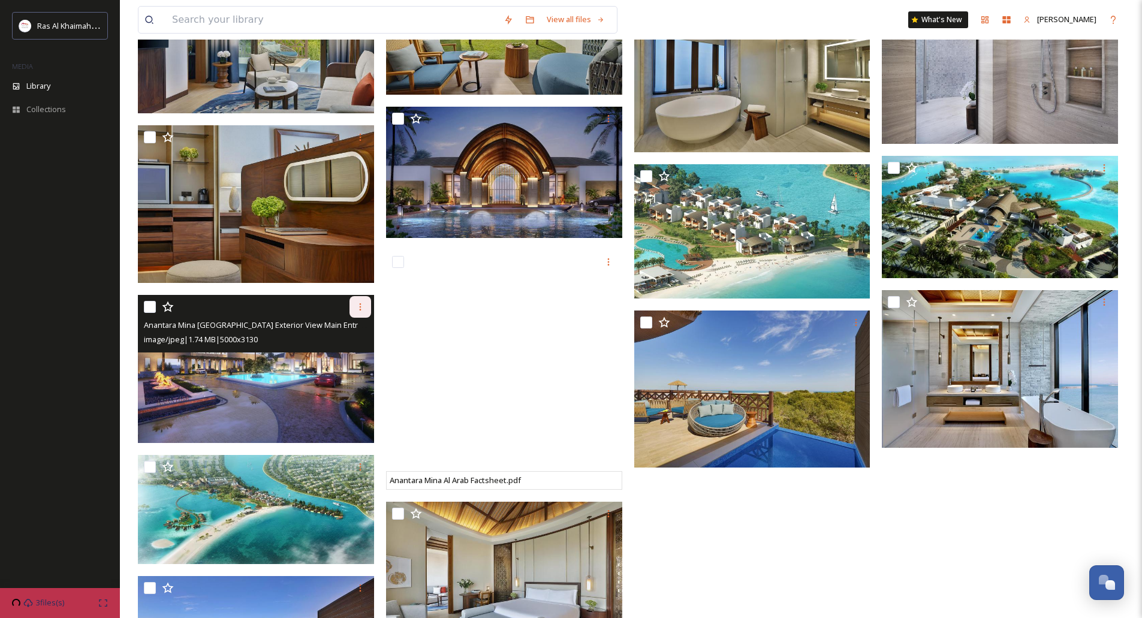
click at [359, 306] on icon at bounding box center [360, 307] width 10 height 10
click at [359, 354] on span "Download" at bounding box center [346, 356] width 37 height 11
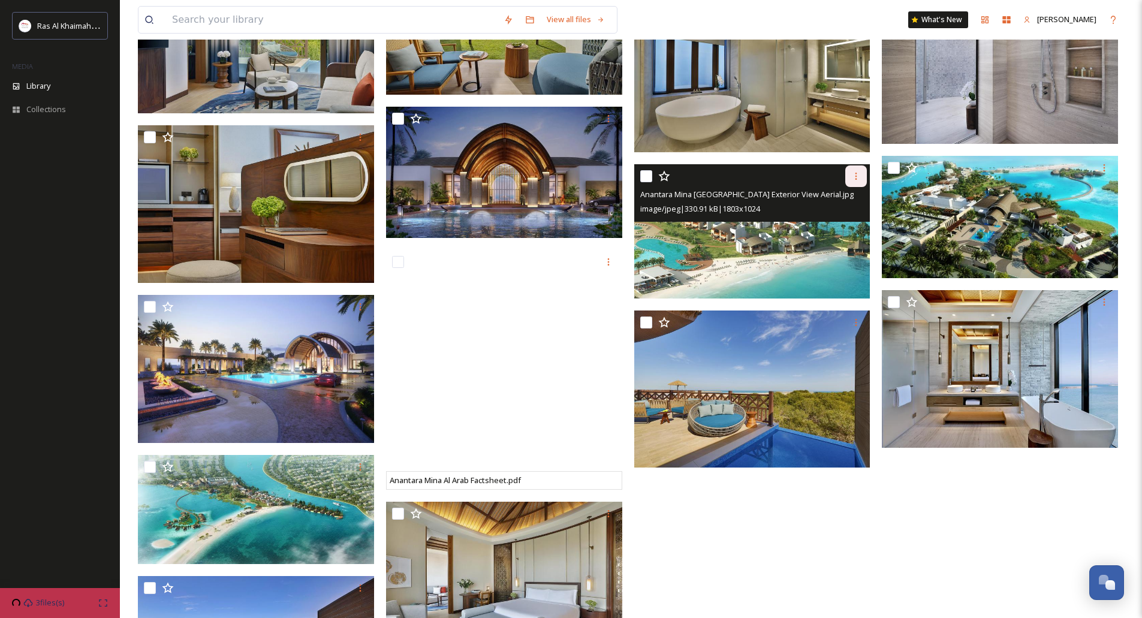
click at [857, 177] on icon at bounding box center [856, 176] width 2 height 7
click at [845, 225] on span "Download" at bounding box center [842, 225] width 37 height 11
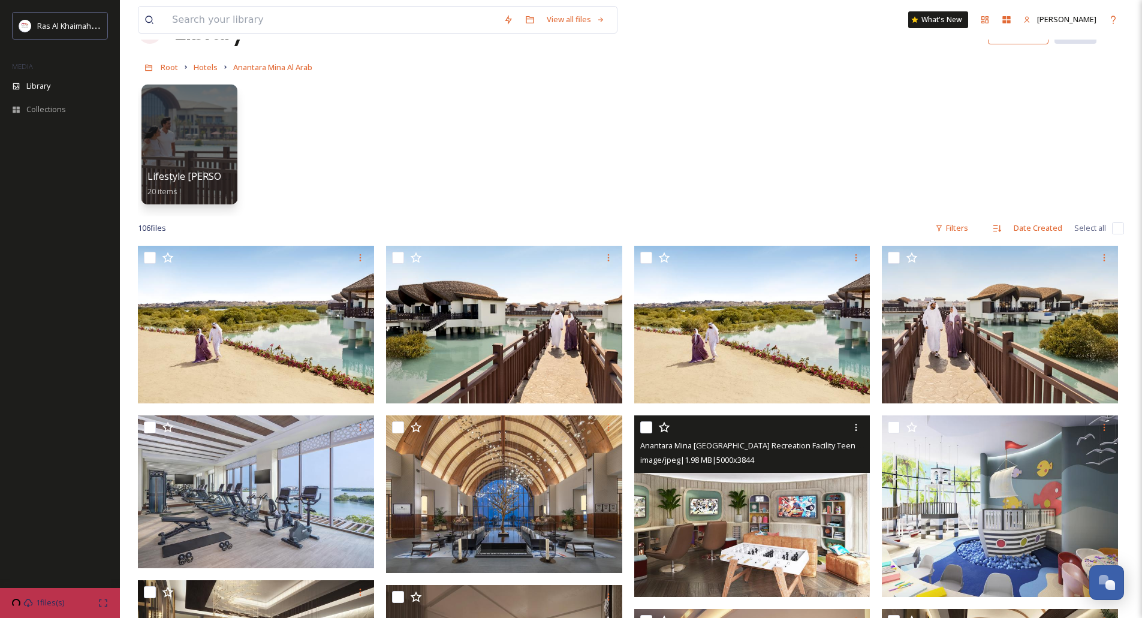
scroll to position [0, 0]
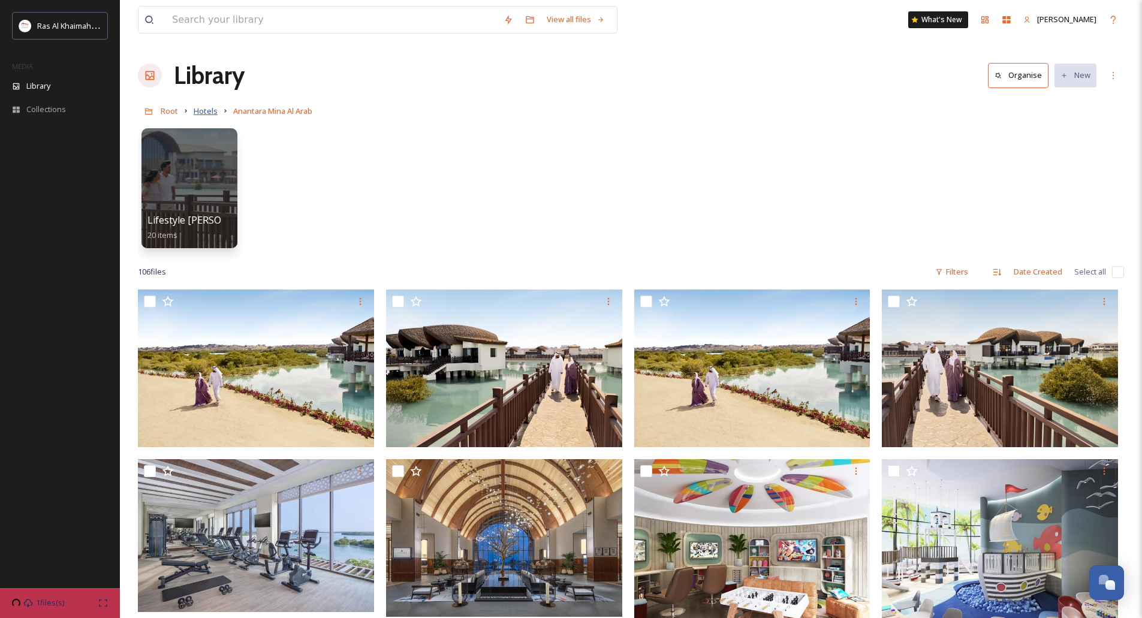
click at [201, 112] on span "Hotels" at bounding box center [206, 110] width 24 height 11
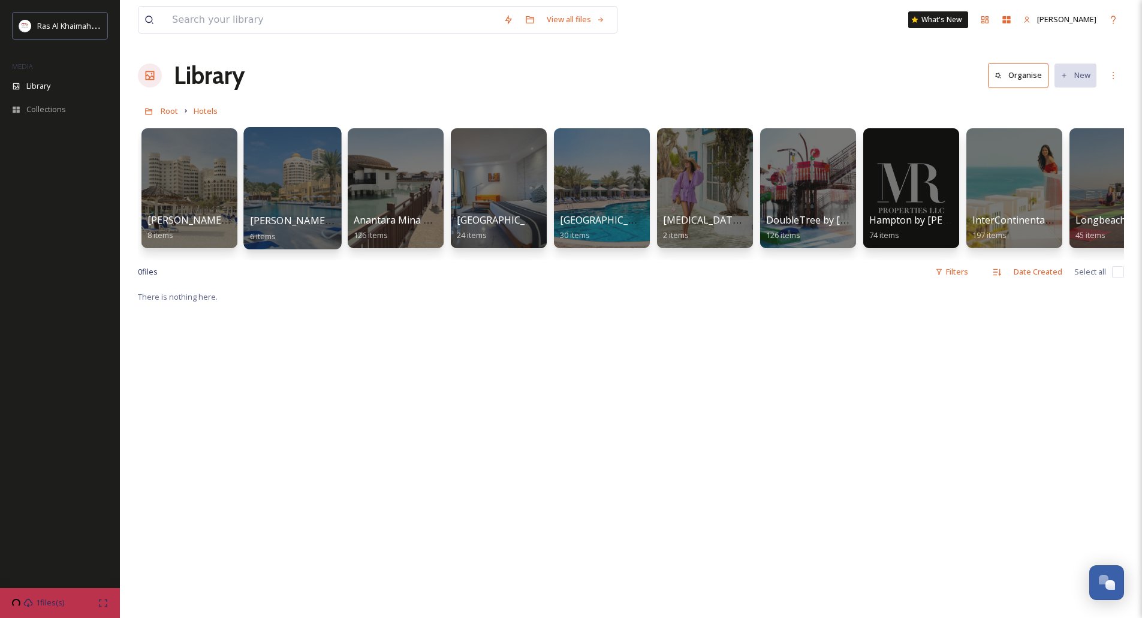
click at [291, 170] on div at bounding box center [292, 188] width 98 height 122
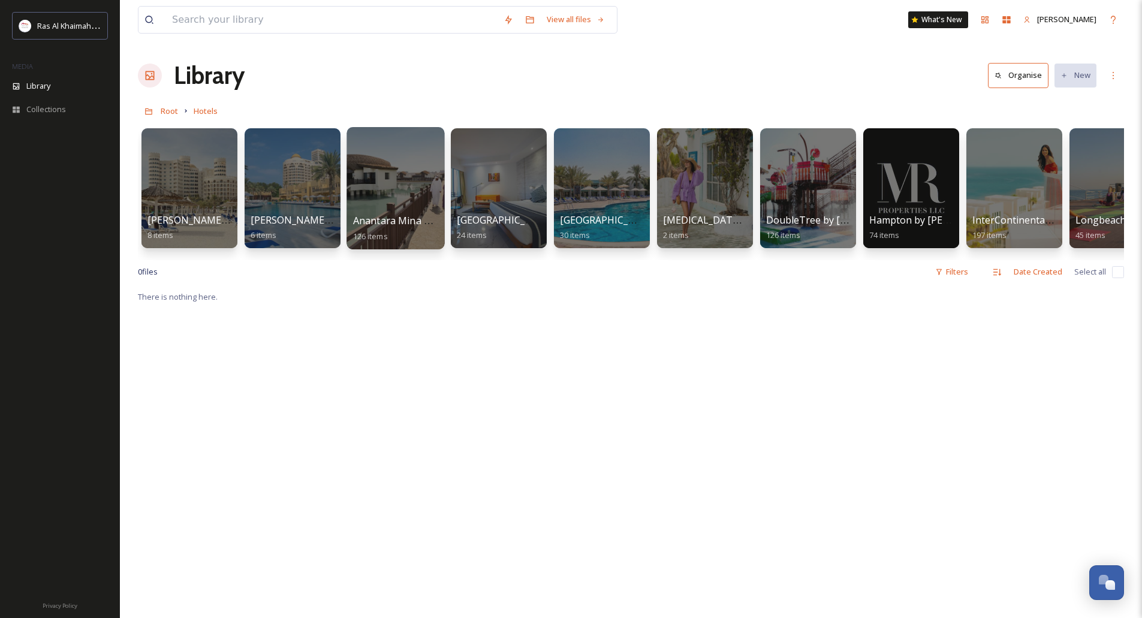
click at [386, 171] on div at bounding box center [395, 188] width 98 height 122
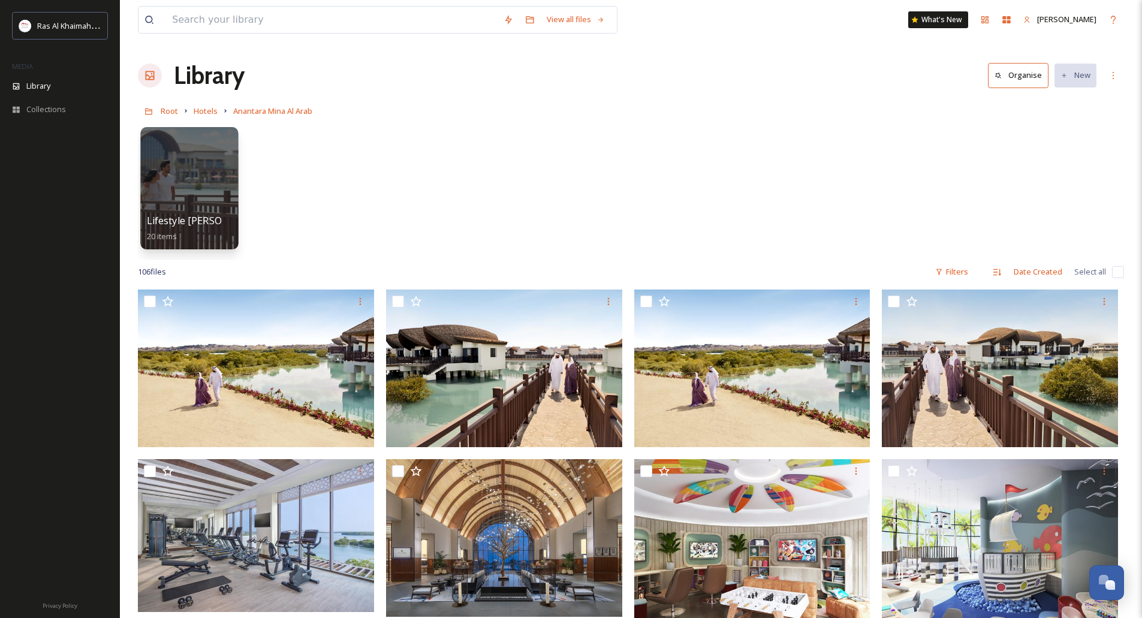
click at [207, 191] on div at bounding box center [189, 188] width 98 height 122
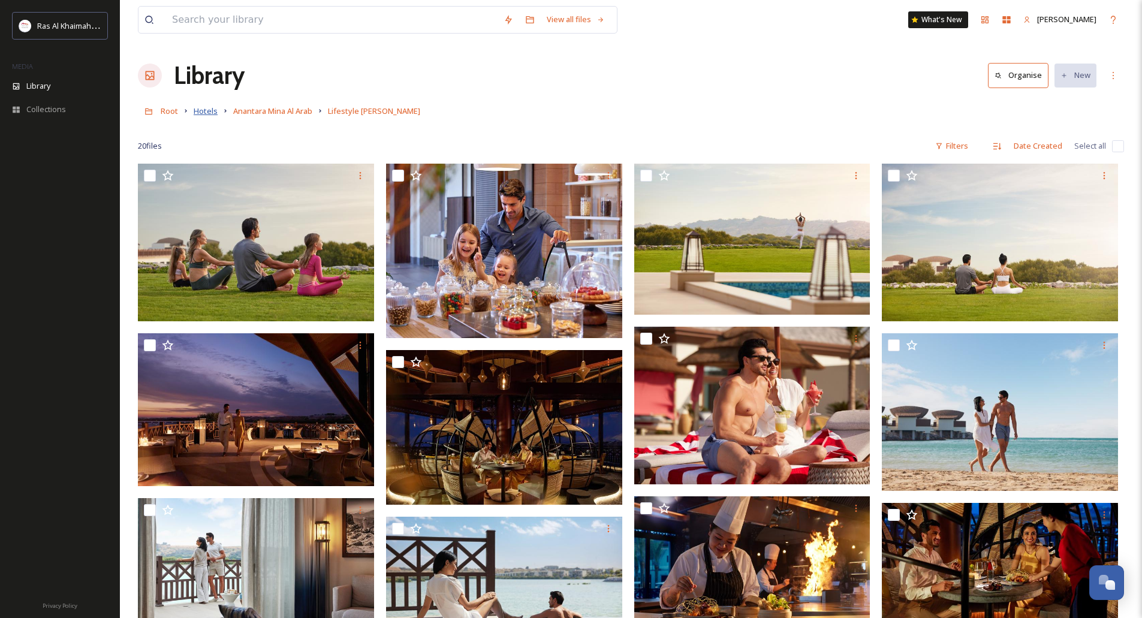
click at [209, 112] on span "Hotels" at bounding box center [206, 110] width 24 height 11
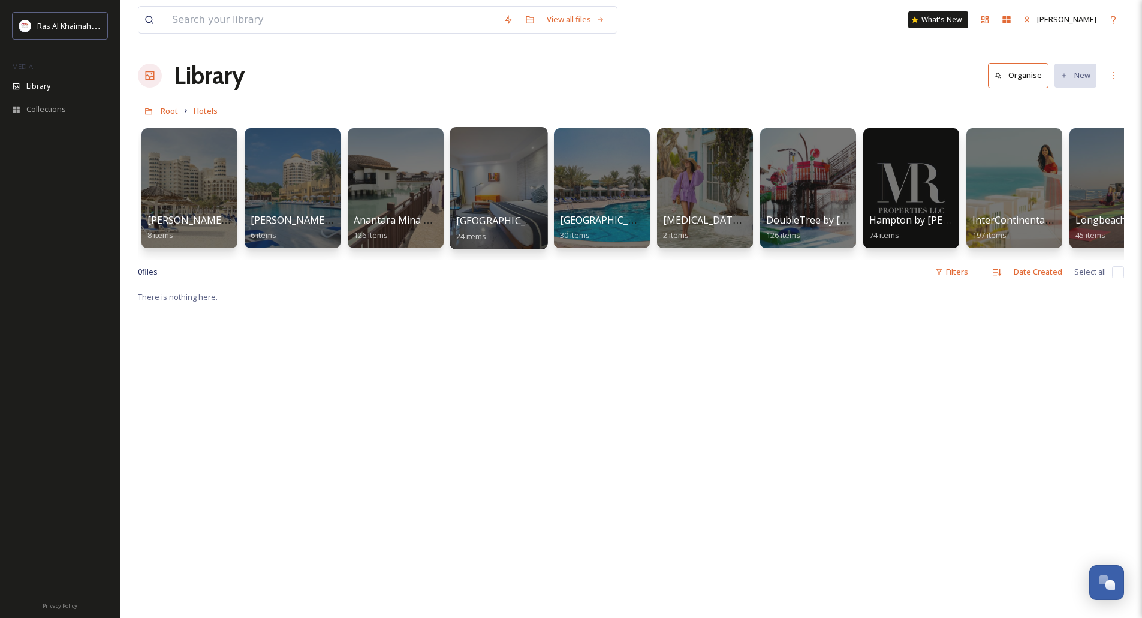
click at [518, 167] on div at bounding box center [499, 188] width 98 height 122
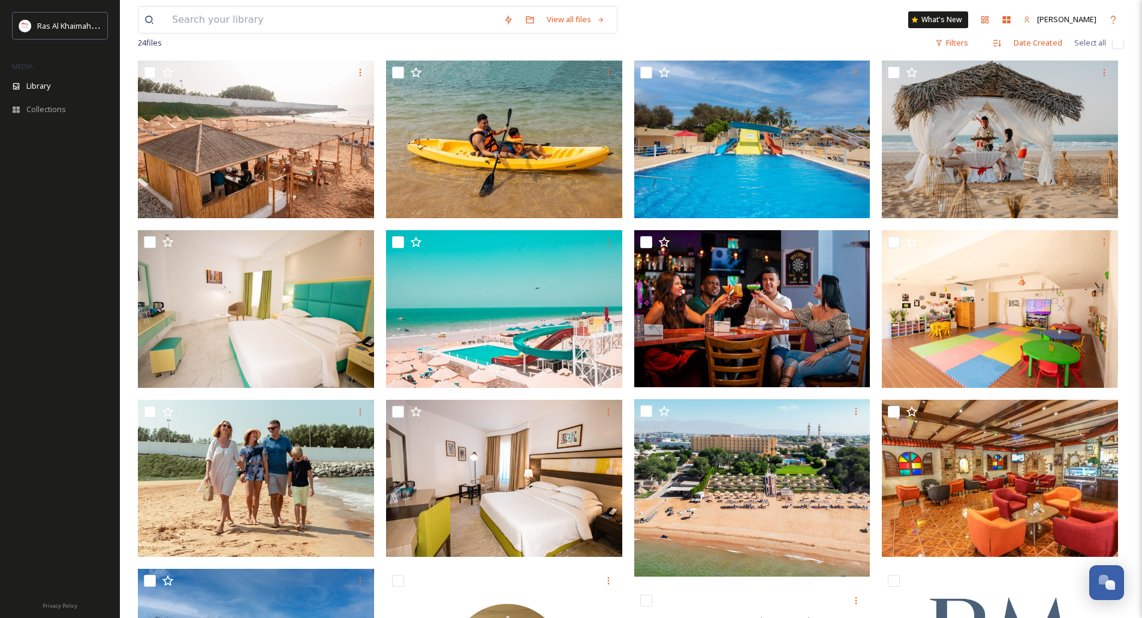
scroll to position [86, 0]
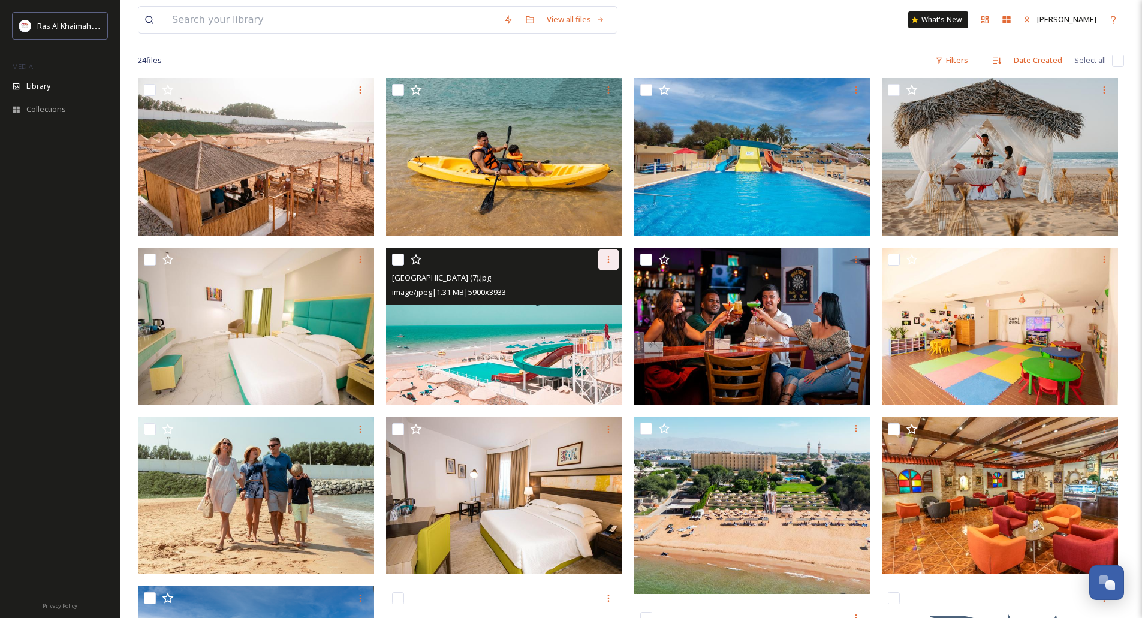
click at [605, 263] on icon at bounding box center [609, 260] width 10 height 10
click at [603, 305] on span "Download" at bounding box center [594, 308] width 37 height 11
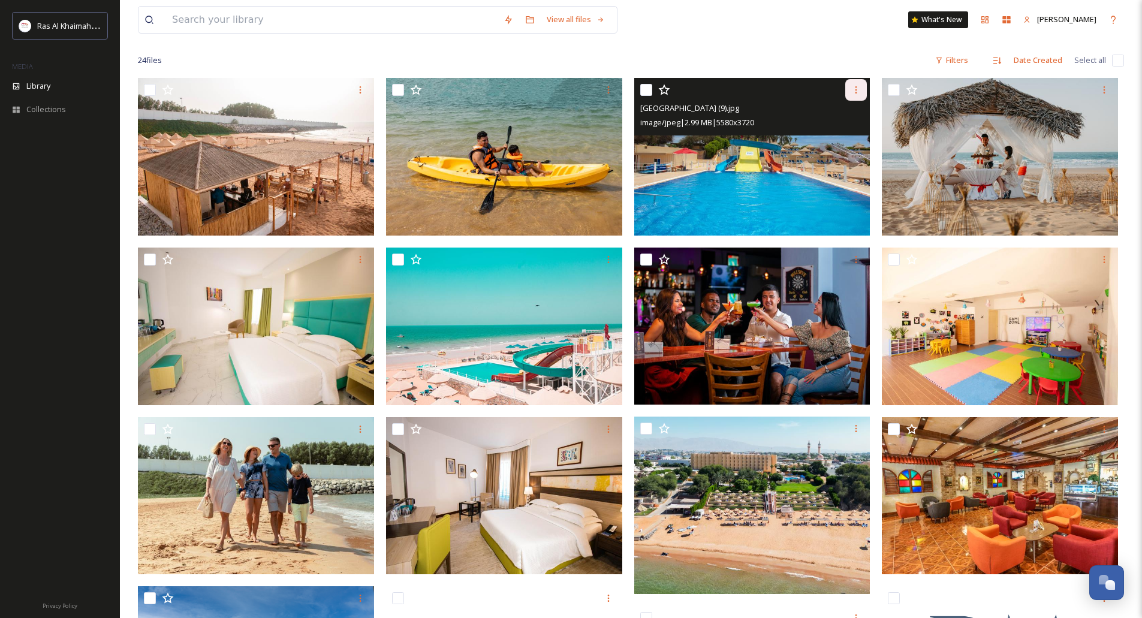
click at [861, 84] on div at bounding box center [856, 90] width 22 height 22
click at [842, 137] on span "Download" at bounding box center [842, 139] width 37 height 11
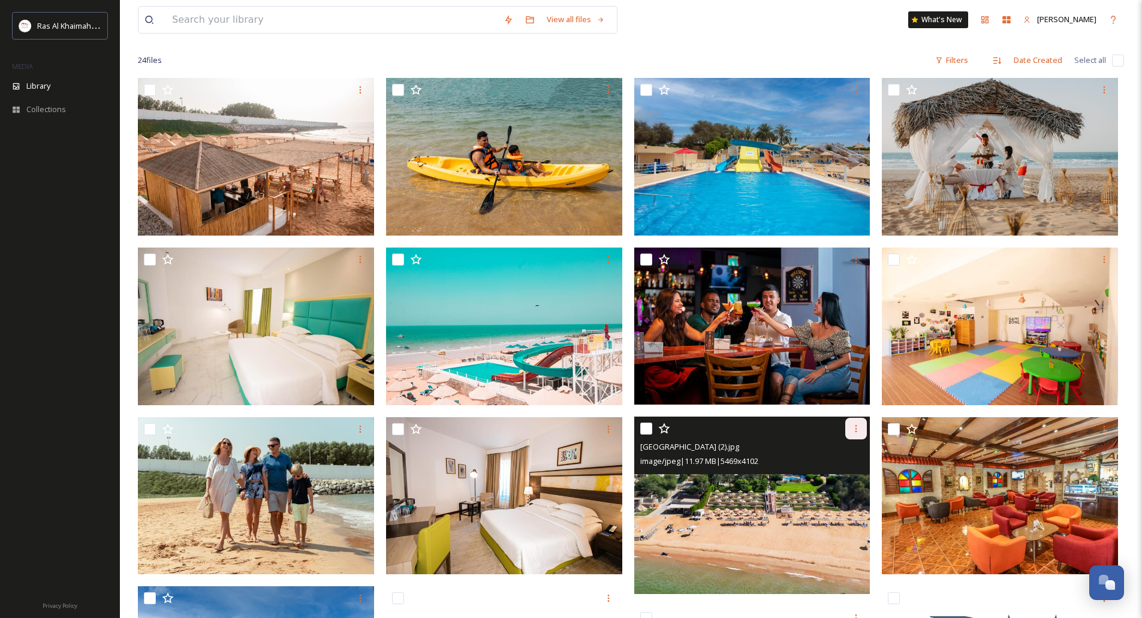
click at [860, 429] on icon at bounding box center [856, 429] width 10 height 10
click at [830, 478] on span "Download" at bounding box center [842, 478] width 37 height 11
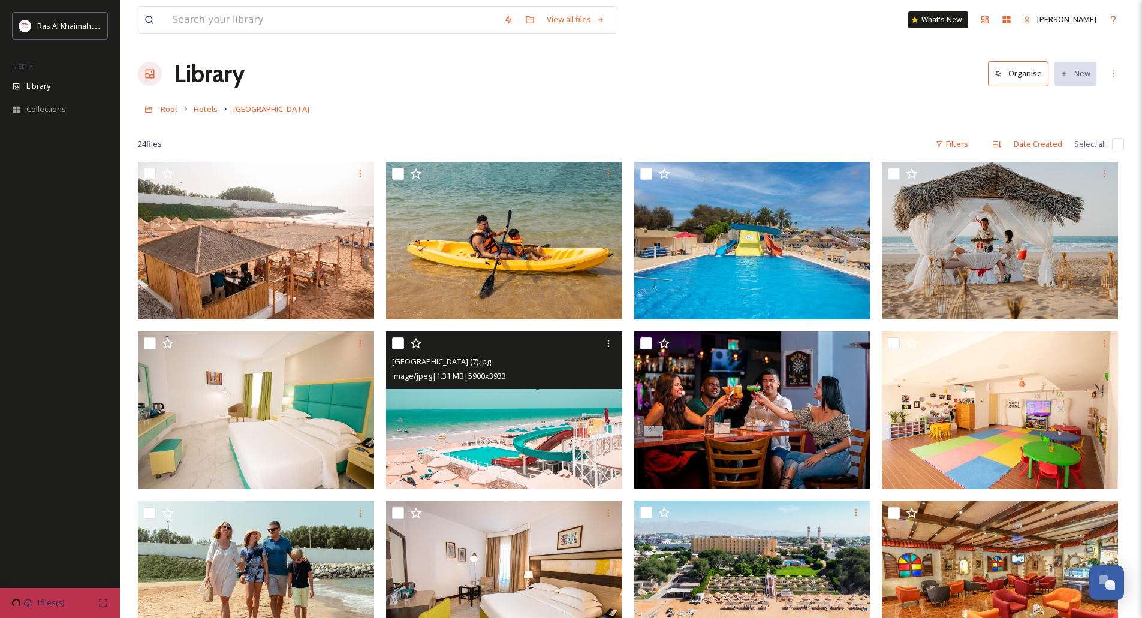
scroll to position [0, 0]
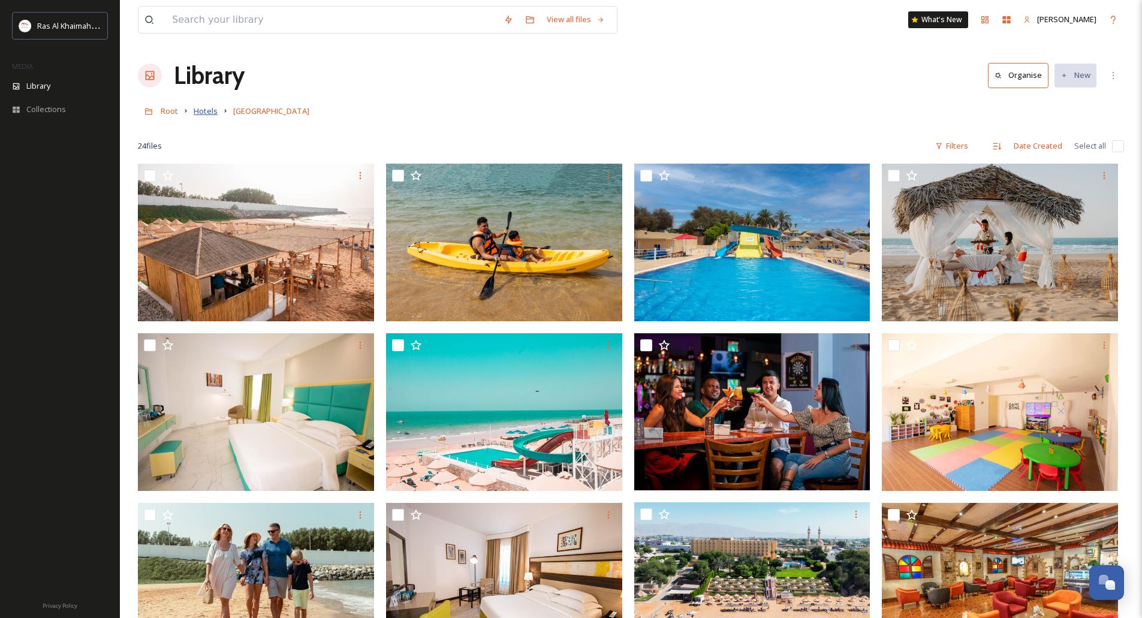
click at [202, 111] on span "Hotels" at bounding box center [206, 110] width 24 height 11
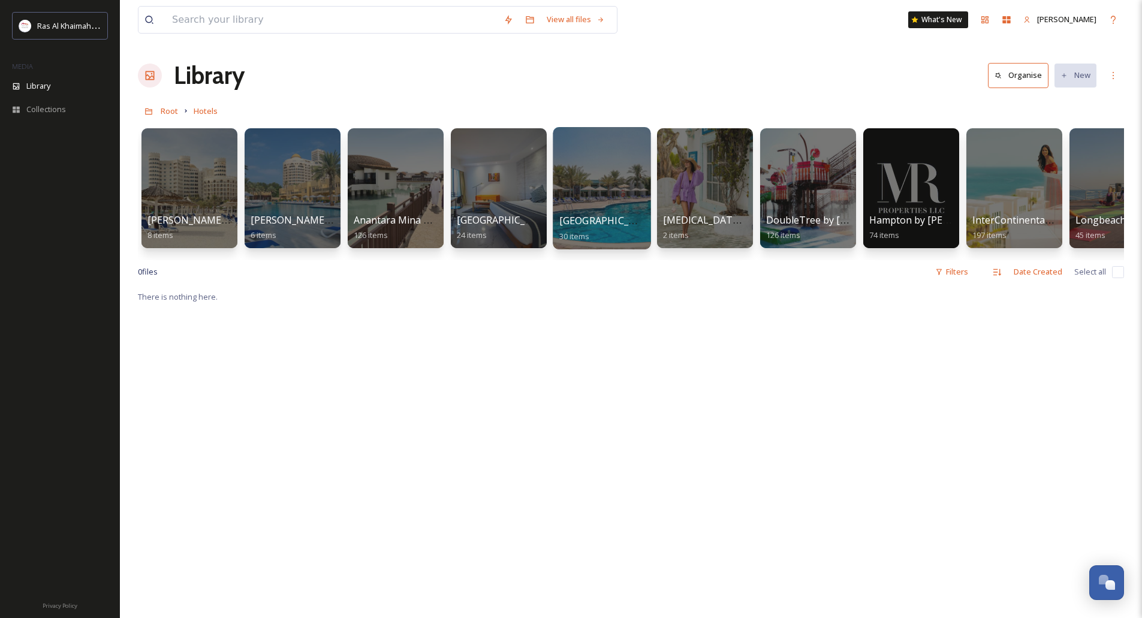
click at [589, 194] on div at bounding box center [602, 188] width 98 height 122
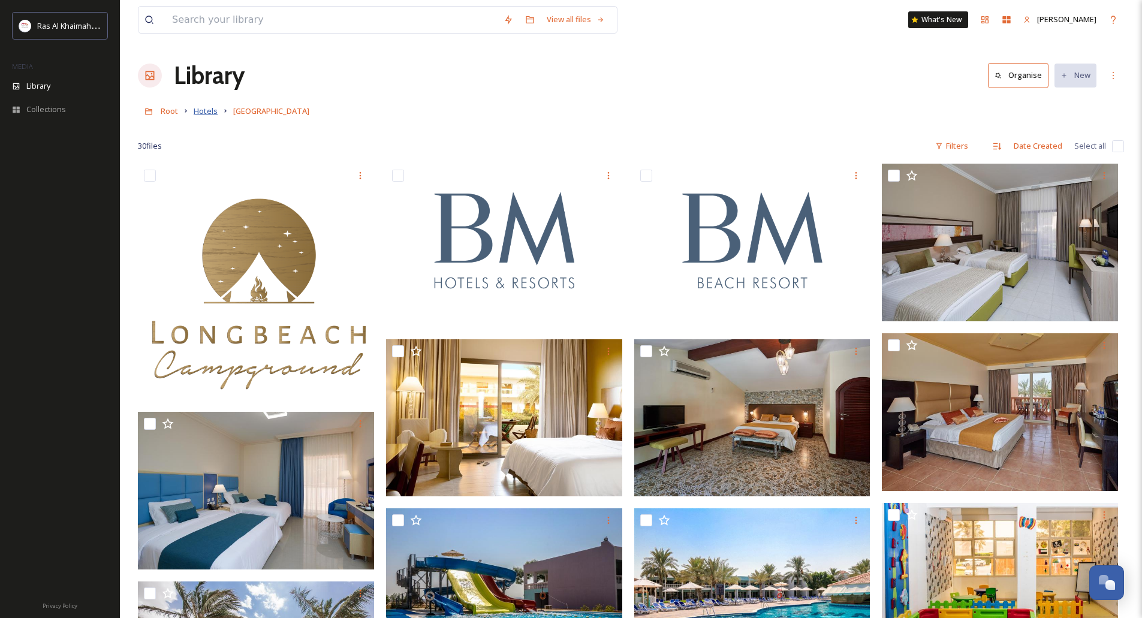
click at [205, 110] on span "Hotels" at bounding box center [206, 110] width 24 height 11
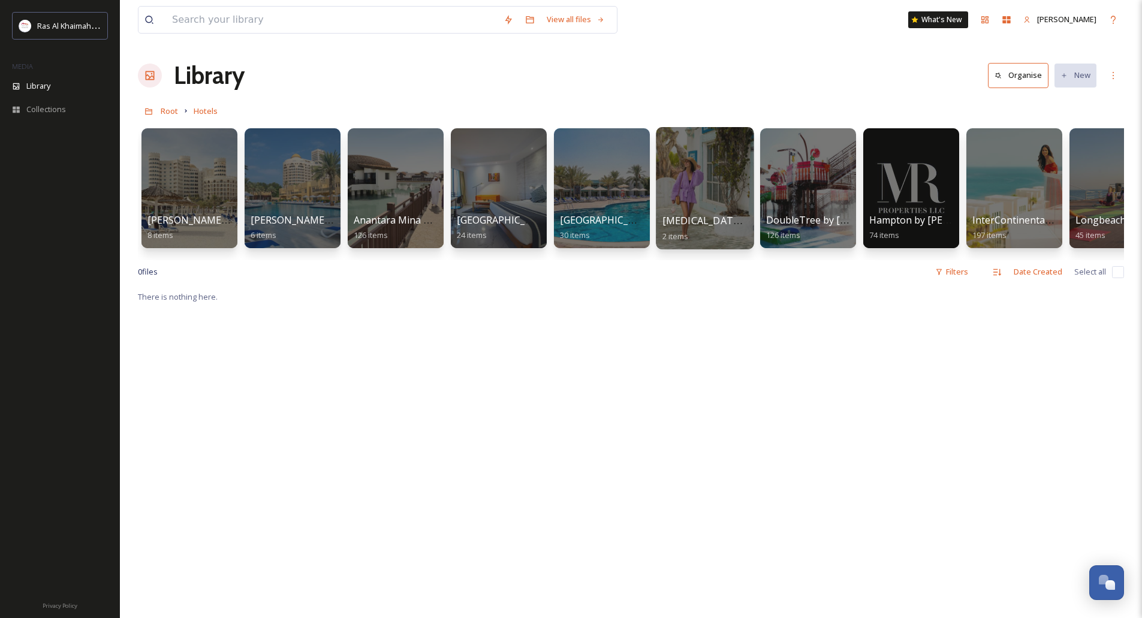
click at [706, 195] on div at bounding box center [705, 188] width 98 height 122
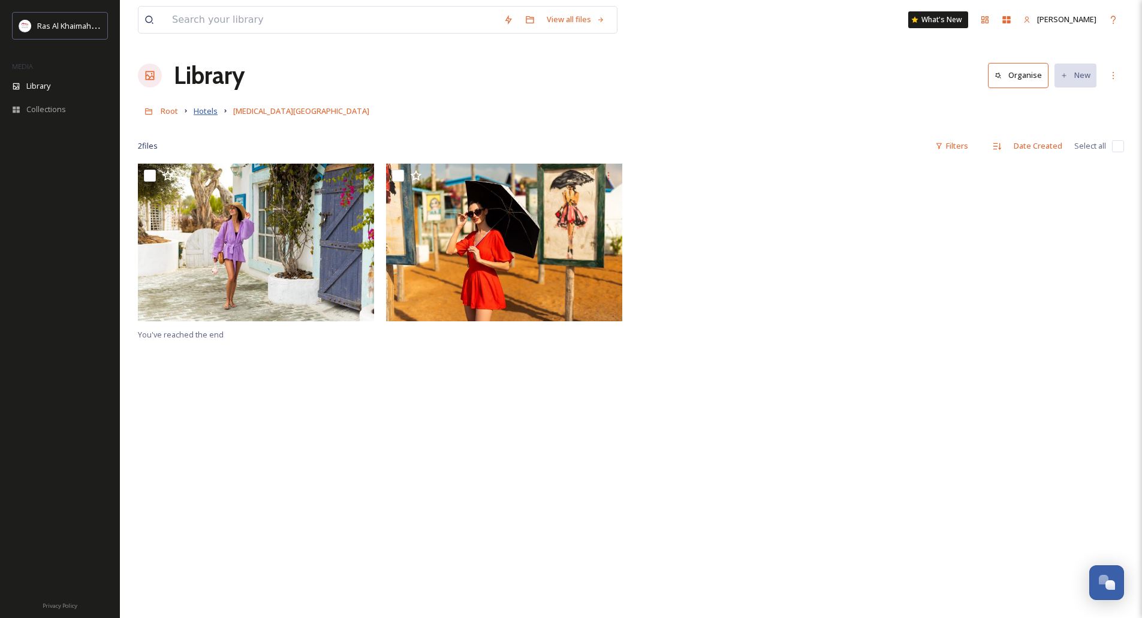
click at [207, 113] on span "Hotels" at bounding box center [206, 110] width 24 height 11
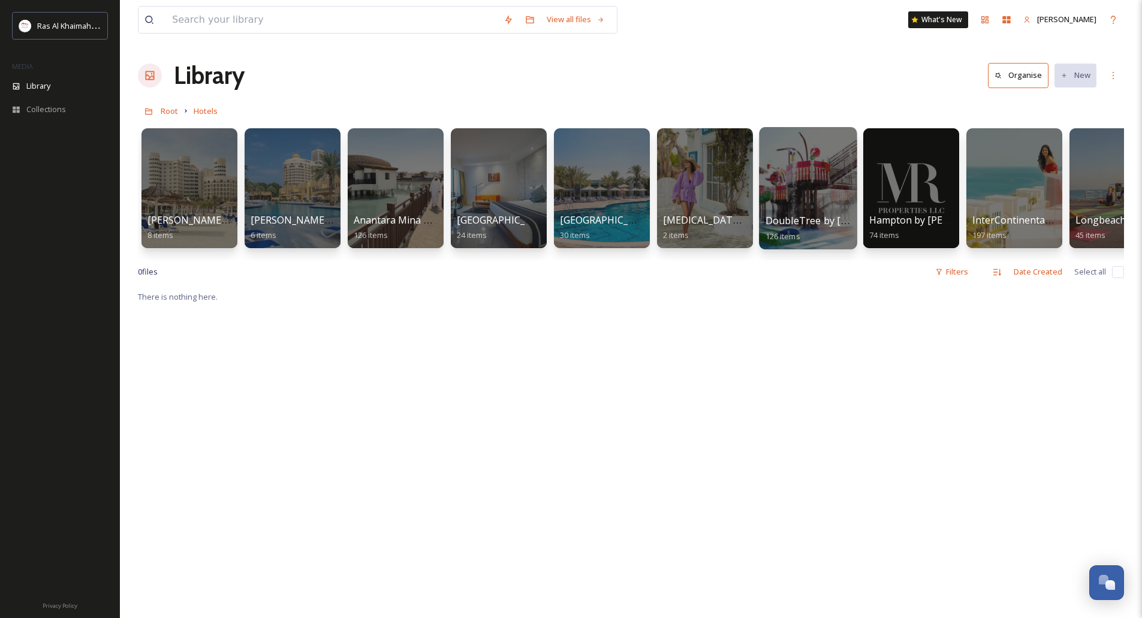
click at [802, 204] on div at bounding box center [808, 188] width 98 height 122
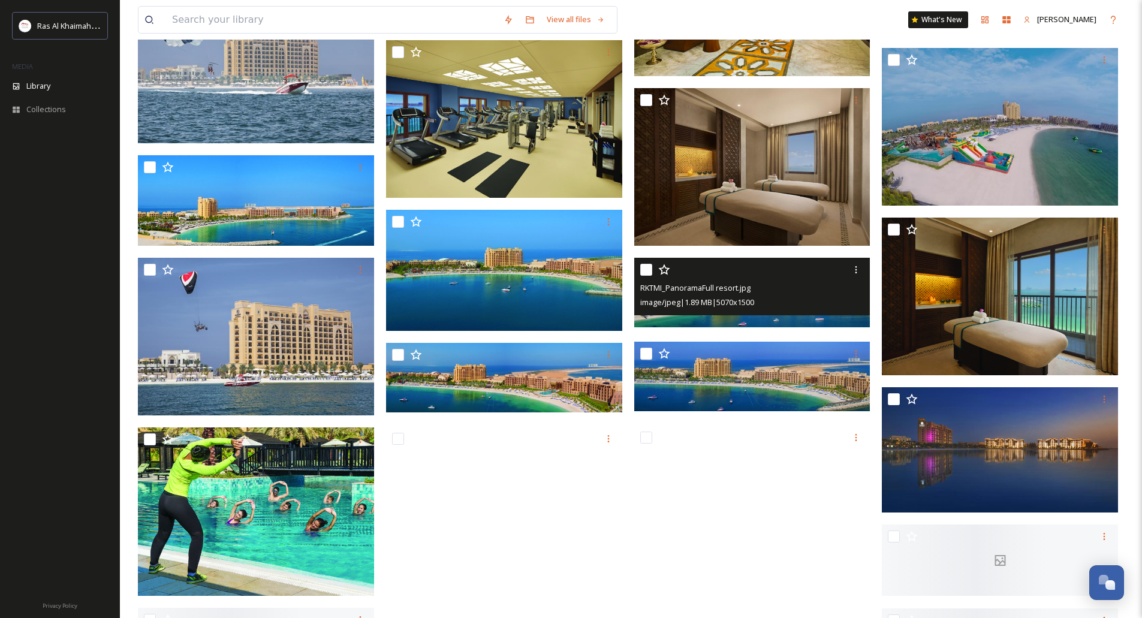
scroll to position [4675, 0]
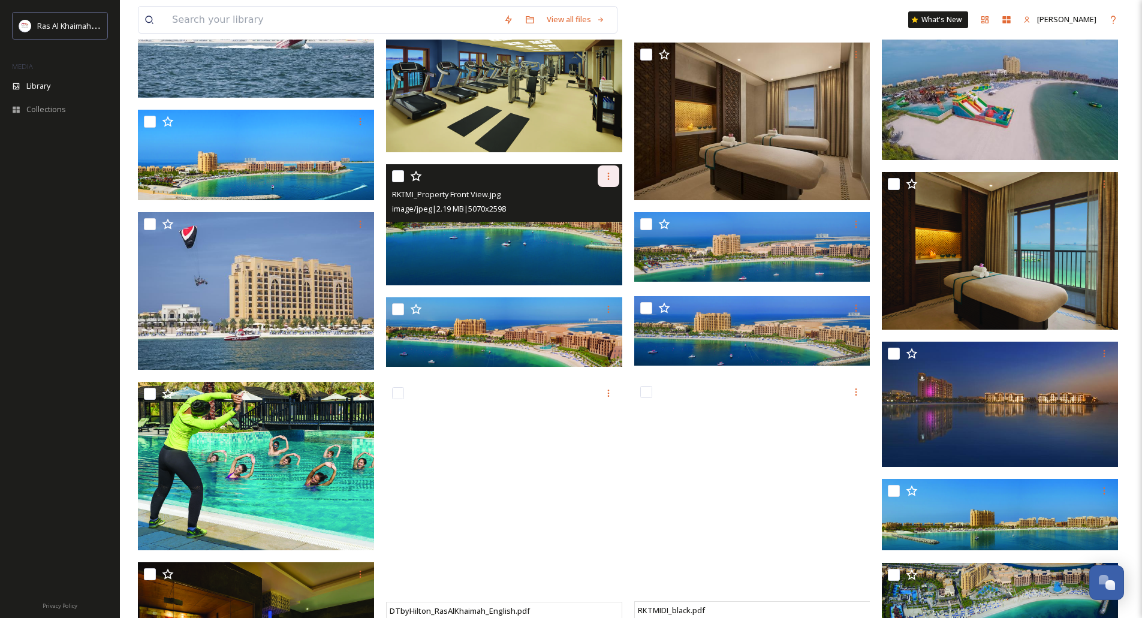
click at [604, 177] on icon at bounding box center [609, 176] width 10 height 10
click at [606, 221] on span "Download" at bounding box center [594, 225] width 37 height 11
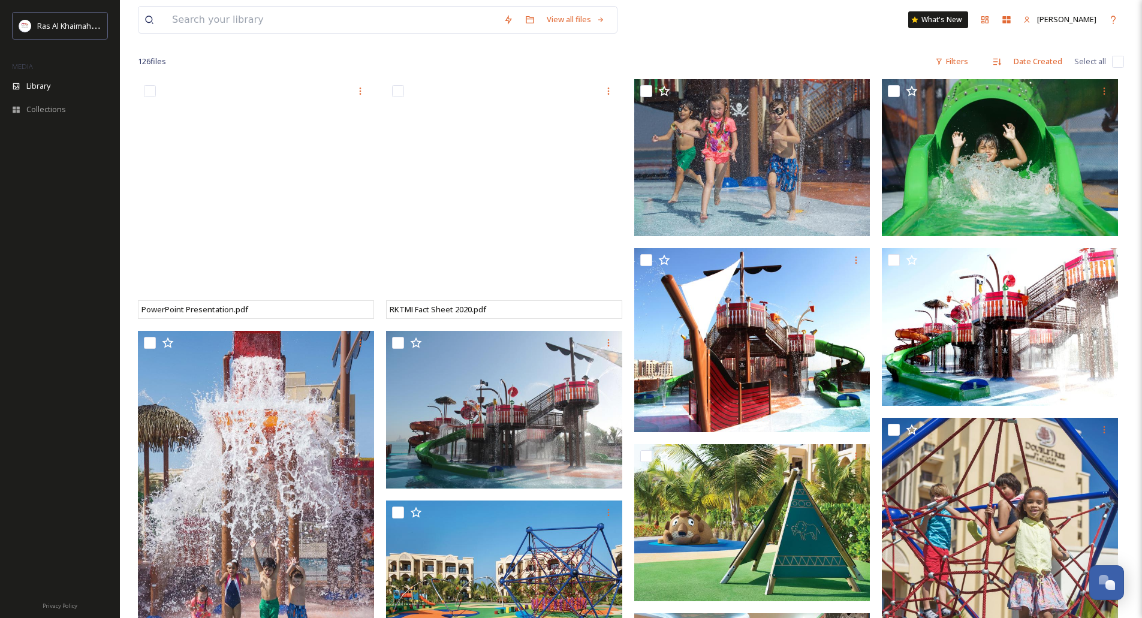
scroll to position [0, 0]
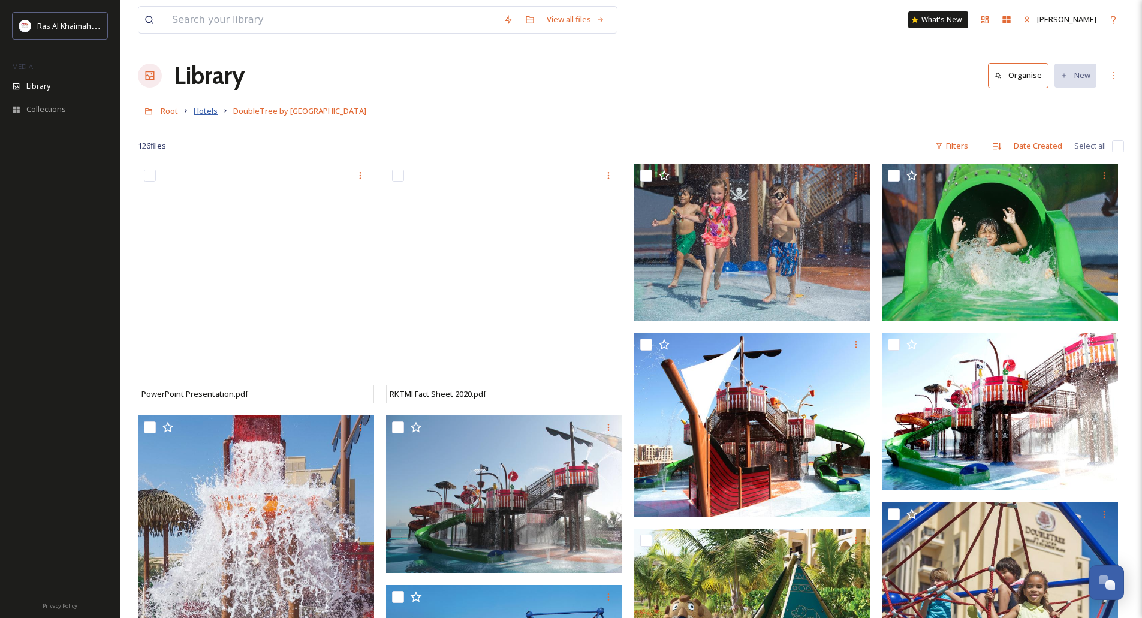
click at [209, 110] on span "Hotels" at bounding box center [206, 110] width 24 height 11
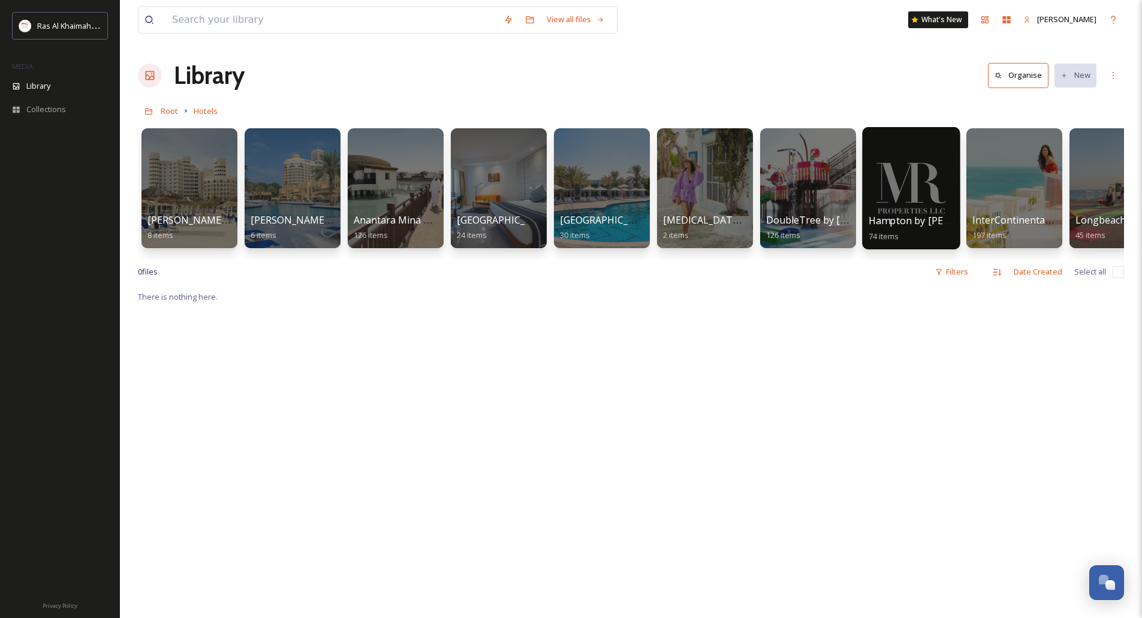
click at [904, 192] on div at bounding box center [911, 188] width 98 height 122
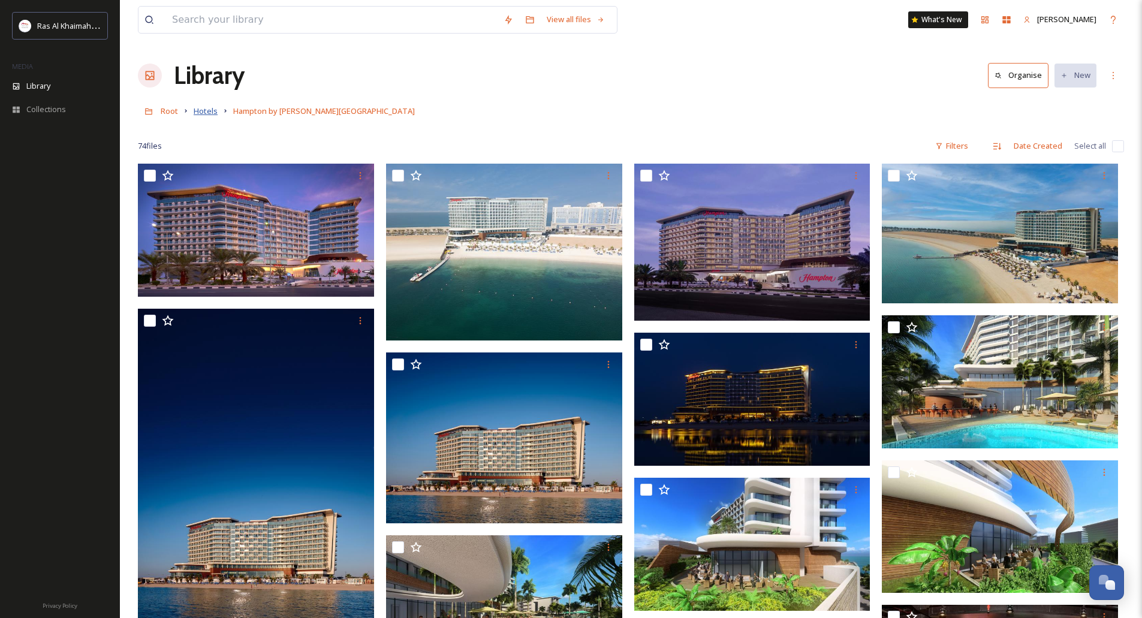
click at [202, 116] on span "Hotels" at bounding box center [206, 110] width 24 height 11
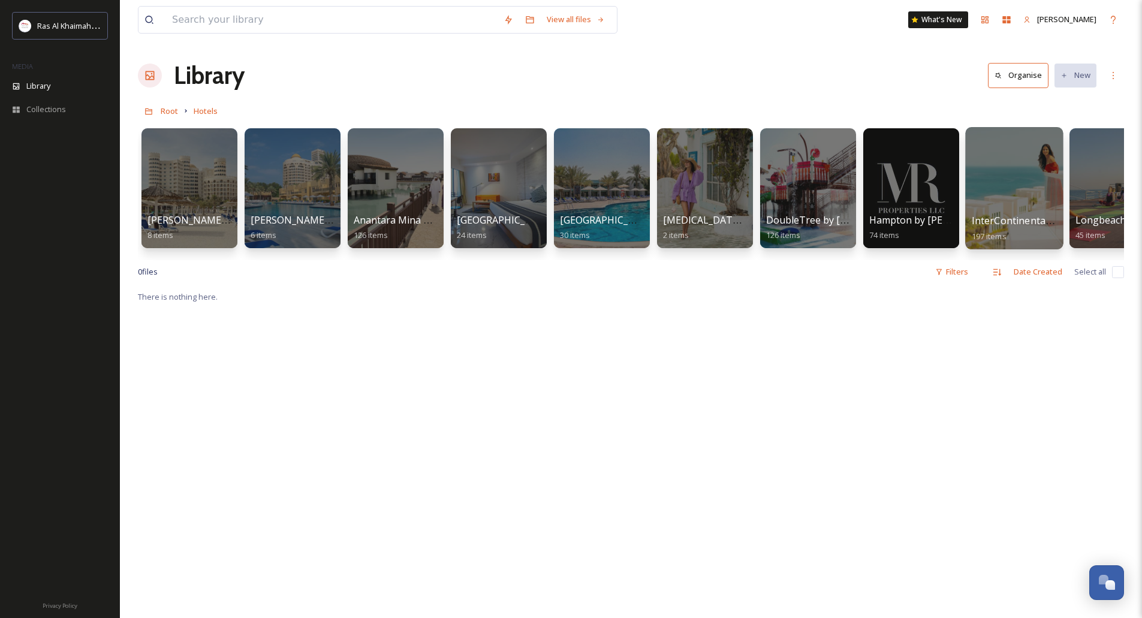
click at [991, 195] on div at bounding box center [1014, 188] width 98 height 122
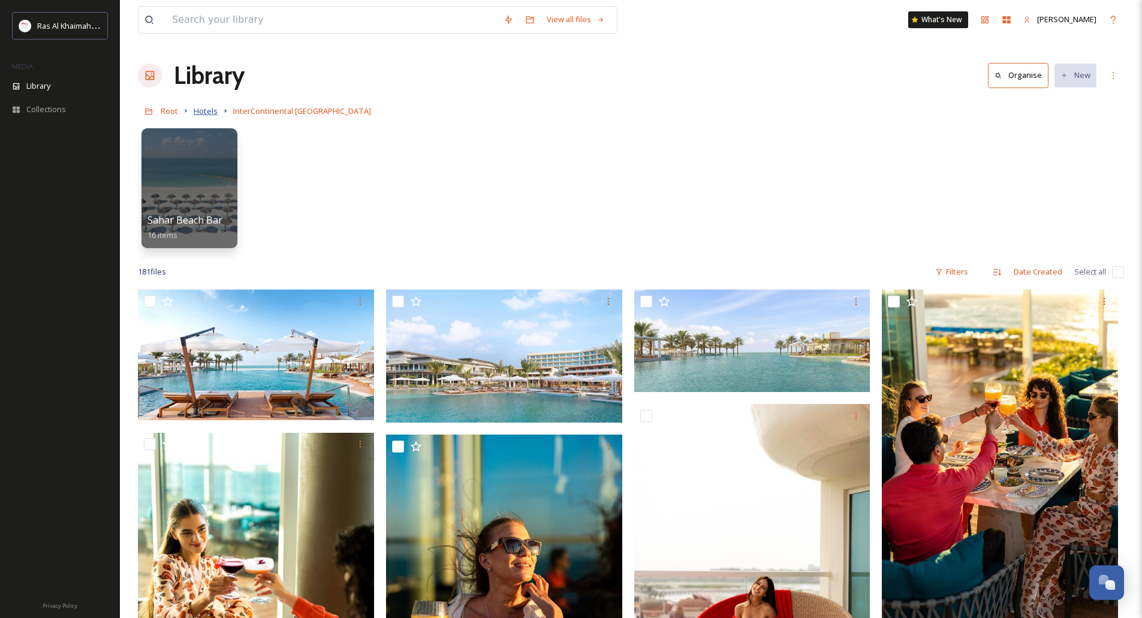
click at [210, 109] on span "Hotels" at bounding box center [206, 110] width 24 height 11
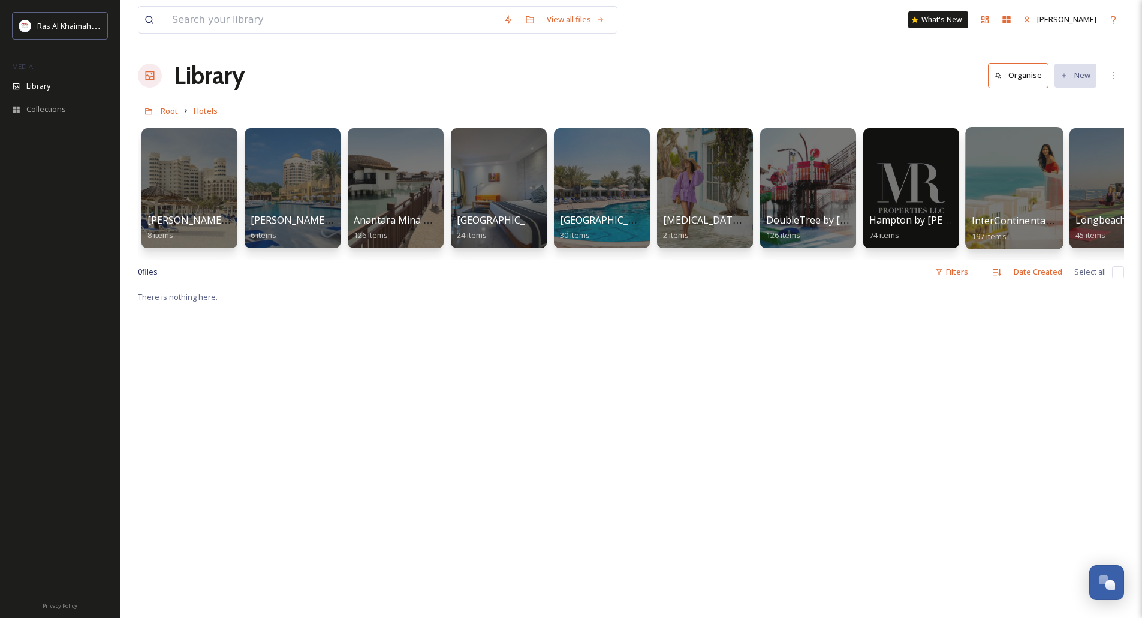
click at [1024, 207] on div at bounding box center [1014, 188] width 98 height 122
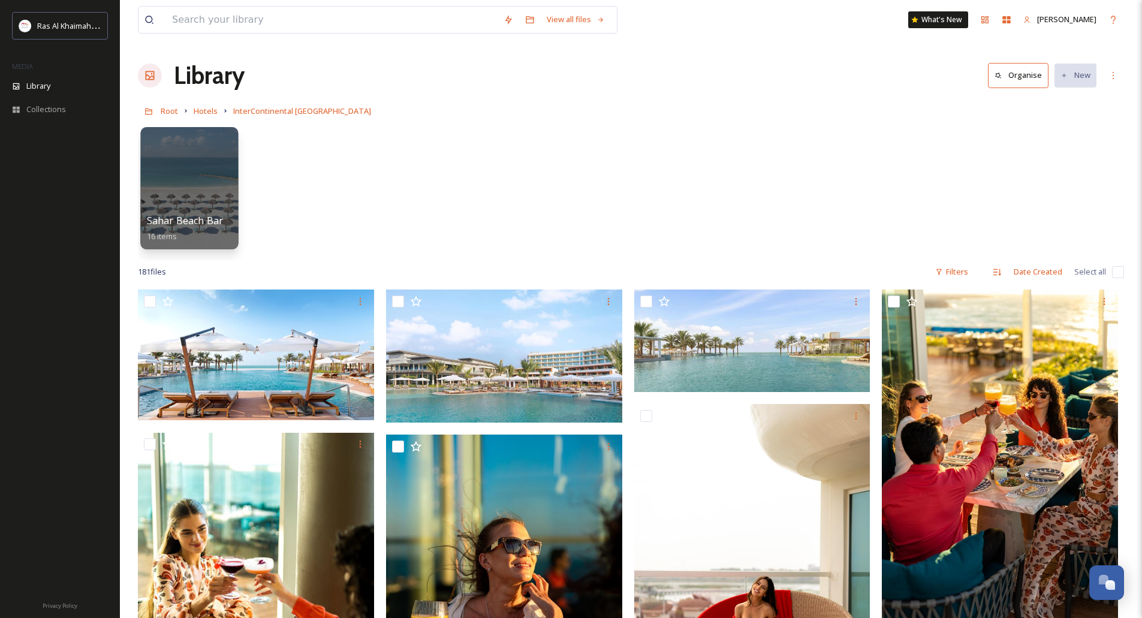
click at [213, 195] on div at bounding box center [189, 188] width 98 height 122
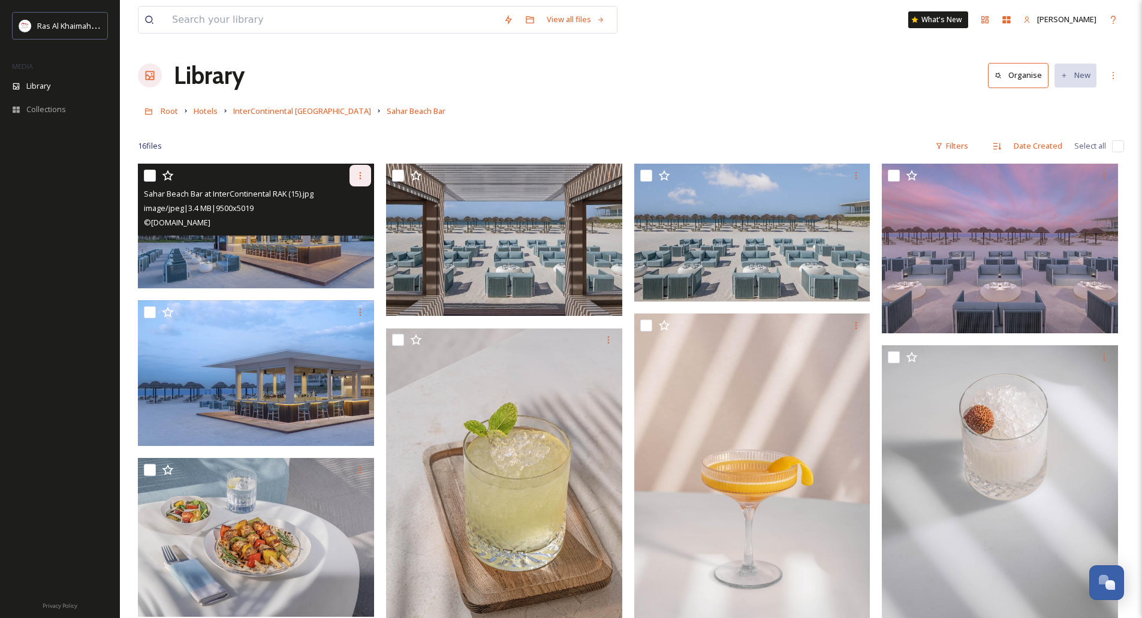
click at [364, 176] on icon at bounding box center [360, 176] width 10 height 10
click at [352, 224] on span "Download" at bounding box center [346, 224] width 37 height 11
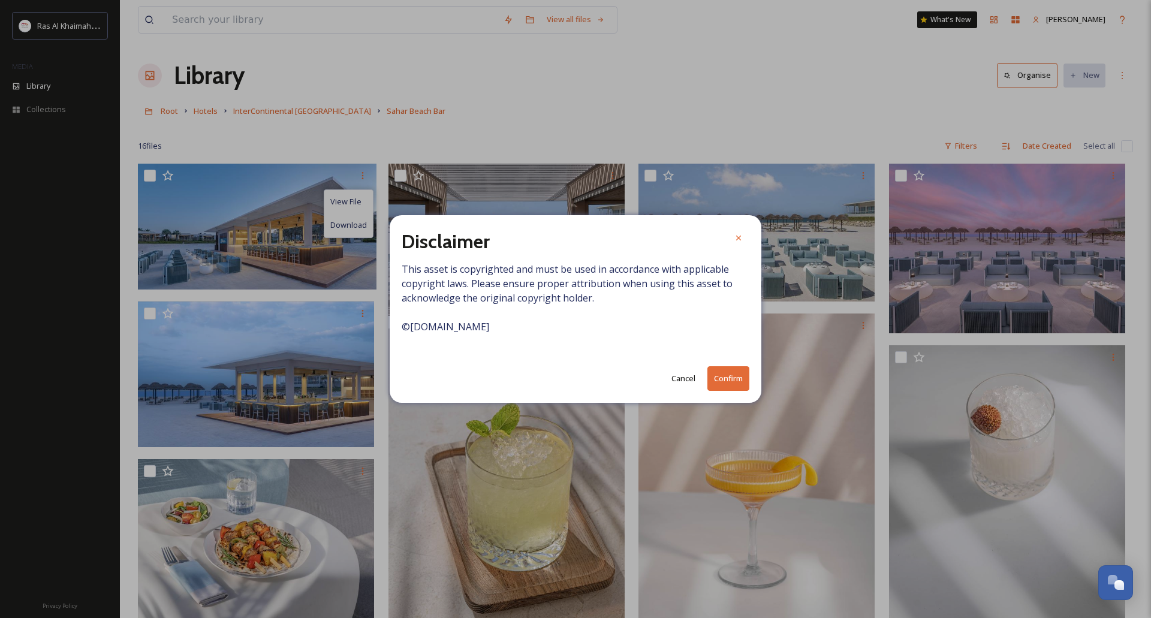
click at [722, 373] on button "Confirm" at bounding box center [728, 378] width 42 height 25
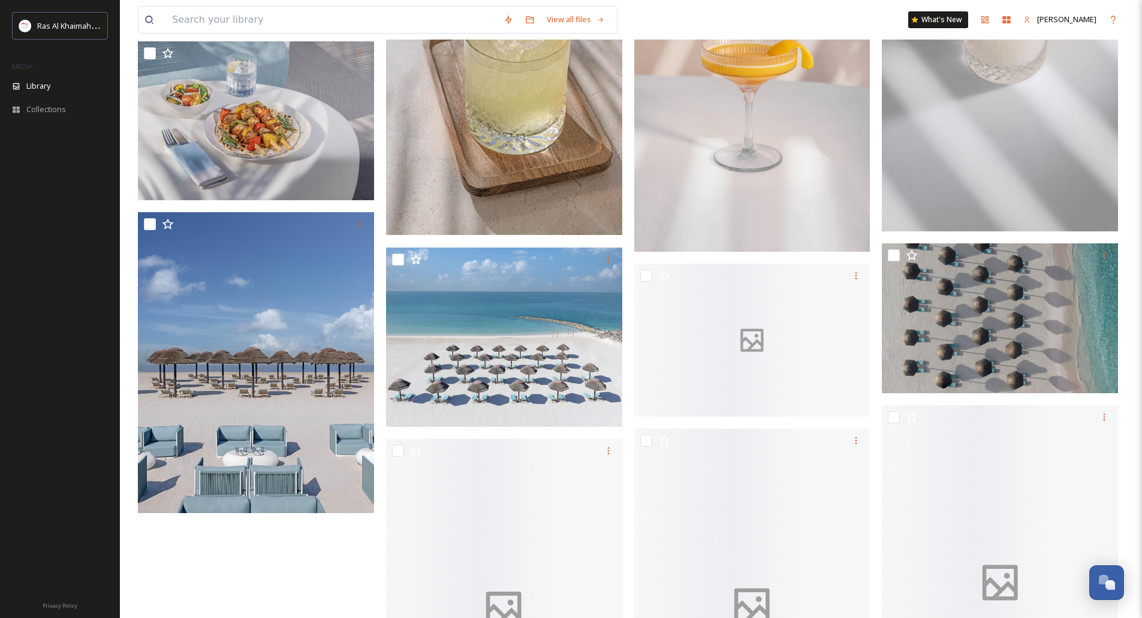
scroll to position [480, 0]
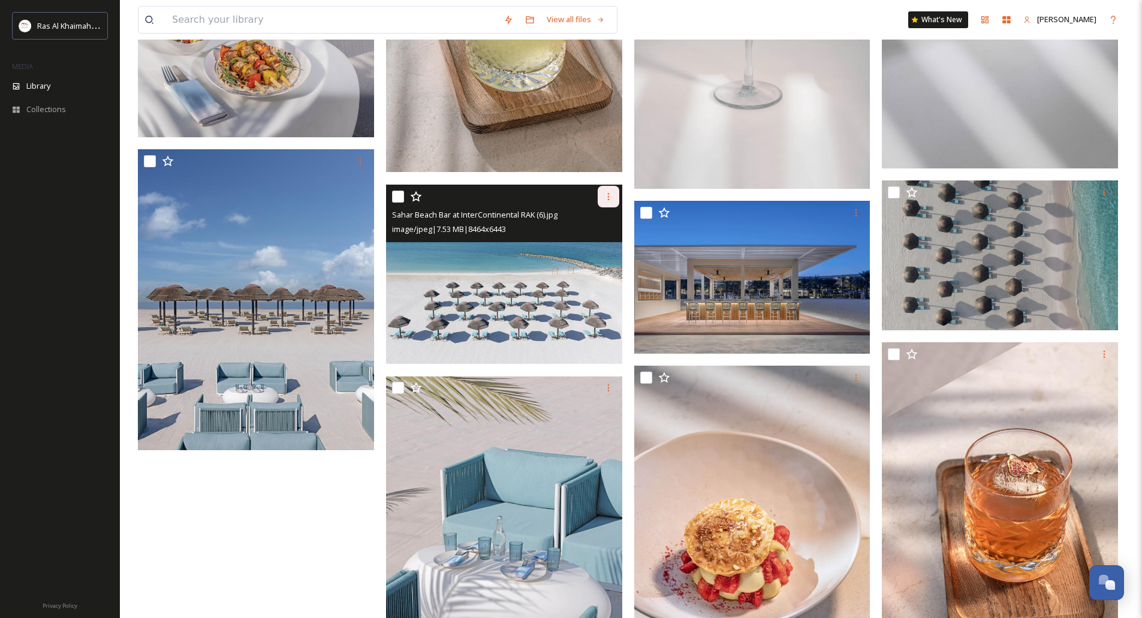
click at [604, 198] on icon at bounding box center [609, 197] width 10 height 10
click at [589, 245] on span "Download" at bounding box center [594, 245] width 37 height 11
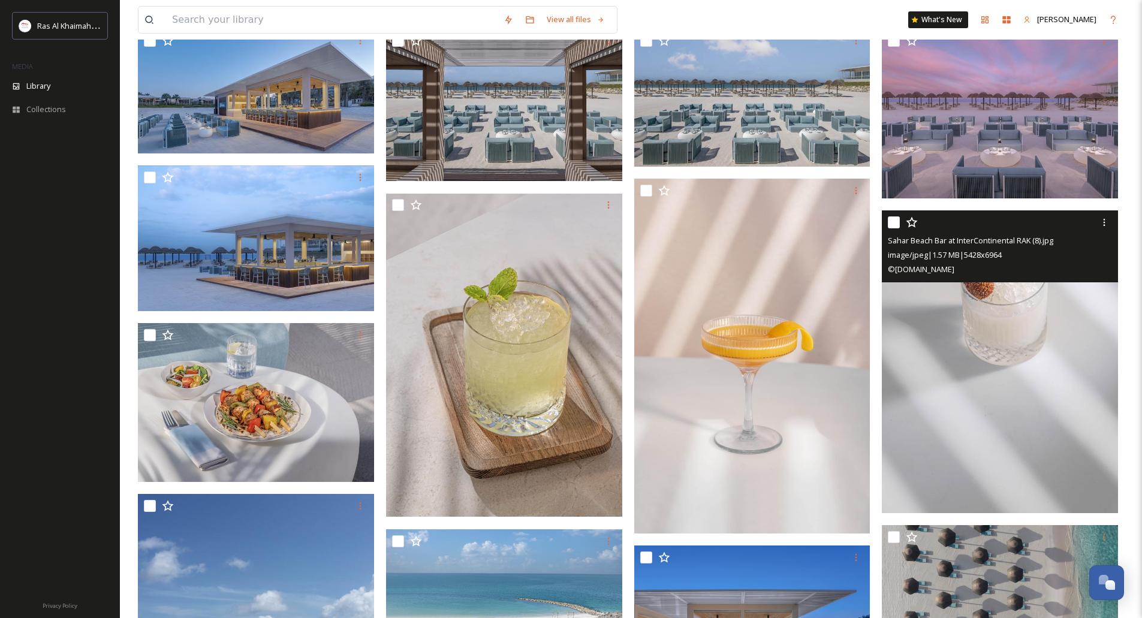
scroll to position [0, 0]
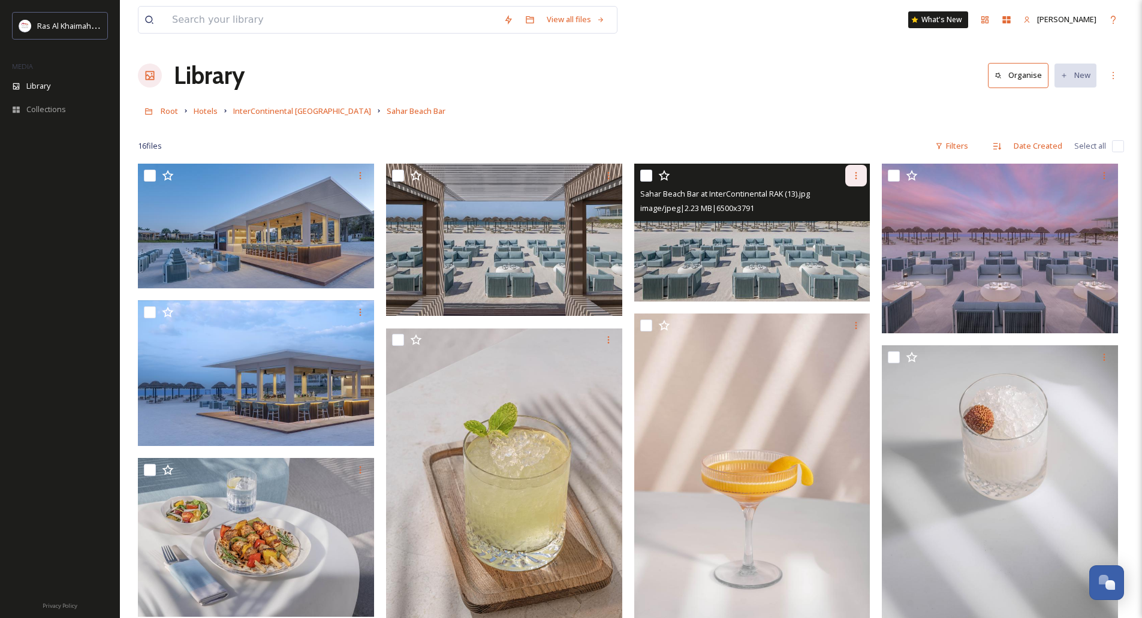
click at [852, 175] on icon at bounding box center [856, 176] width 10 height 10
click at [851, 225] on span "Download" at bounding box center [842, 224] width 37 height 11
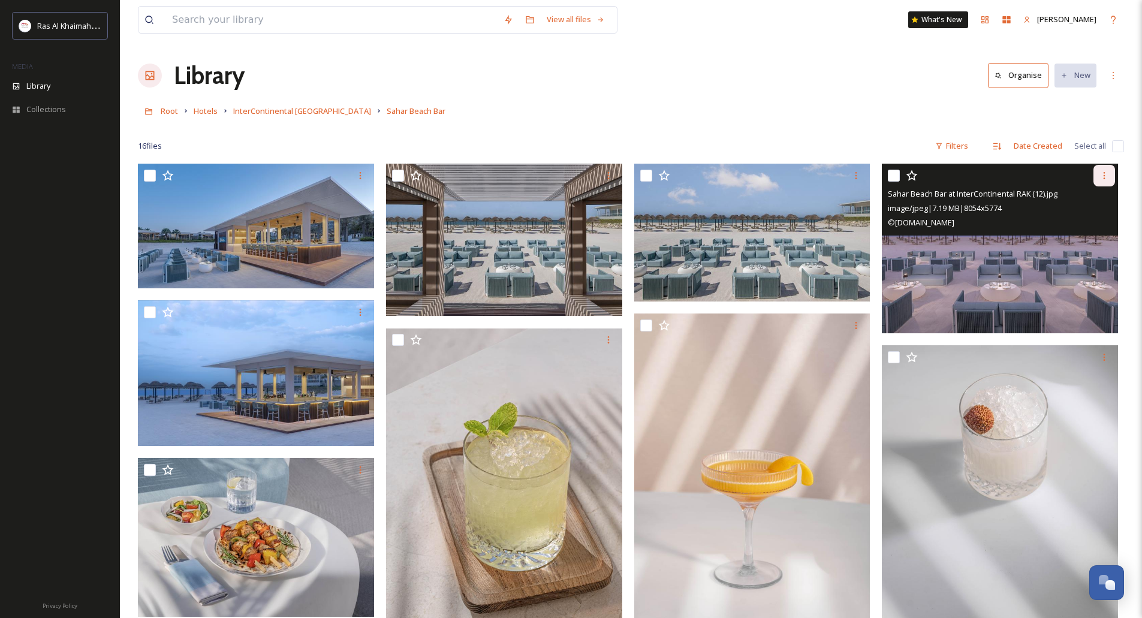
click at [1105, 177] on icon at bounding box center [1104, 176] width 10 height 10
click at [1082, 219] on div "Download" at bounding box center [1090, 224] width 49 height 23
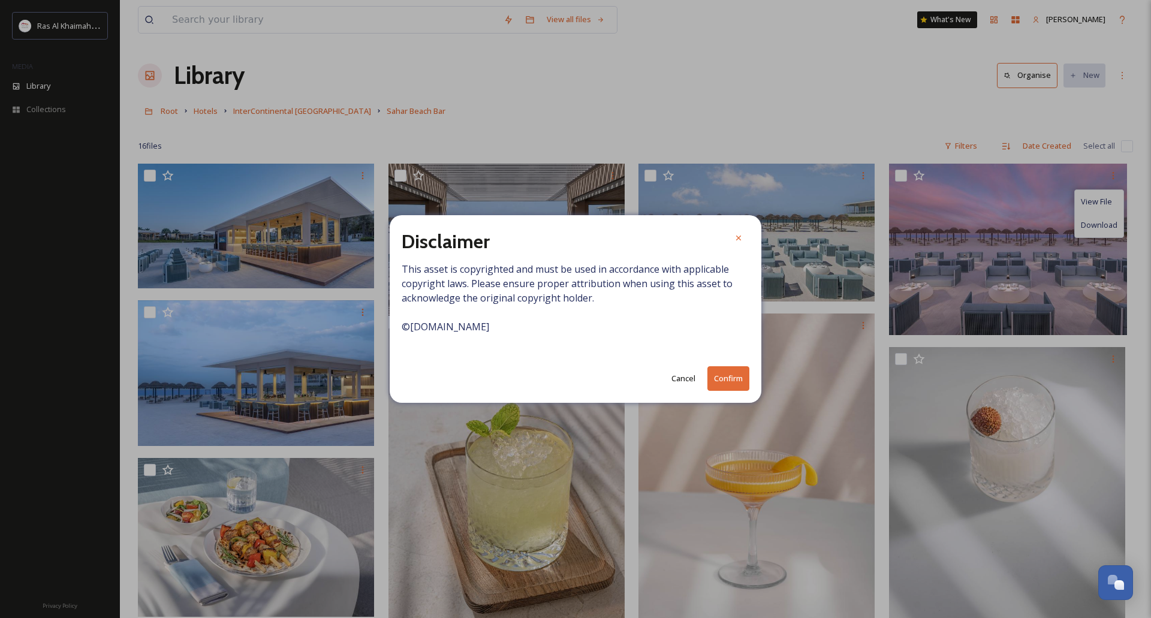
click at [739, 376] on button "Confirm" at bounding box center [728, 378] width 42 height 25
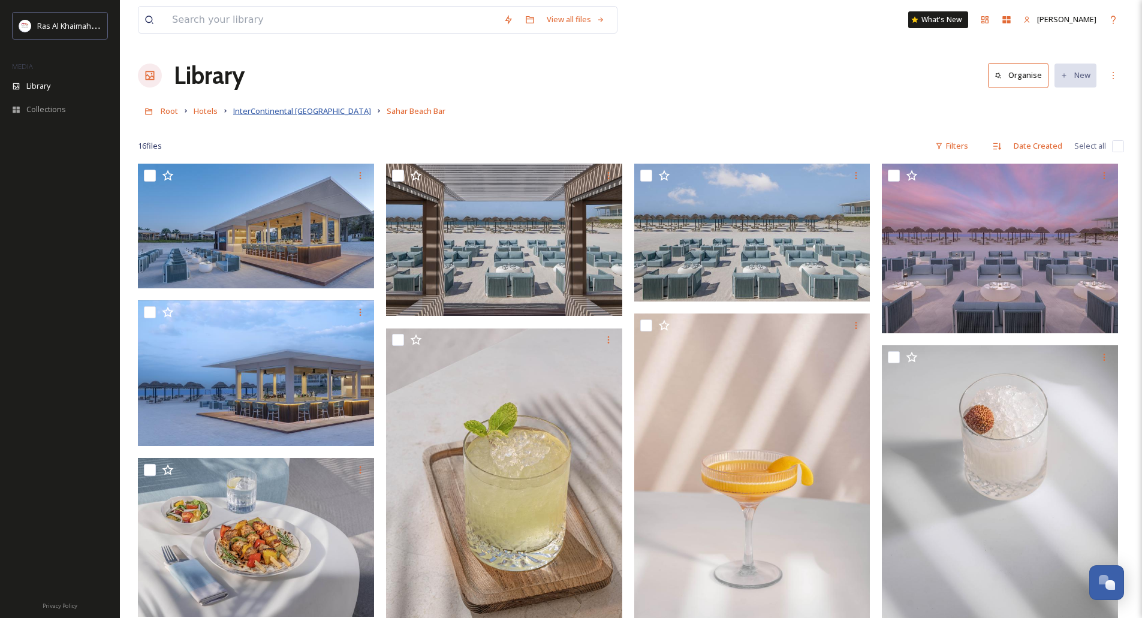
click at [371, 113] on span "InterContinental [GEOGRAPHIC_DATA]" at bounding box center [302, 110] width 138 height 11
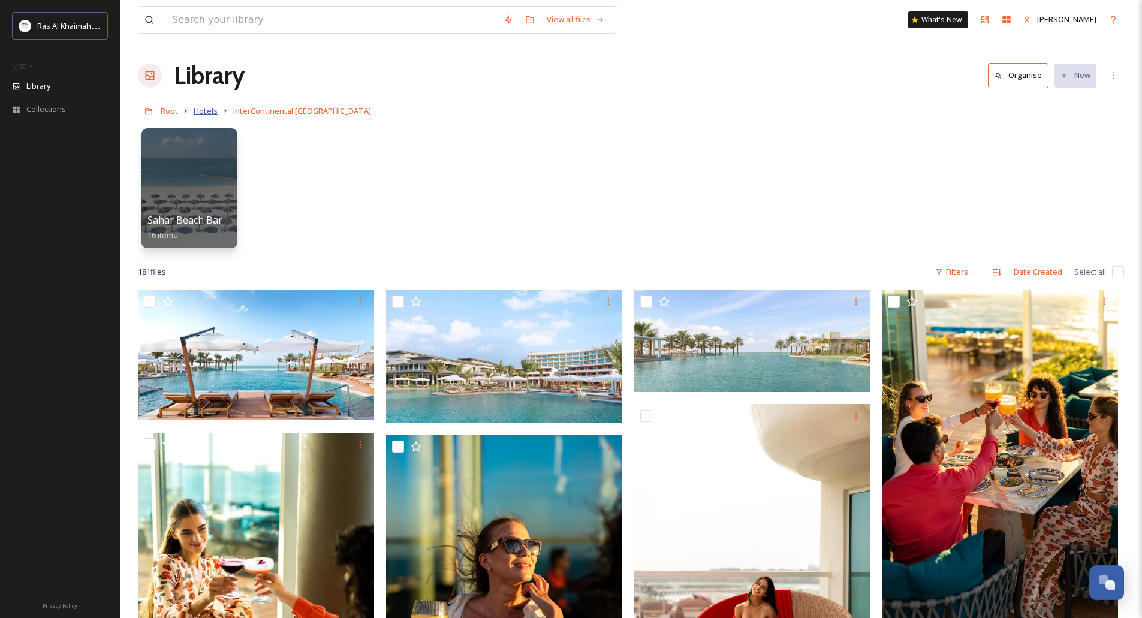
click at [209, 114] on span "Hotels" at bounding box center [206, 110] width 24 height 11
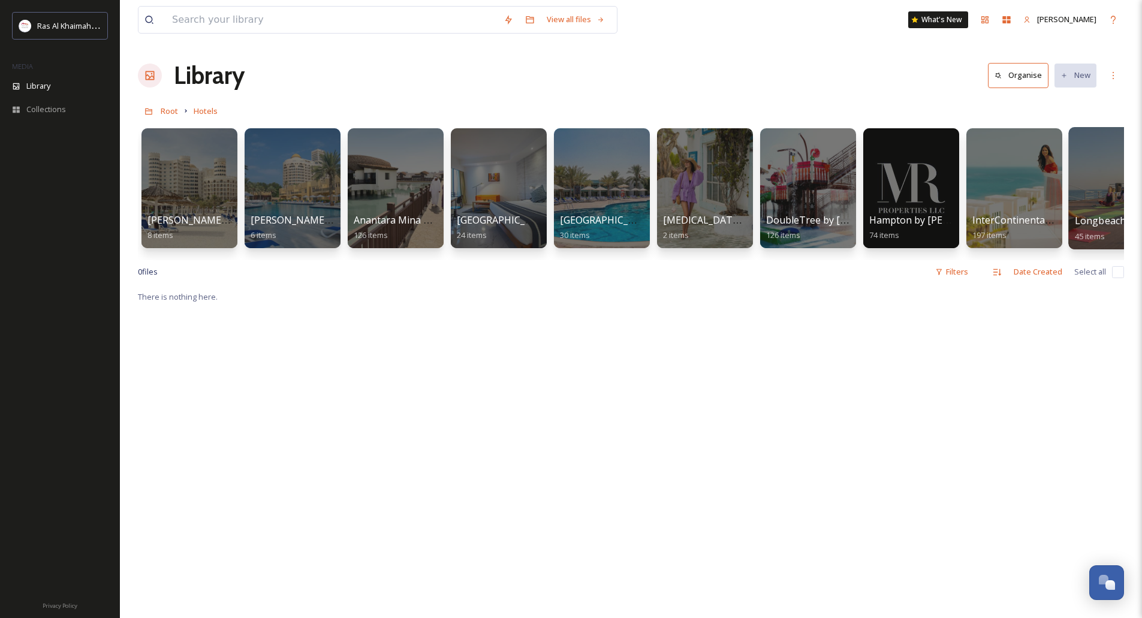
click at [1096, 208] on div at bounding box center [1117, 188] width 98 height 122
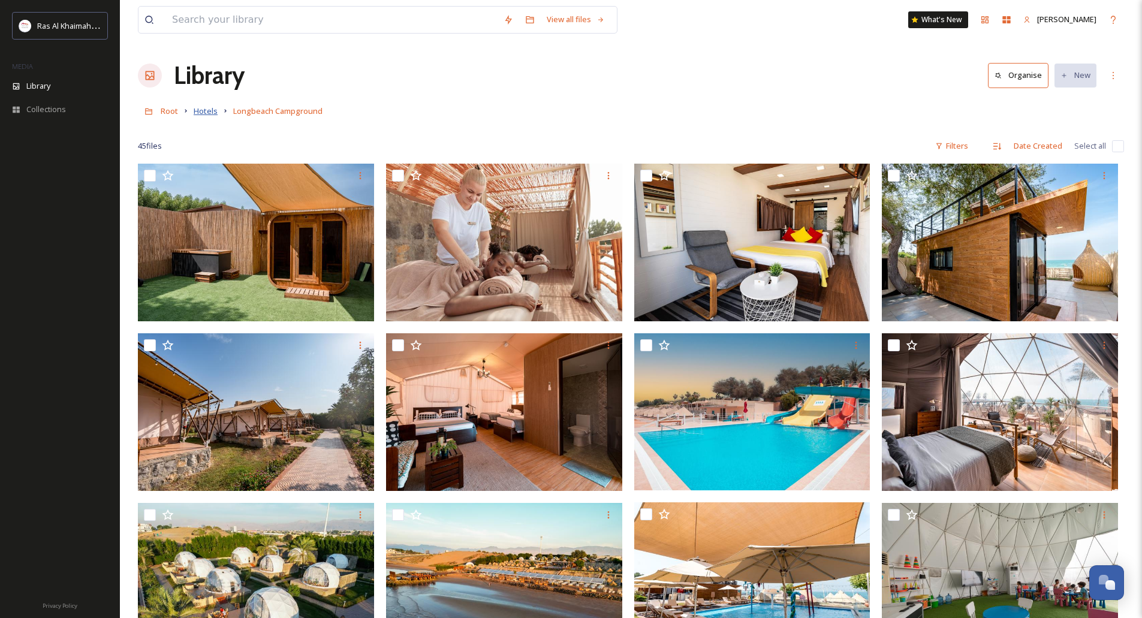
click at [208, 109] on span "Hotels" at bounding box center [206, 110] width 24 height 11
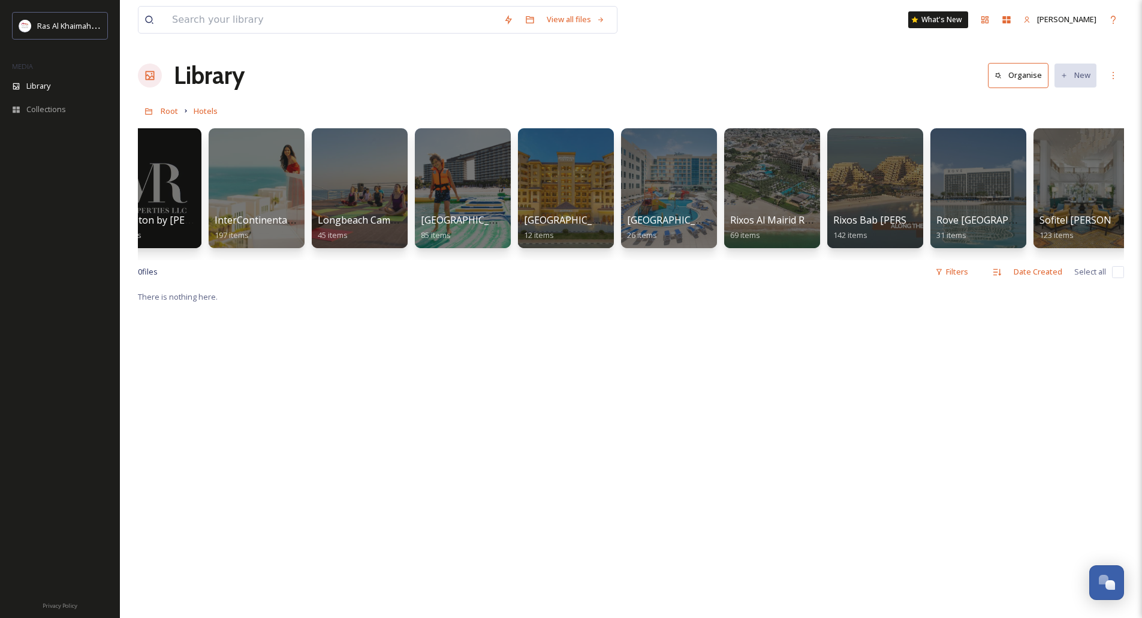
scroll to position [0, 756]
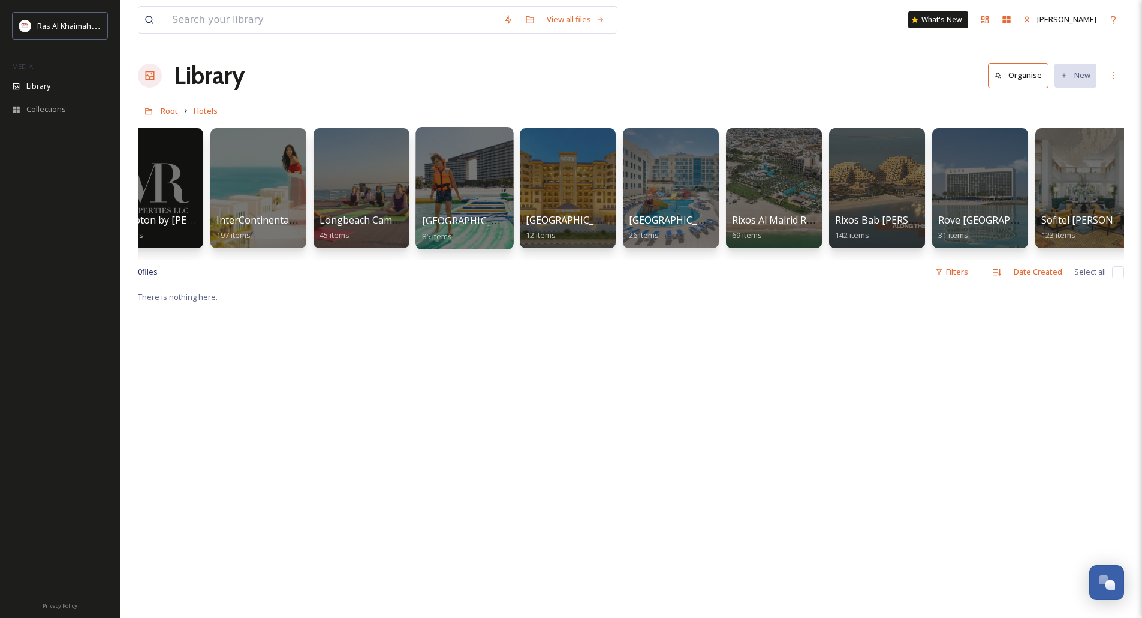
click at [431, 155] on div at bounding box center [464, 188] width 98 height 122
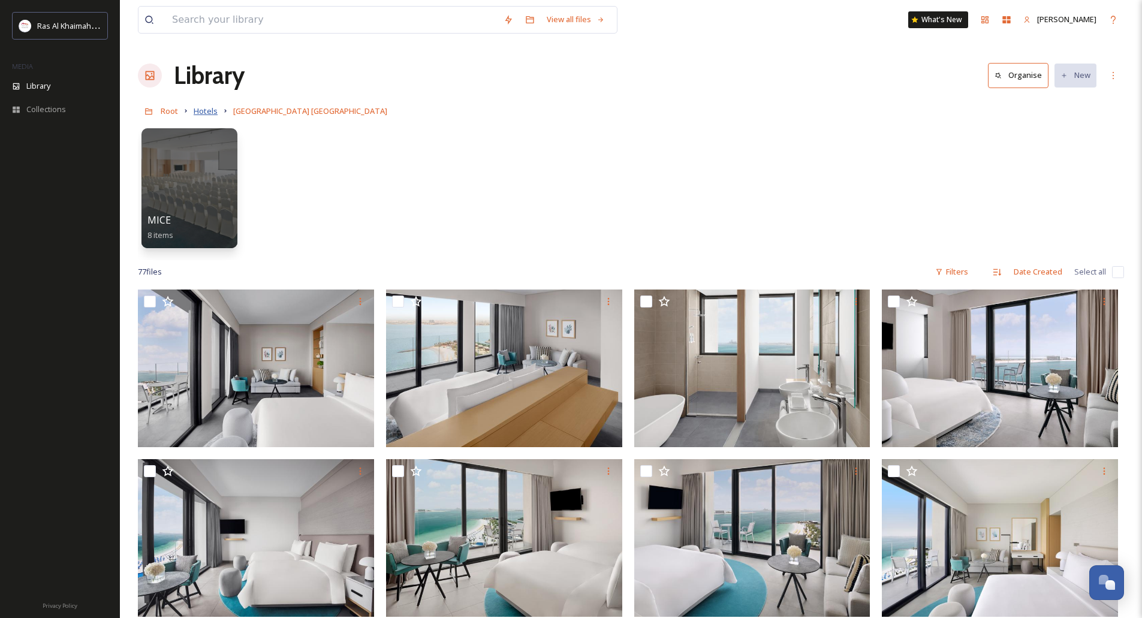
click at [212, 109] on span "Hotels" at bounding box center [206, 110] width 24 height 11
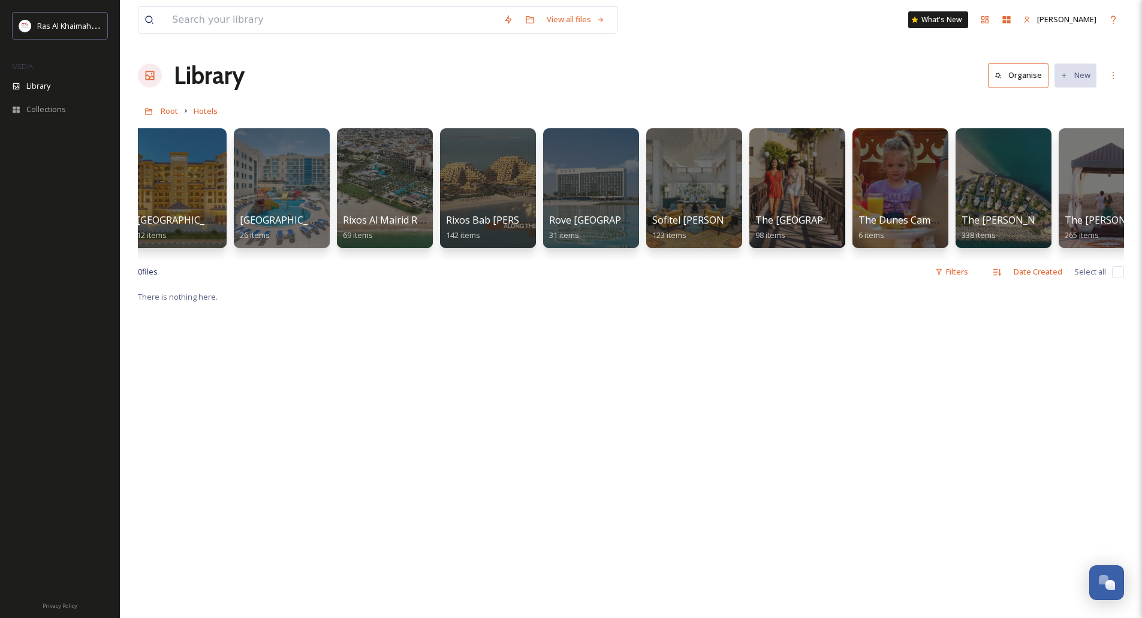
scroll to position [0, 1385]
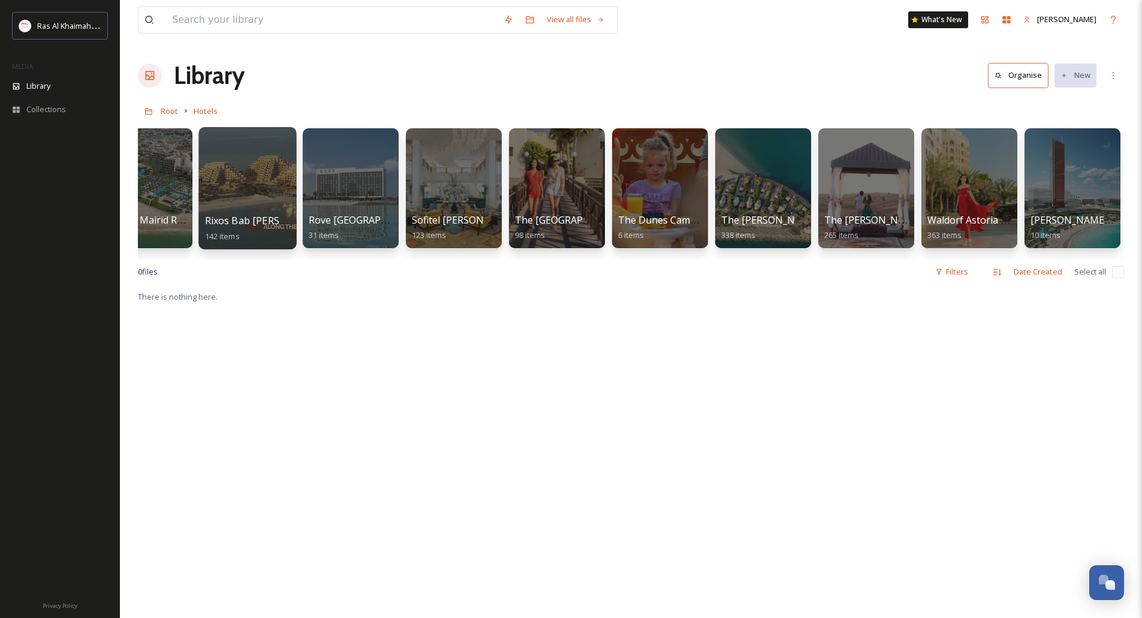
click at [255, 174] on div at bounding box center [247, 188] width 98 height 122
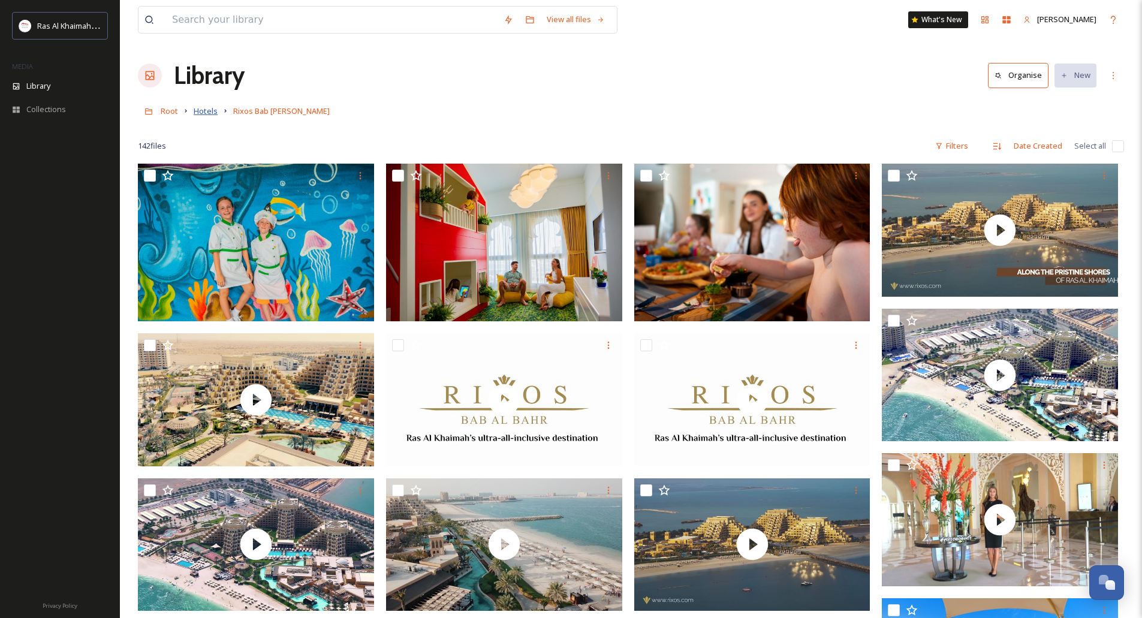
click at [208, 111] on span "Hotels" at bounding box center [206, 110] width 24 height 11
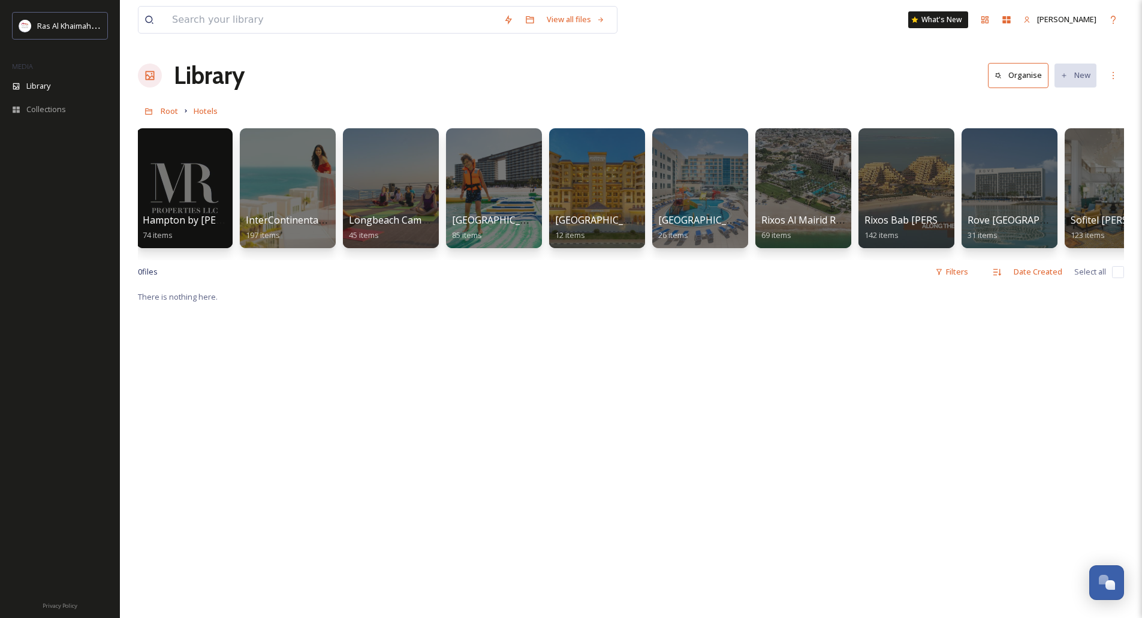
scroll to position [0, 728]
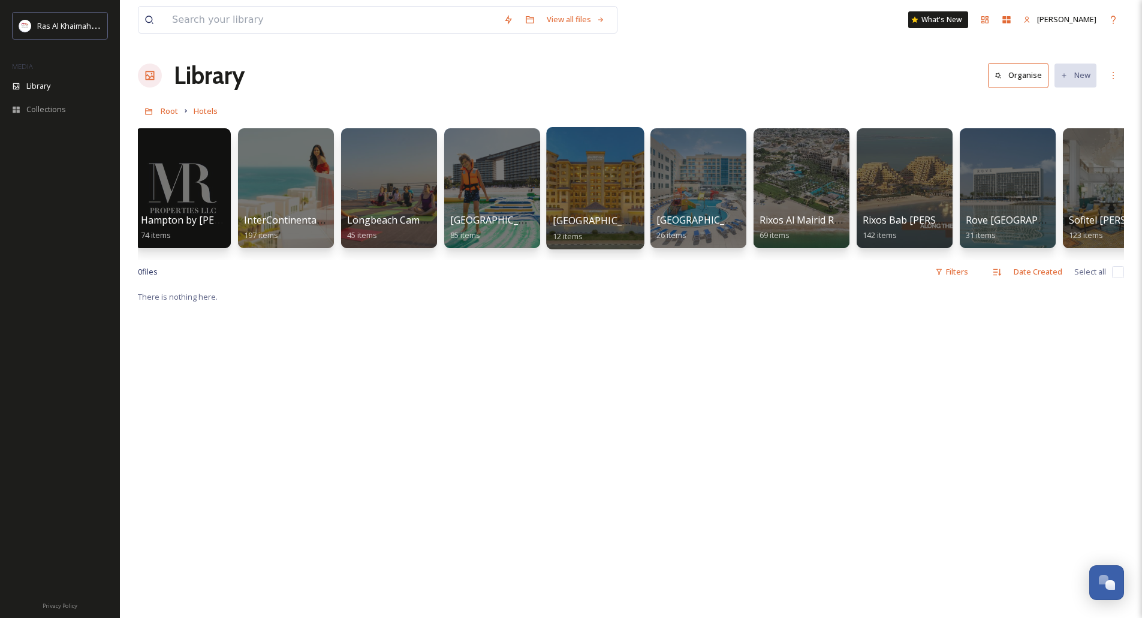
click at [578, 179] on div at bounding box center [595, 188] width 98 height 122
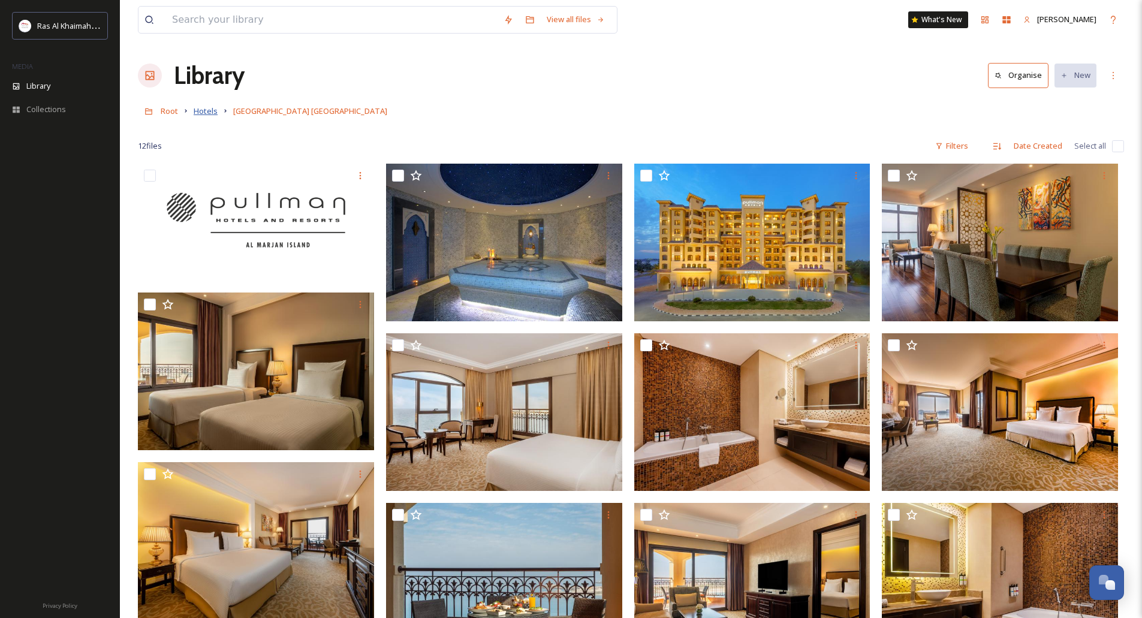
click at [209, 109] on span "Hotels" at bounding box center [206, 110] width 24 height 11
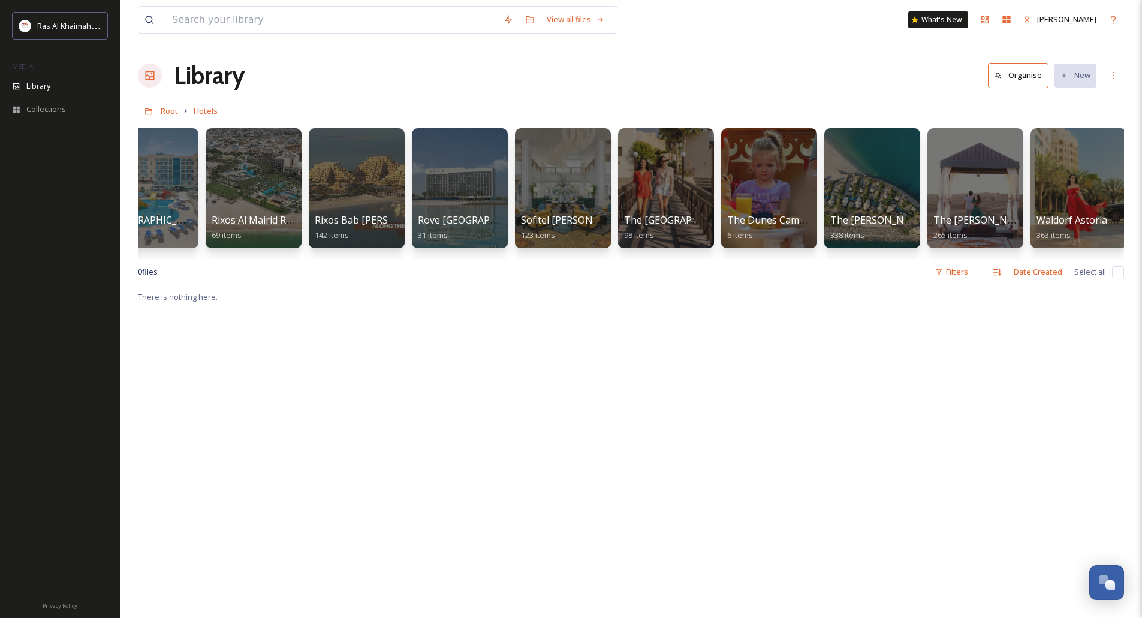
scroll to position [0, 1278]
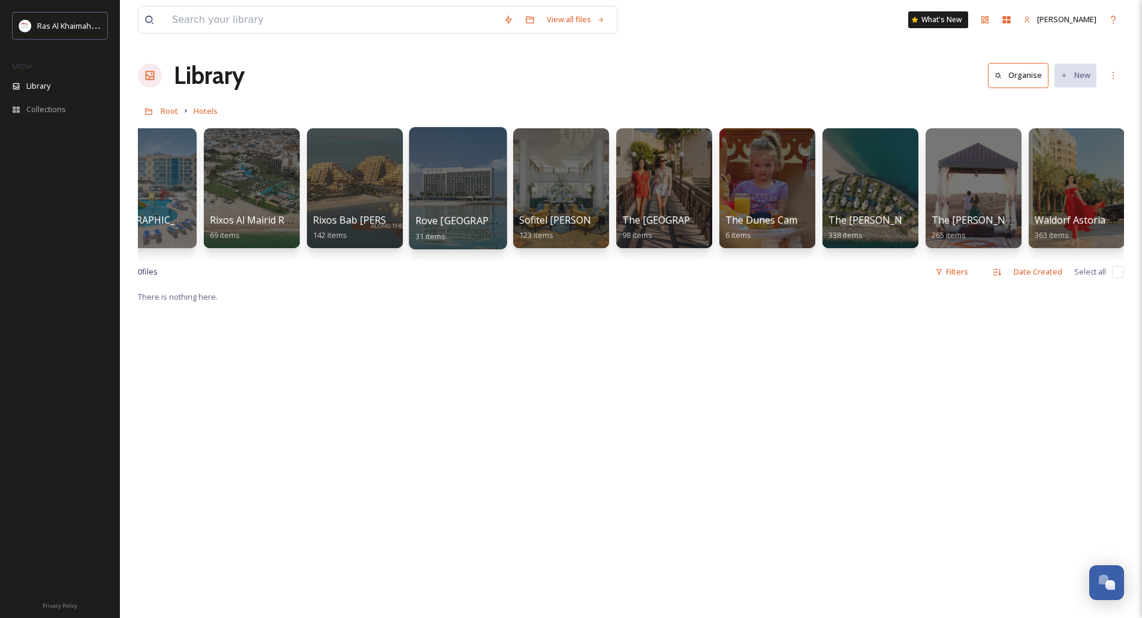
click at [487, 187] on div at bounding box center [458, 188] width 98 height 122
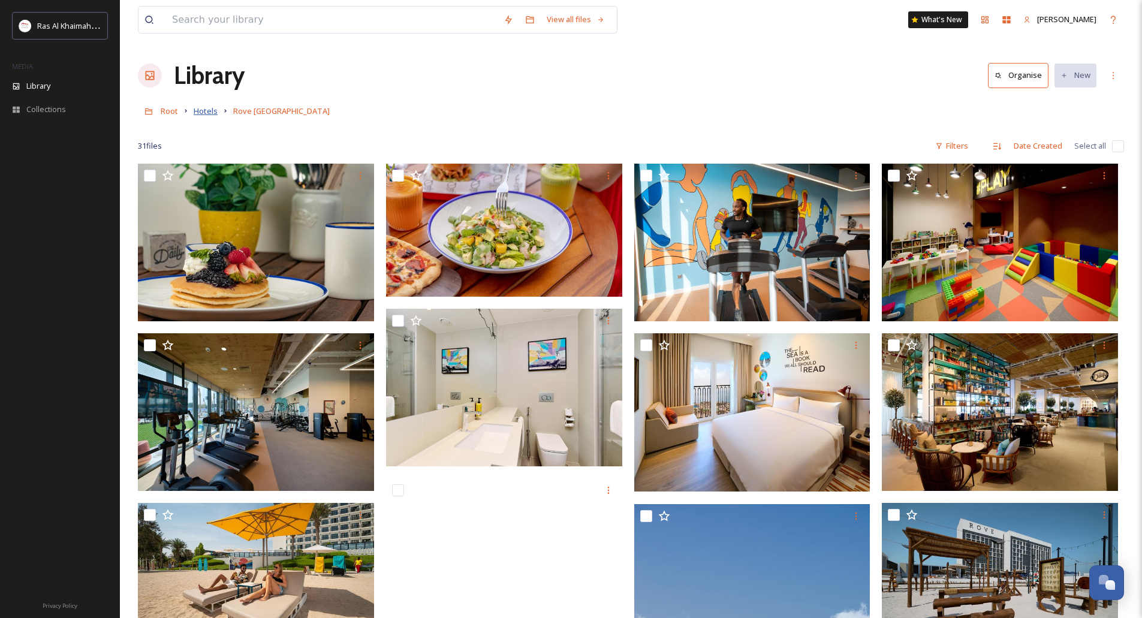
click at [201, 110] on span "Hotels" at bounding box center [206, 110] width 24 height 11
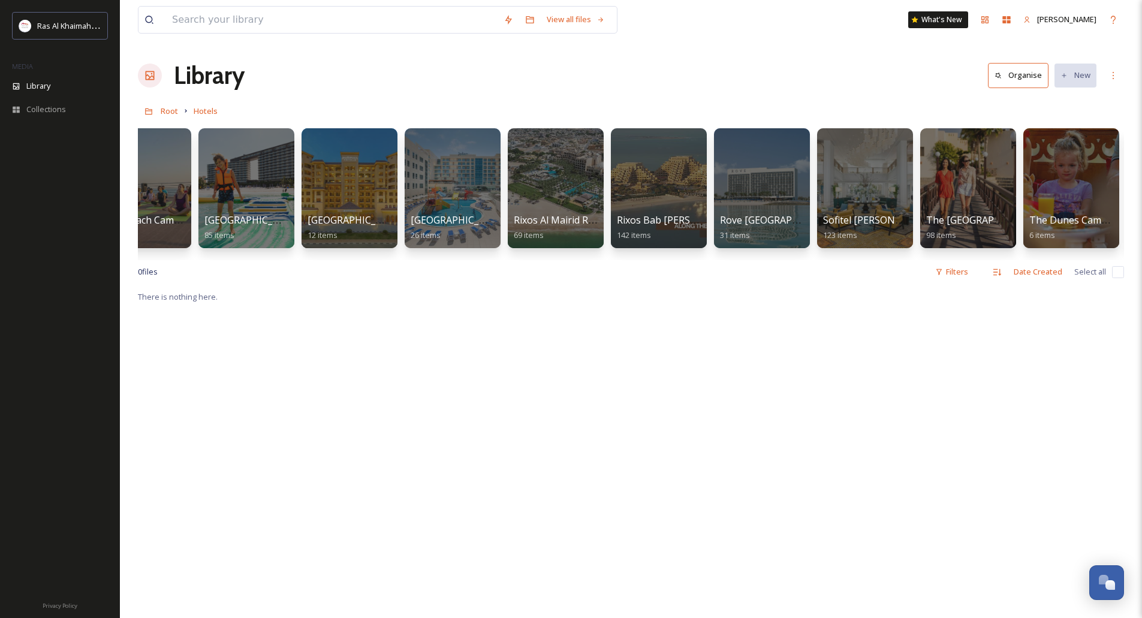
scroll to position [0, 1385]
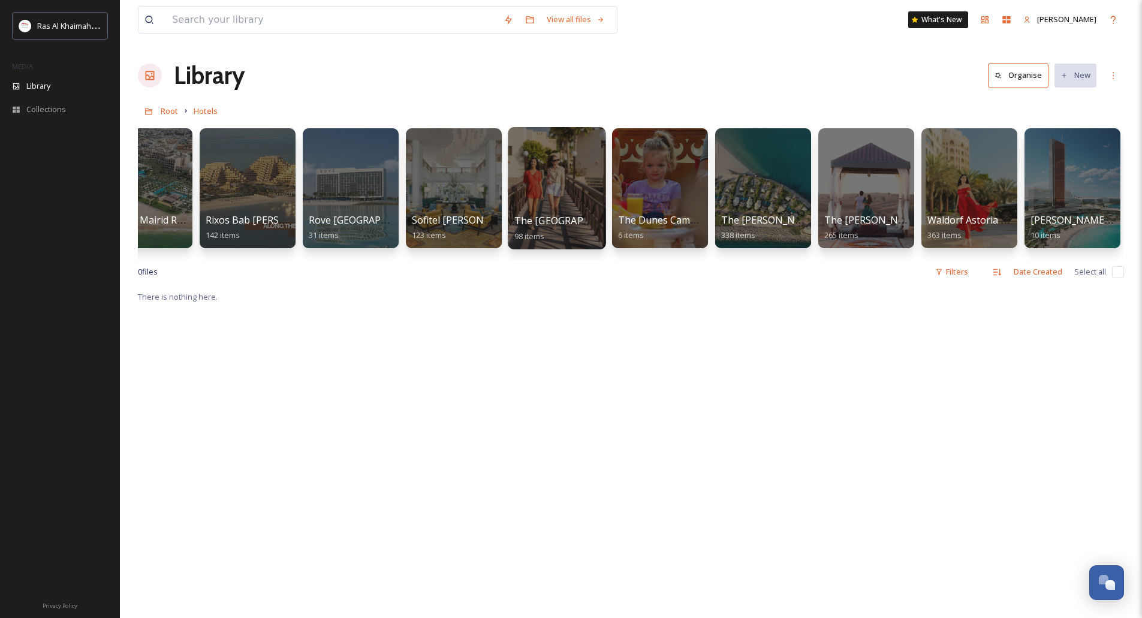
click at [589, 168] on div at bounding box center [557, 188] width 98 height 122
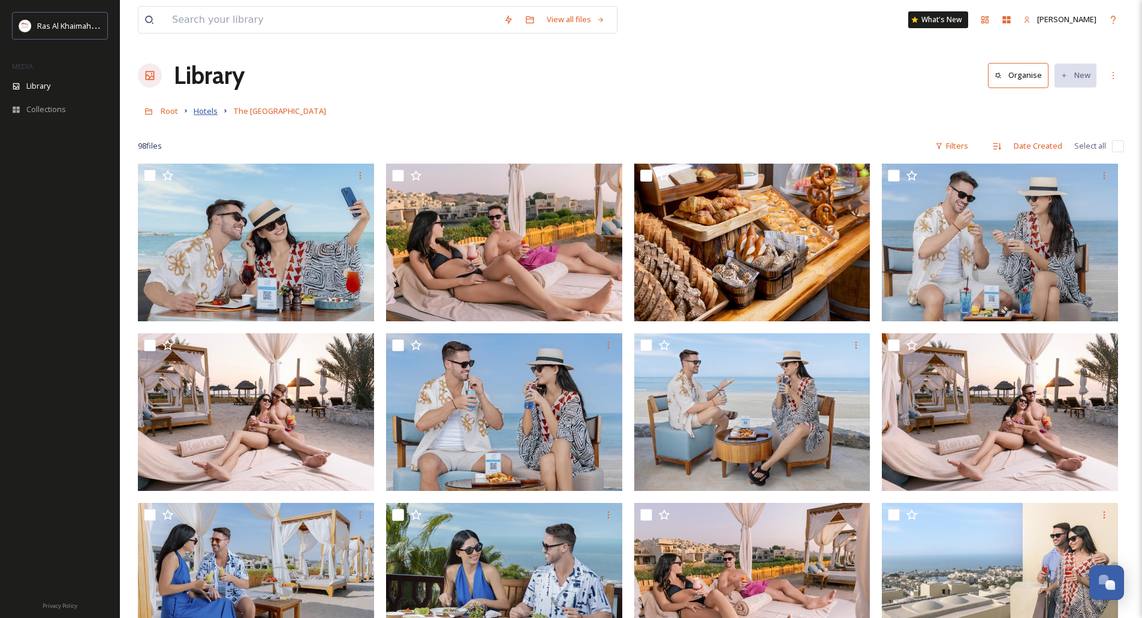
click at [206, 115] on span "Hotels" at bounding box center [206, 110] width 24 height 11
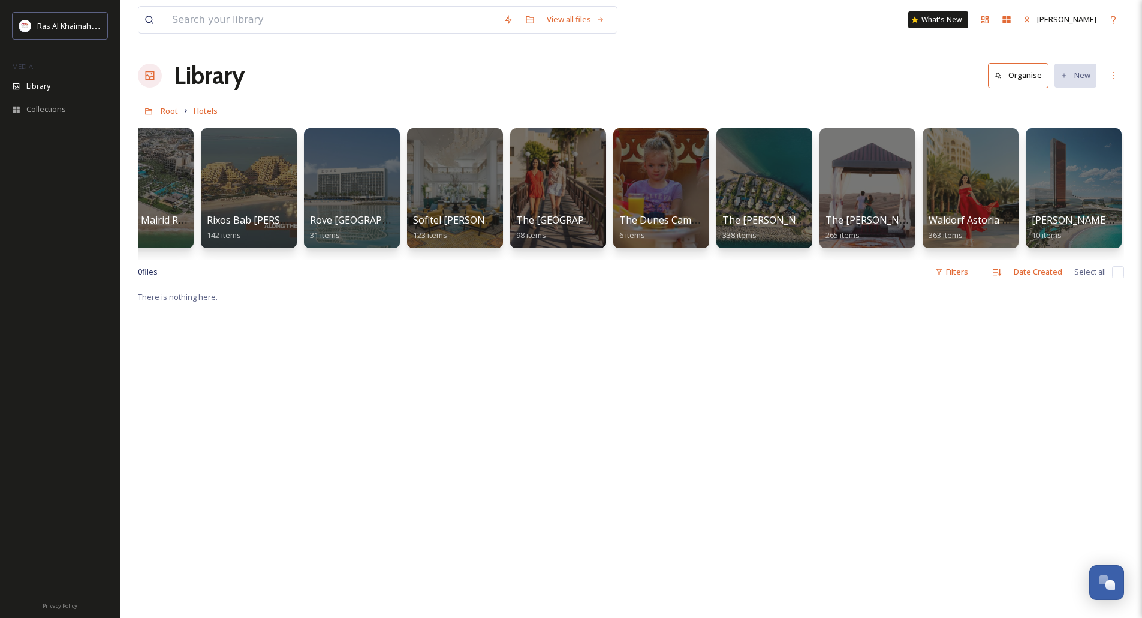
scroll to position [0, 1385]
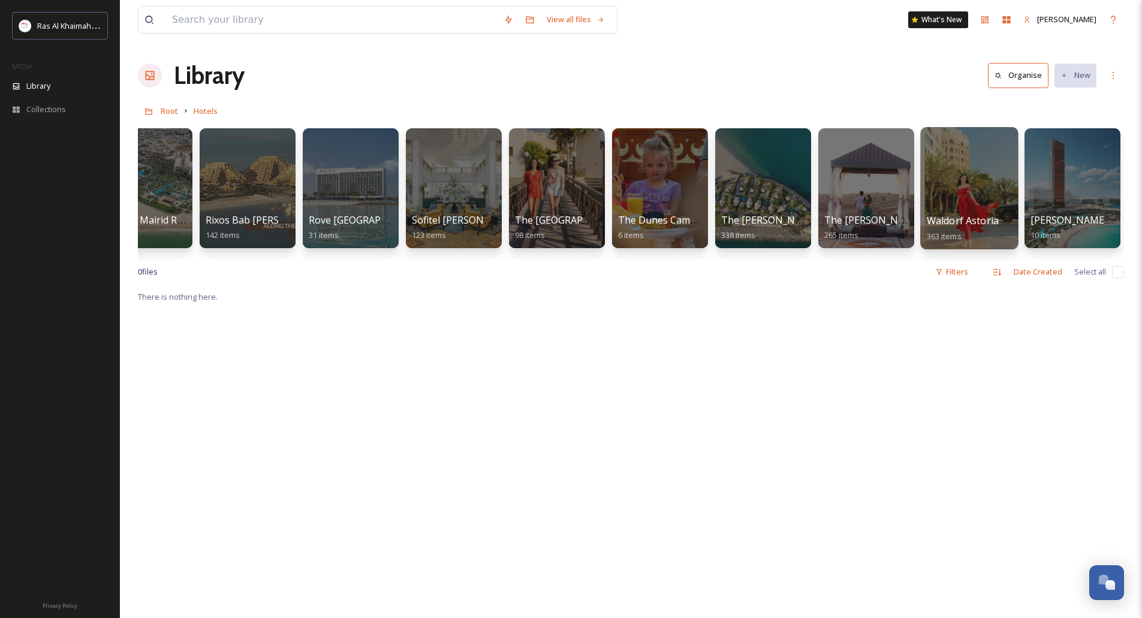
click at [976, 190] on div at bounding box center [969, 188] width 98 height 122
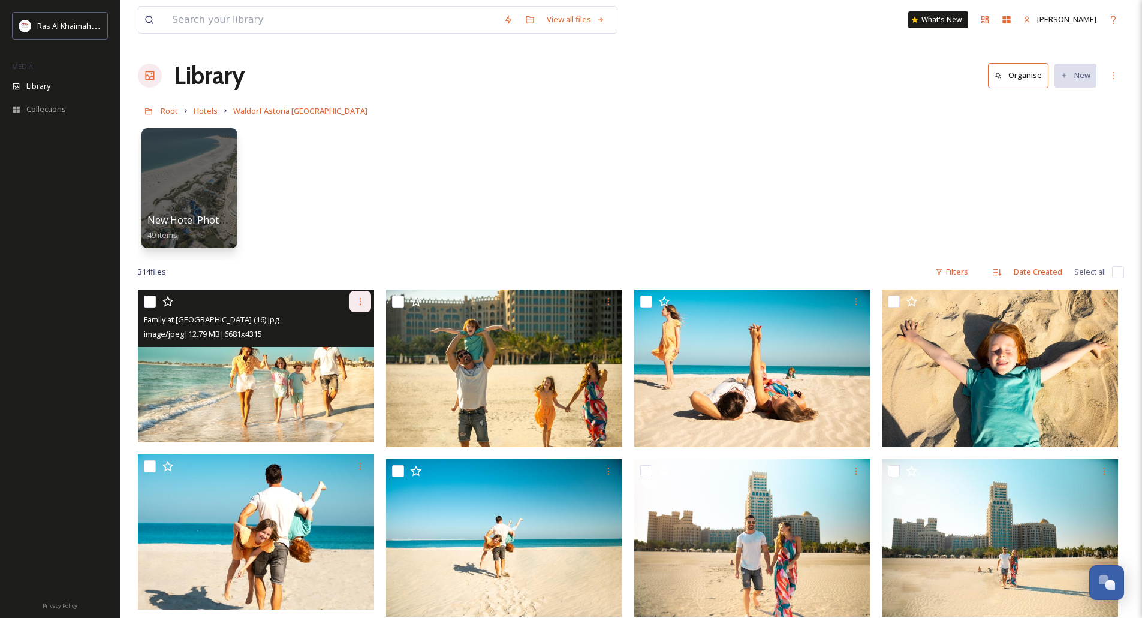
click at [361, 303] on icon at bounding box center [360, 302] width 10 height 10
click at [357, 347] on span "Download" at bounding box center [346, 350] width 37 height 11
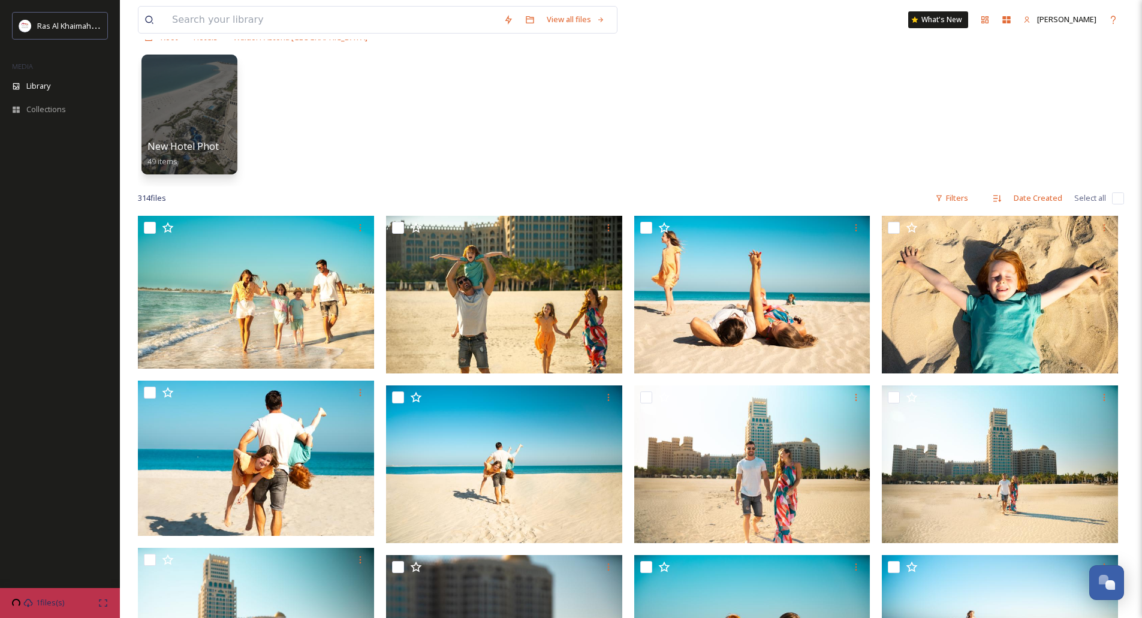
scroll to position [240, 0]
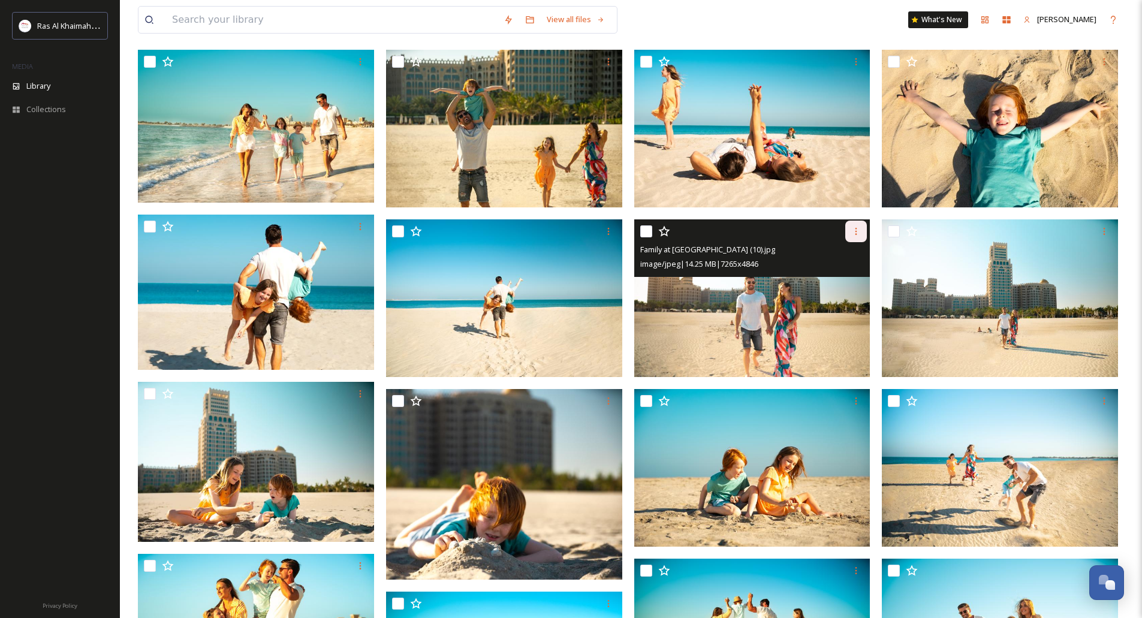
click at [857, 231] on icon at bounding box center [856, 231] width 2 height 7
click at [842, 278] on span "Download" at bounding box center [842, 280] width 37 height 11
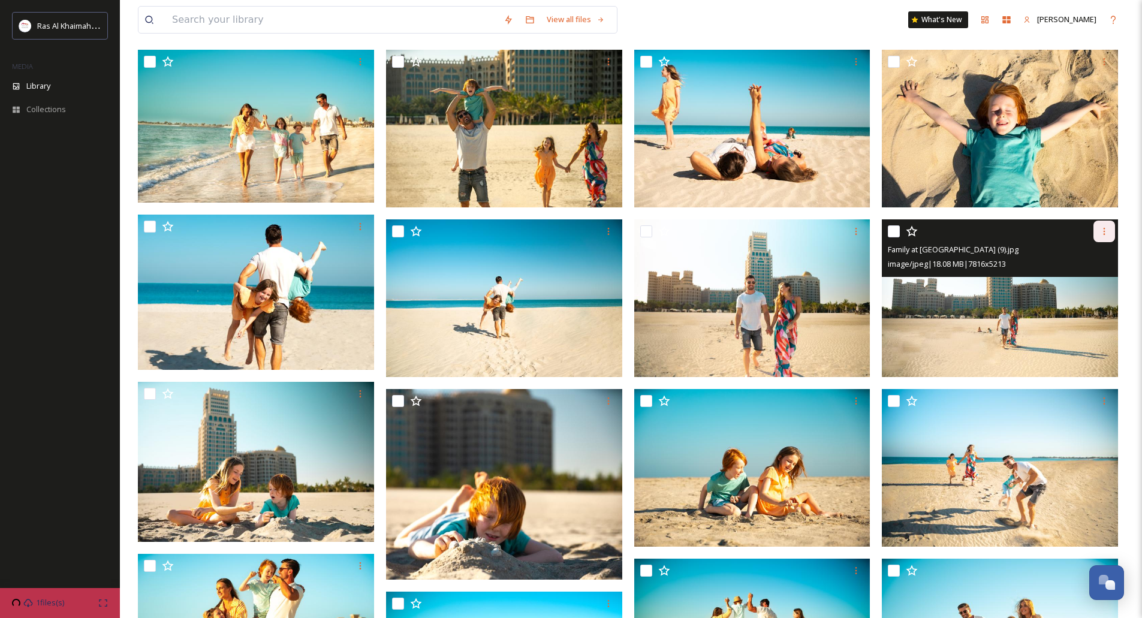
click at [1103, 234] on icon at bounding box center [1104, 232] width 10 height 10
click at [1083, 278] on span "Download" at bounding box center [1090, 280] width 37 height 11
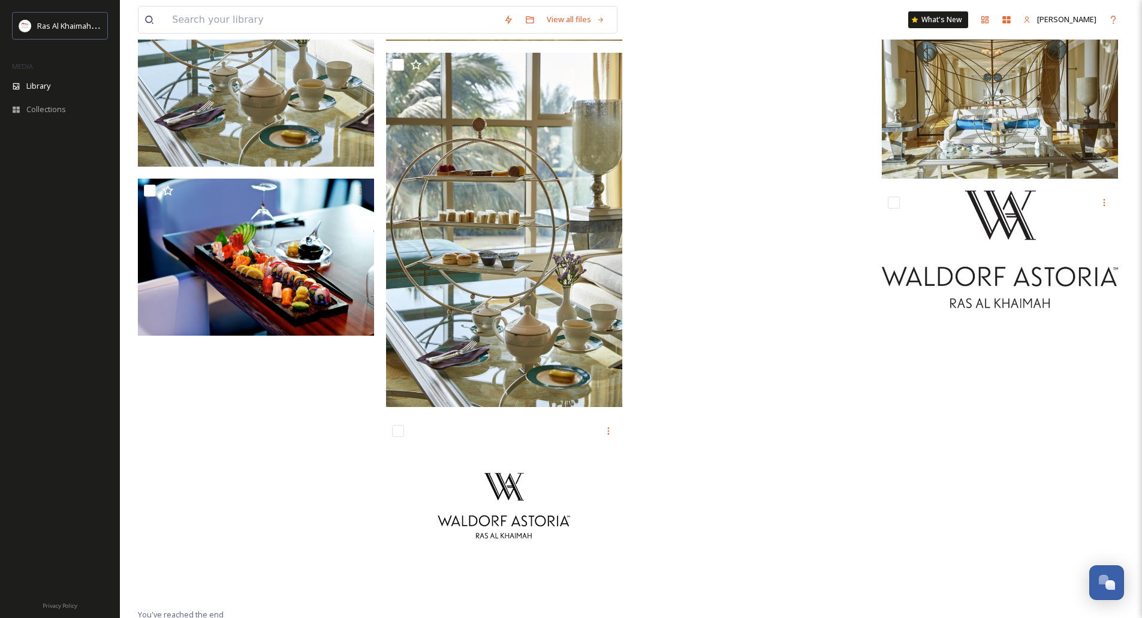
scroll to position [16251, 0]
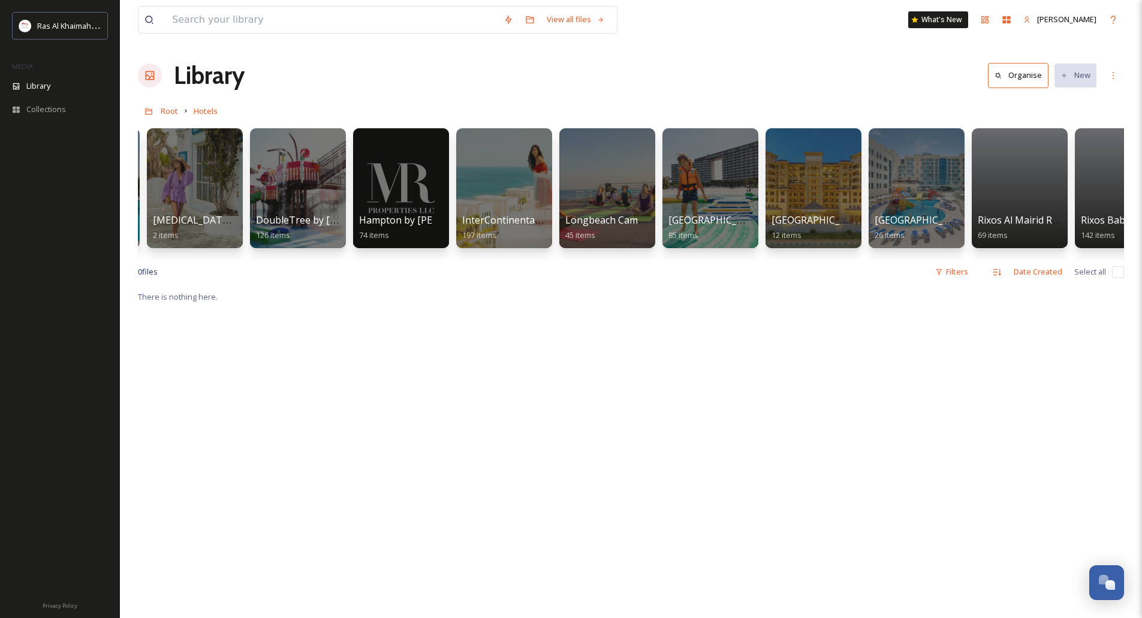
scroll to position [0, 1385]
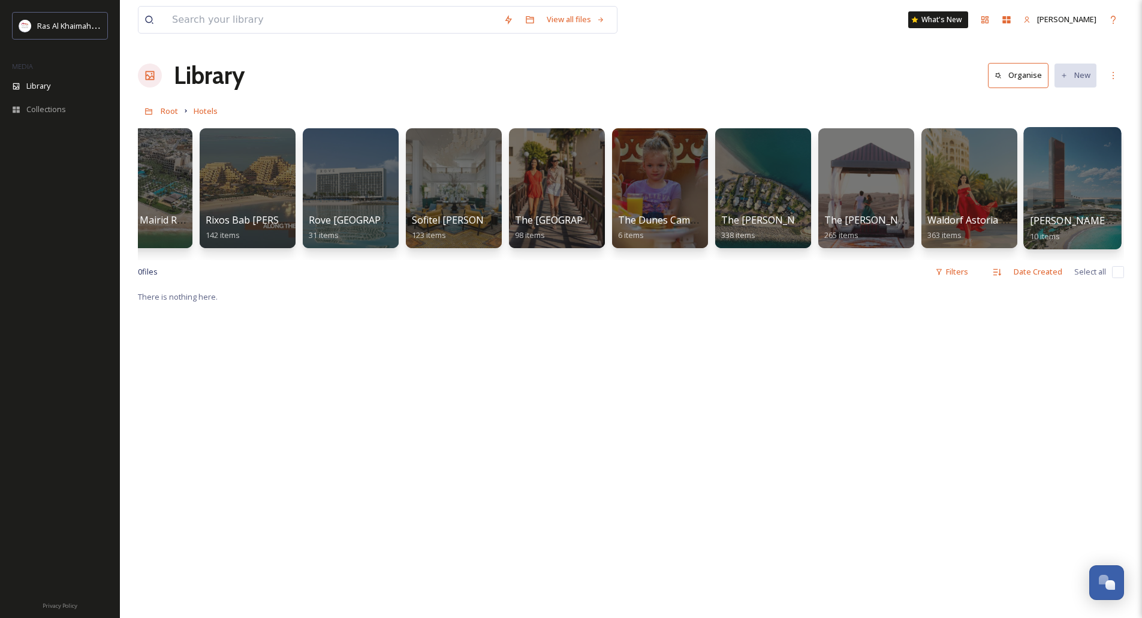
click at [1069, 189] on div at bounding box center [1072, 188] width 98 height 122
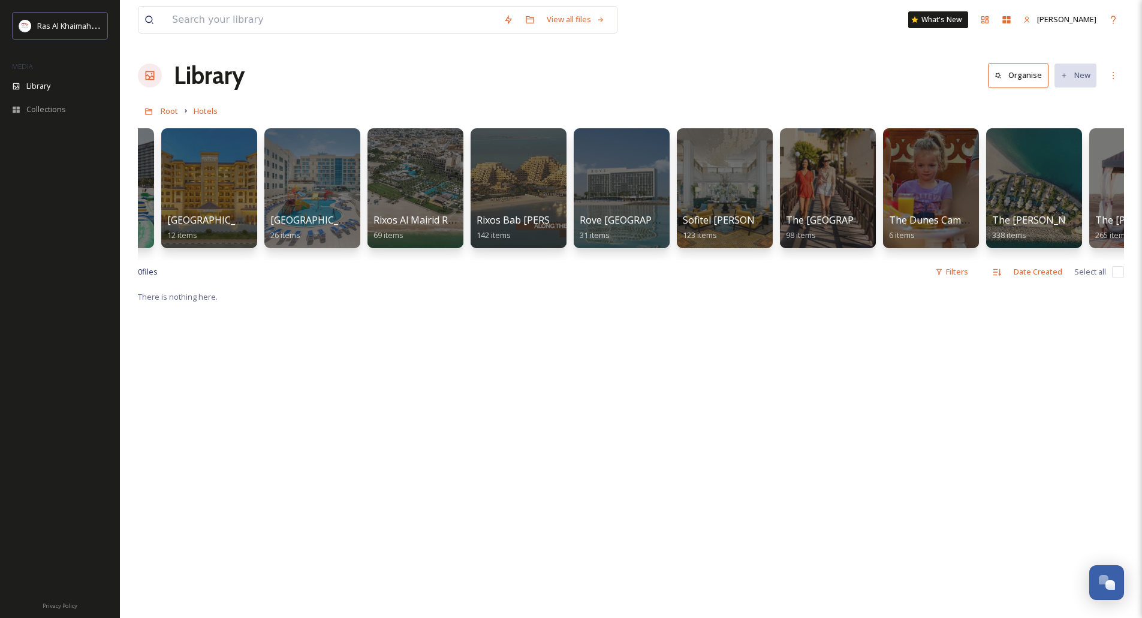
scroll to position [0, 1385]
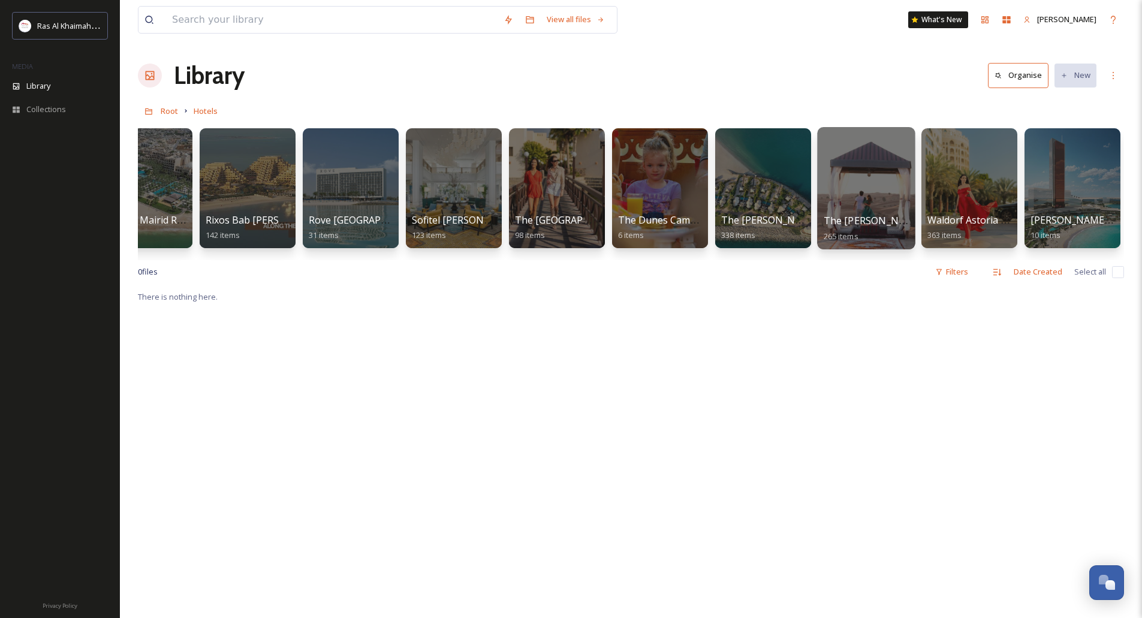
click at [866, 159] on div at bounding box center [866, 188] width 98 height 122
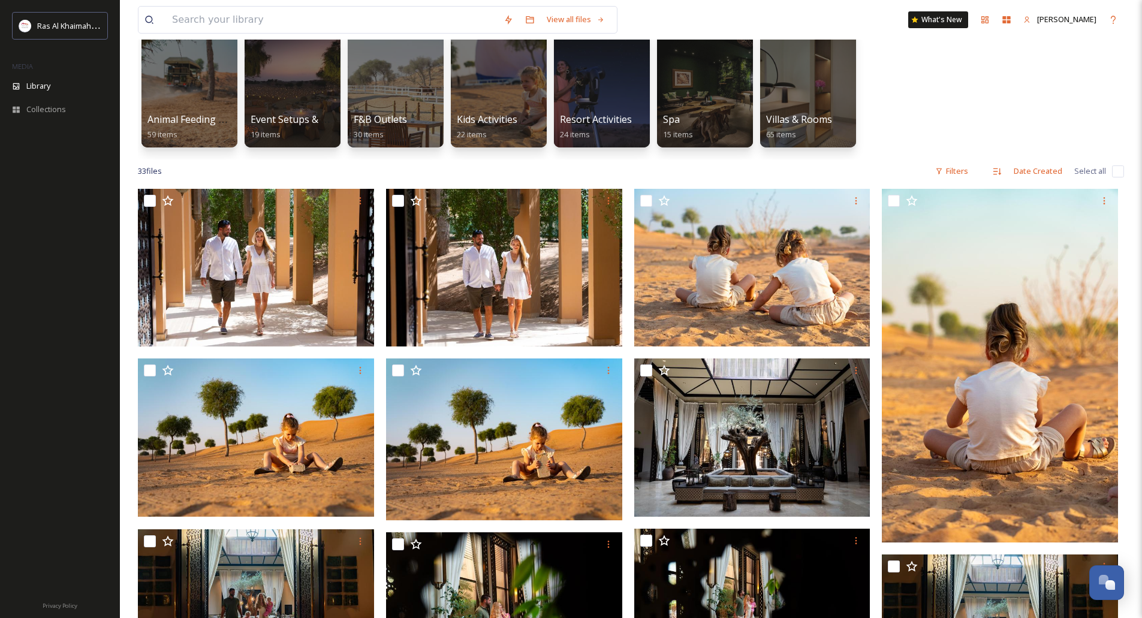
scroll to position [68, 0]
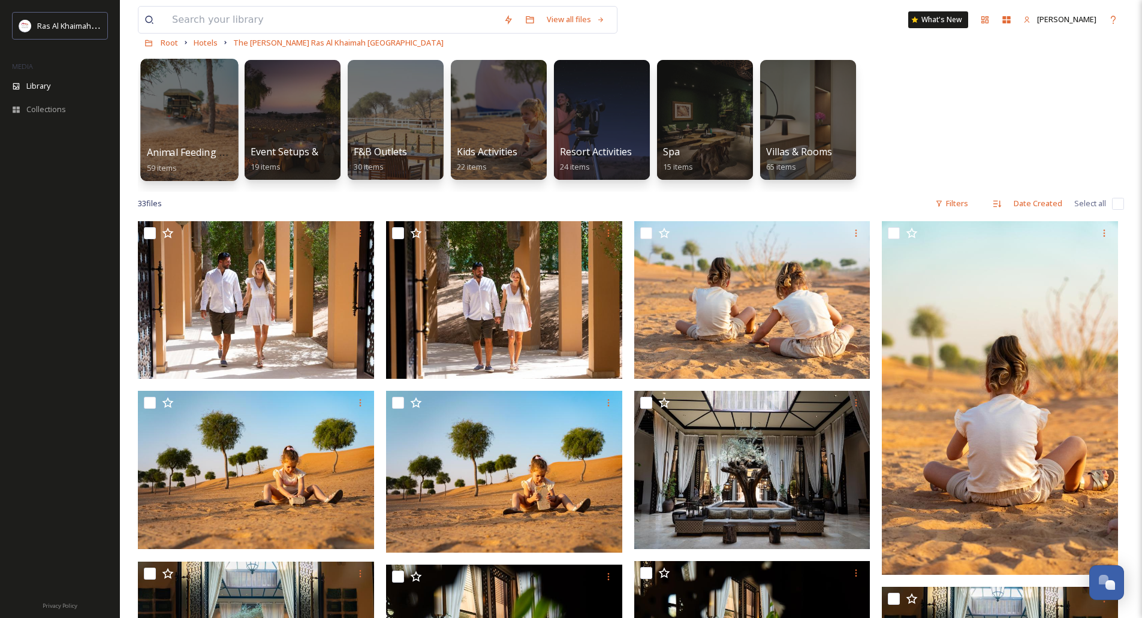
click at [202, 124] on div at bounding box center [189, 120] width 98 height 122
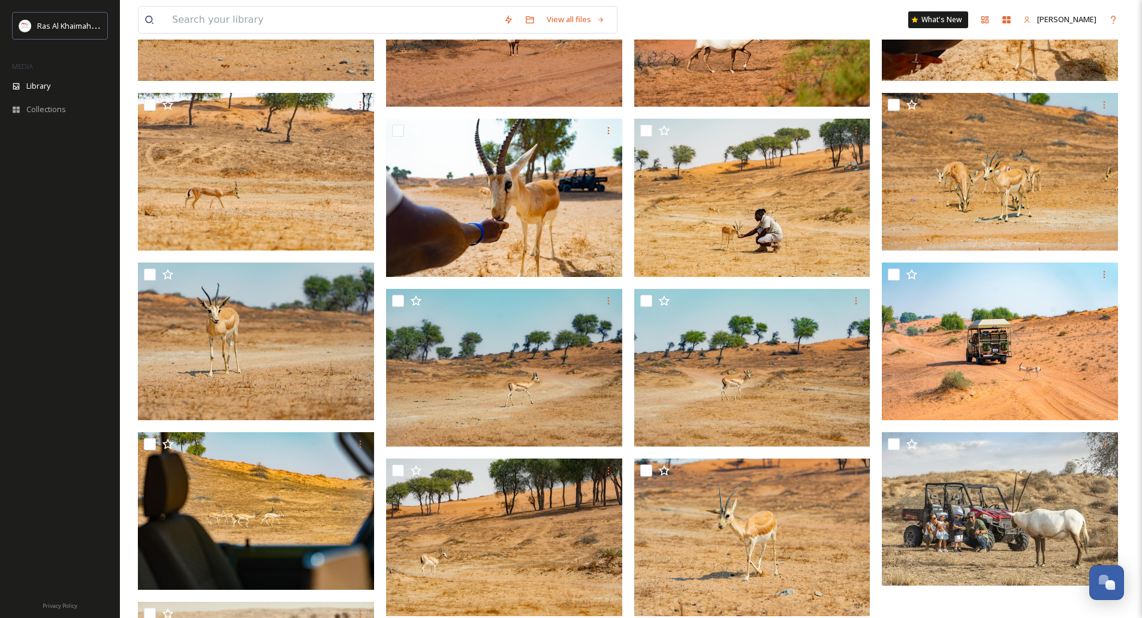
scroll to position [2015, 0]
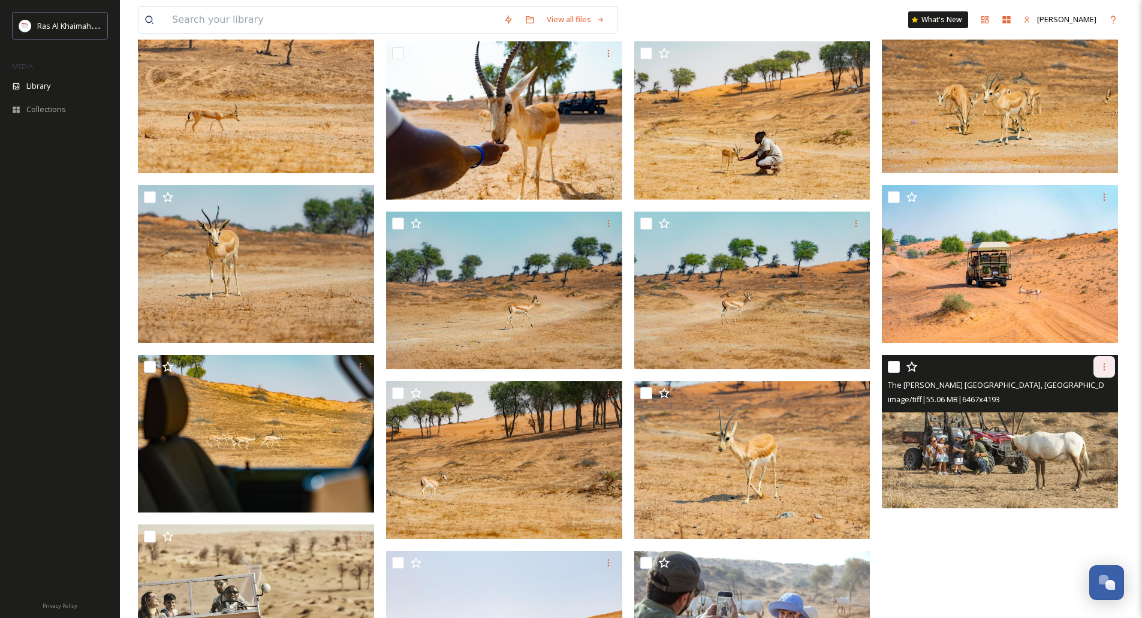
click at [1105, 374] on div at bounding box center [1104, 367] width 22 height 22
click at [1080, 412] on span "Download" at bounding box center [1090, 416] width 37 height 11
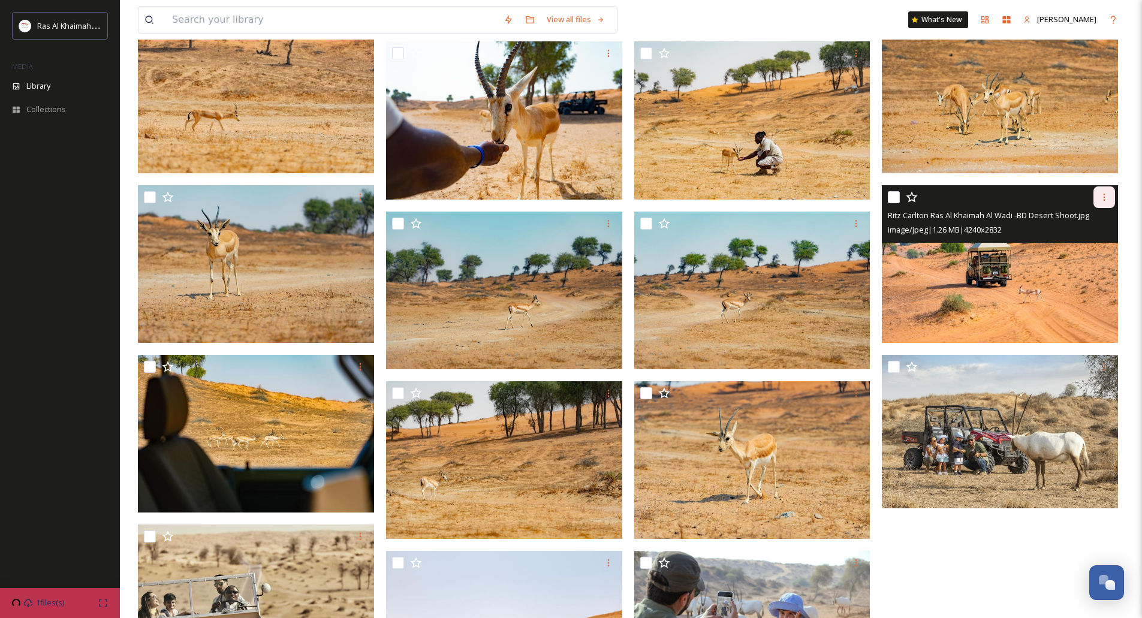
click at [1099, 198] on div at bounding box center [1104, 197] width 22 height 22
click at [1090, 249] on span "Download" at bounding box center [1090, 246] width 37 height 11
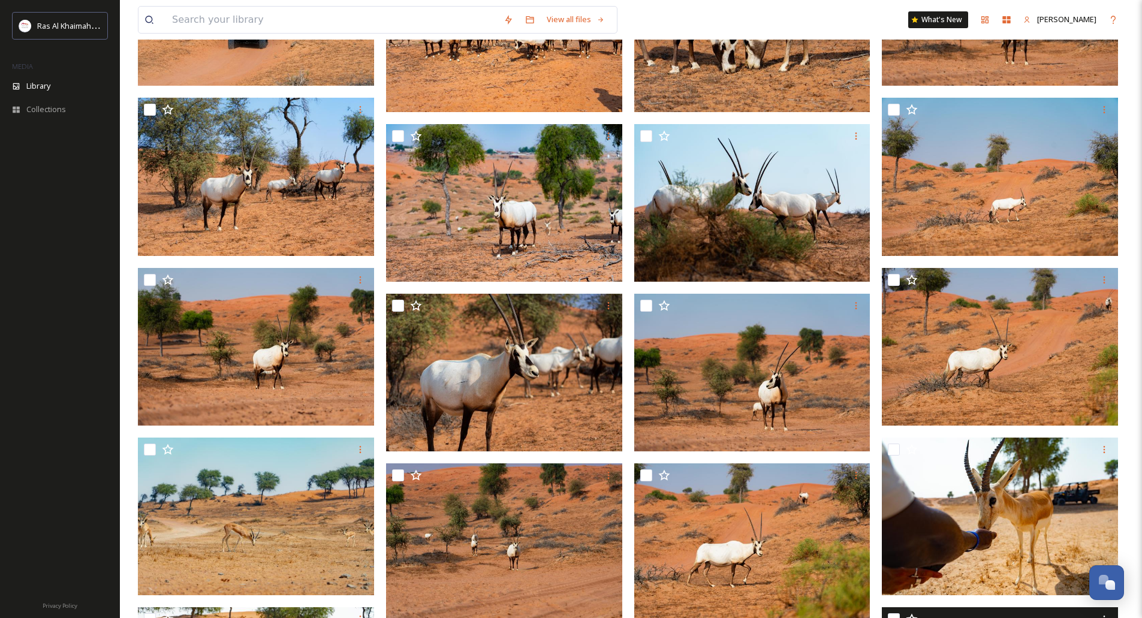
scroll to position [1416, 0]
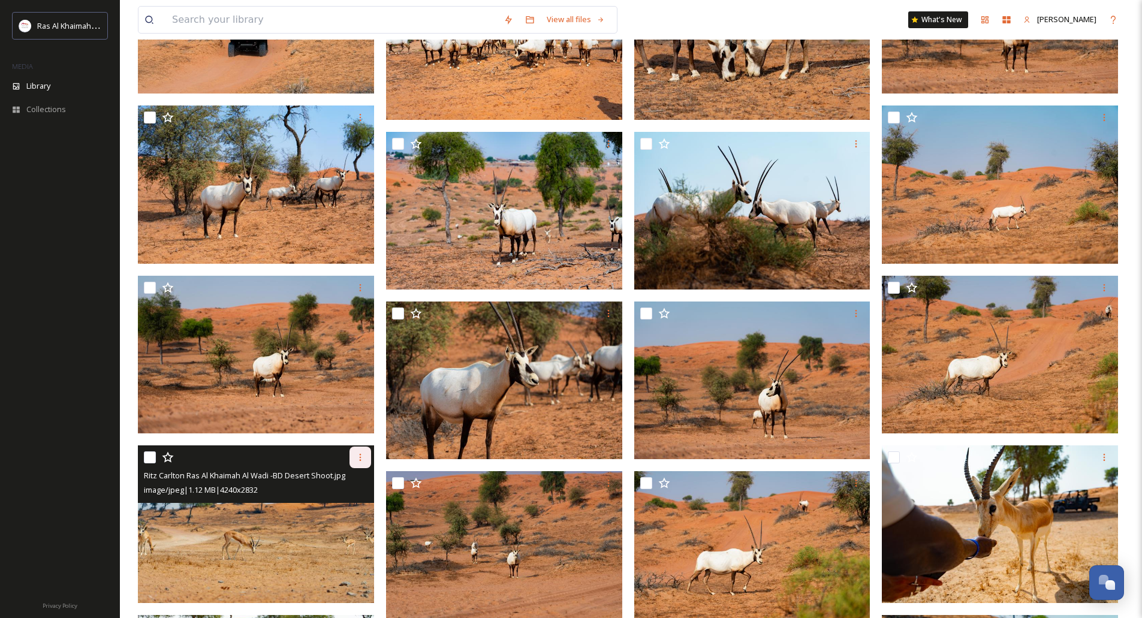
click at [358, 459] on icon at bounding box center [360, 458] width 10 height 10
click at [354, 505] on span "Download" at bounding box center [346, 506] width 37 height 11
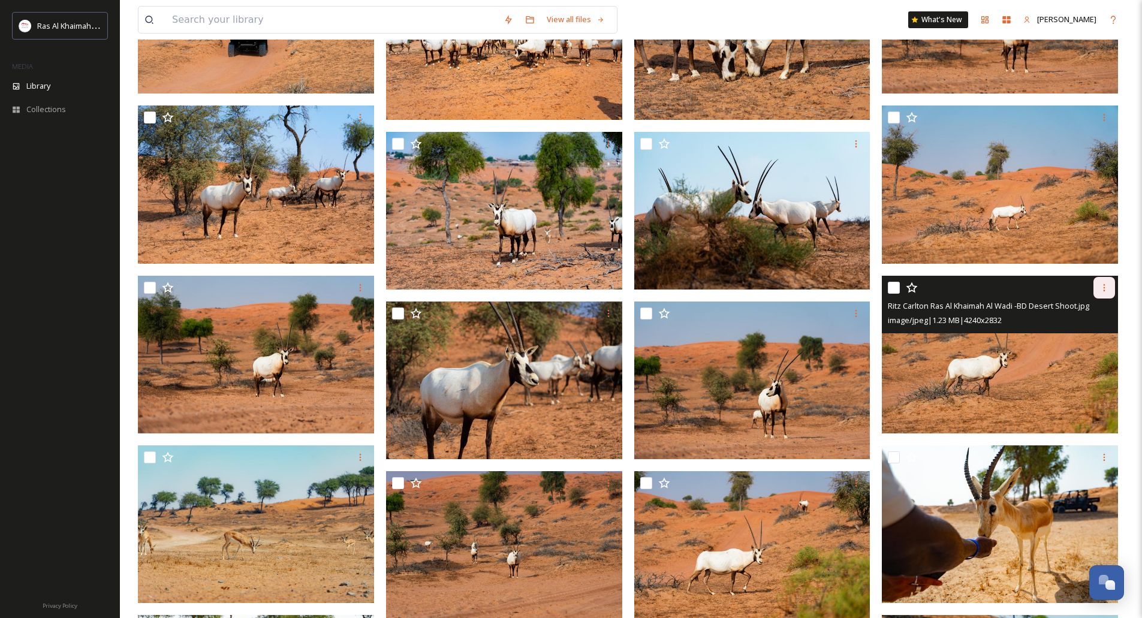
click at [1097, 293] on div at bounding box center [1104, 288] width 22 height 22
click at [1087, 334] on span "Download" at bounding box center [1090, 336] width 37 height 11
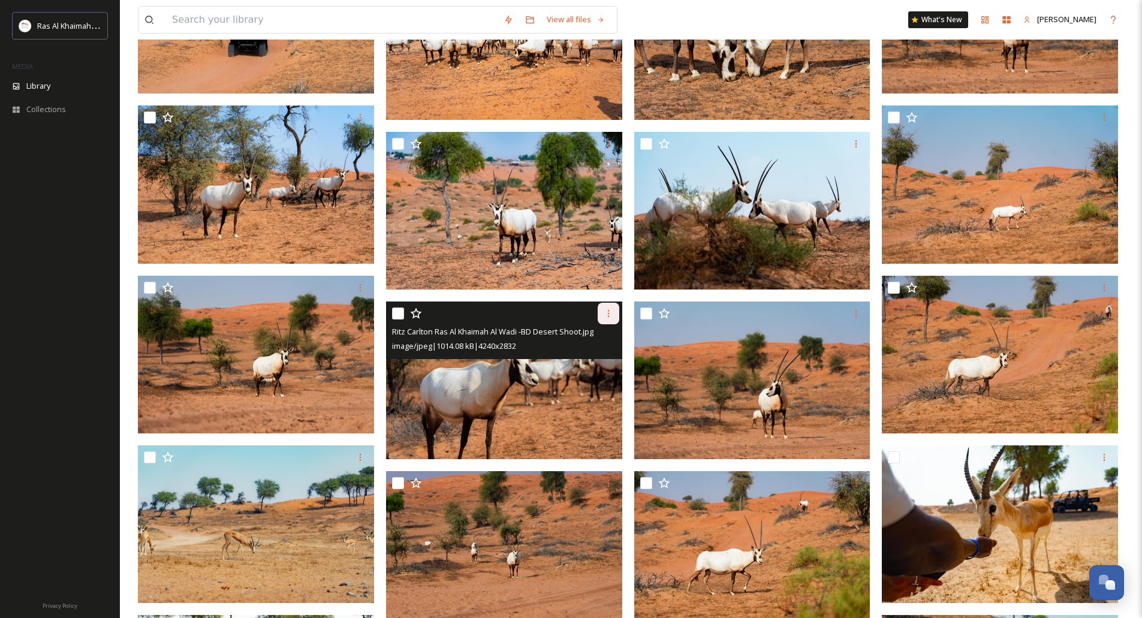
click at [611, 316] on icon at bounding box center [609, 314] width 10 height 10
click at [596, 362] on span "Download" at bounding box center [594, 362] width 37 height 11
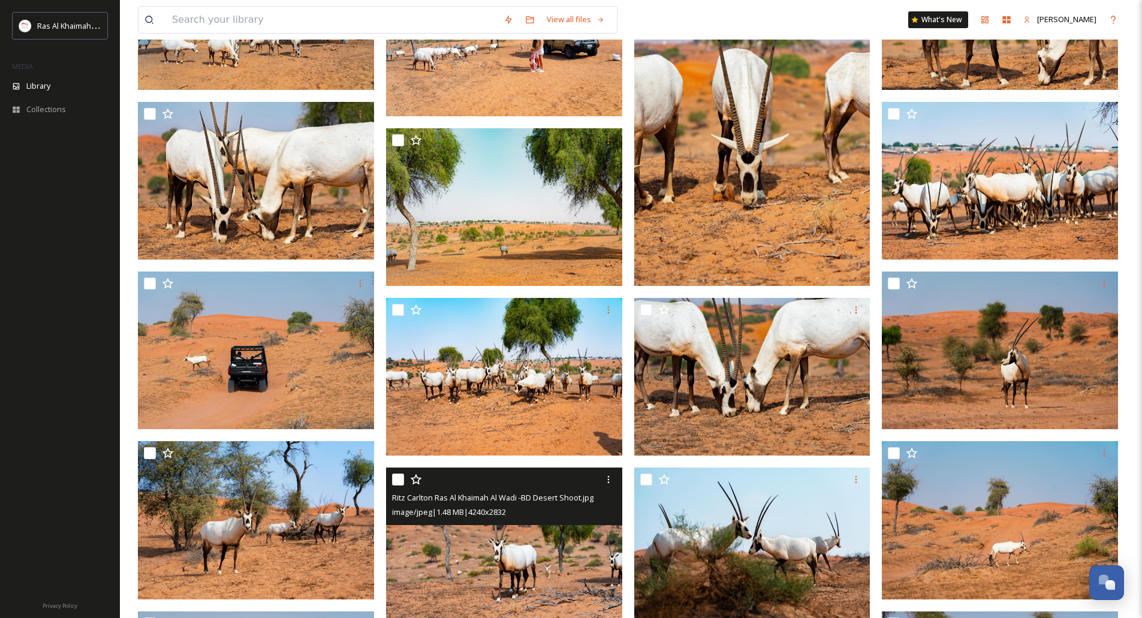
scroll to position [1056, 0]
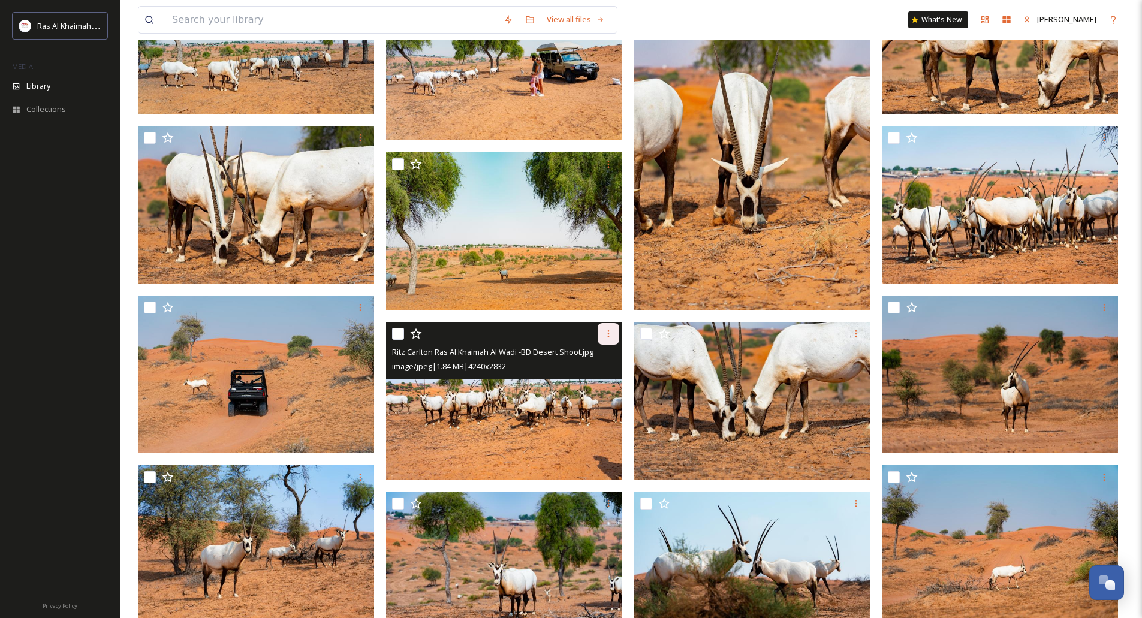
click at [602, 334] on div at bounding box center [609, 334] width 22 height 22
click at [585, 387] on span "Download" at bounding box center [594, 383] width 37 height 11
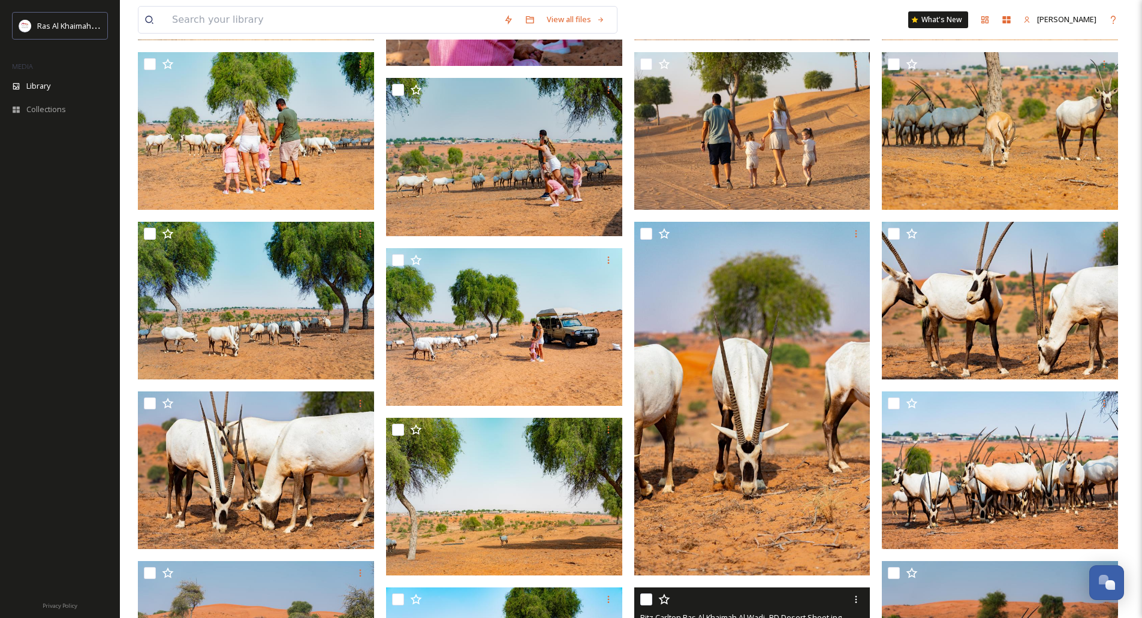
scroll to position [756, 0]
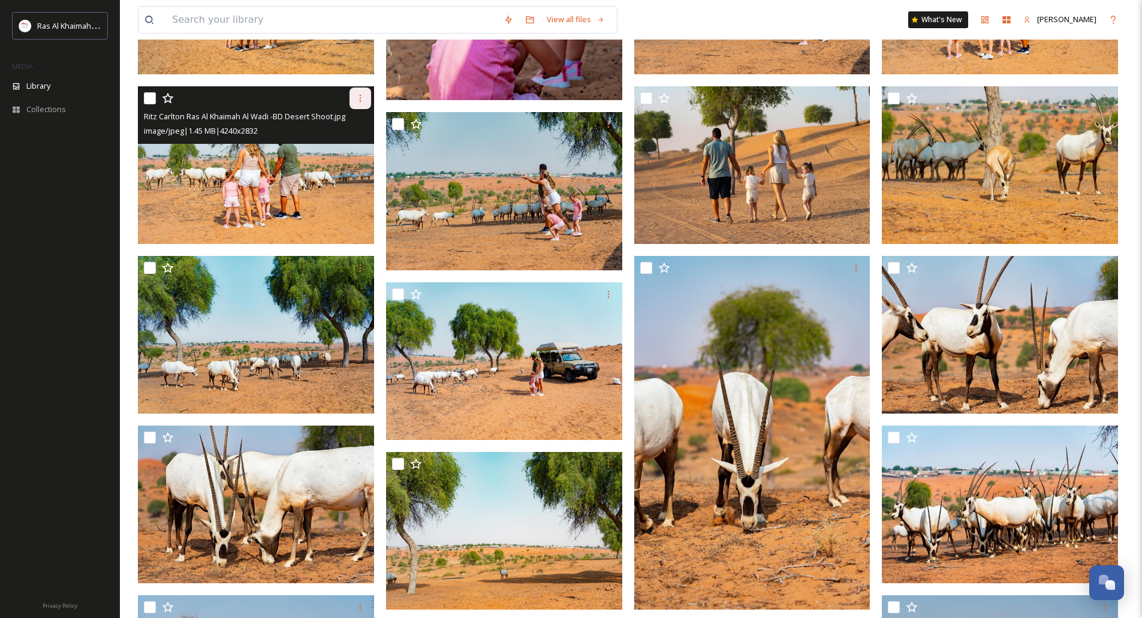
click at [355, 102] on icon at bounding box center [360, 99] width 10 height 10
click at [358, 147] on span "Download" at bounding box center [346, 147] width 37 height 11
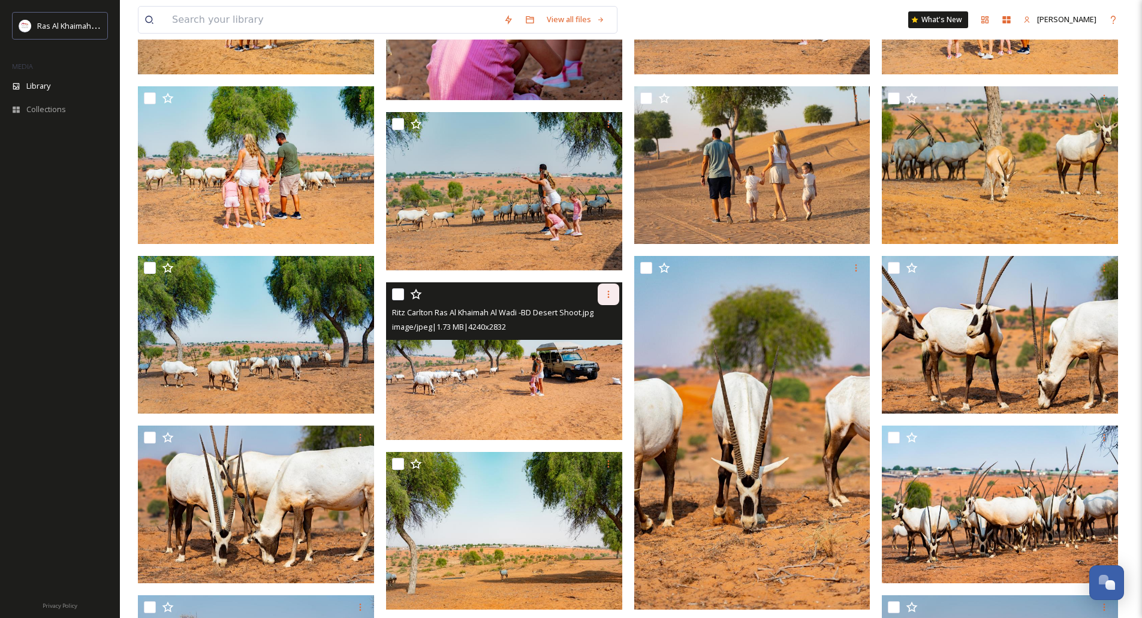
click at [606, 300] on div at bounding box center [609, 295] width 22 height 22
click at [593, 339] on span "Download" at bounding box center [594, 343] width 37 height 11
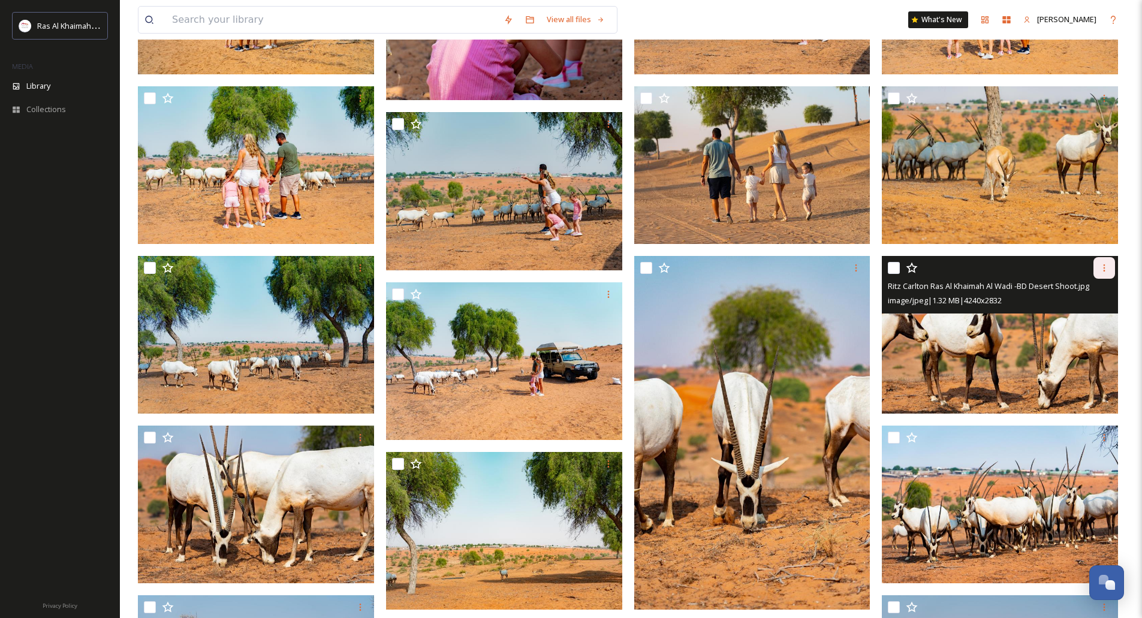
click at [1095, 272] on div at bounding box center [1104, 268] width 22 height 22
click at [1077, 318] on span "Download" at bounding box center [1090, 317] width 37 height 11
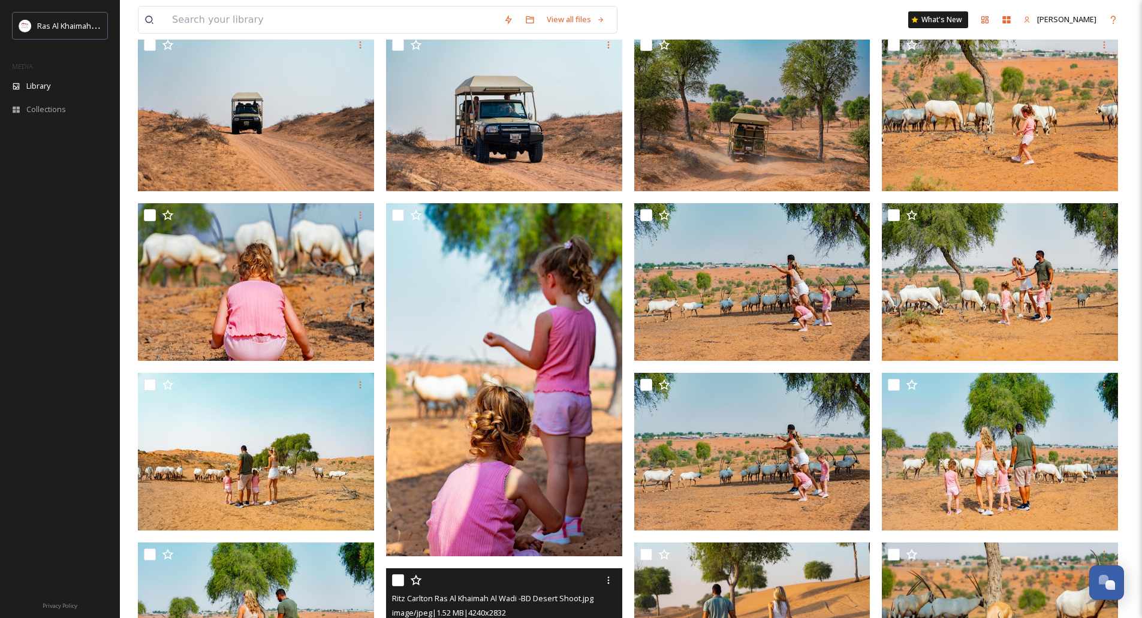
scroll to position [277, 0]
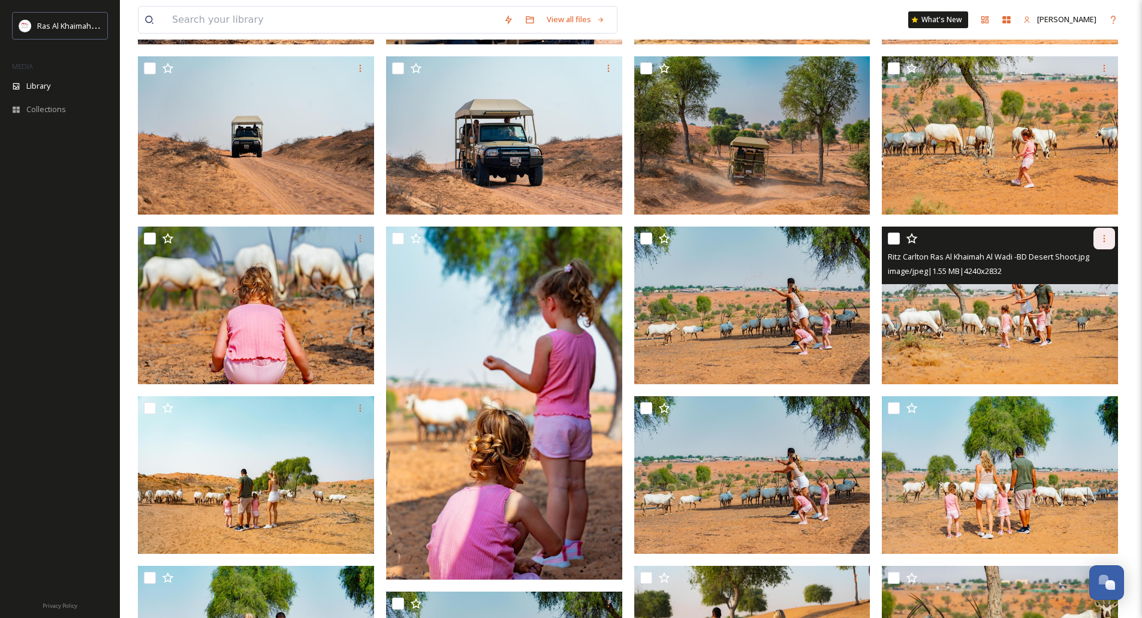
click at [1095, 245] on div at bounding box center [1104, 239] width 22 height 22
click at [1082, 287] on span "Download" at bounding box center [1090, 287] width 37 height 11
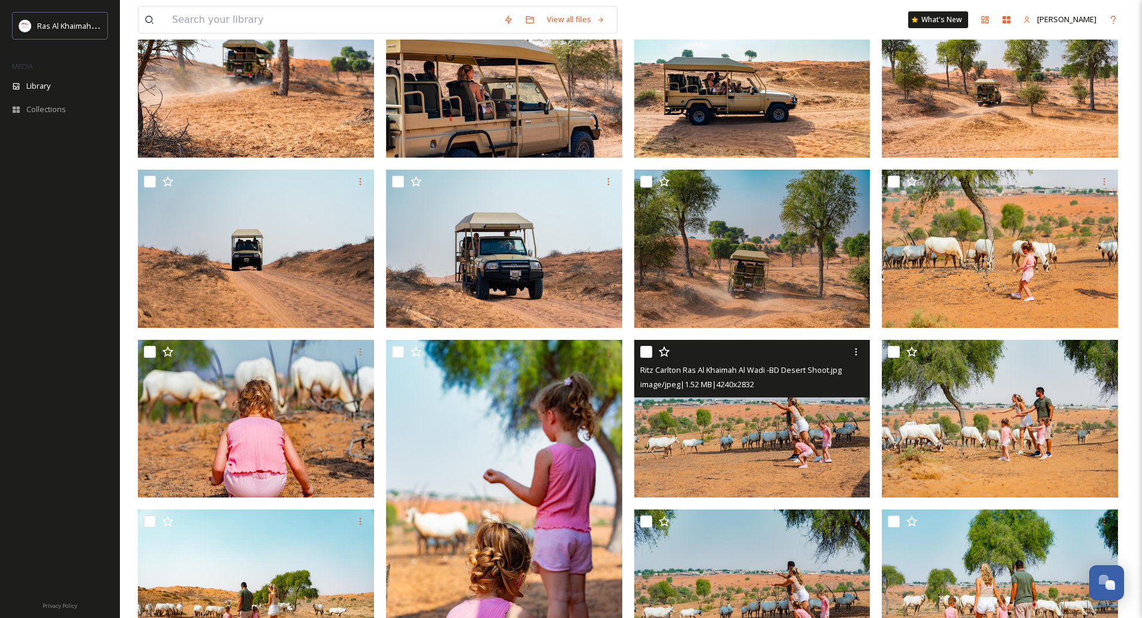
scroll to position [37, 0]
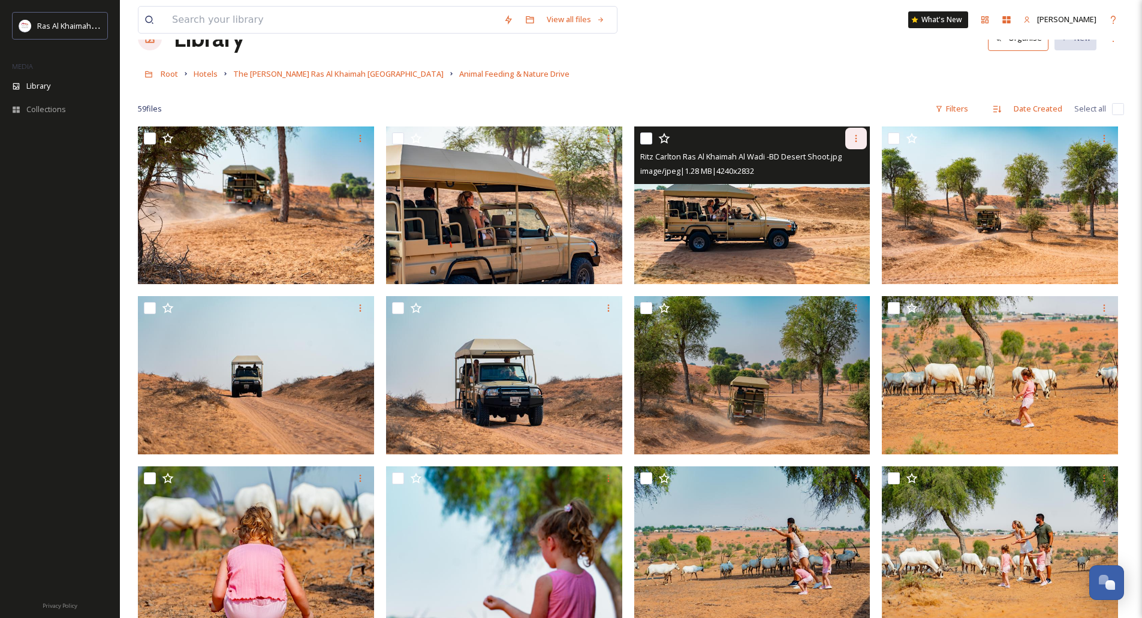
click at [855, 138] on icon at bounding box center [856, 138] width 2 height 7
click at [838, 186] on span "Download" at bounding box center [842, 187] width 37 height 11
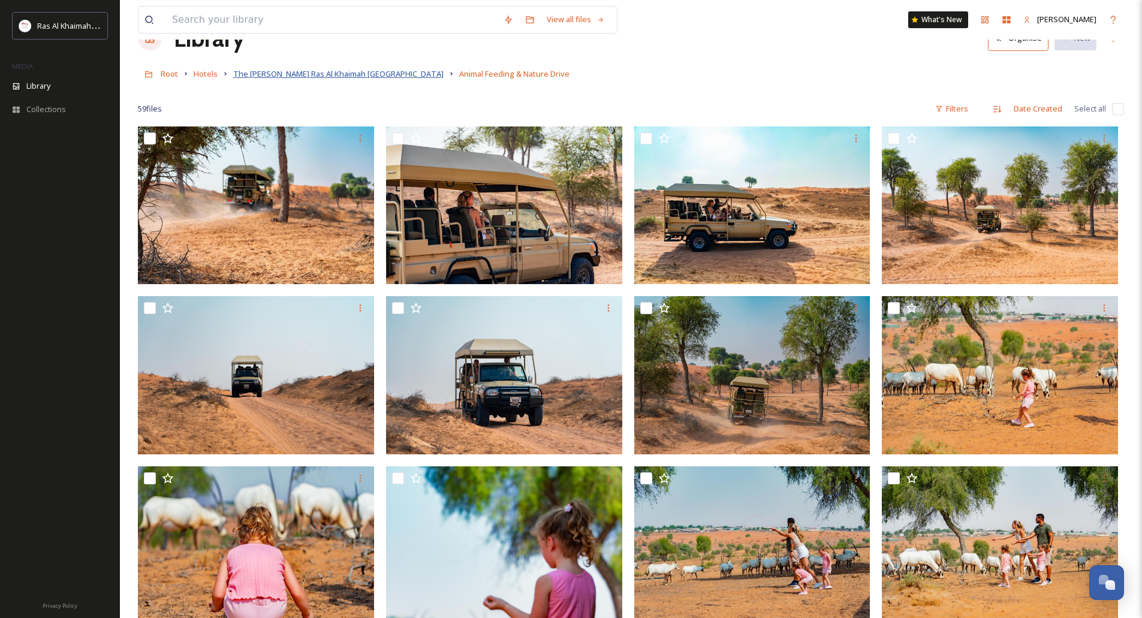
click at [377, 76] on span "The [PERSON_NAME] Ras Al Khaimah [GEOGRAPHIC_DATA]" at bounding box center [338, 73] width 210 height 11
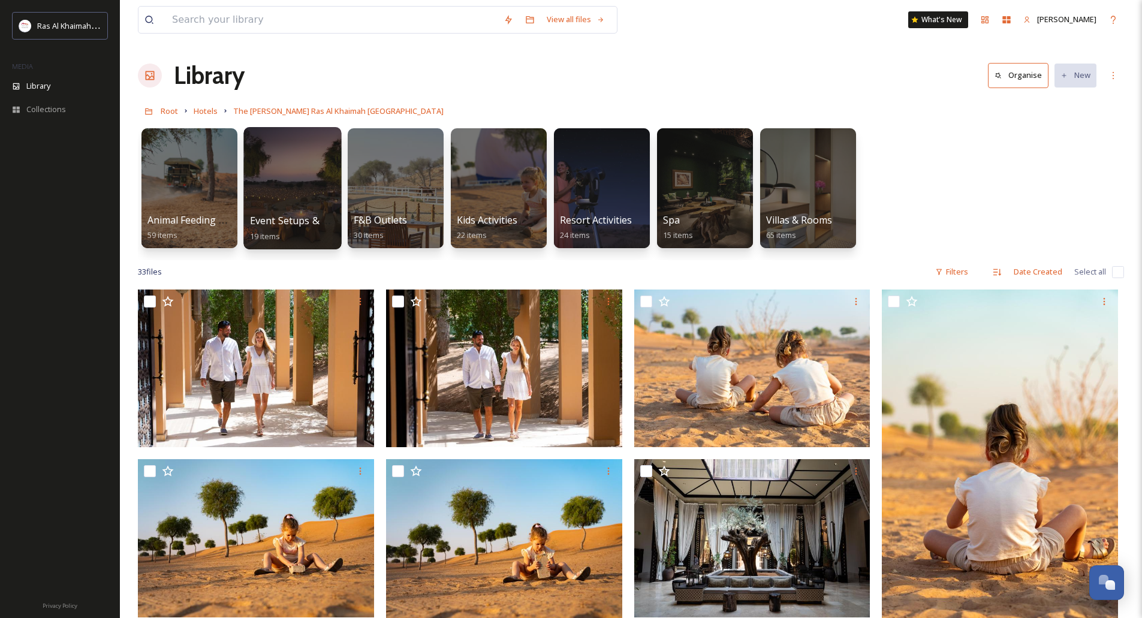
click at [294, 179] on div at bounding box center [292, 188] width 98 height 122
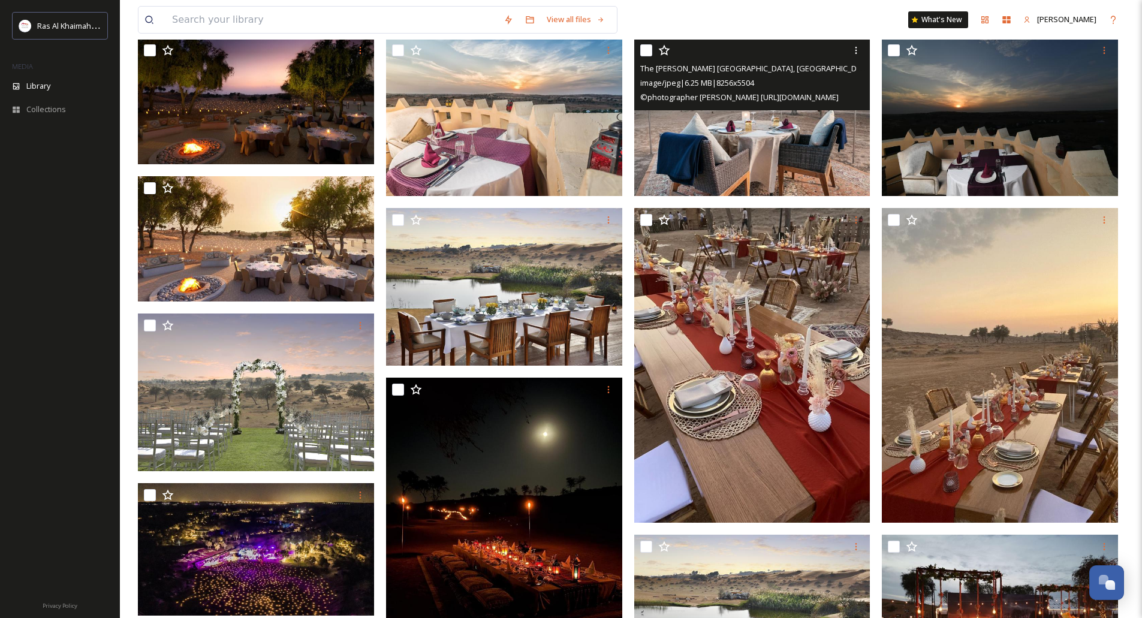
scroll to position [99, 0]
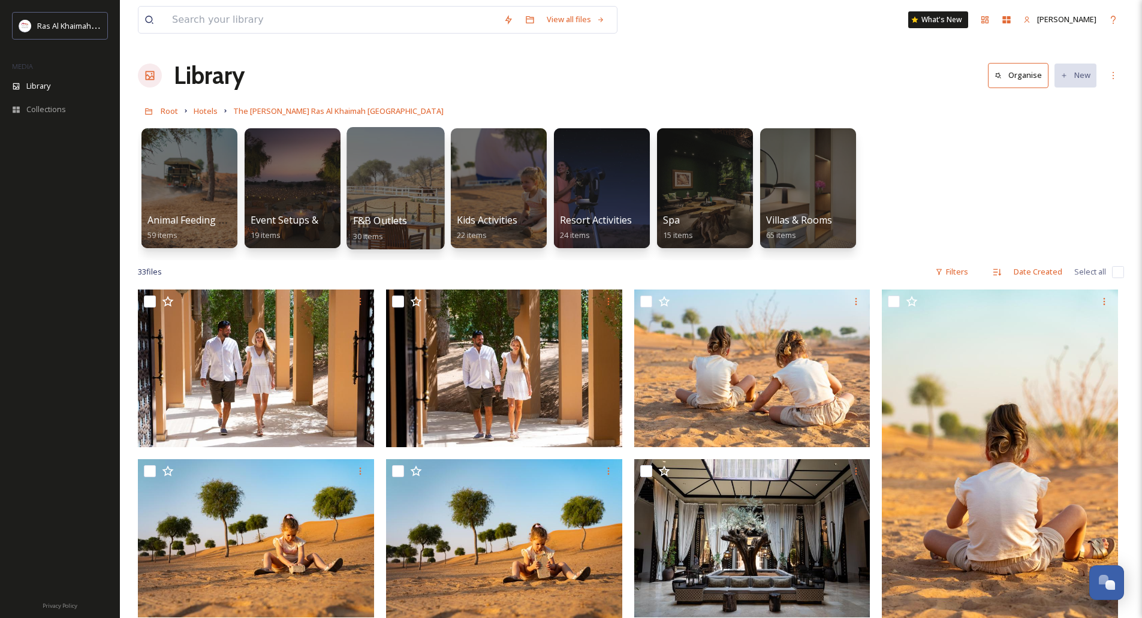
click at [402, 193] on div at bounding box center [395, 188] width 98 height 122
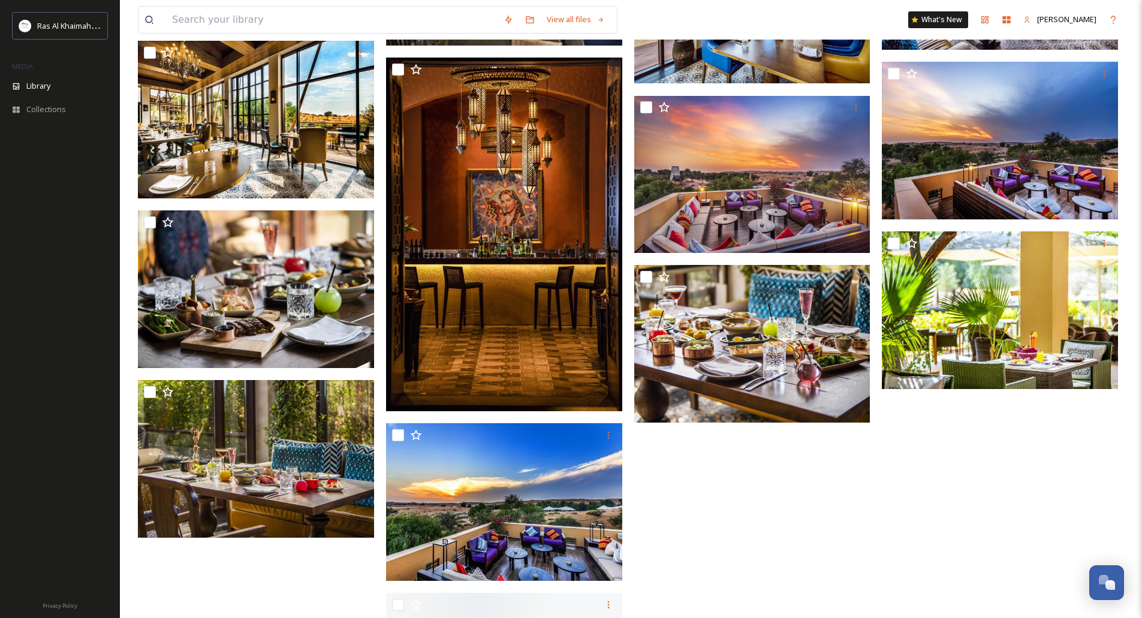
scroll to position [976, 0]
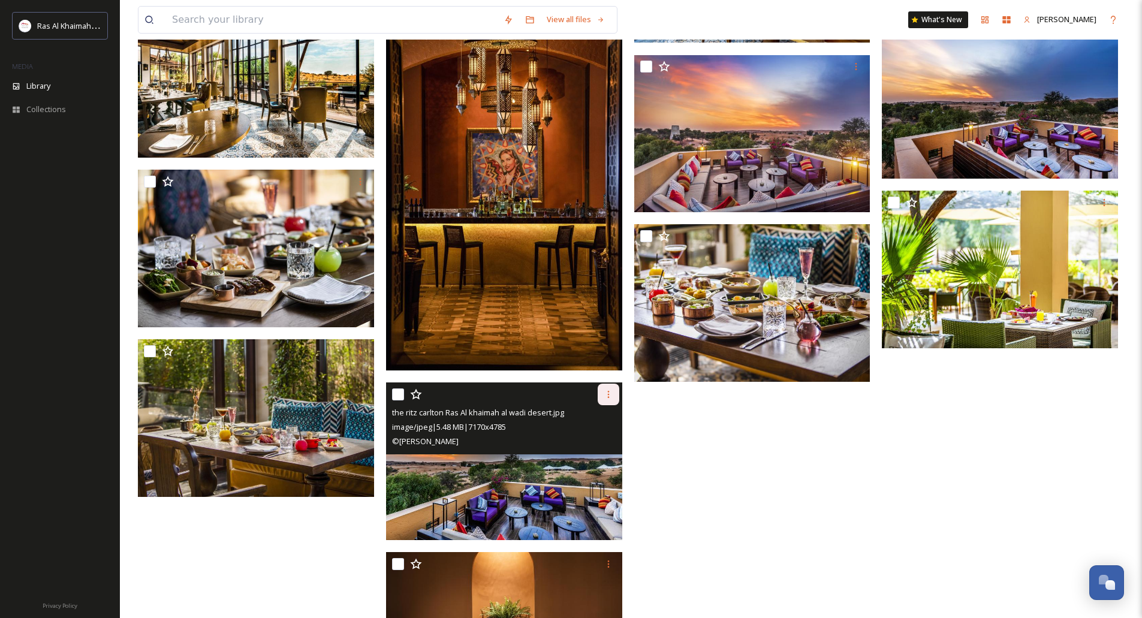
click at [609, 400] on div at bounding box center [609, 395] width 22 height 22
click at [605, 442] on span "Download" at bounding box center [594, 443] width 37 height 11
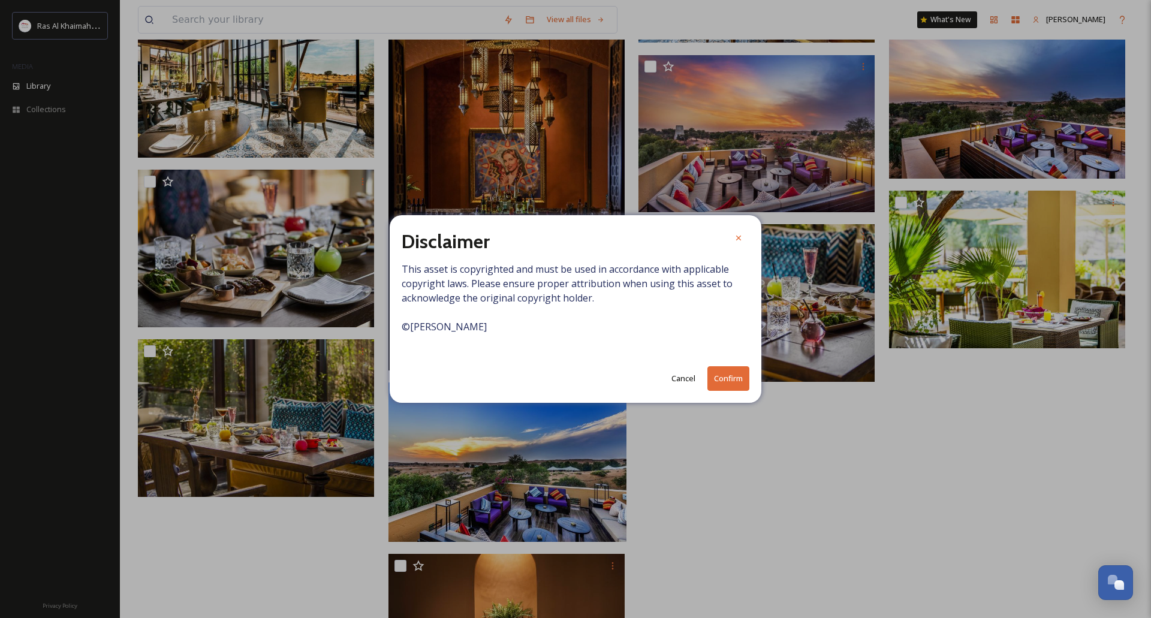
click at [715, 375] on button "Confirm" at bounding box center [728, 378] width 42 height 25
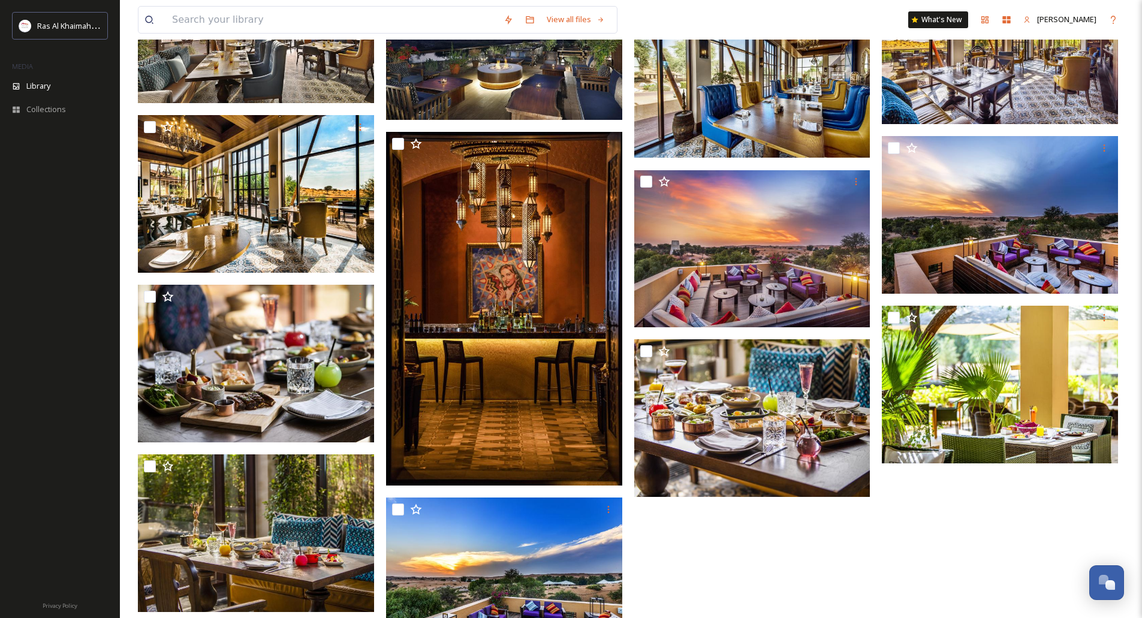
scroll to position [736, 0]
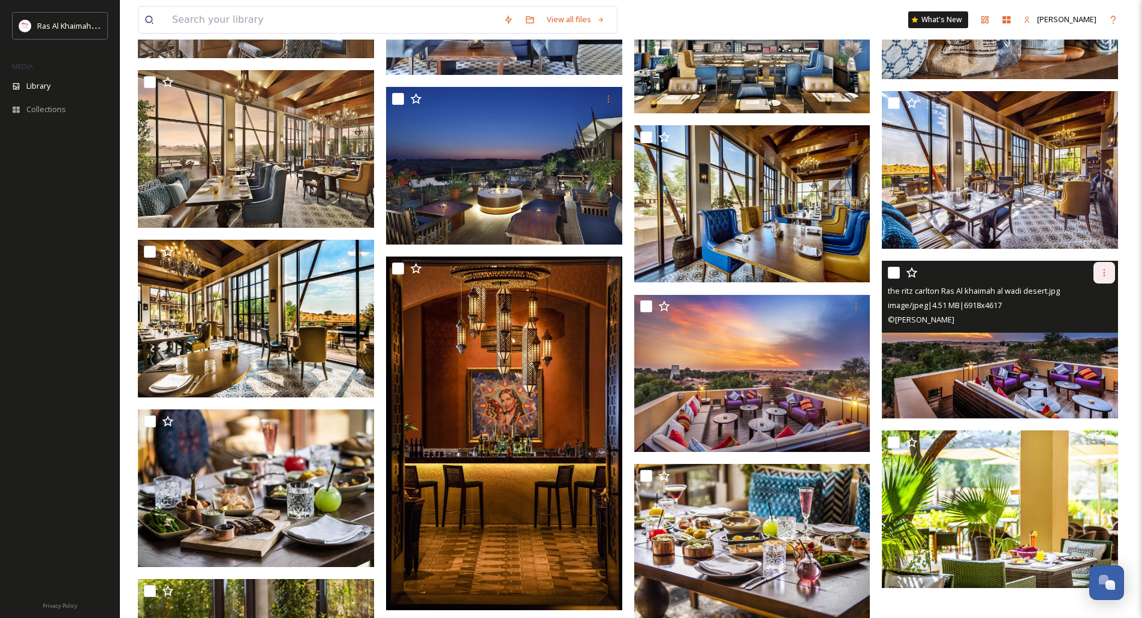
click at [1102, 272] on icon at bounding box center [1104, 273] width 10 height 10
click at [1085, 328] on span "Download" at bounding box center [1090, 321] width 37 height 11
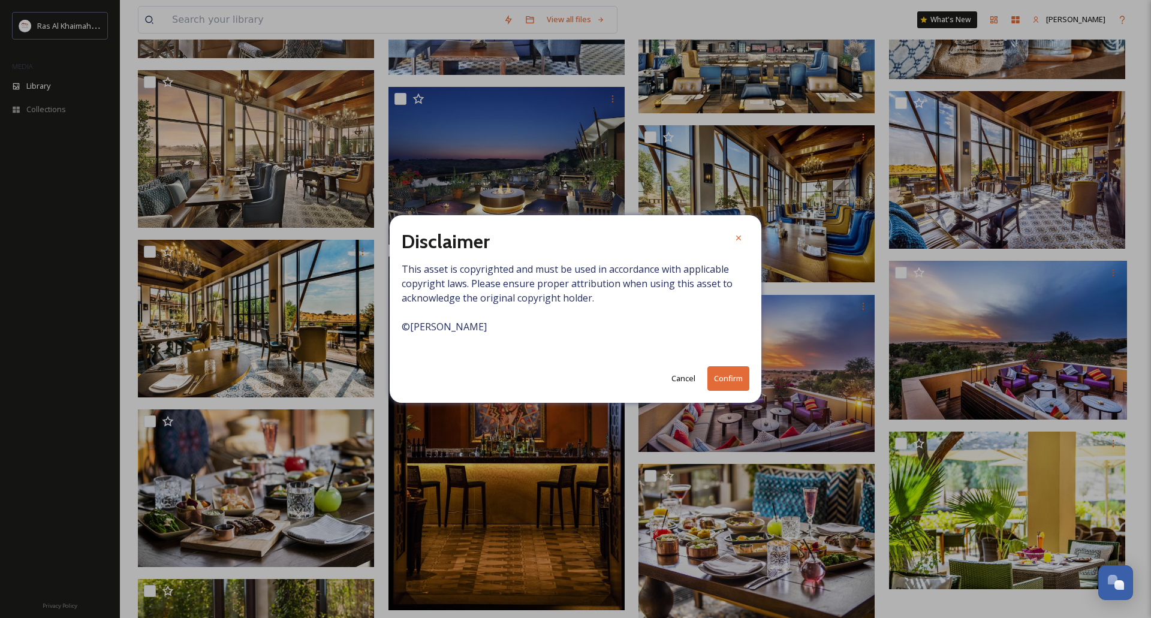
click at [726, 379] on button "Confirm" at bounding box center [728, 378] width 42 height 25
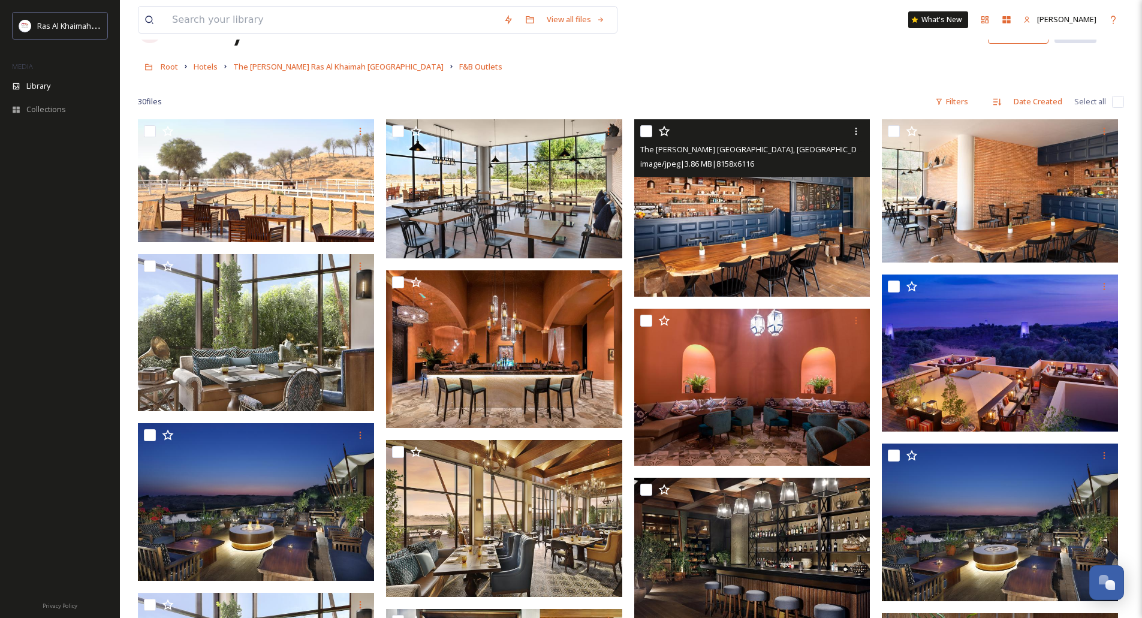
scroll to position [0, 0]
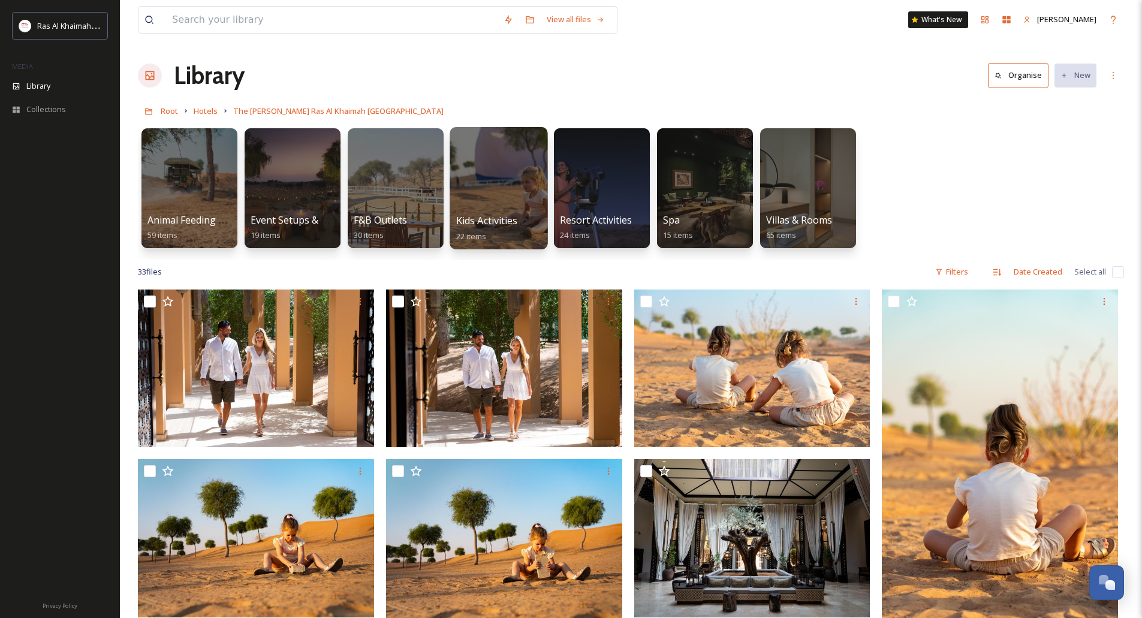
click at [483, 177] on div at bounding box center [499, 188] width 98 height 122
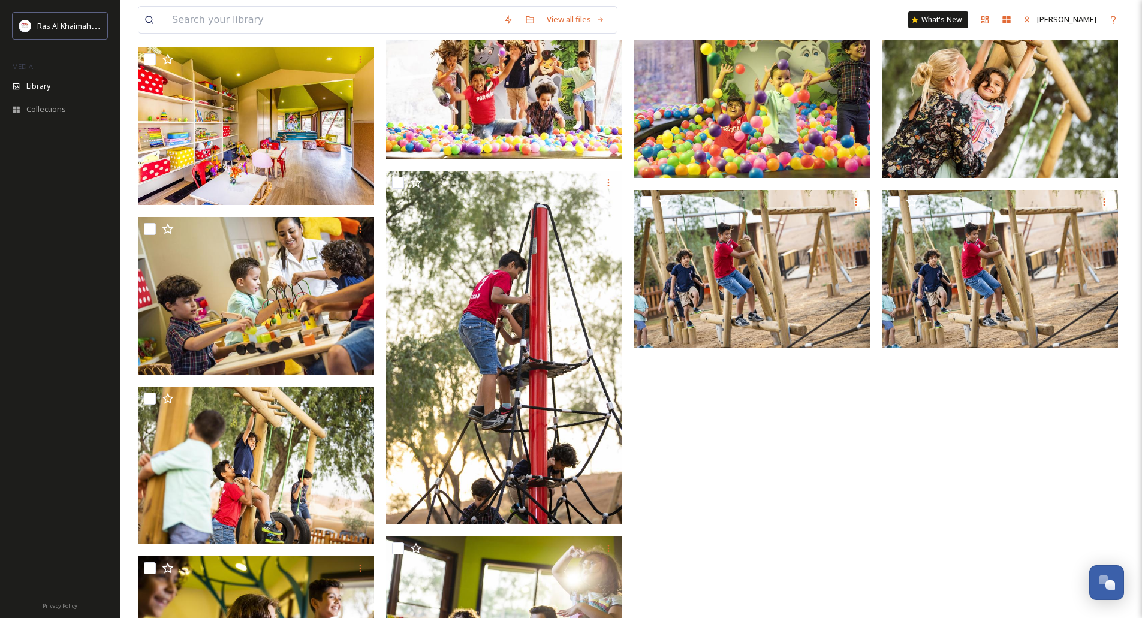
scroll to position [468, 0]
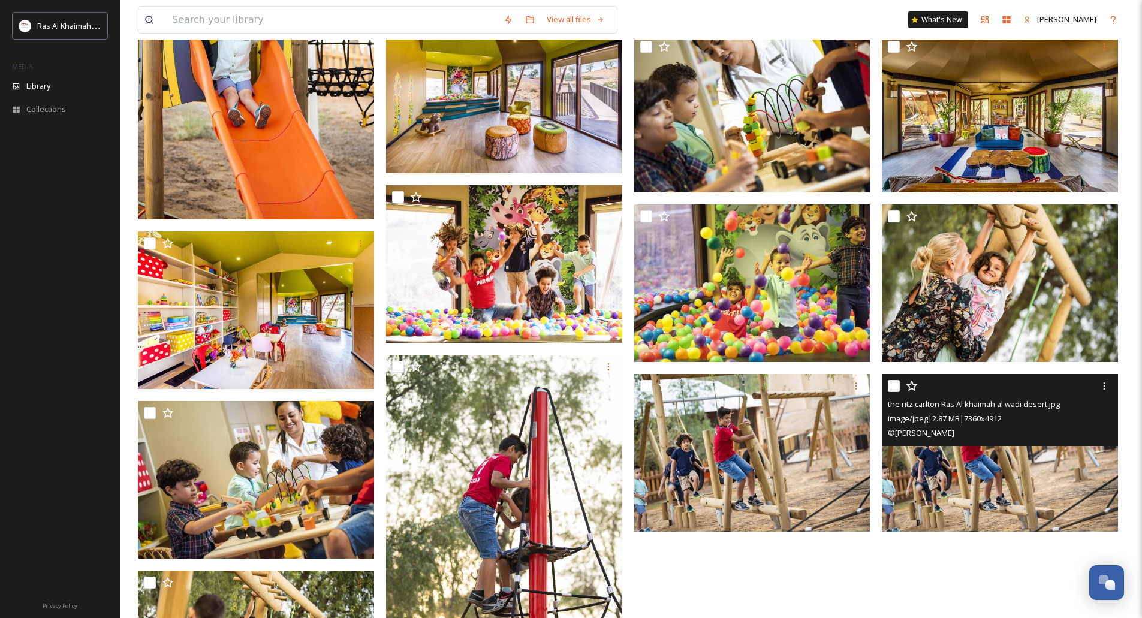
drag, startPoint x: 942, startPoint y: 388, endPoint x: 945, endPoint y: 382, distance: 6.2
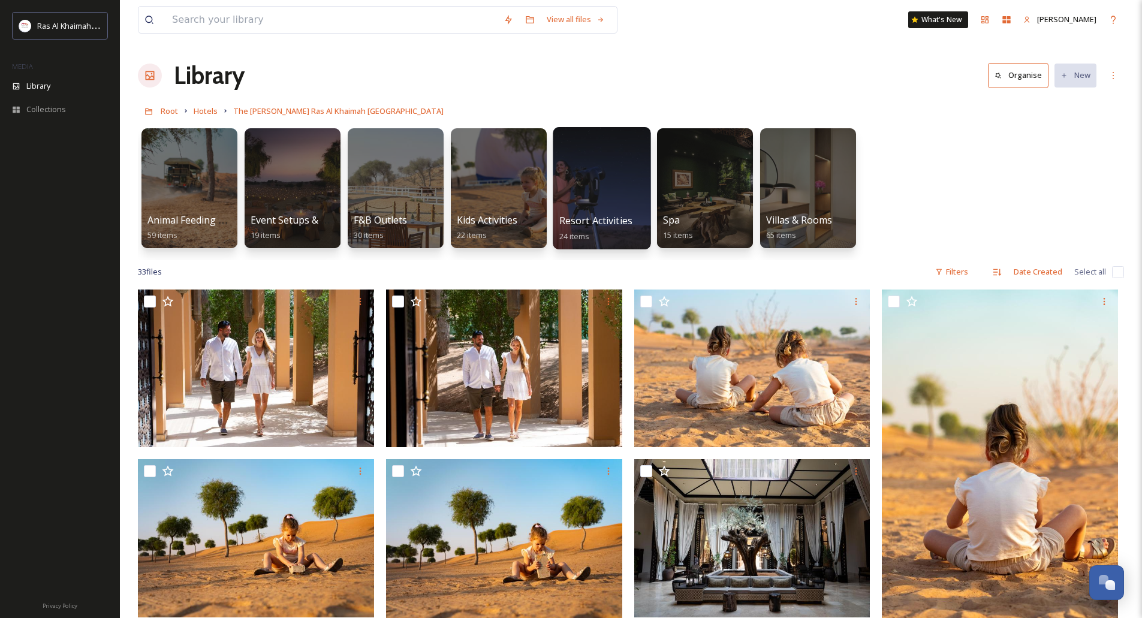
click at [590, 182] on div at bounding box center [602, 188] width 98 height 122
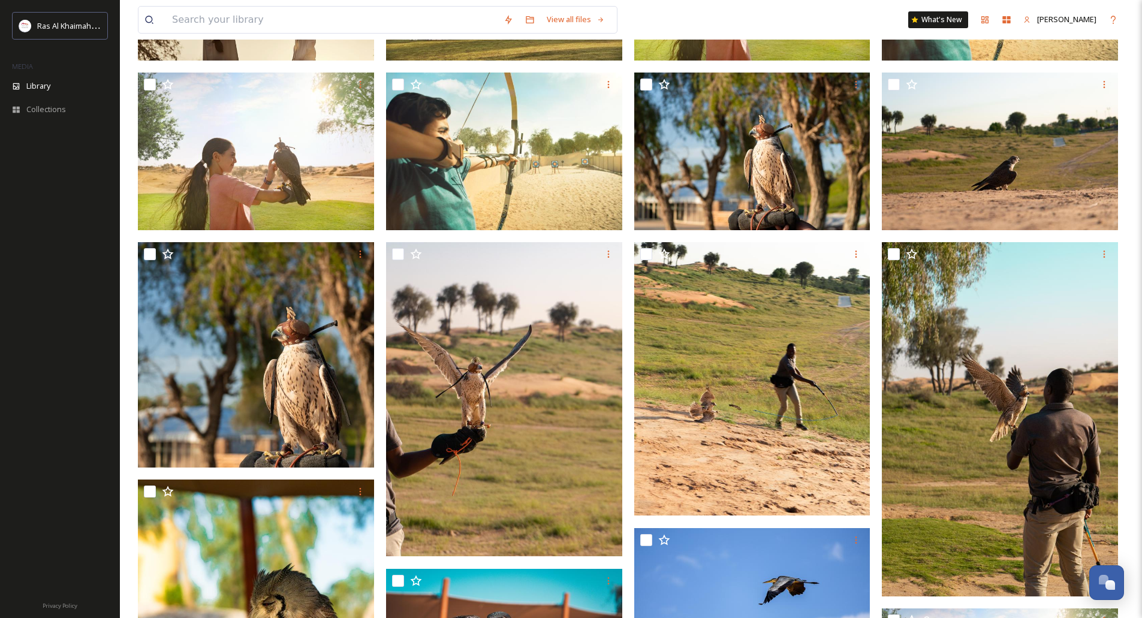
scroll to position [790, 0]
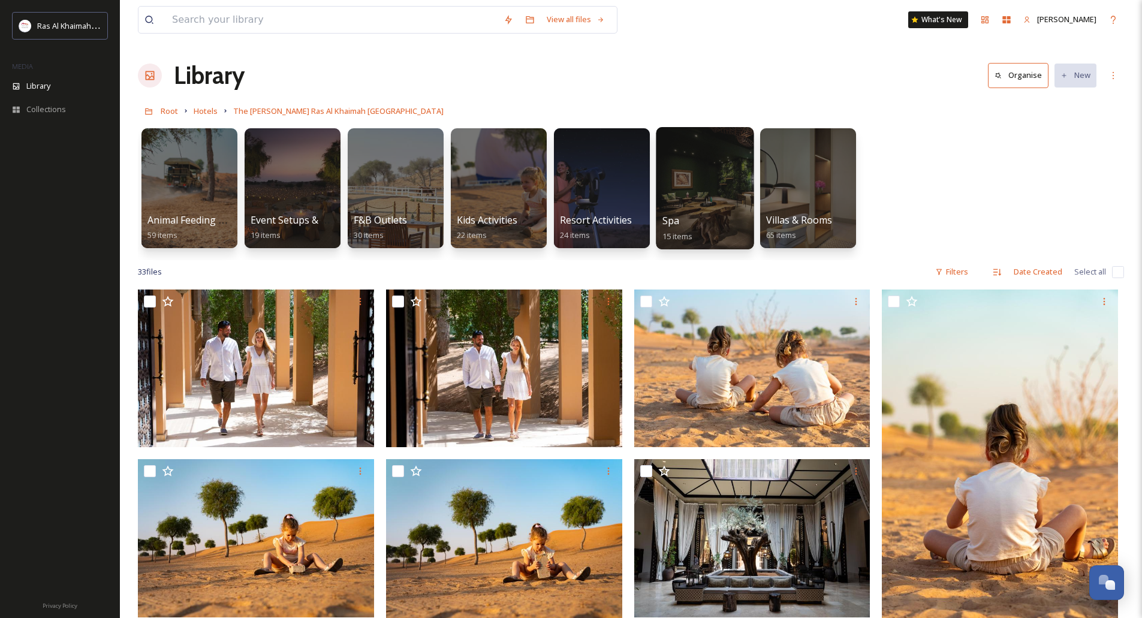
click at [720, 188] on div at bounding box center [705, 188] width 98 height 122
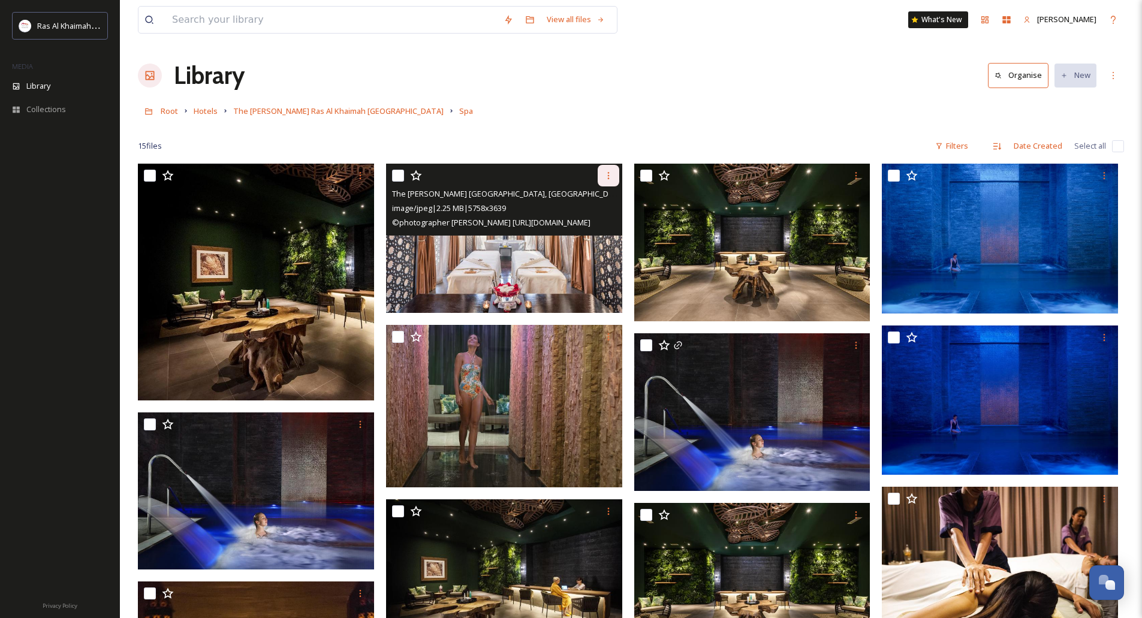
click at [615, 174] on div at bounding box center [609, 176] width 22 height 22
click at [599, 223] on span "Download" at bounding box center [594, 224] width 37 height 11
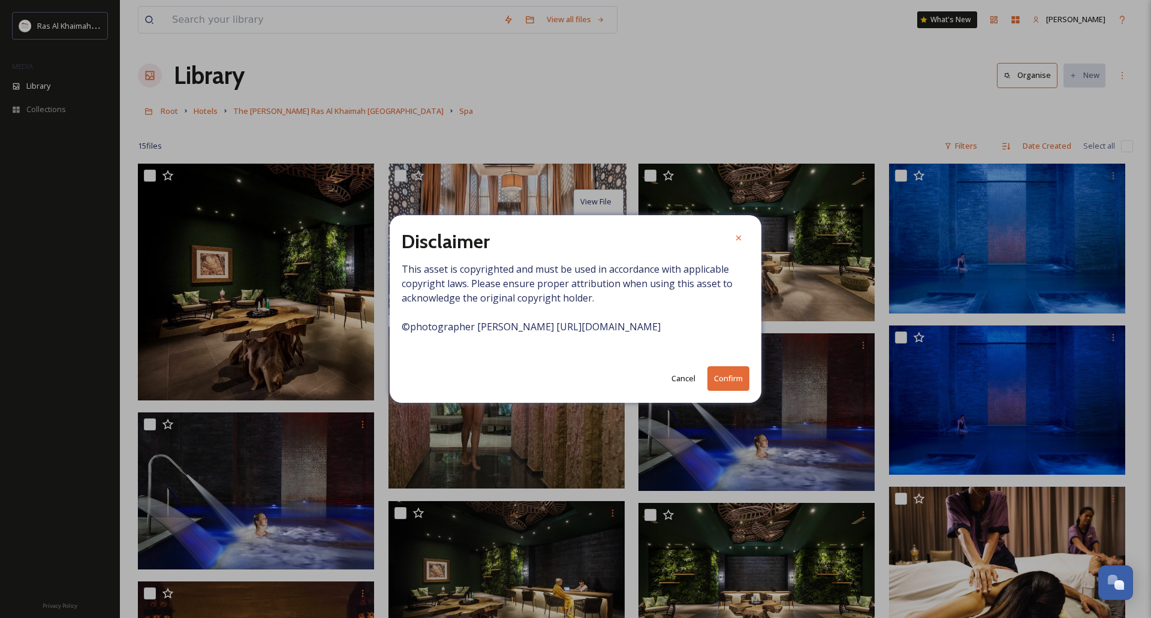
click at [723, 370] on button "Confirm" at bounding box center [728, 378] width 42 height 25
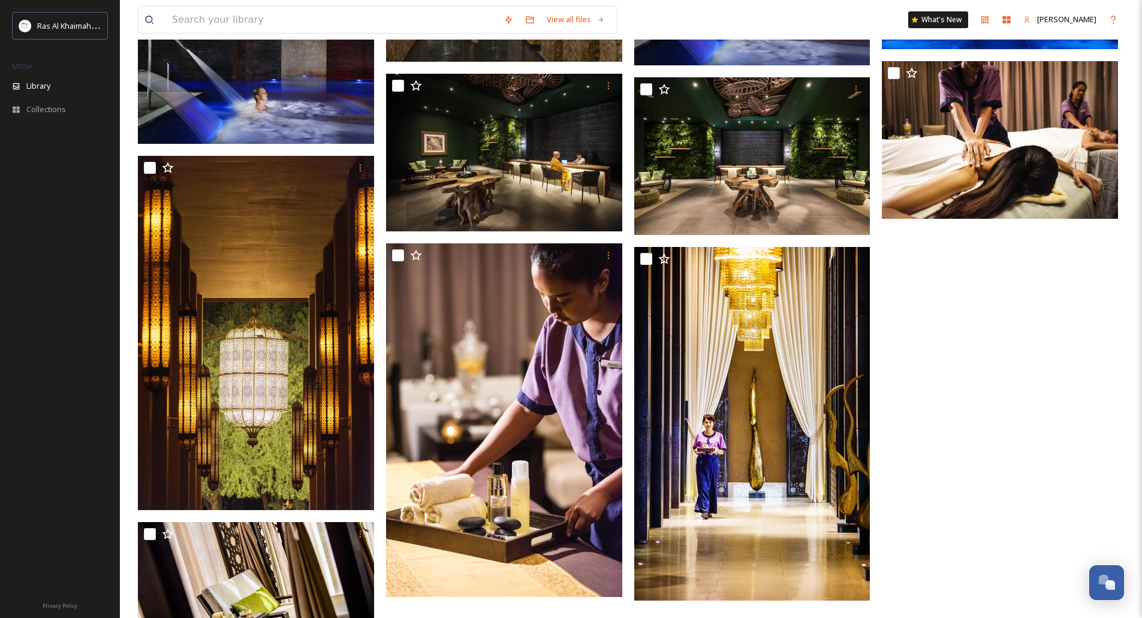
scroll to position [508, 0]
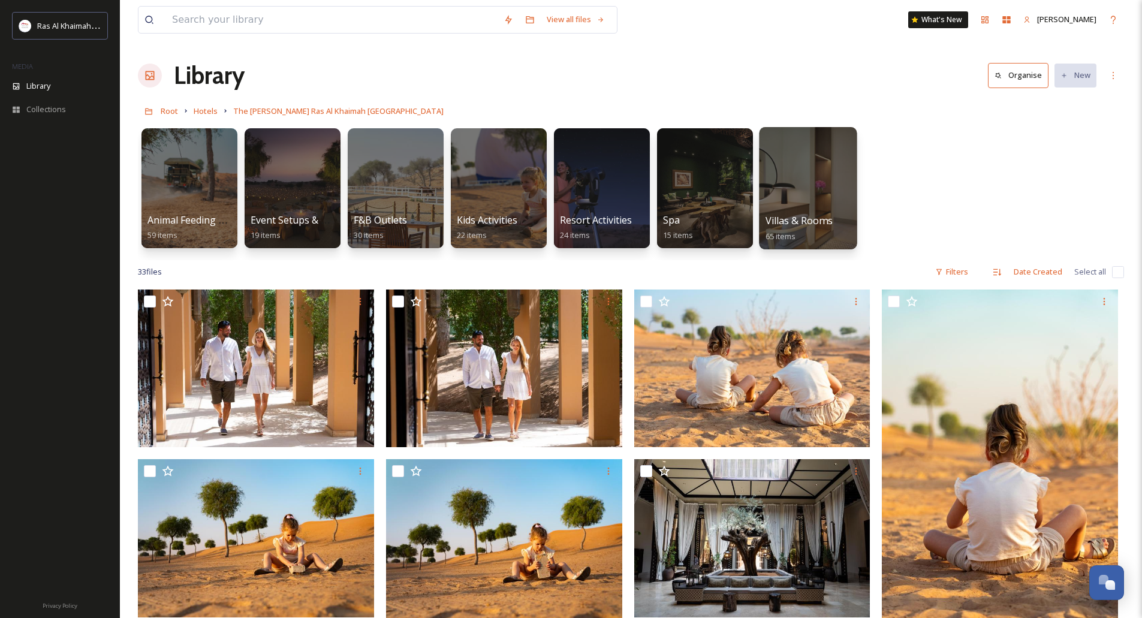
click at [785, 188] on div at bounding box center [808, 188] width 98 height 122
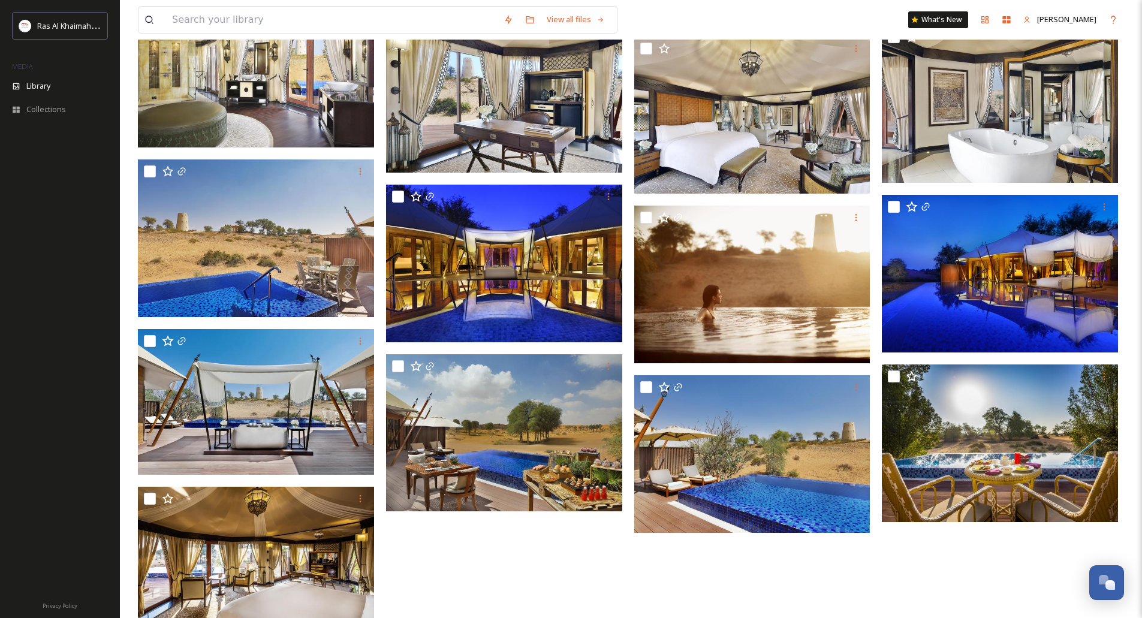
scroll to position [2384, 0]
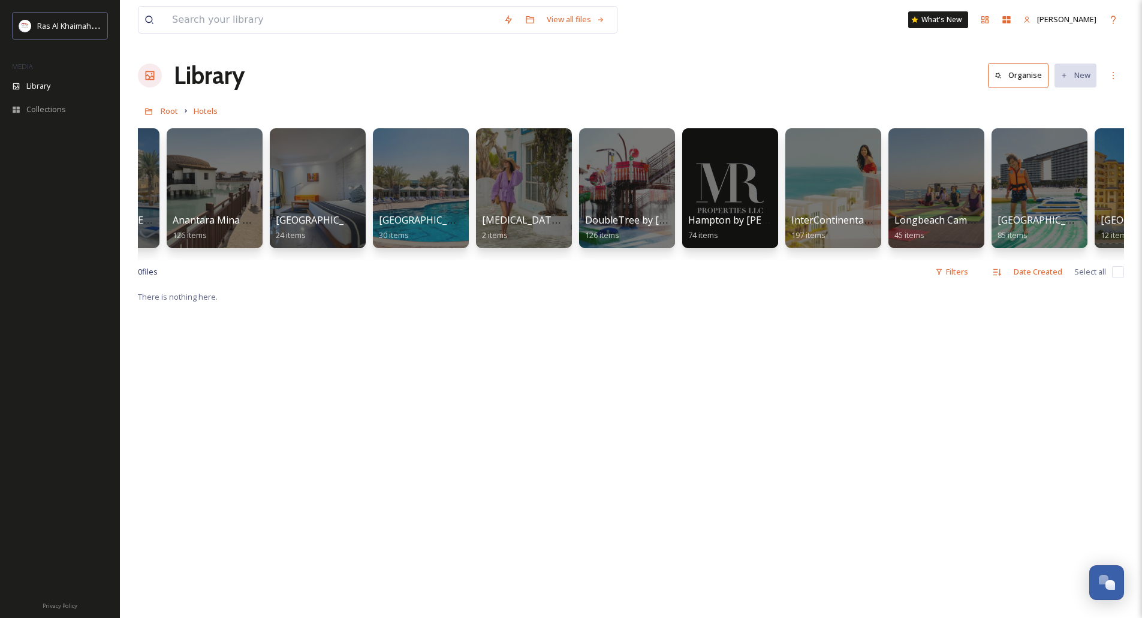
scroll to position [0, 1385]
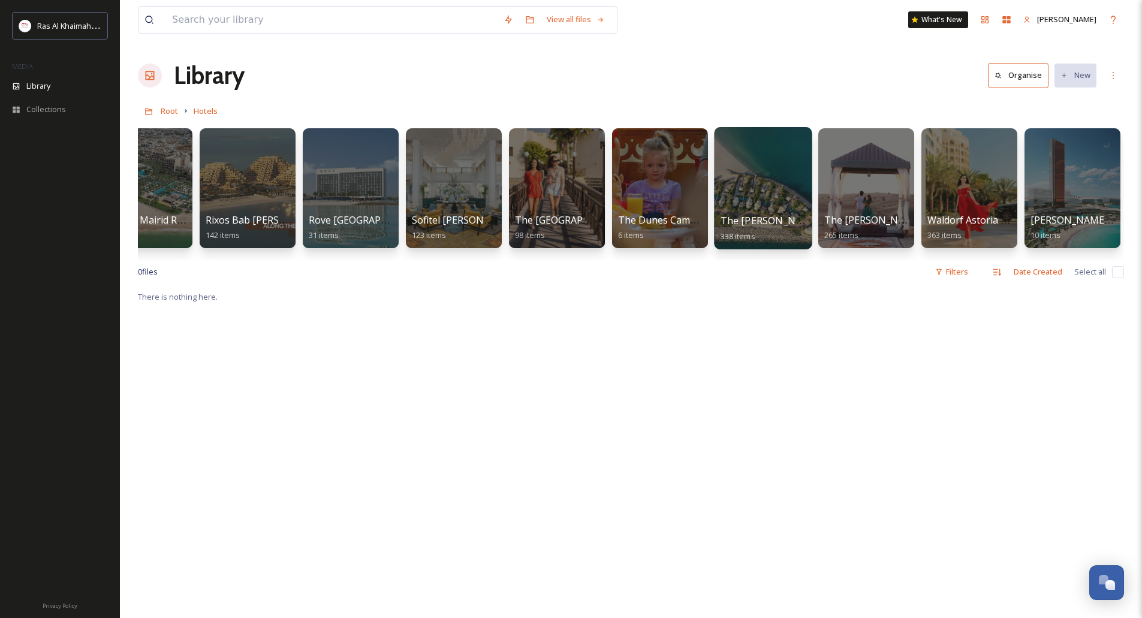
click at [770, 175] on div at bounding box center [763, 188] width 98 height 122
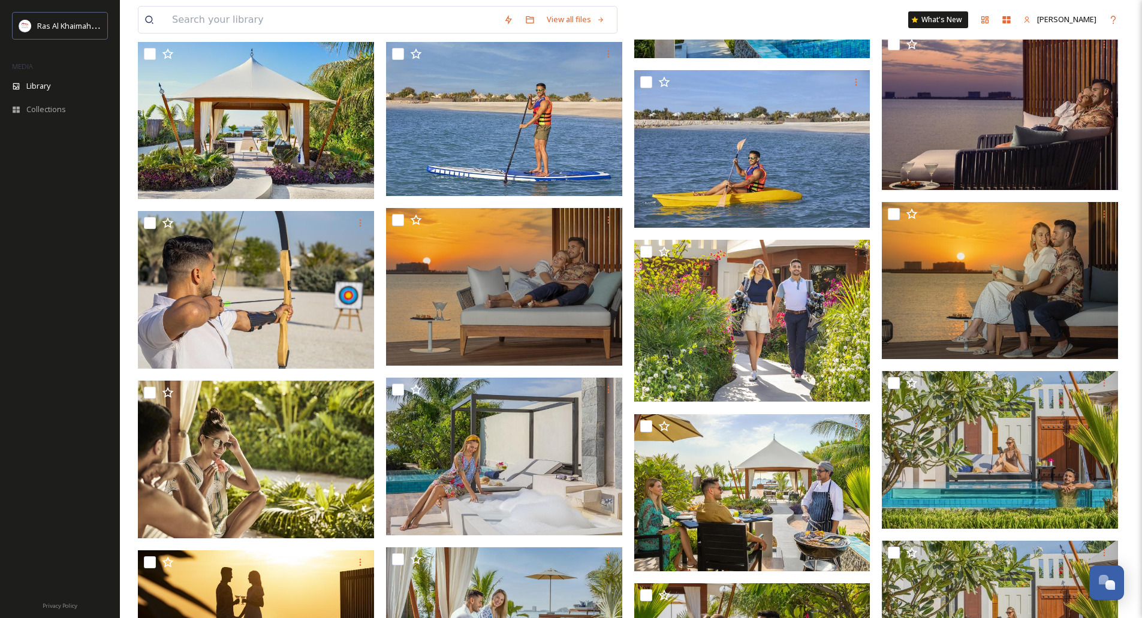
scroll to position [1199, 0]
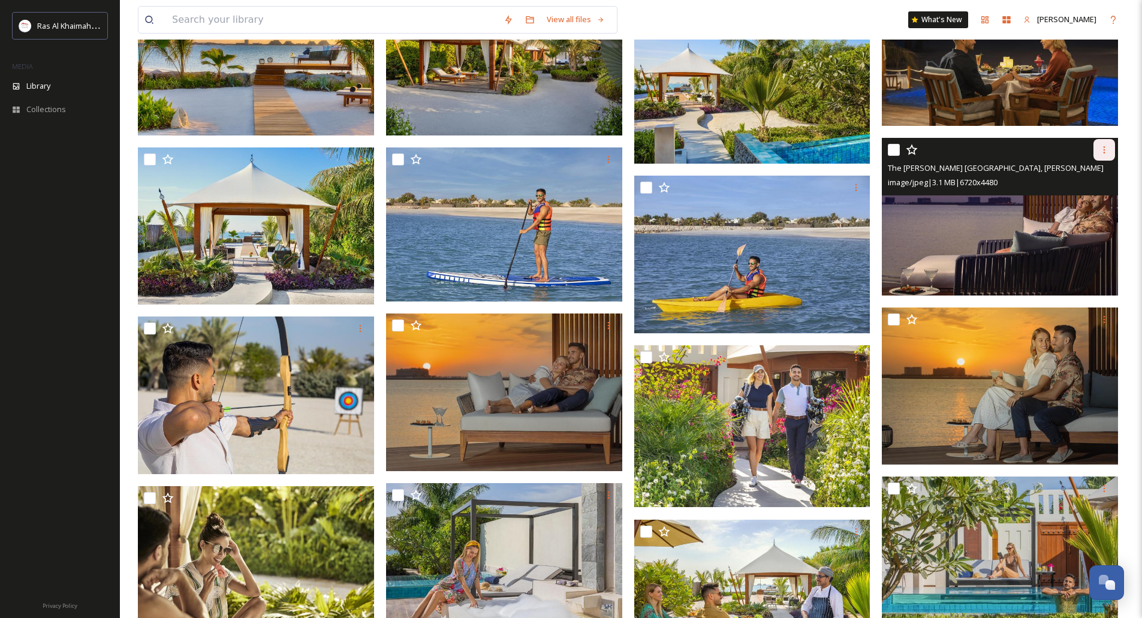
click at [1105, 158] on div at bounding box center [1104, 150] width 22 height 22
click at [1092, 203] on span "Download" at bounding box center [1090, 199] width 37 height 11
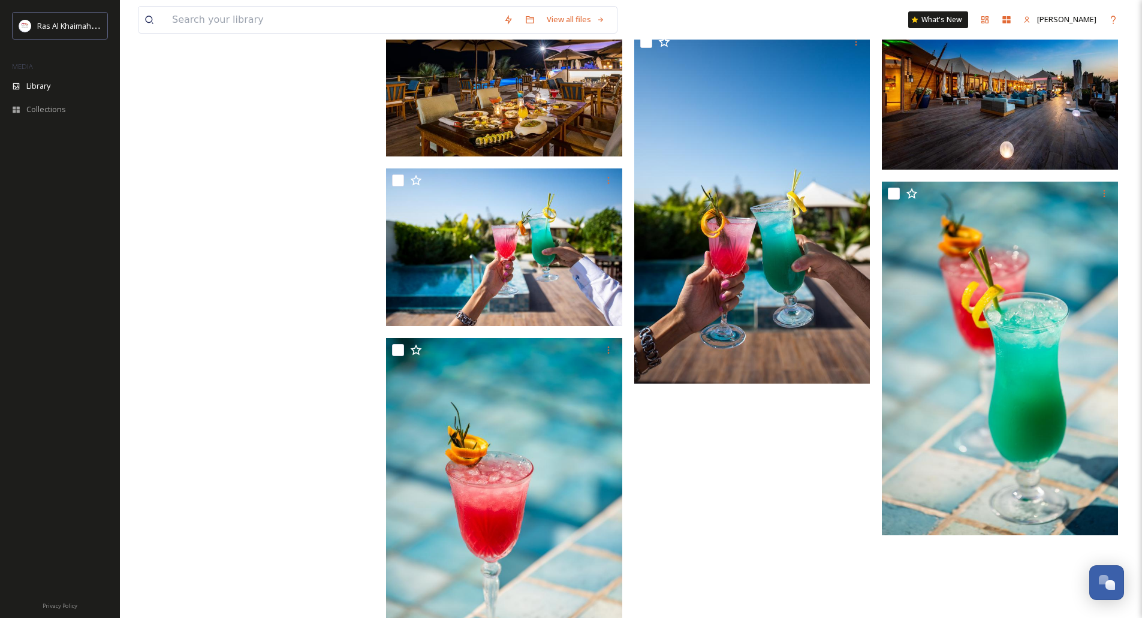
scroll to position [18234, 0]
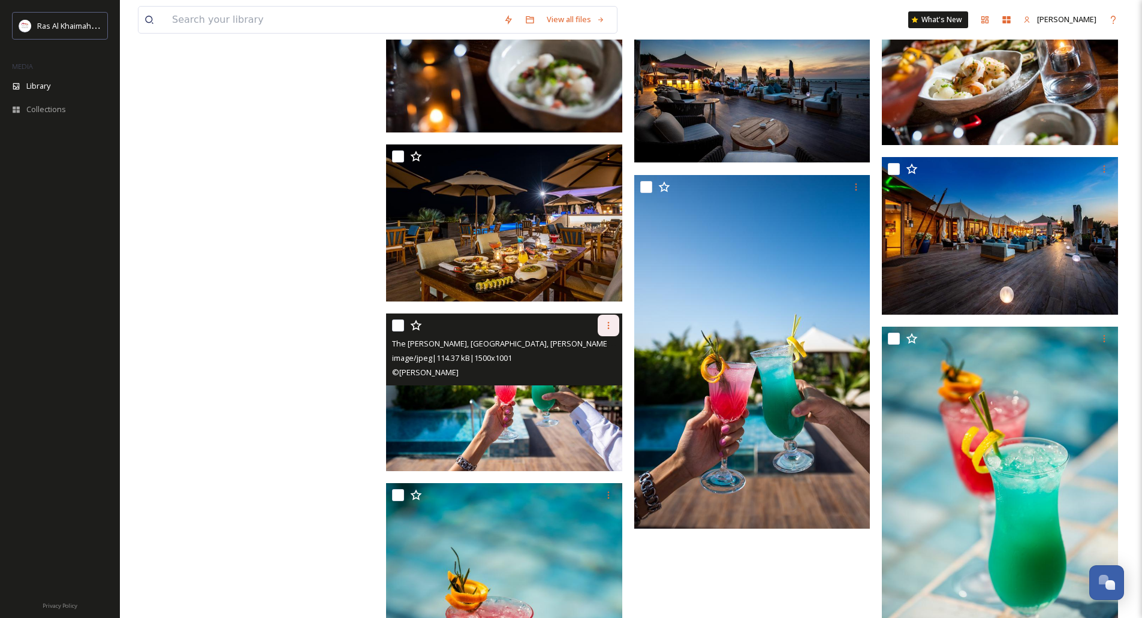
click at [608, 326] on icon at bounding box center [608, 325] width 2 height 7
click at [595, 375] on span "Download" at bounding box center [594, 375] width 37 height 11
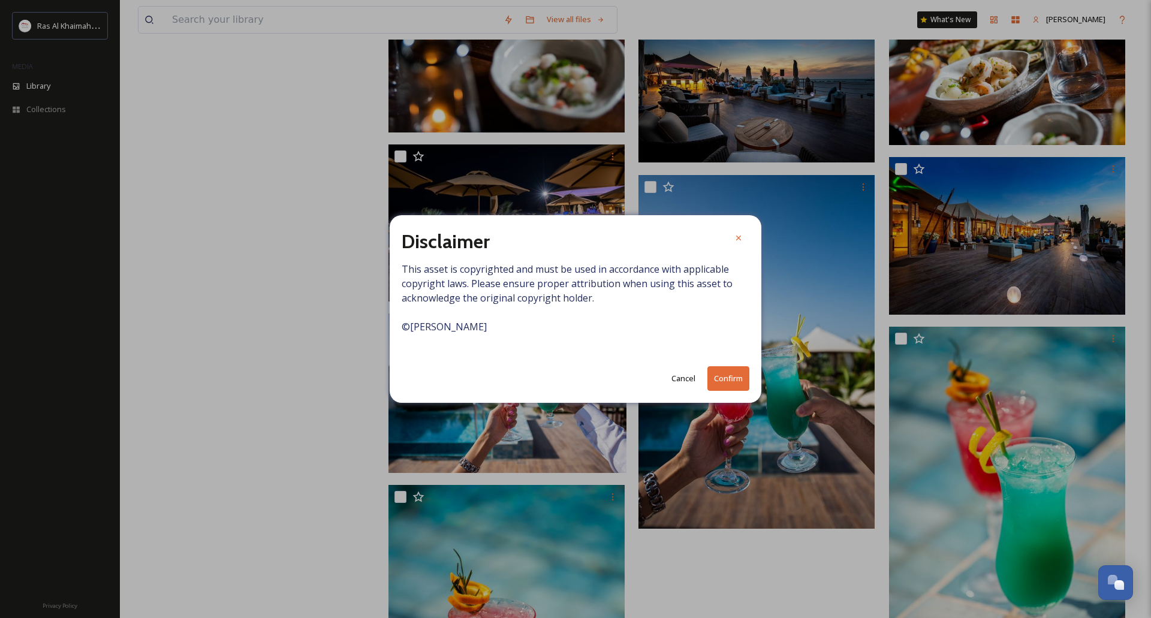
click at [725, 381] on button "Confirm" at bounding box center [728, 378] width 42 height 25
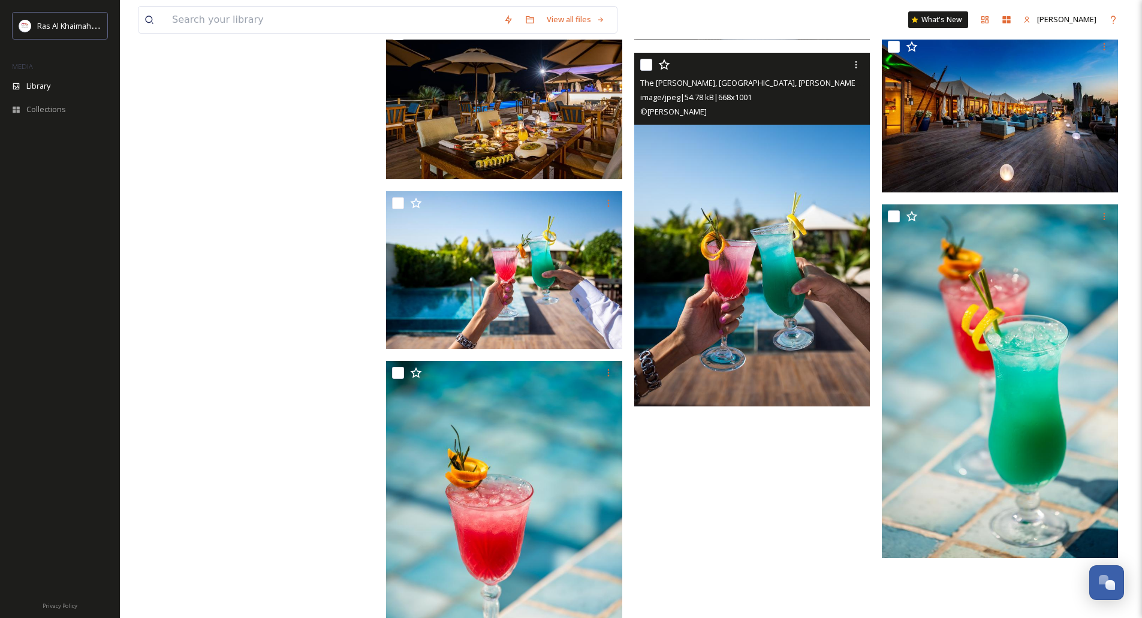
scroll to position [18474, 0]
